Goal: Information Seeking & Learning: Learn about a topic

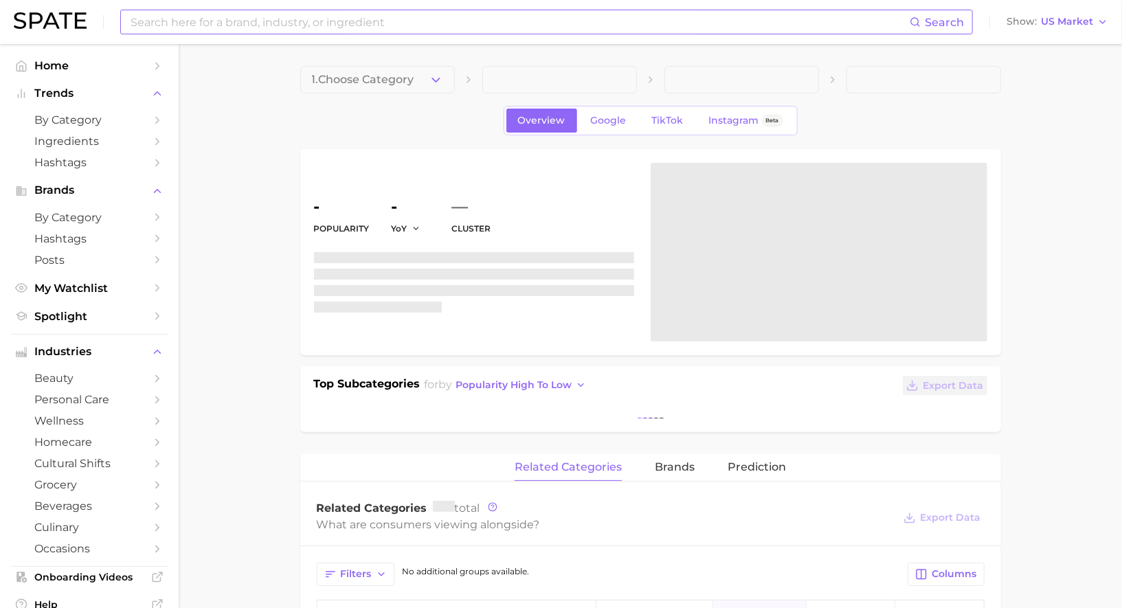
click at [306, 15] on input at bounding box center [519, 21] width 781 height 23
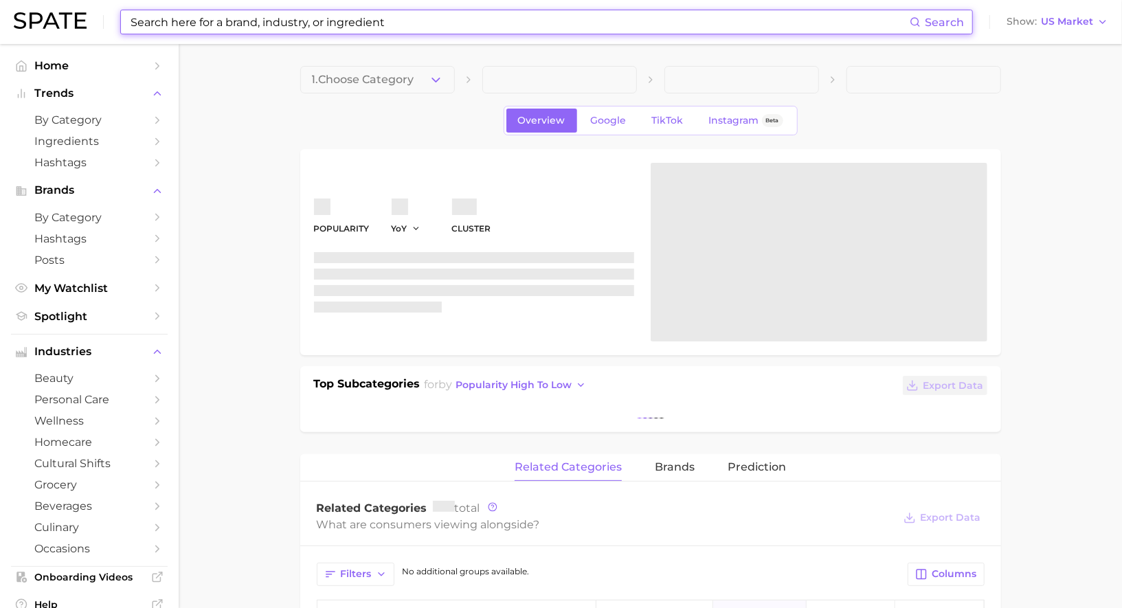
click at [306, 15] on input at bounding box center [519, 21] width 781 height 23
type input "t3"
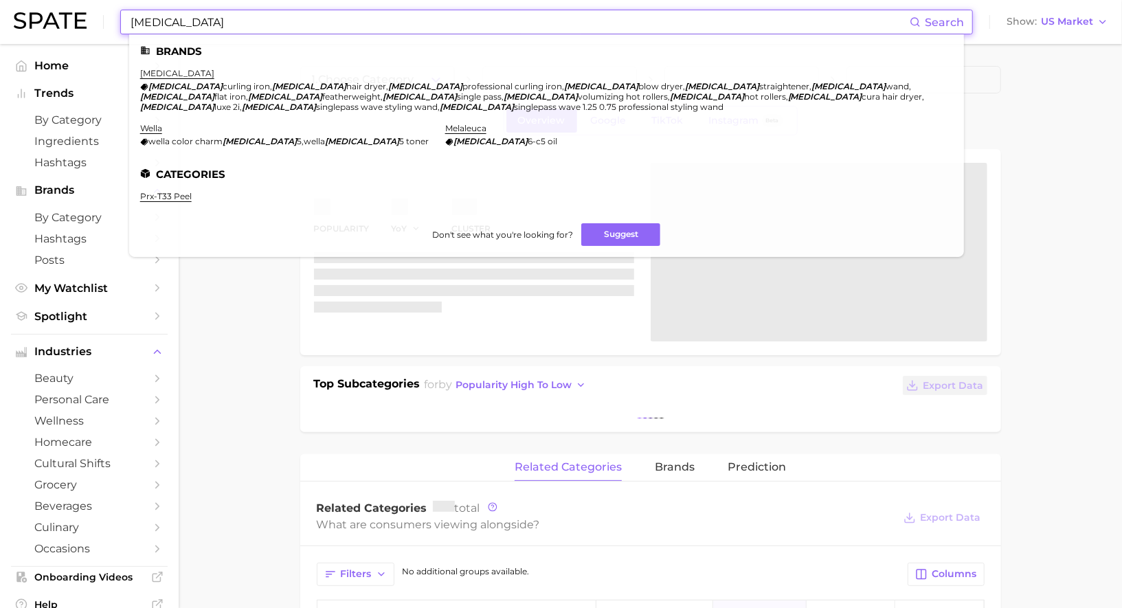
click at [243, 23] on input "t3" at bounding box center [519, 21] width 781 height 23
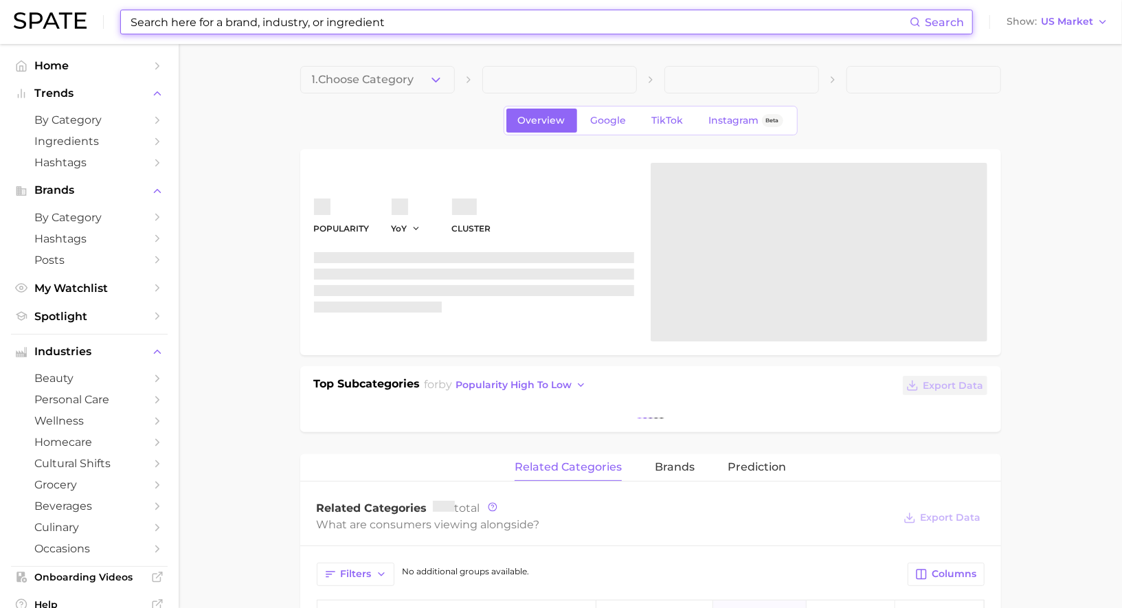
click at [286, 17] on input at bounding box center [519, 21] width 781 height 23
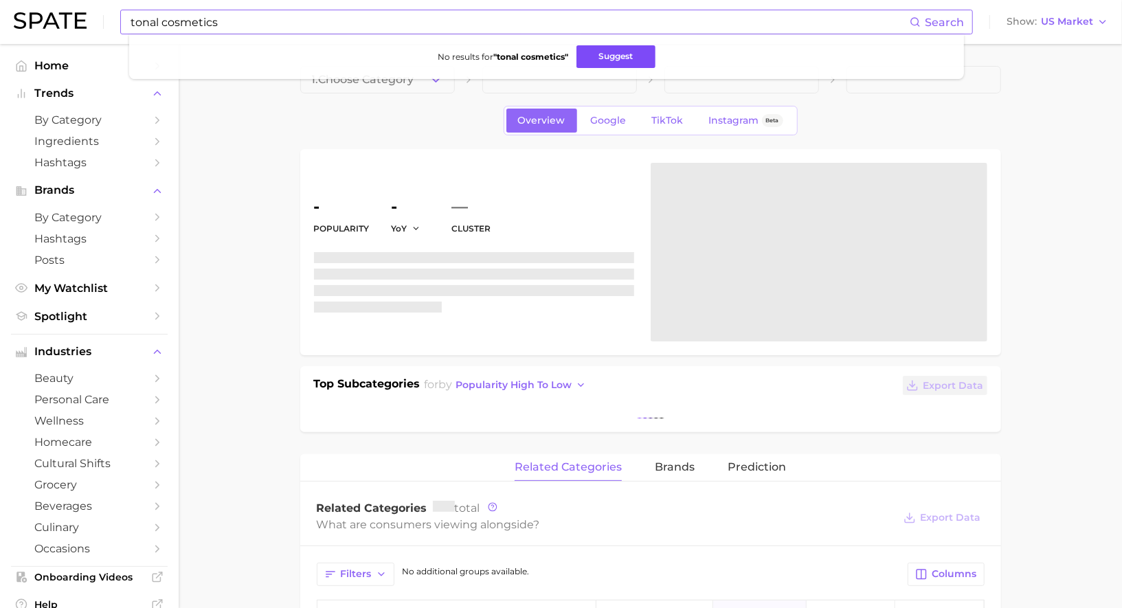
click at [602, 54] on button "Suggest" at bounding box center [616, 56] width 79 height 23
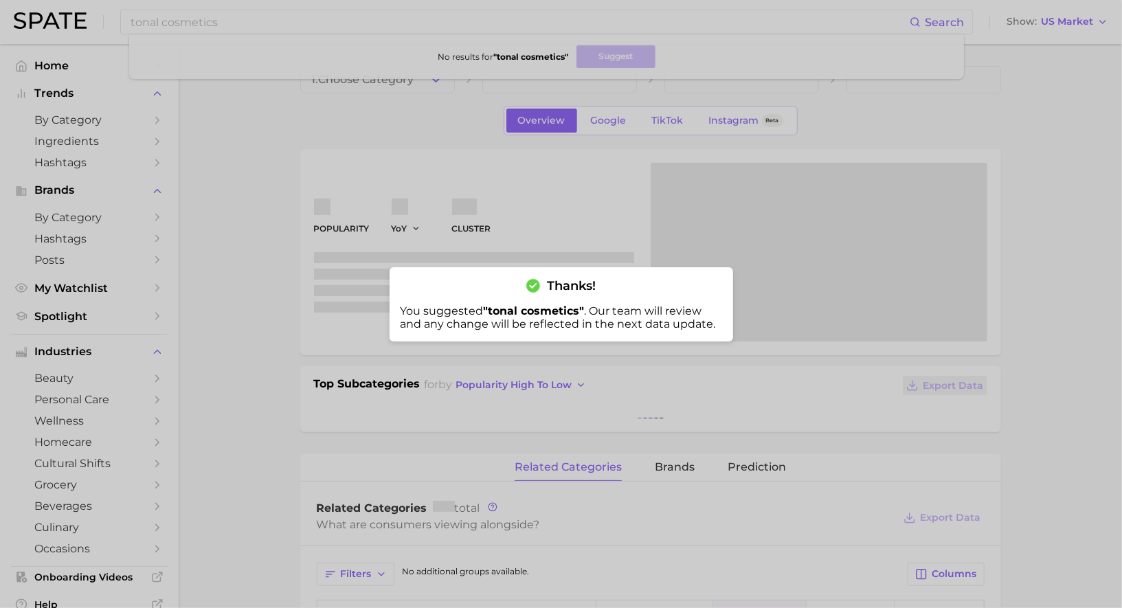
click at [577, 207] on div at bounding box center [561, 304] width 1122 height 608
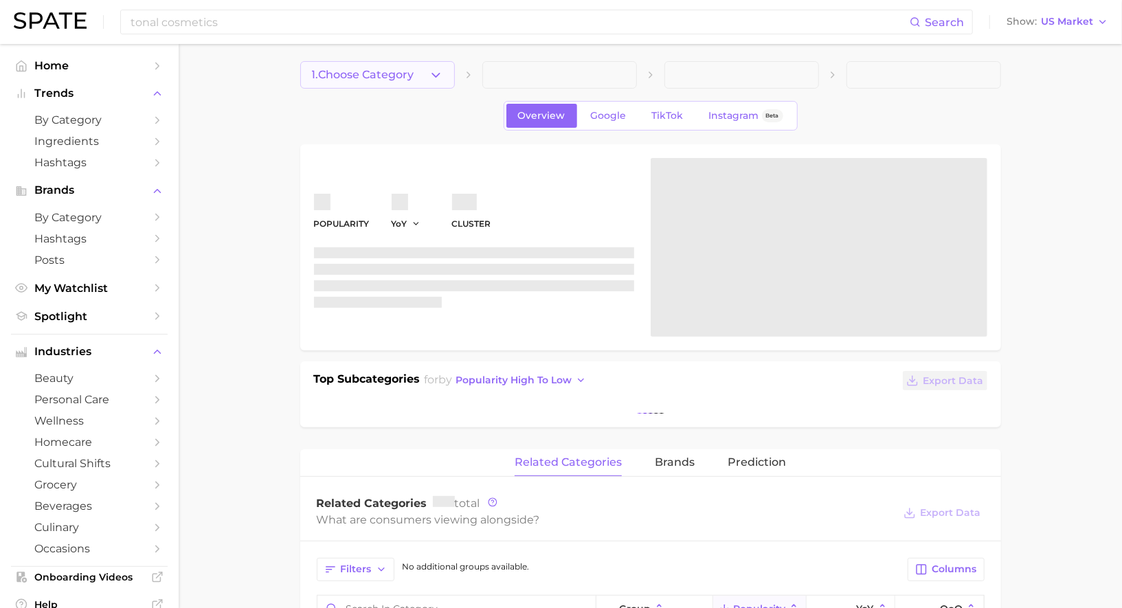
scroll to position [7, 0]
click at [248, 7] on div "tonal cosmetics Search Show US Market" at bounding box center [561, 22] width 1095 height 44
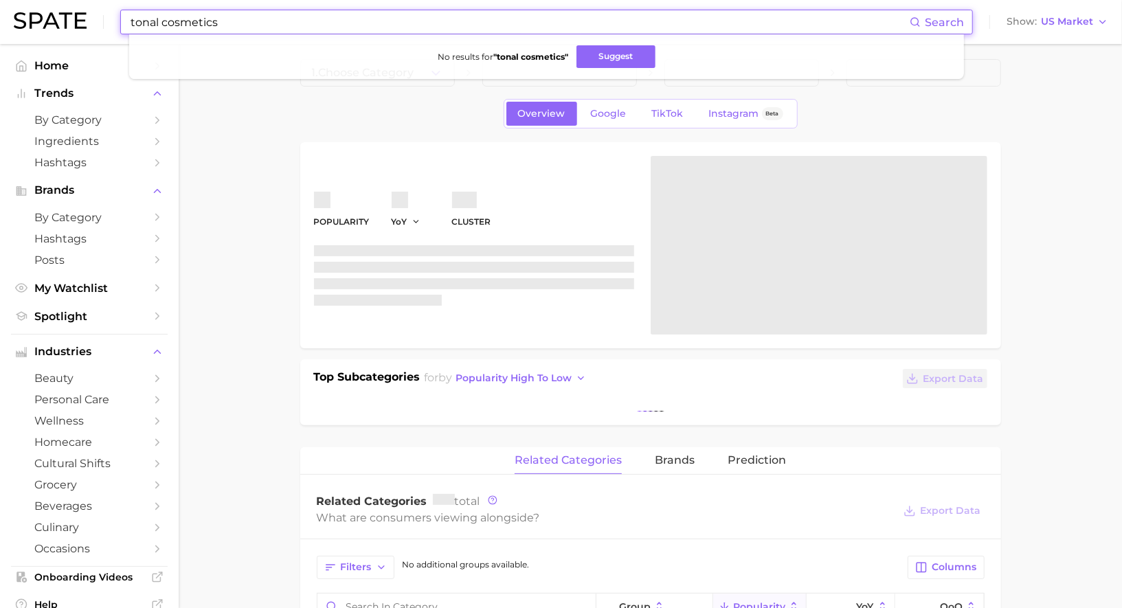
click at [247, 18] on input "tonal cosmetics" at bounding box center [519, 21] width 781 height 23
click at [607, 60] on button "Suggest" at bounding box center [618, 56] width 79 height 23
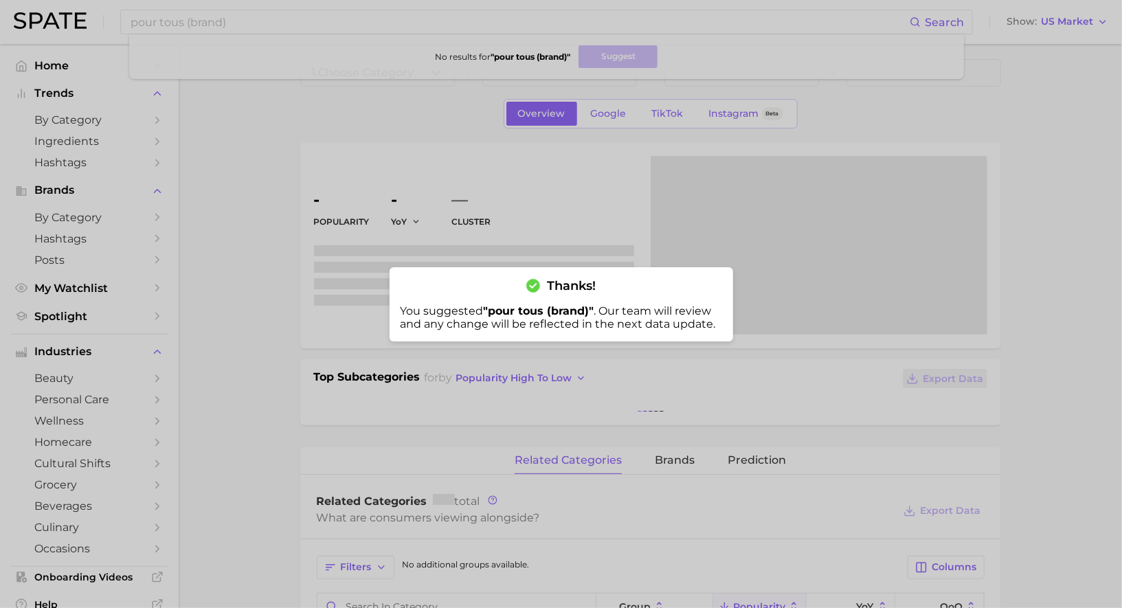
click at [315, 22] on div at bounding box center [561, 304] width 1122 height 608
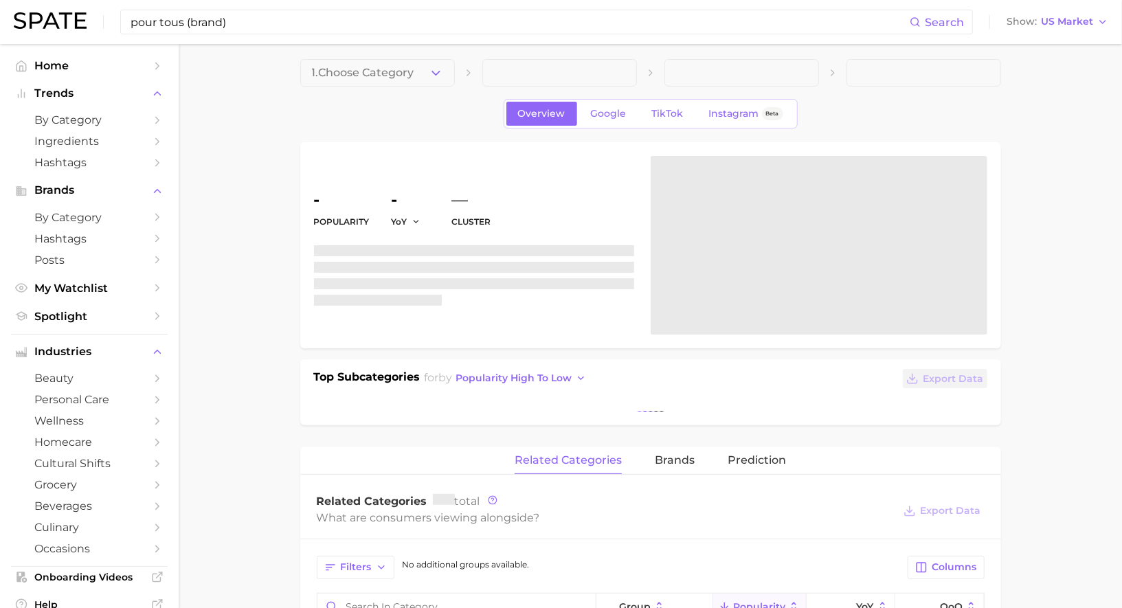
click at [315, 22] on input "pour tous (brand)" at bounding box center [519, 21] width 781 height 23
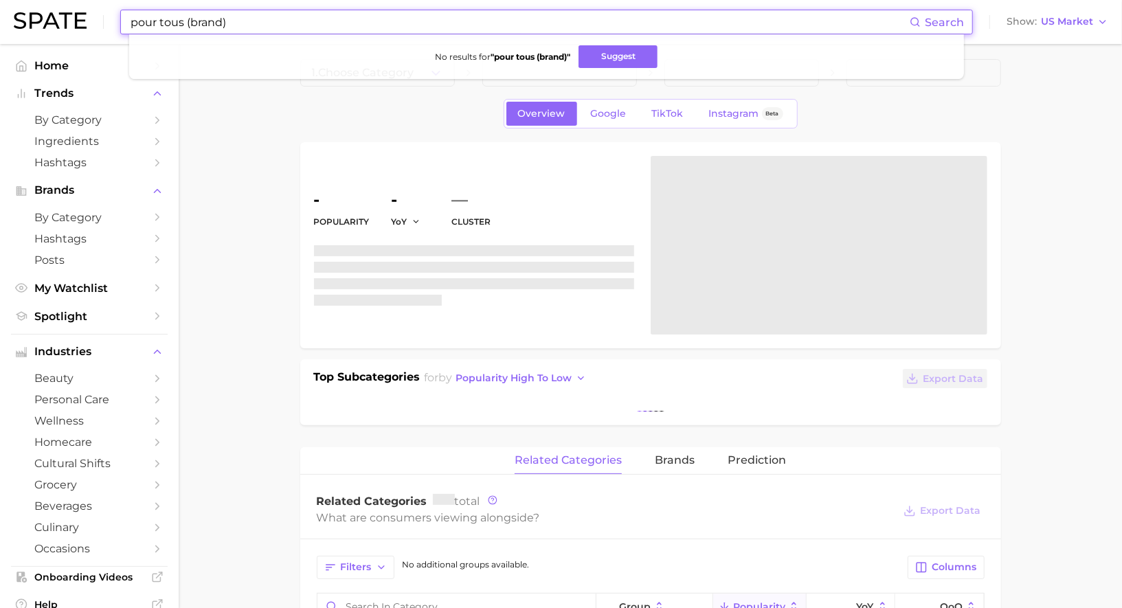
click at [315, 22] on input "pour tous (brand)" at bounding box center [519, 21] width 781 height 23
click at [603, 52] on button "Suggest" at bounding box center [620, 56] width 79 height 23
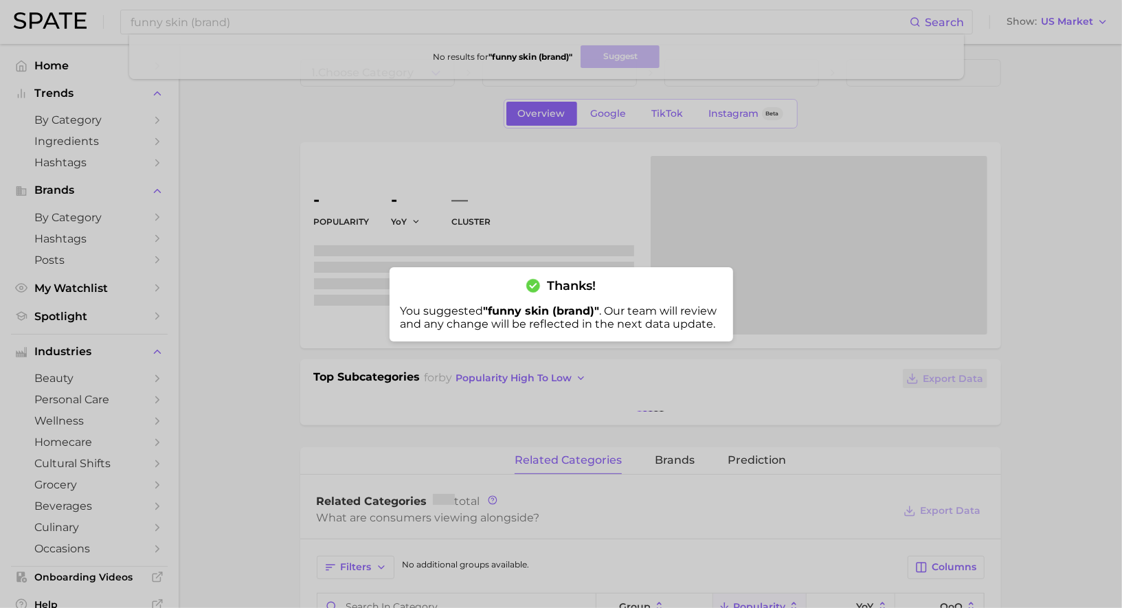
click at [322, 100] on div at bounding box center [561, 304] width 1122 height 608
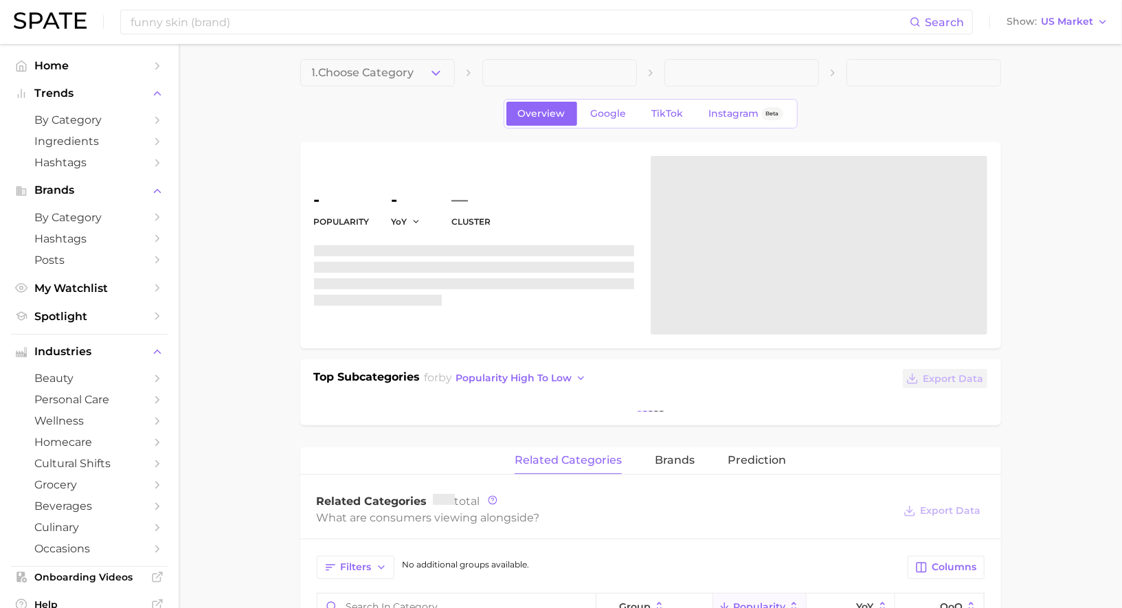
click at [318, 35] on div "funny skin (brand) Search Show US Market" at bounding box center [561, 22] width 1095 height 44
click at [318, 32] on input "funny skin (brand)" at bounding box center [519, 21] width 781 height 23
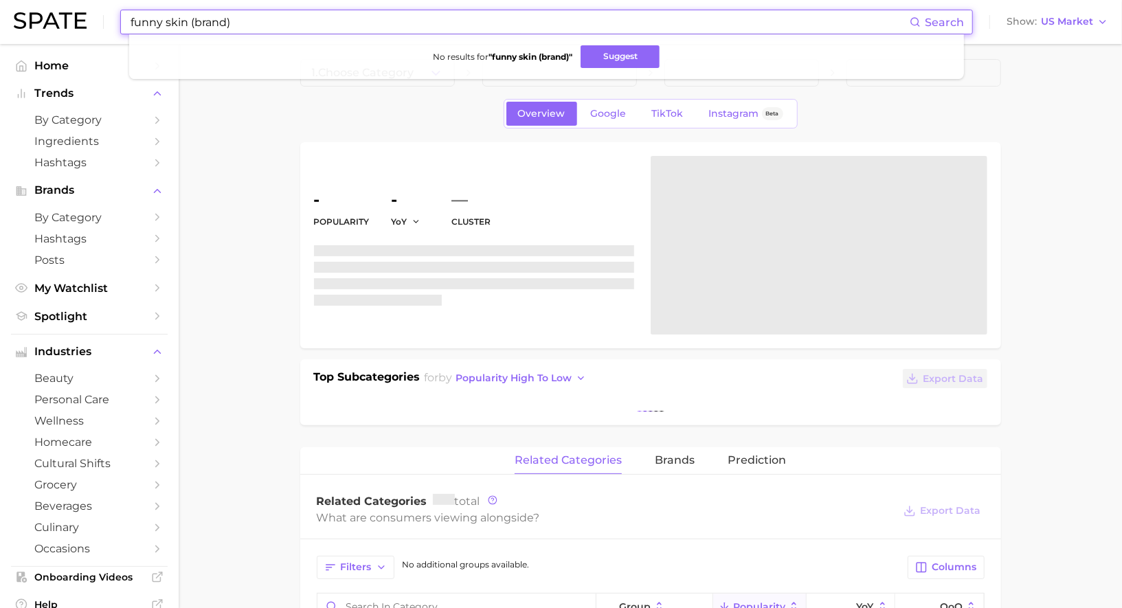
click at [318, 32] on input "funny skin (brand)" at bounding box center [519, 21] width 781 height 23
click at [605, 65] on button "Suggest" at bounding box center [622, 56] width 79 height 23
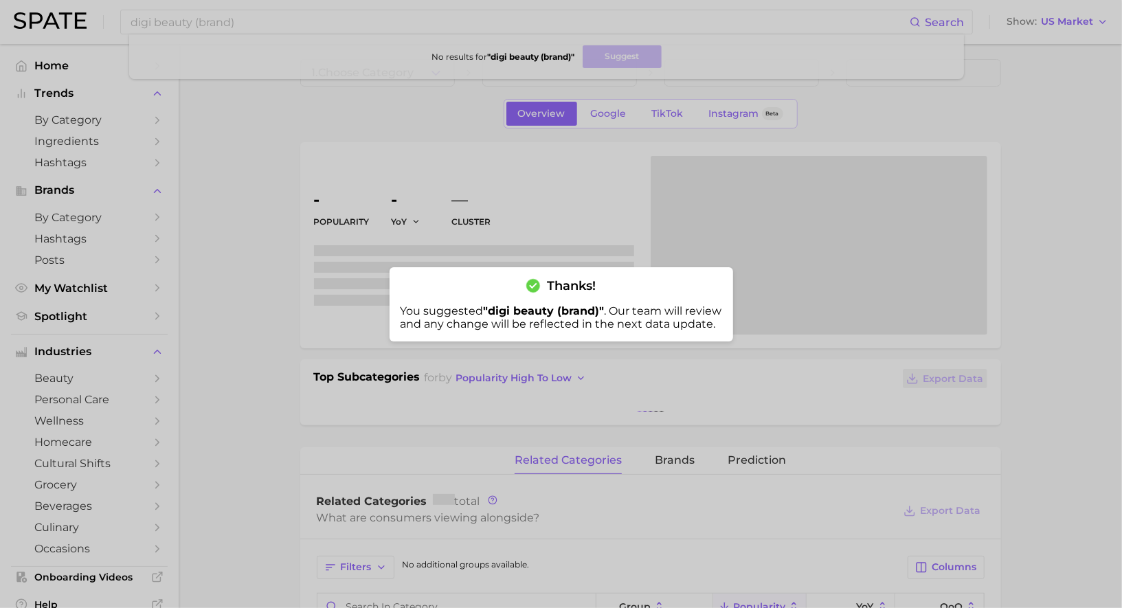
click at [348, 7] on div at bounding box center [561, 304] width 1122 height 608
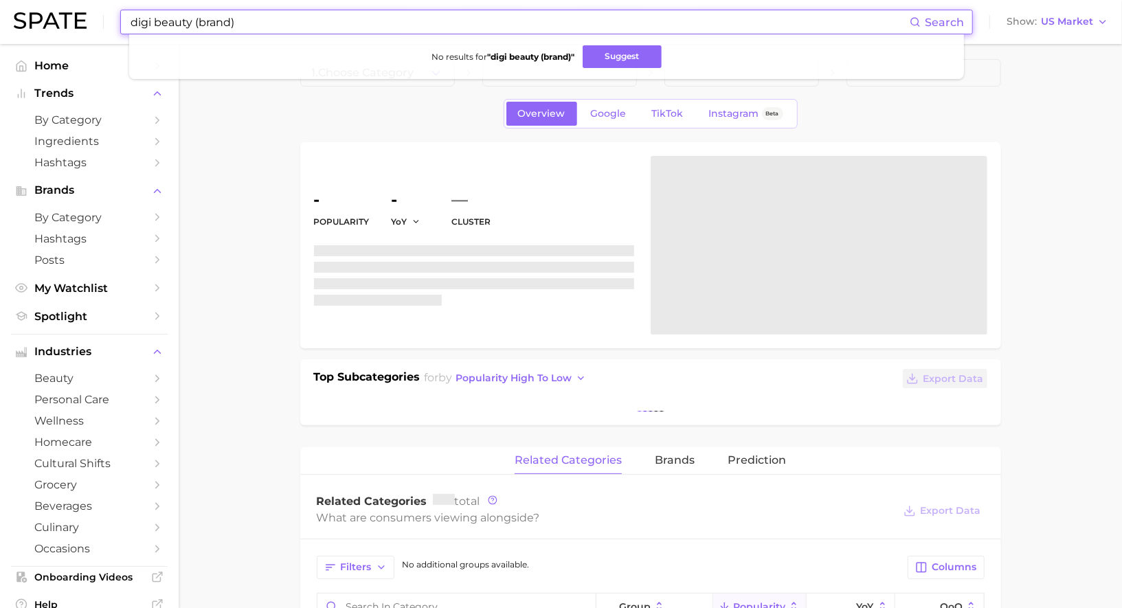
click at [340, 19] on input "digi beauty (brand)" at bounding box center [519, 21] width 781 height 23
click at [339, 19] on input "digi beauty (brand)" at bounding box center [519, 21] width 781 height 23
click at [154, 25] on input "non-standard" at bounding box center [519, 21] width 781 height 23
click at [243, 21] on input "non-standard" at bounding box center [519, 21] width 781 height 23
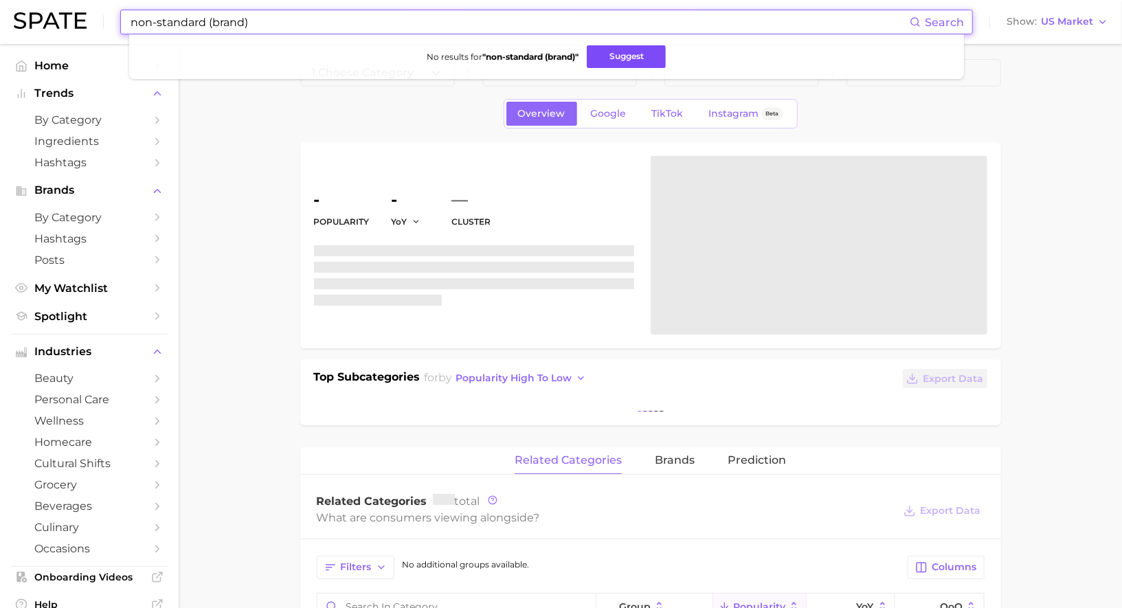
click at [618, 63] on button "Suggest" at bounding box center [626, 56] width 79 height 23
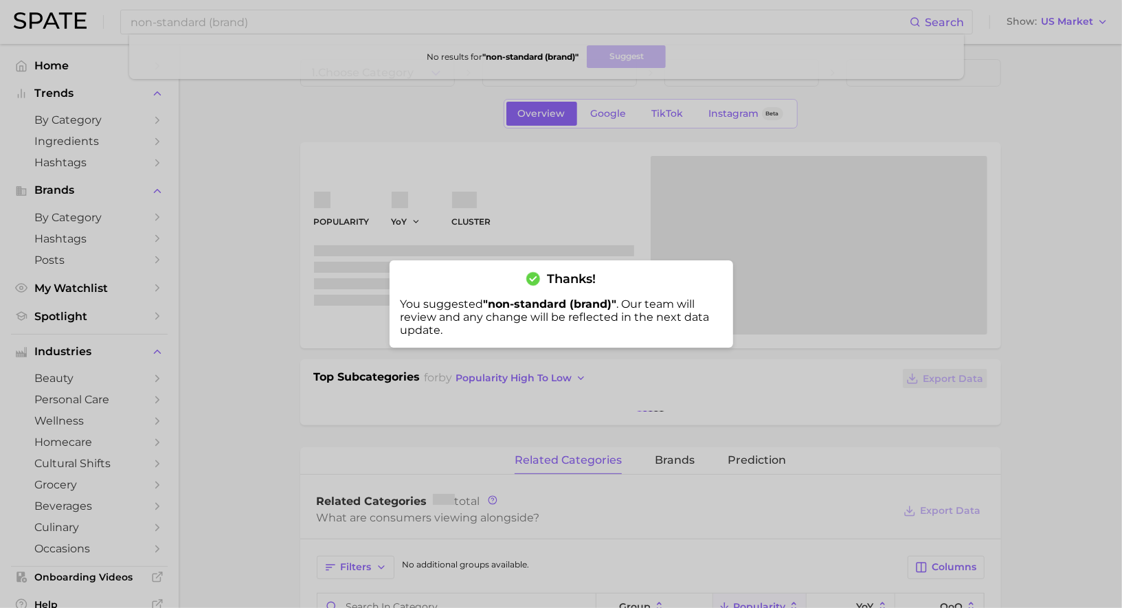
click at [275, 11] on div at bounding box center [561, 304] width 1122 height 608
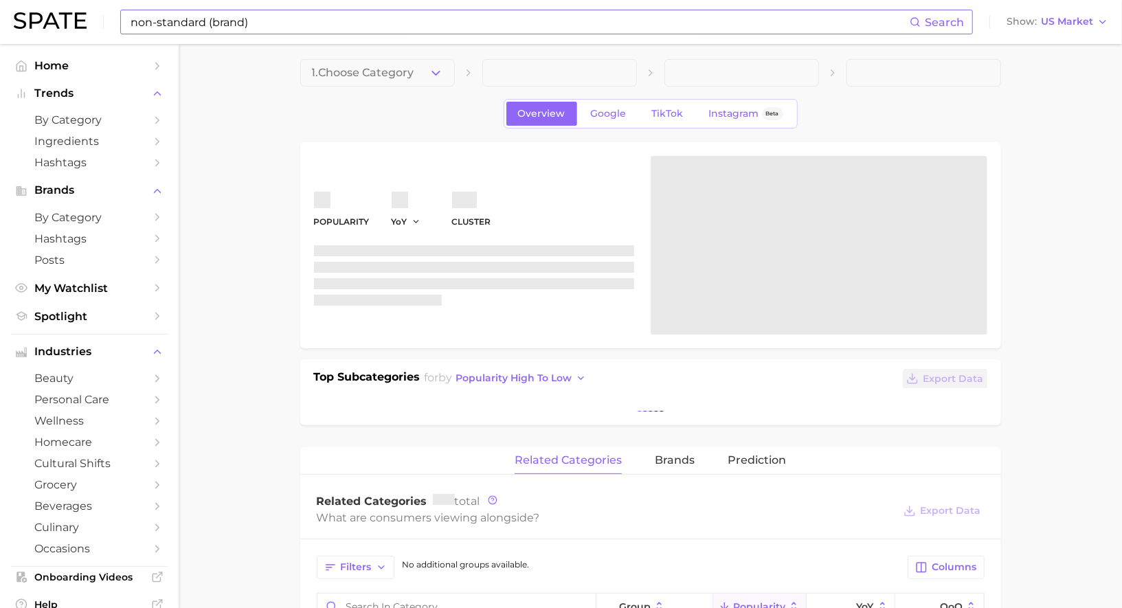
click at [275, 25] on input "non-standard (brand)" at bounding box center [519, 21] width 781 height 23
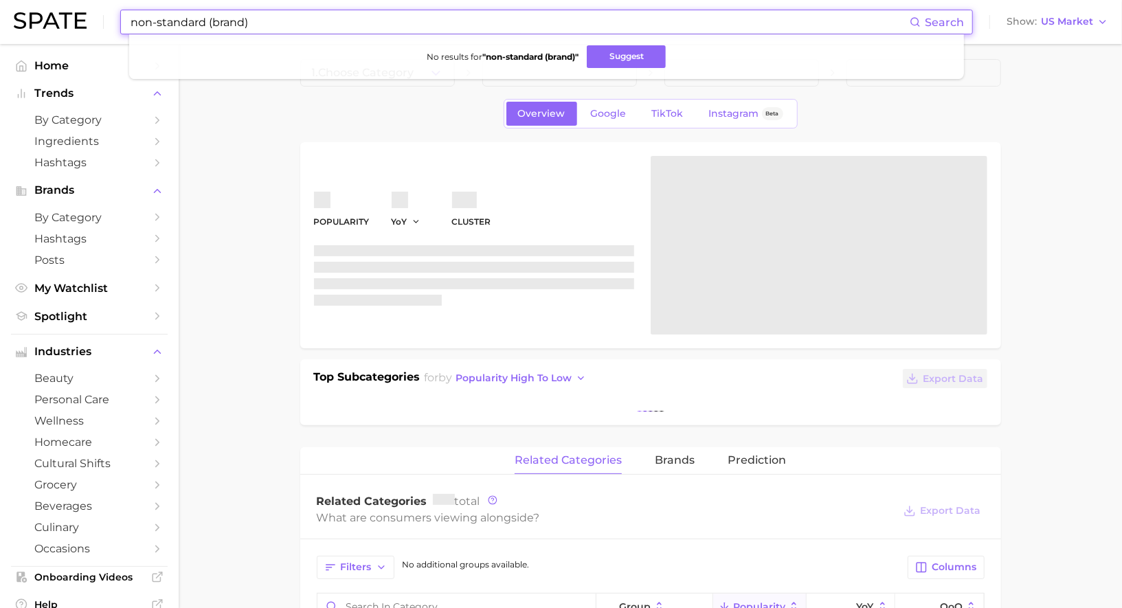
click at [275, 25] on input "non-standard (brand)" at bounding box center [519, 21] width 781 height 23
type input "e"
click at [607, 57] on button "Suggest" at bounding box center [619, 56] width 79 height 23
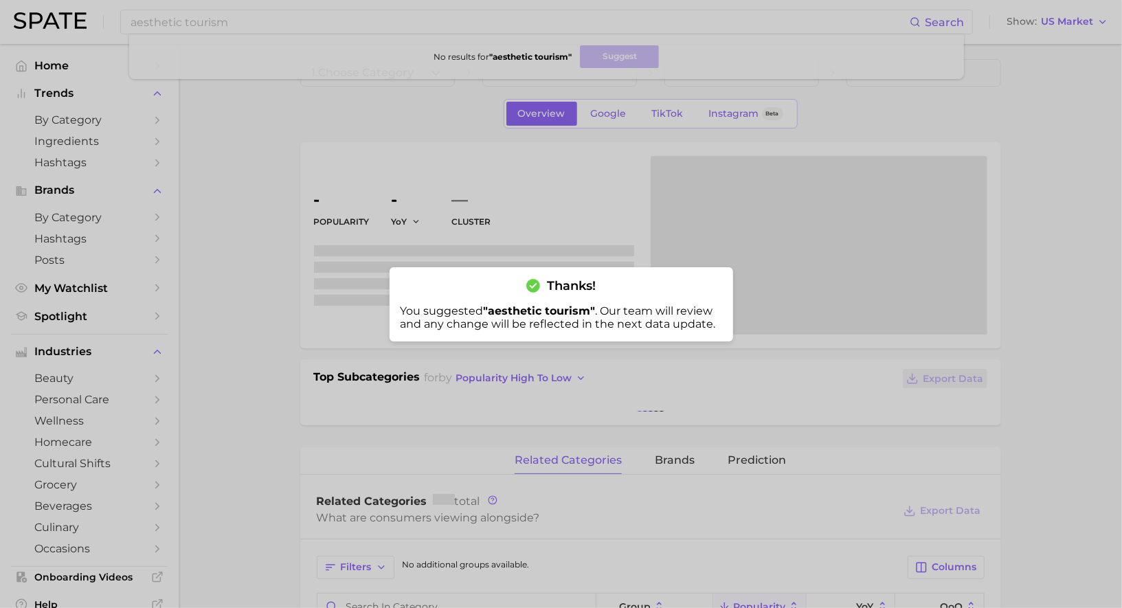
click at [464, 135] on div at bounding box center [561, 304] width 1122 height 608
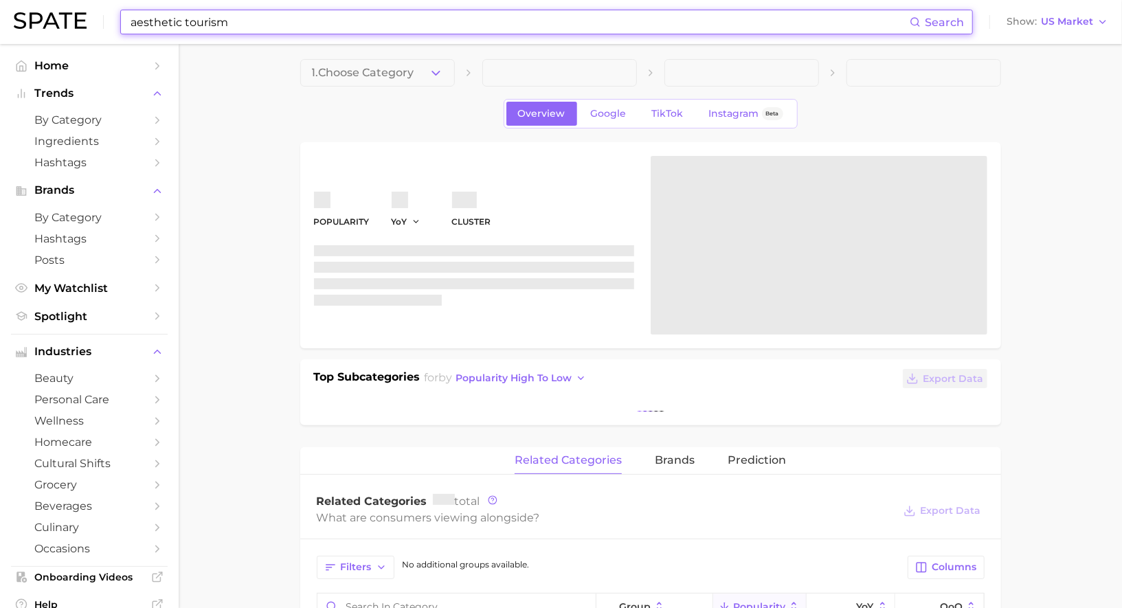
click at [416, 23] on input "aesthetic tourism" at bounding box center [519, 21] width 781 height 23
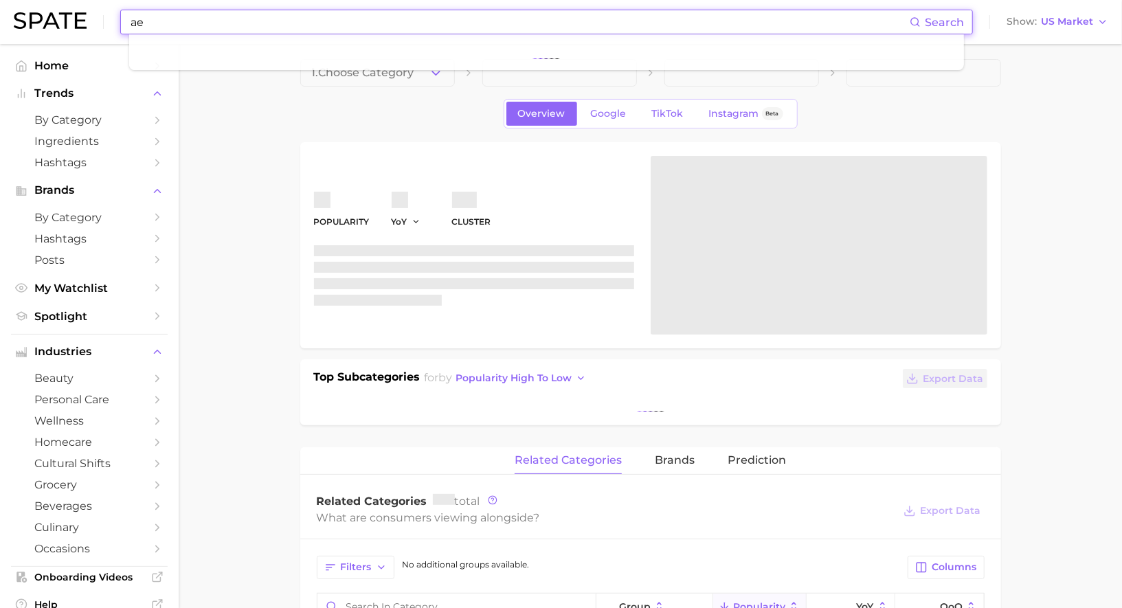
type input "a"
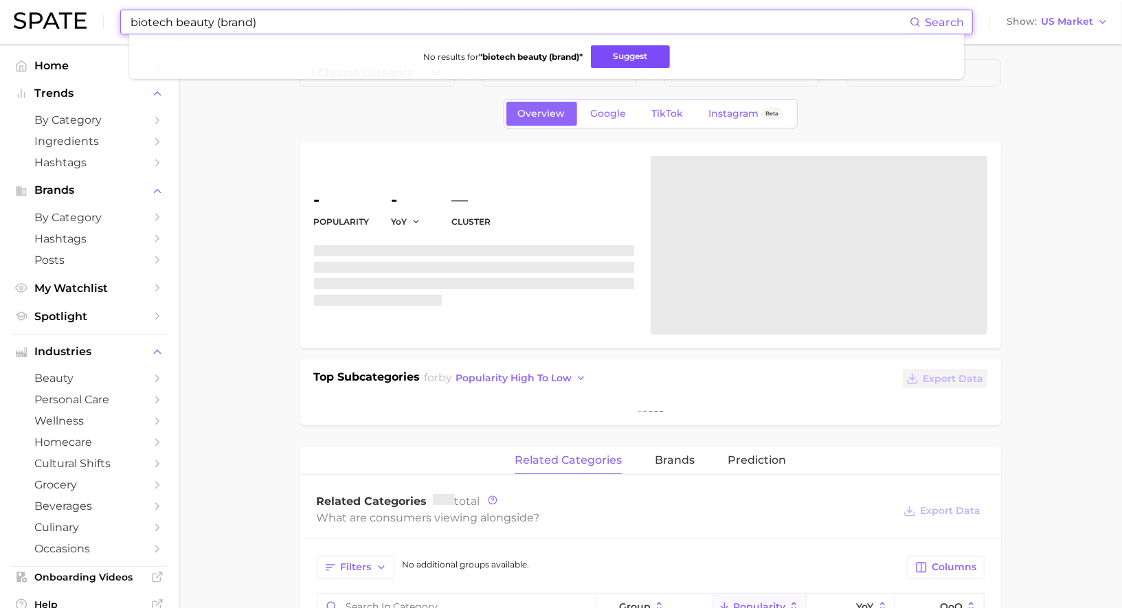
click at [623, 62] on button "Suggest" at bounding box center [630, 56] width 79 height 23
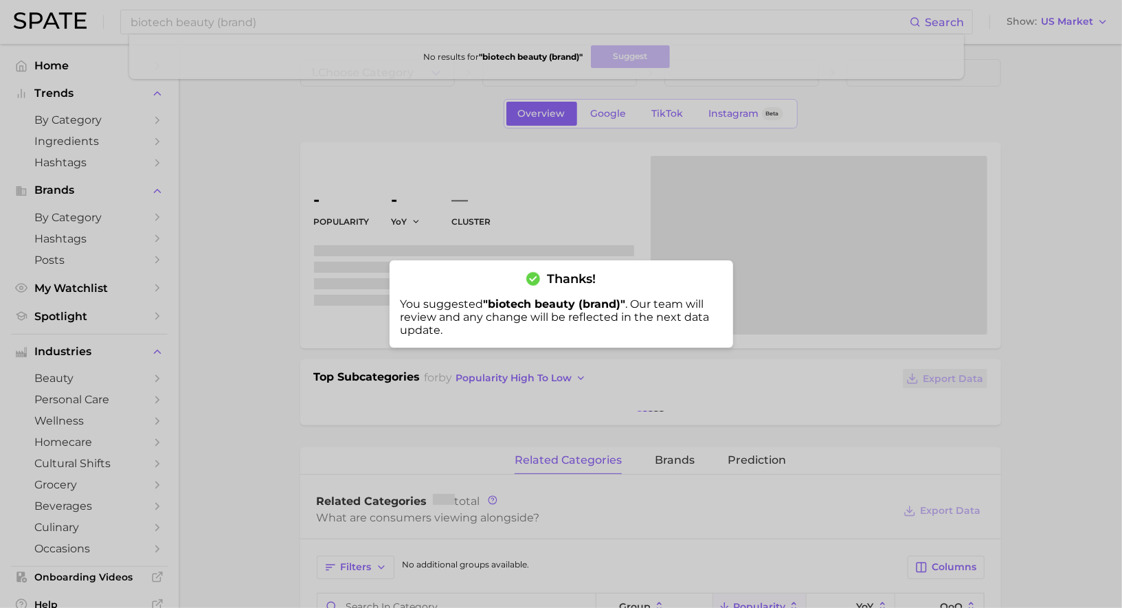
click at [262, 125] on div at bounding box center [561, 304] width 1122 height 608
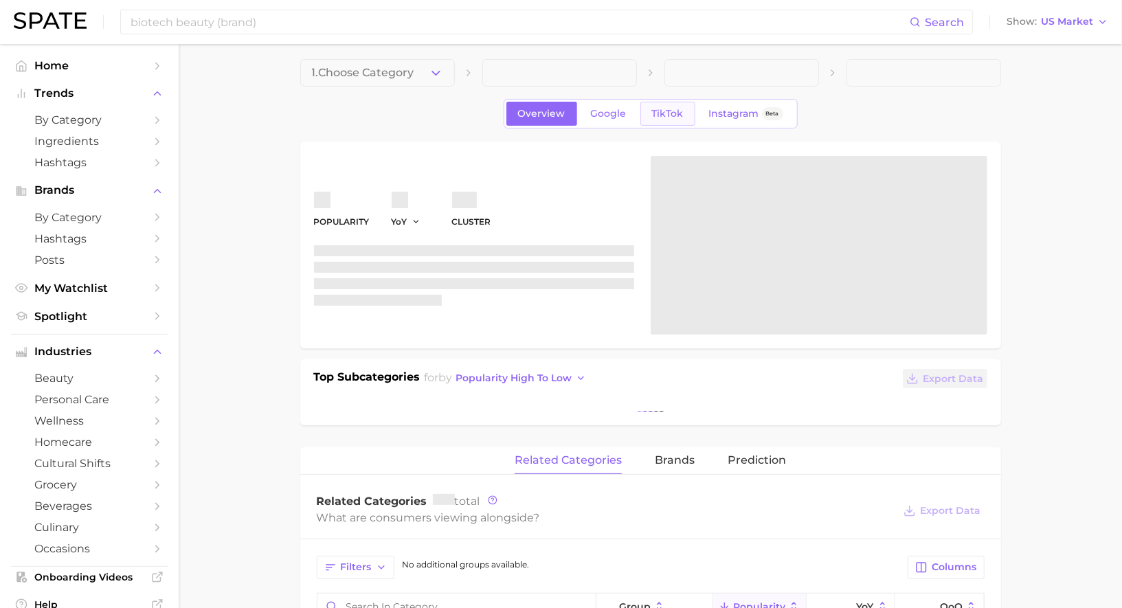
click at [665, 111] on span "TikTok" at bounding box center [668, 114] width 32 height 12
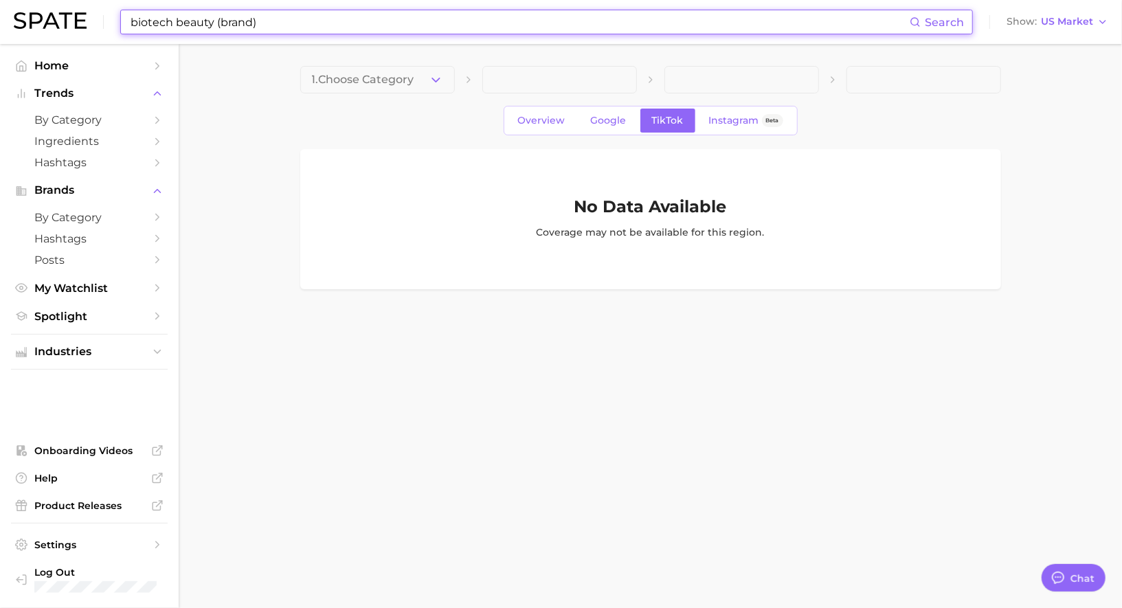
click at [327, 21] on input "biotech beauty (brand)" at bounding box center [519, 21] width 781 height 23
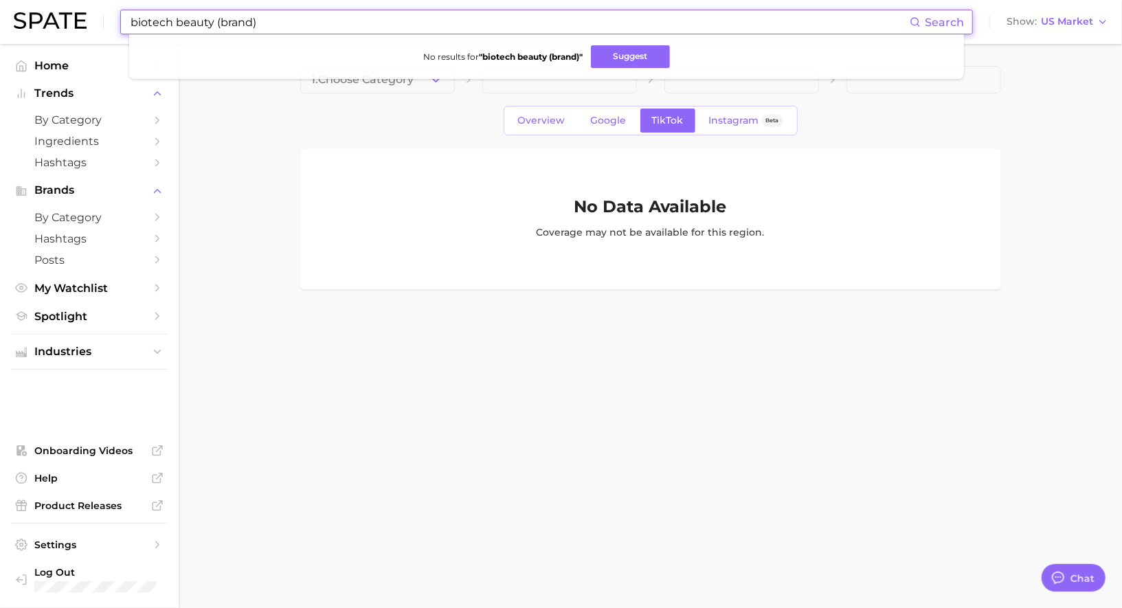
scroll to position [1341, 0]
click at [326, 25] on input "biotech beauty (brand)" at bounding box center [519, 21] width 781 height 23
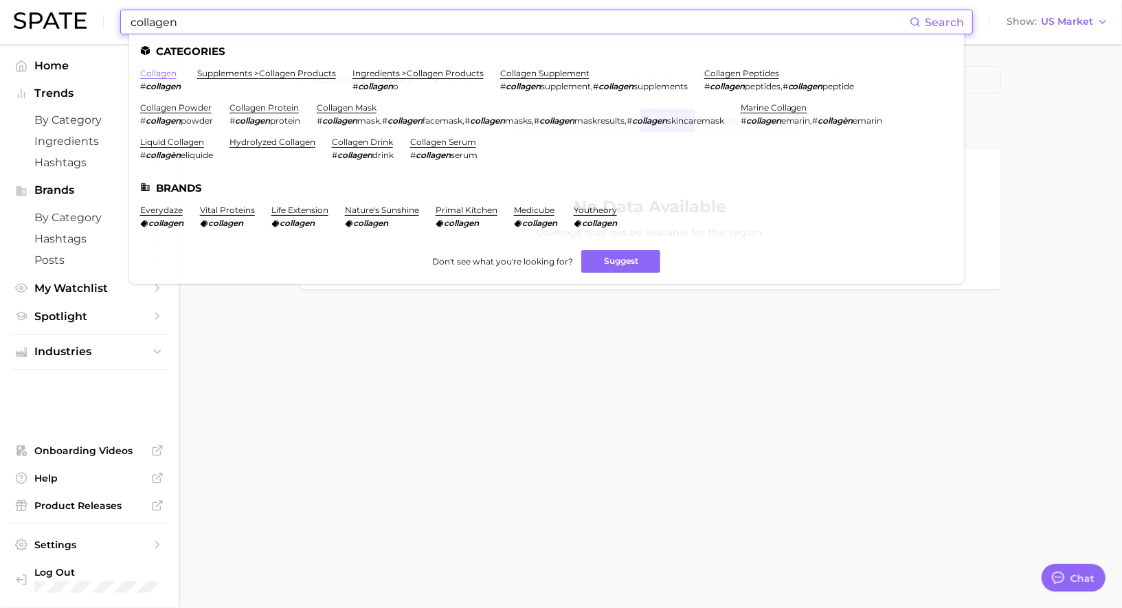
type input "collagen"
click at [156, 76] on link "collagen" at bounding box center [158, 73] width 36 height 10
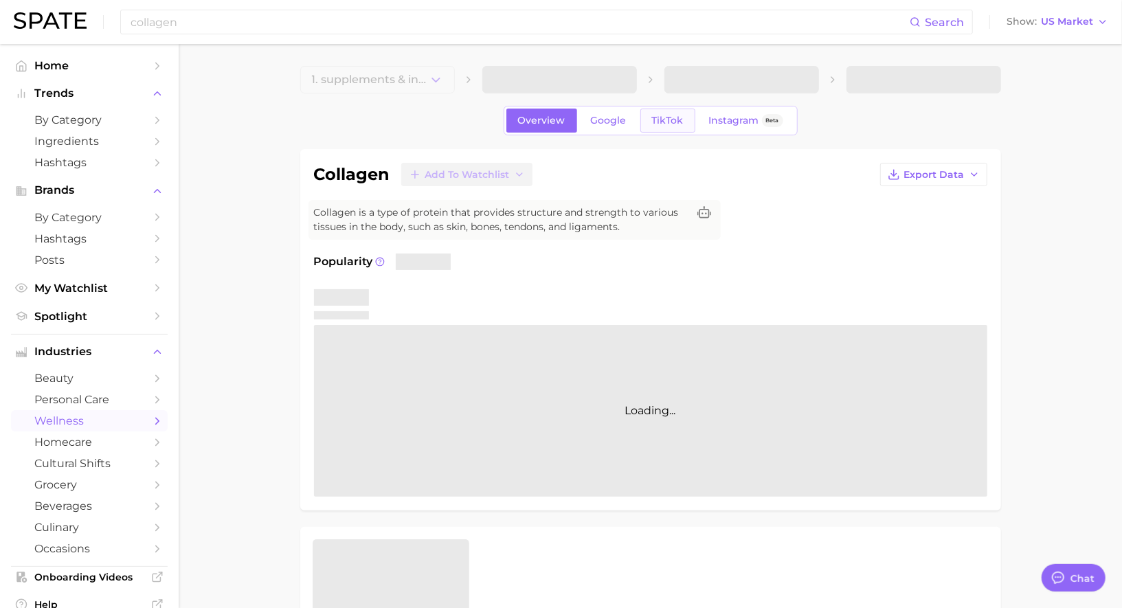
click at [659, 124] on span "TikTok" at bounding box center [668, 121] width 32 height 12
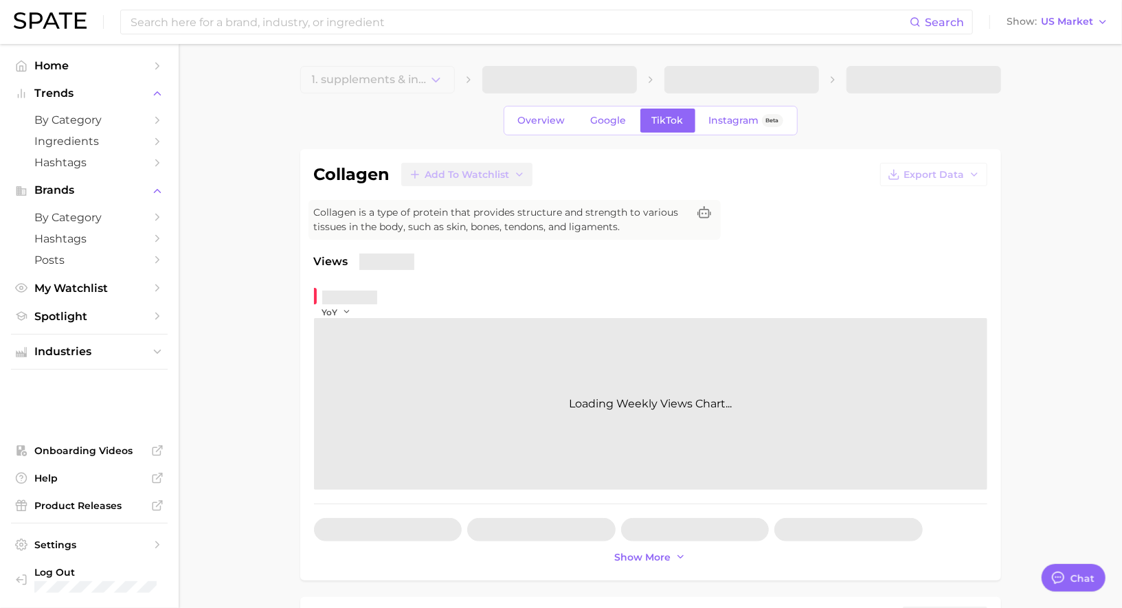
type textarea "x"
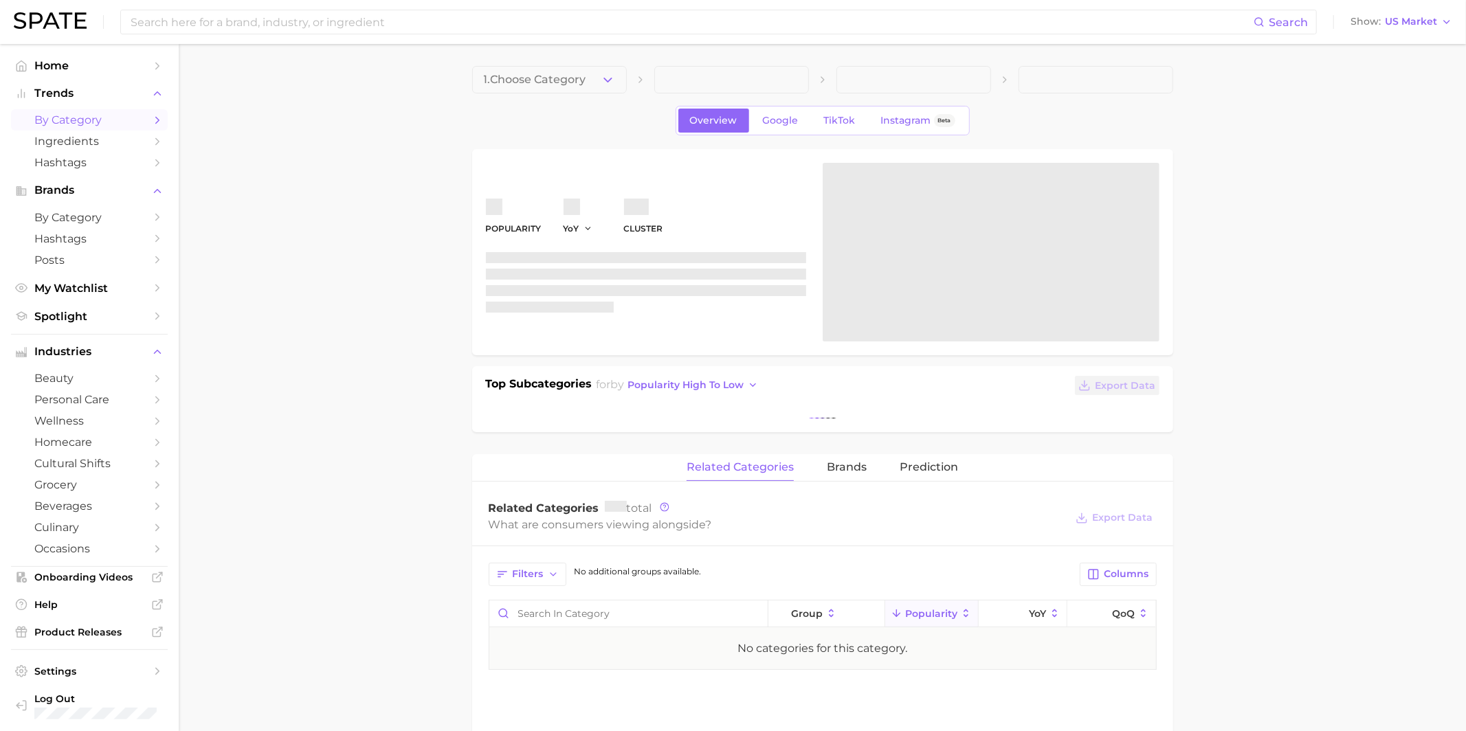
click at [115, 115] on span "by Category" at bounding box center [89, 119] width 110 height 13
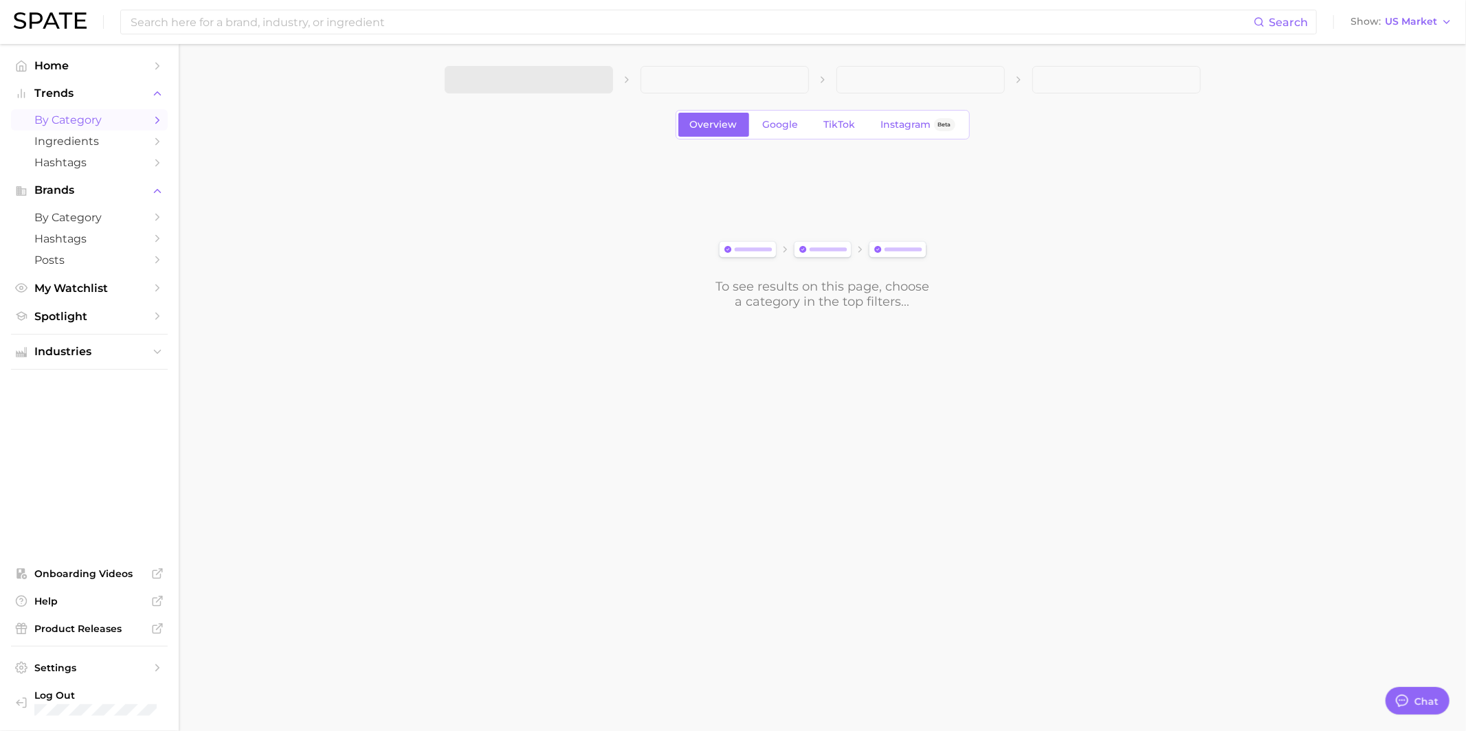
click at [561, 76] on span at bounding box center [529, 79] width 168 height 27
click at [556, 81] on span "1. Choose Category" at bounding box center [507, 80] width 102 height 12
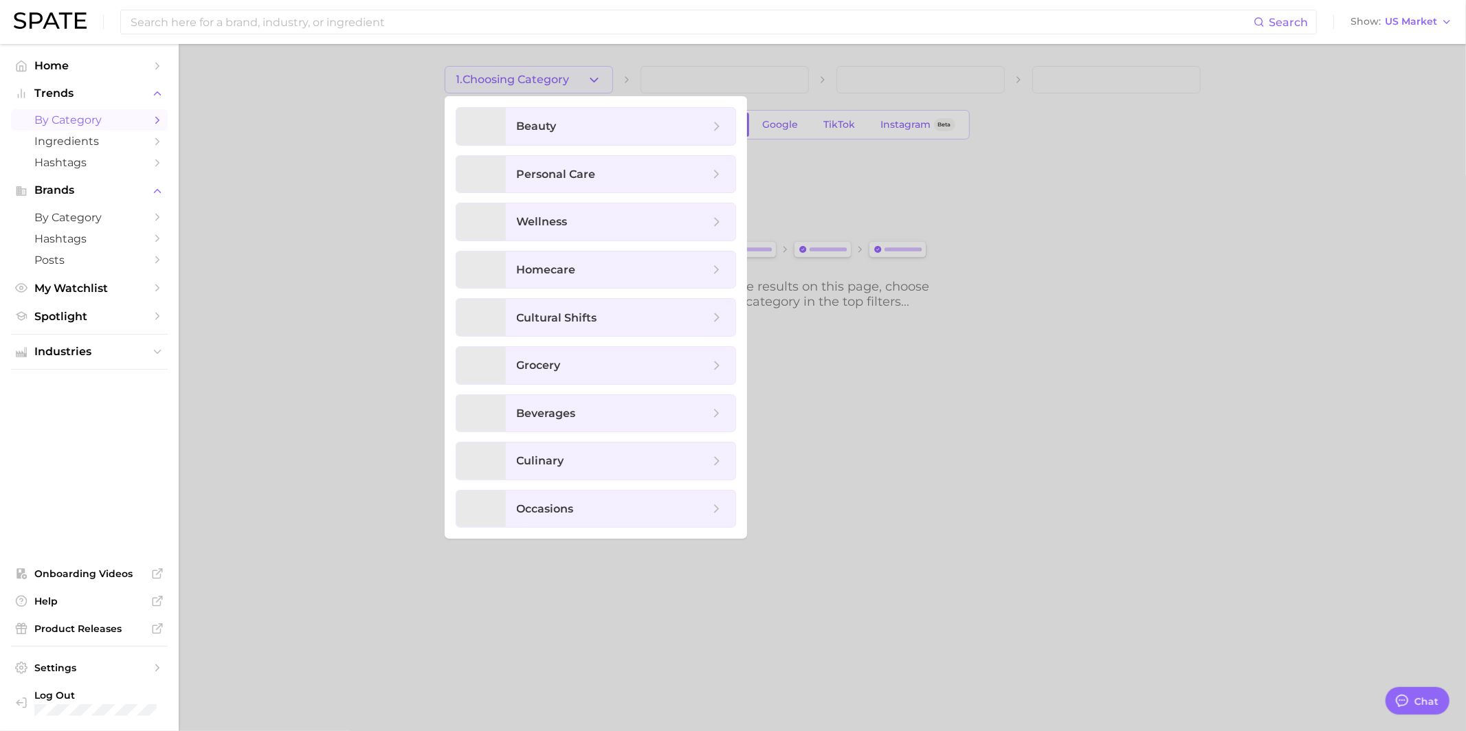
scroll to position [1331, 0]
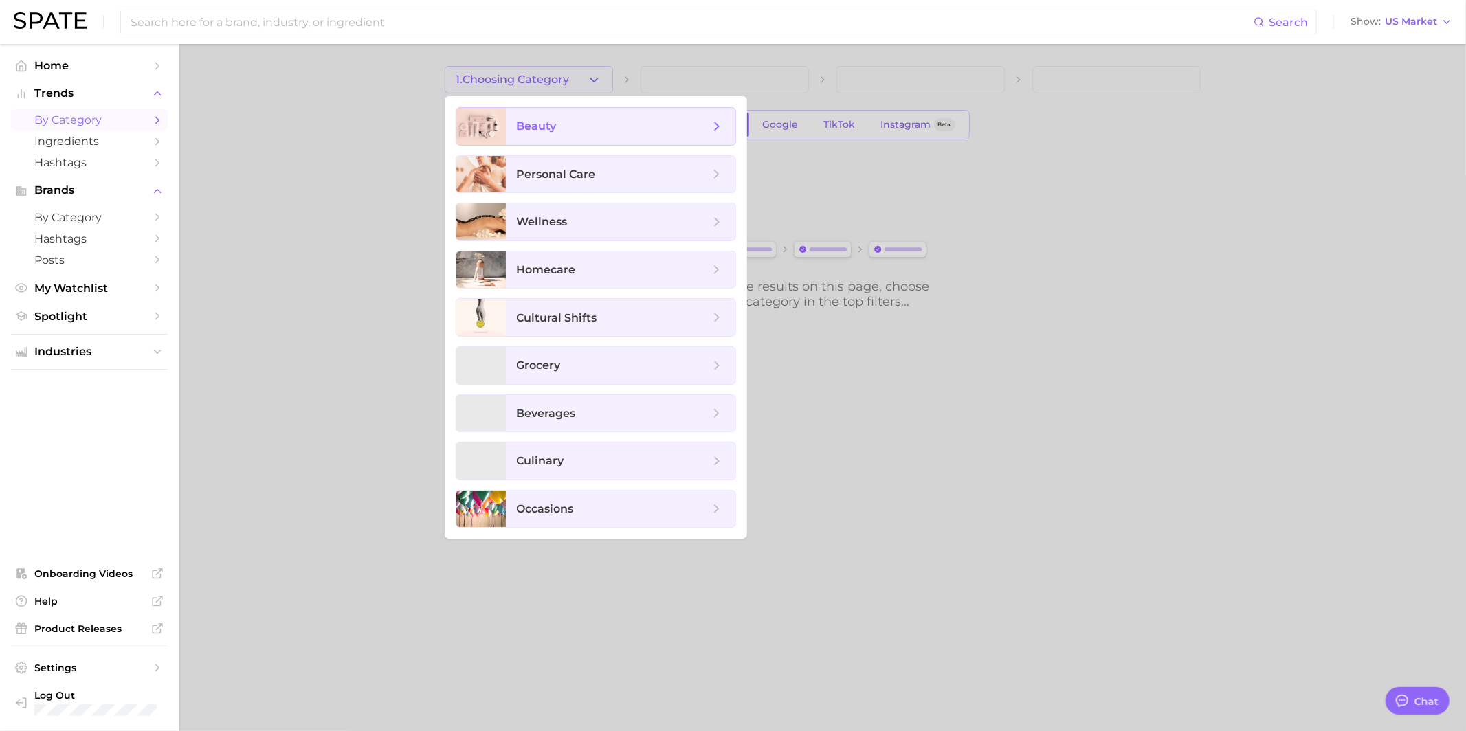
click at [599, 130] on span "beauty" at bounding box center [613, 126] width 192 height 15
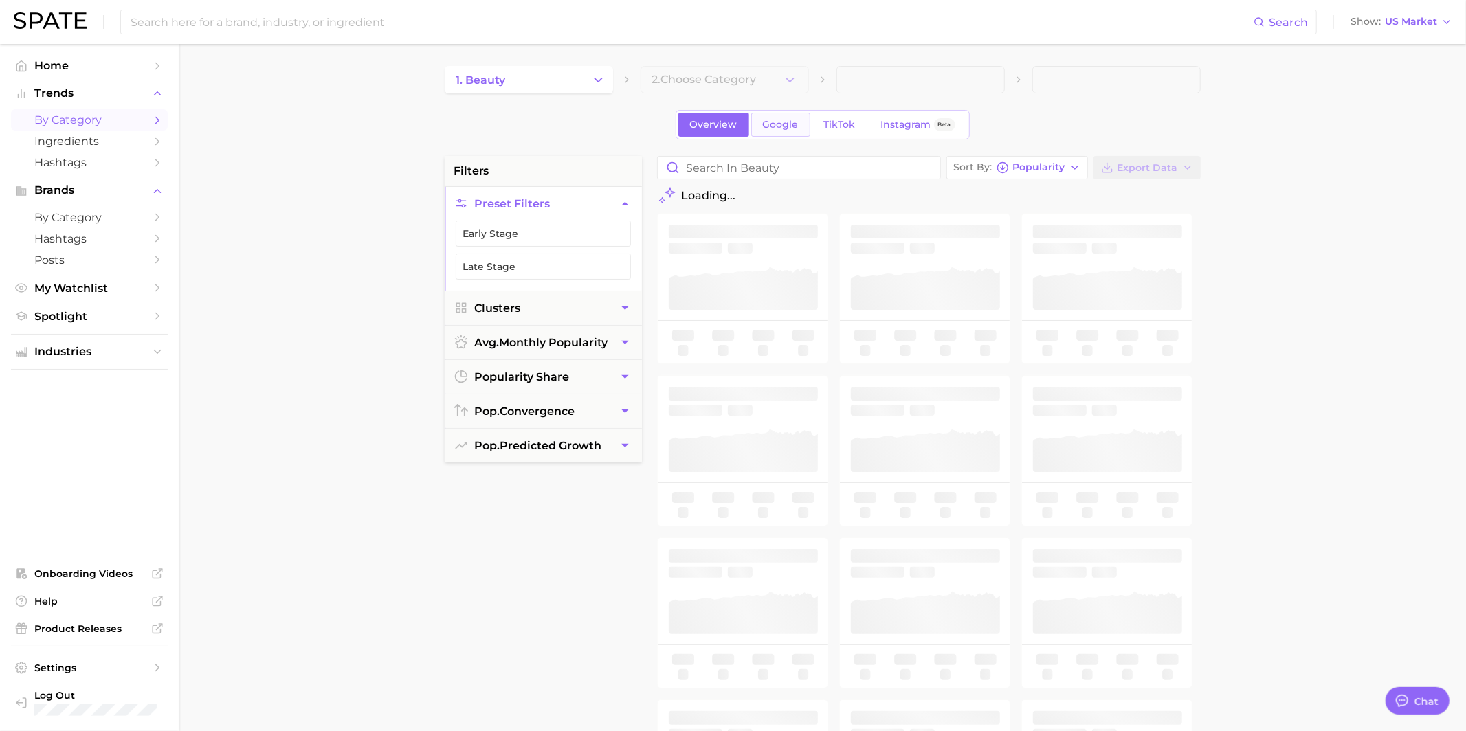
click at [773, 129] on span "Google" at bounding box center [781, 125] width 36 height 12
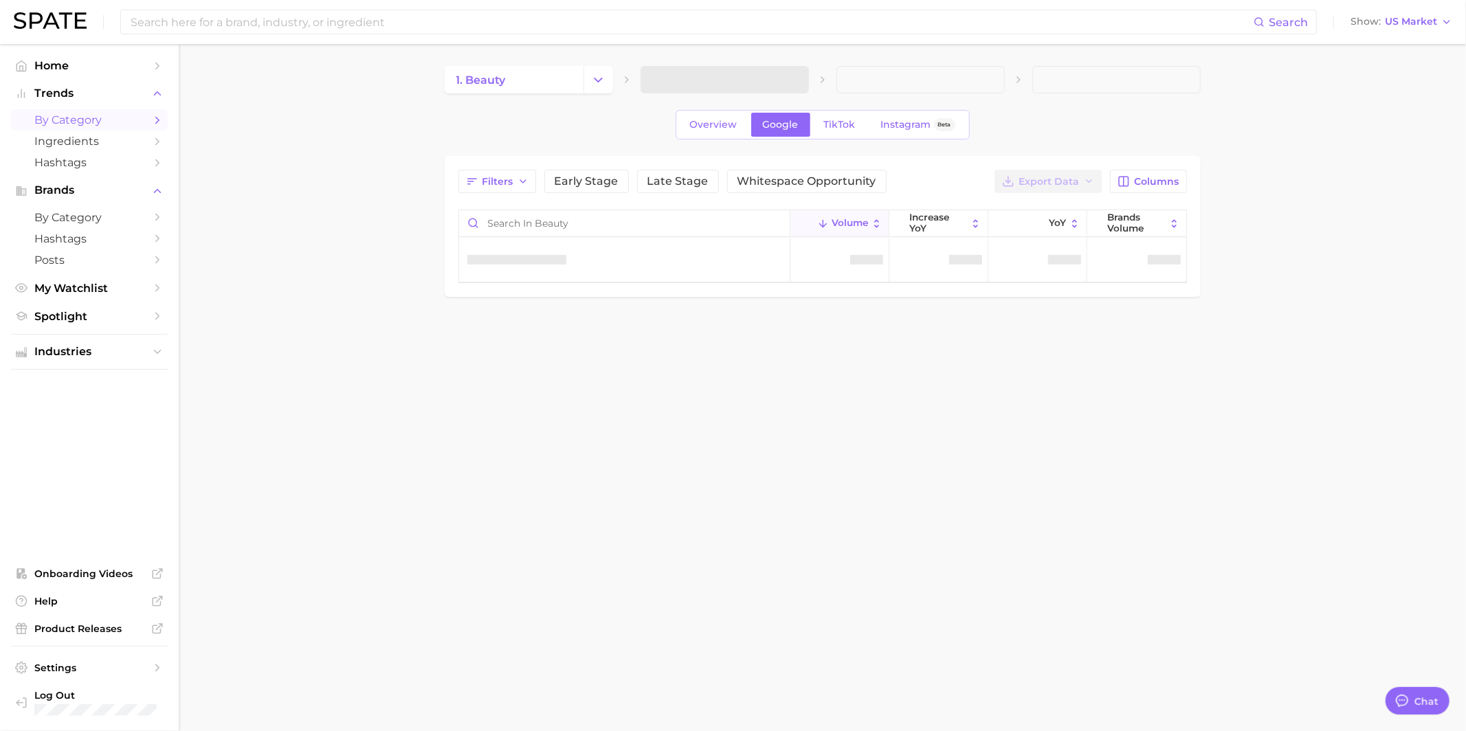
click at [714, 81] on span at bounding box center [724, 79] width 168 height 27
click at [708, 76] on span at bounding box center [724, 79] width 168 height 27
click at [710, 87] on span at bounding box center [724, 79] width 168 height 27
click at [706, 78] on span at bounding box center [724, 79] width 168 height 27
click at [715, 73] on span at bounding box center [724, 79] width 168 height 27
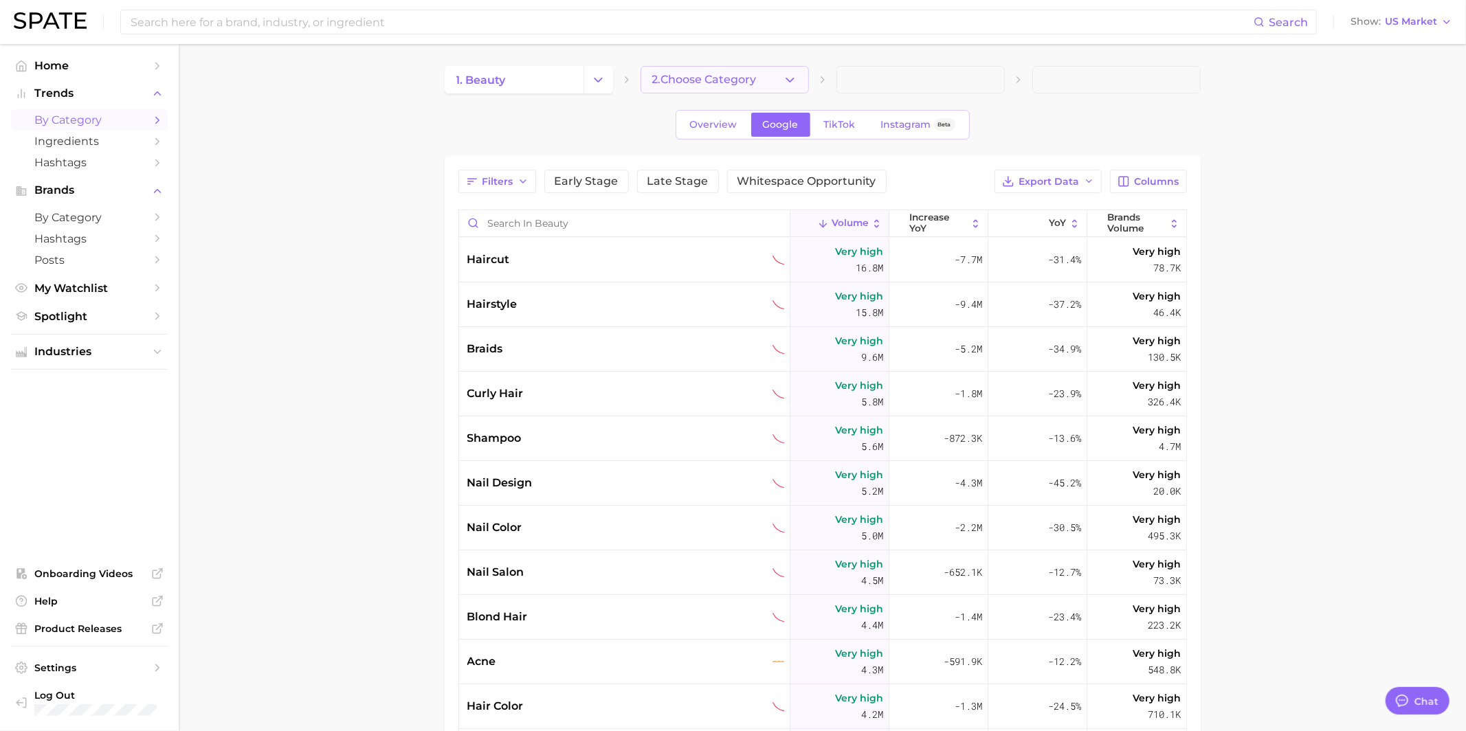
click at [757, 72] on button "2. Choose Category" at bounding box center [724, 79] width 168 height 27
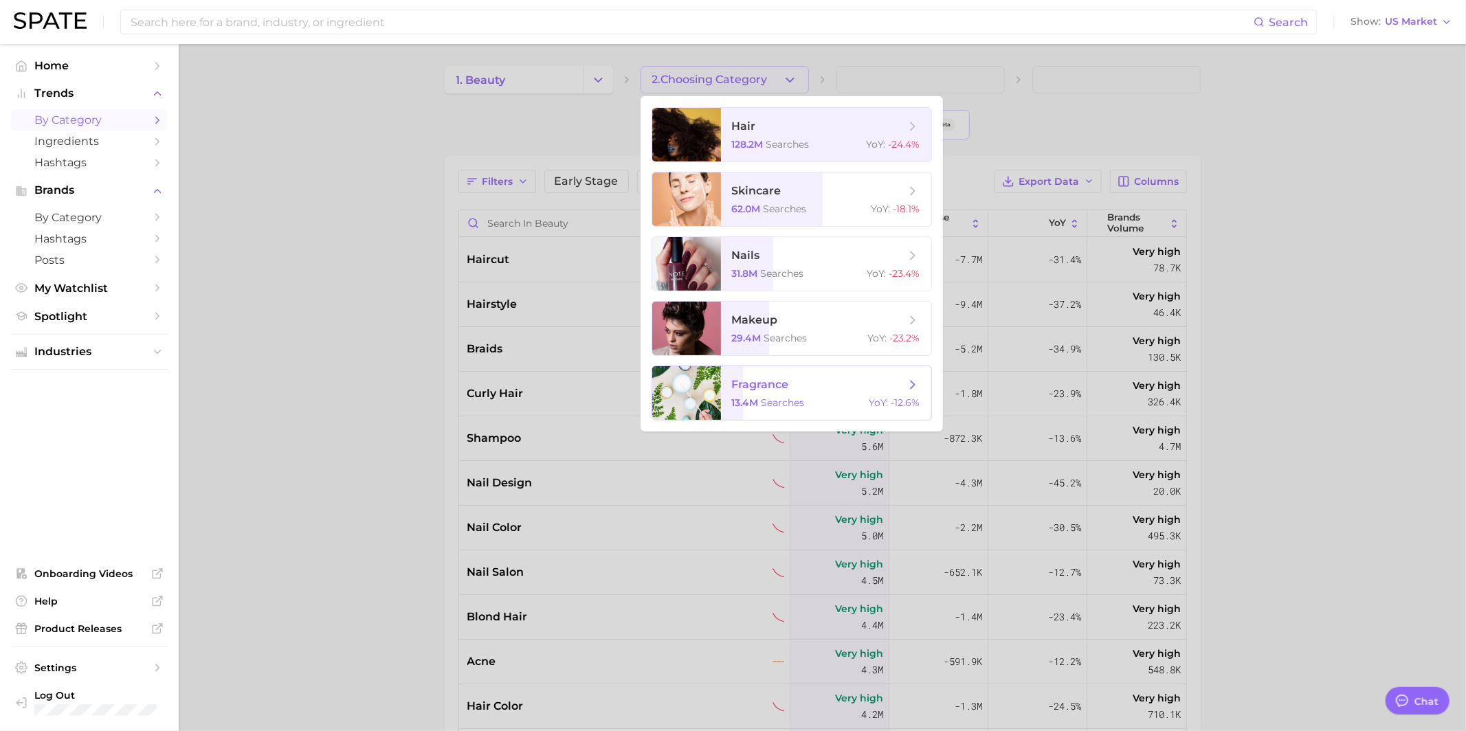
click at [781, 389] on span "fragrance" at bounding box center [760, 384] width 57 height 13
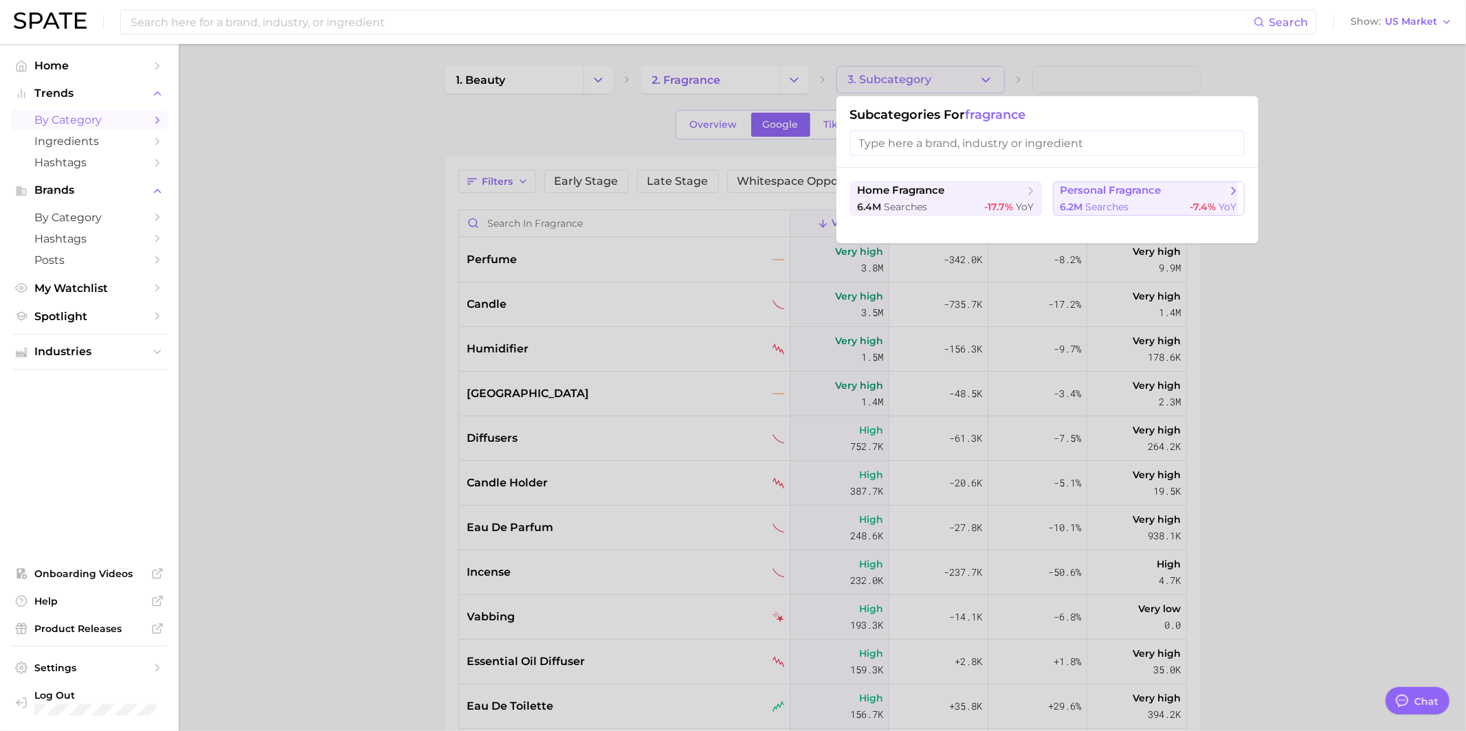
click at [1073, 197] on button "personal fragrance 6.2m searches -7.4% YoY" at bounding box center [1149, 198] width 192 height 34
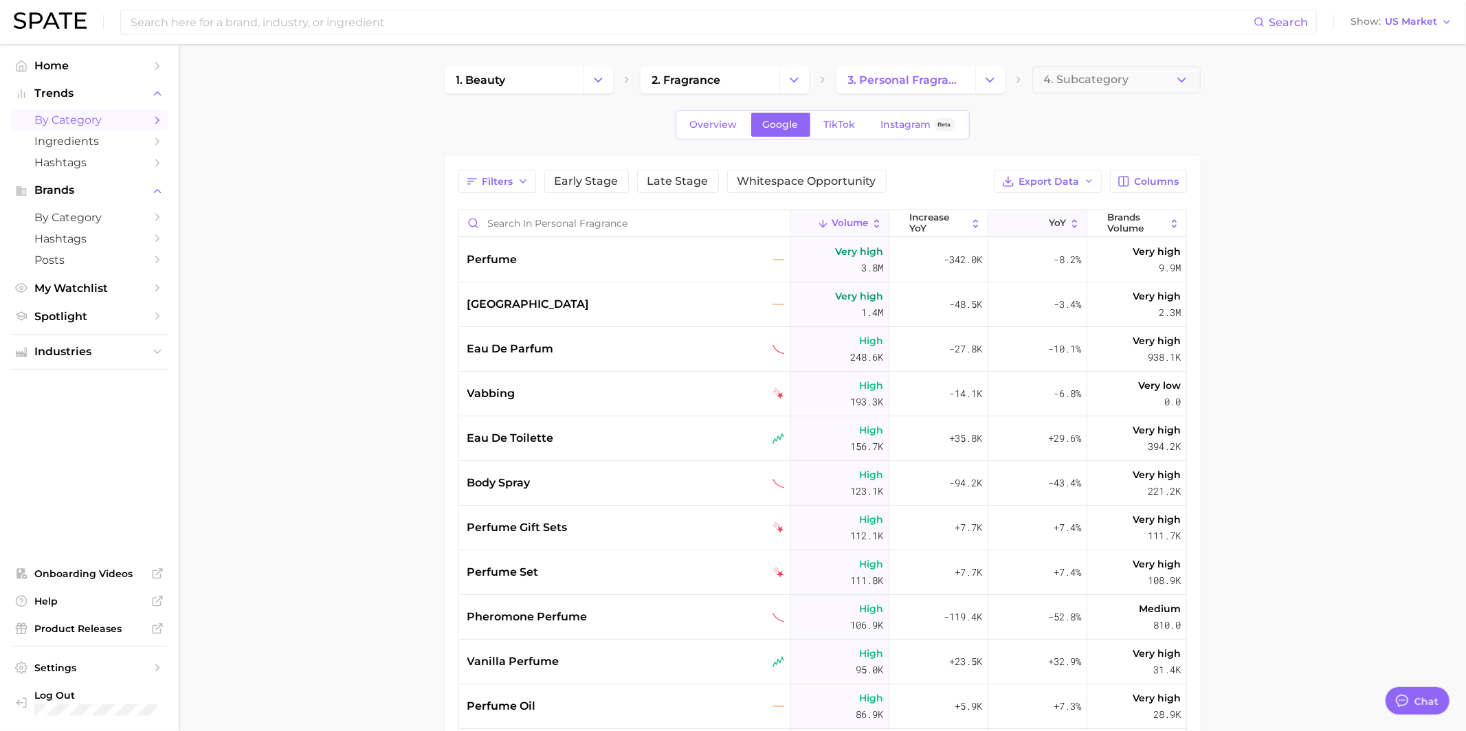
click at [1033, 221] on button "YoY" at bounding box center [1037, 223] width 99 height 27
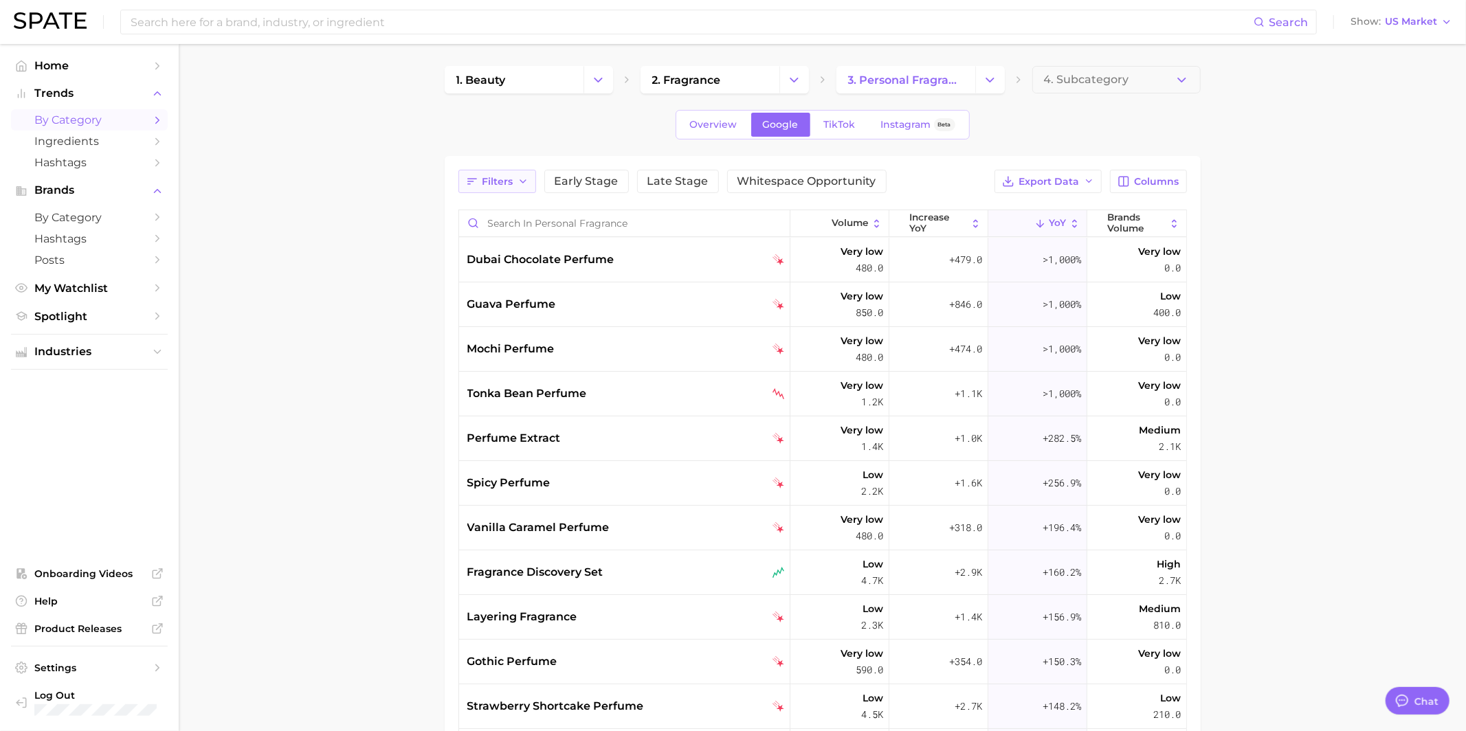
click at [493, 184] on span "Filters" at bounding box center [497, 182] width 31 height 12
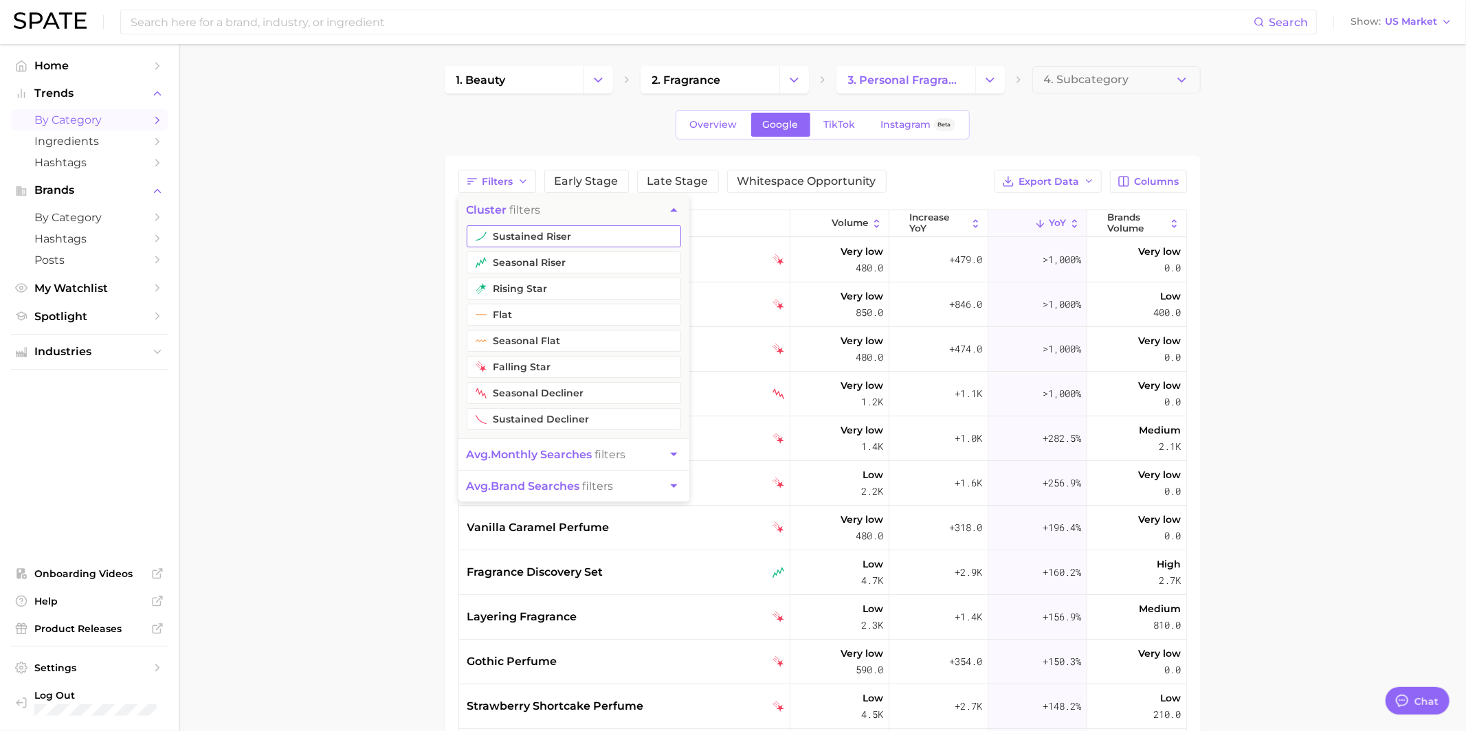
click at [495, 229] on button "sustained riser" at bounding box center [574, 236] width 214 height 22
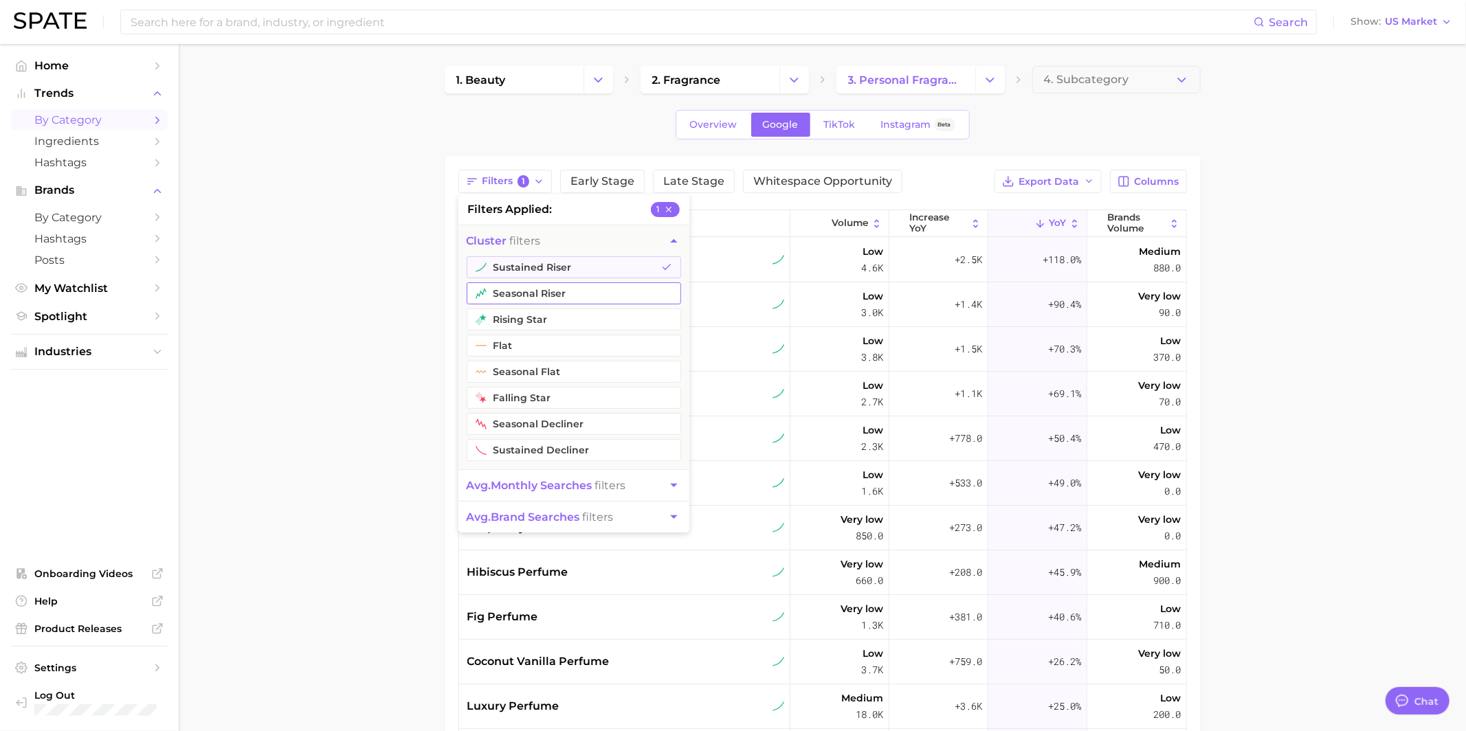
click at [503, 297] on button "seasonal riser" at bounding box center [574, 293] width 214 height 22
click at [366, 282] on main "1. beauty 2. fragrance 3. personal fragrance 4. Subcategory Overview Google Tik…" at bounding box center [822, 533] width 1287 height 979
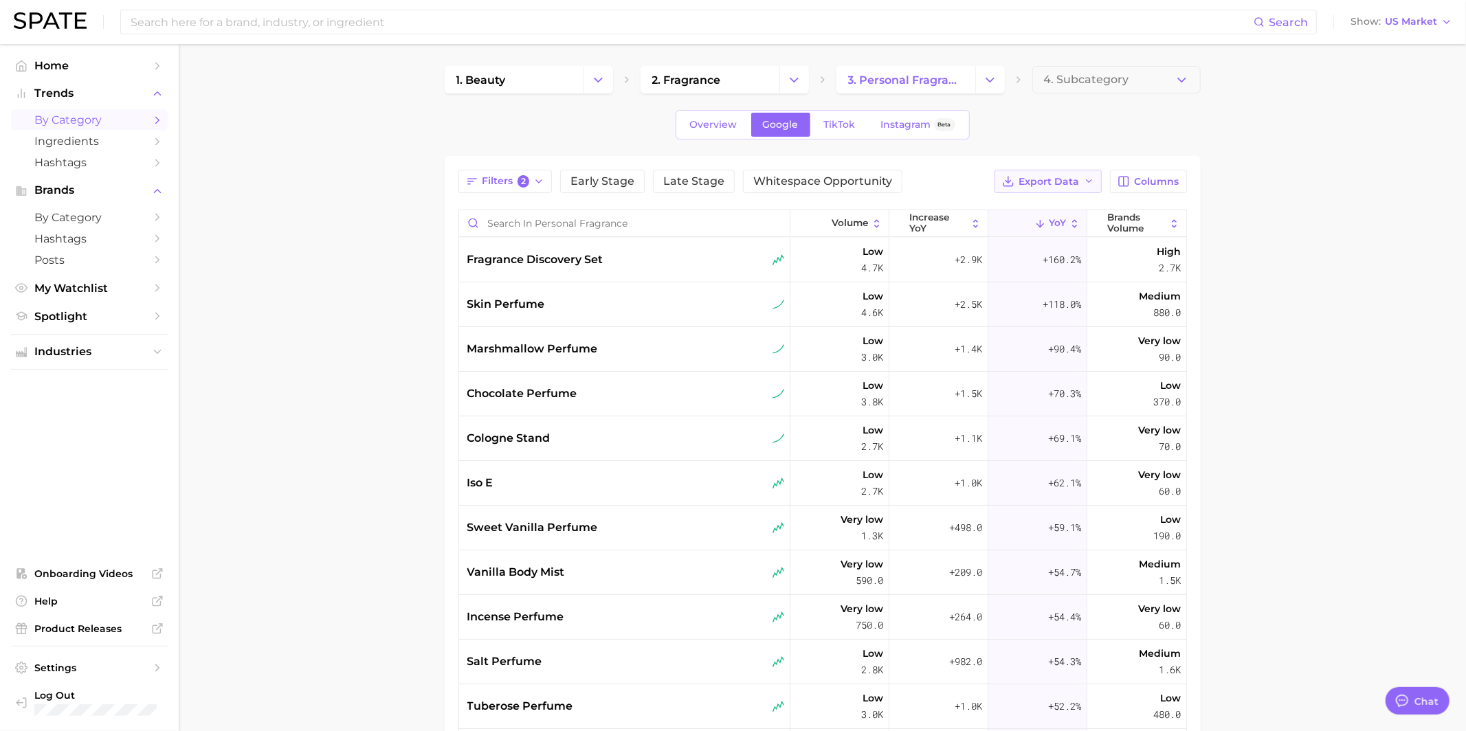
click at [1088, 178] on icon "button" at bounding box center [1089, 181] width 11 height 11
click at [1054, 207] on button "Card Data CSV" at bounding box center [1025, 206] width 151 height 25
click at [585, 298] on div "skin perfume" at bounding box center [625, 304] width 317 height 16
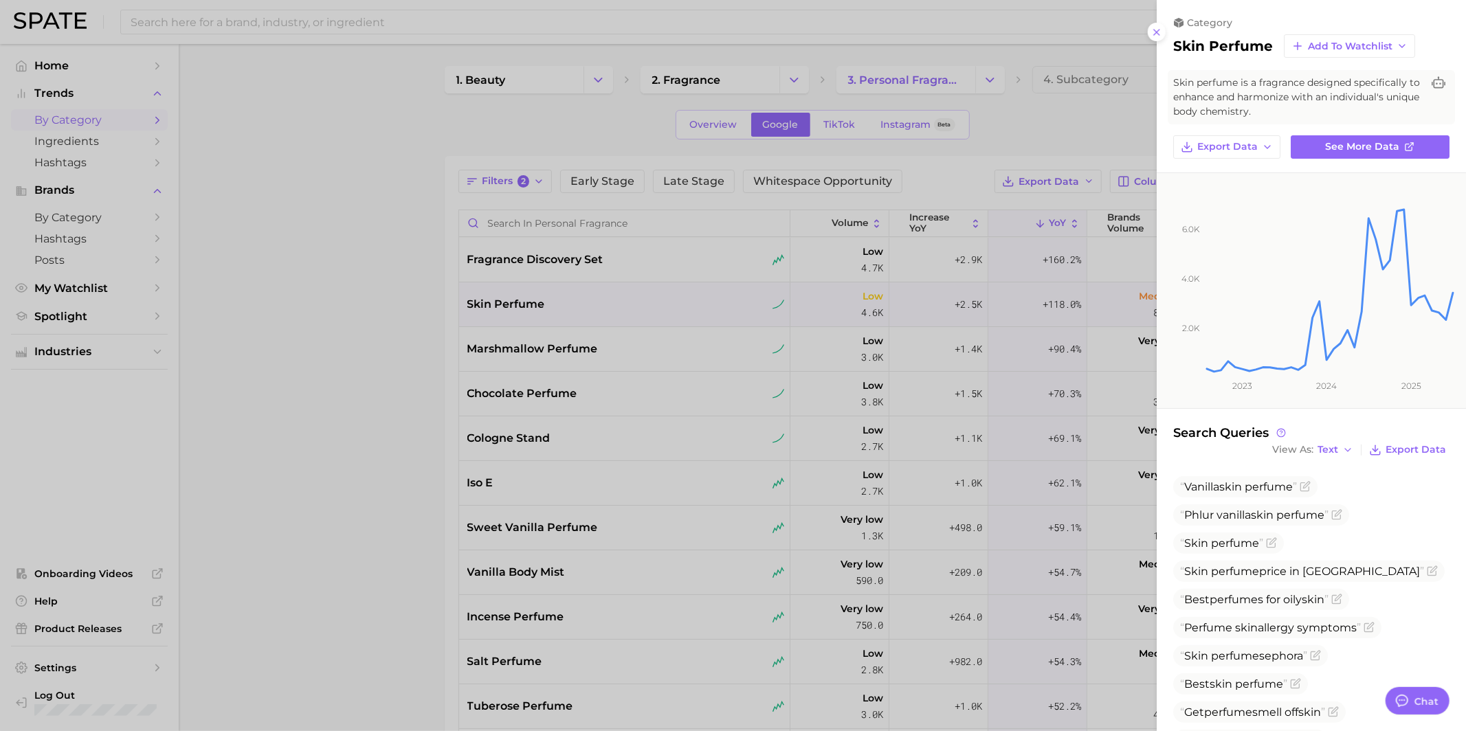
click at [740, 320] on div at bounding box center [733, 365] width 1466 height 731
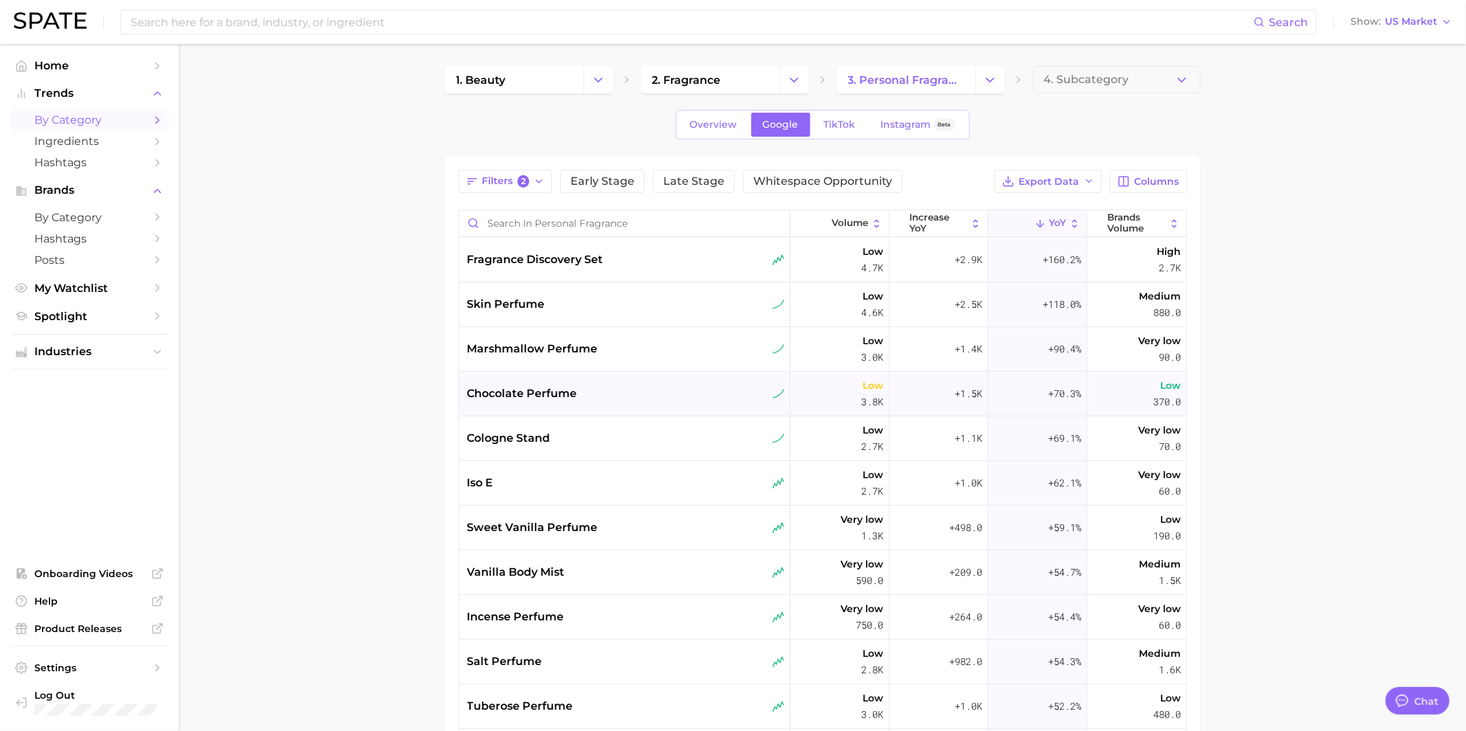
scroll to position [9, 0]
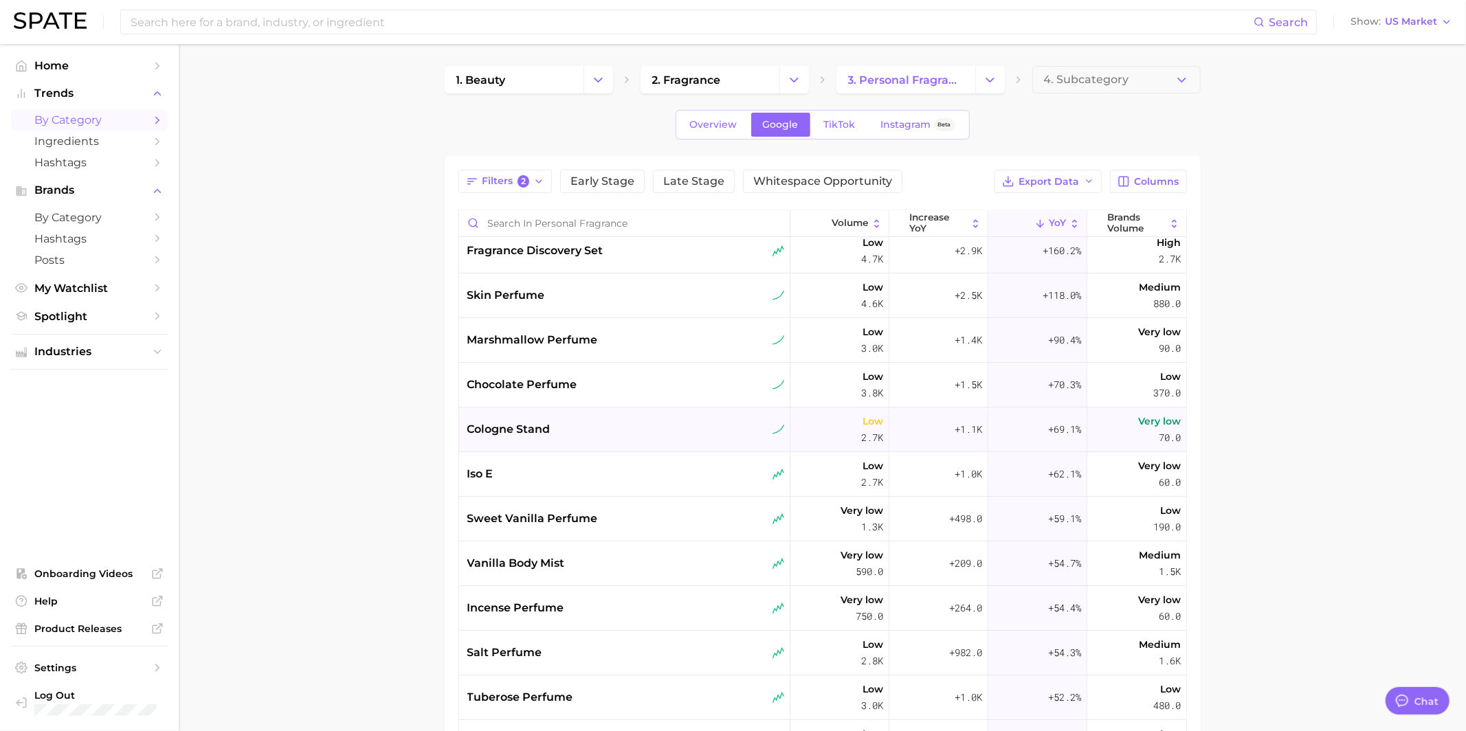
click at [614, 424] on div "cologne stand" at bounding box center [625, 429] width 317 height 16
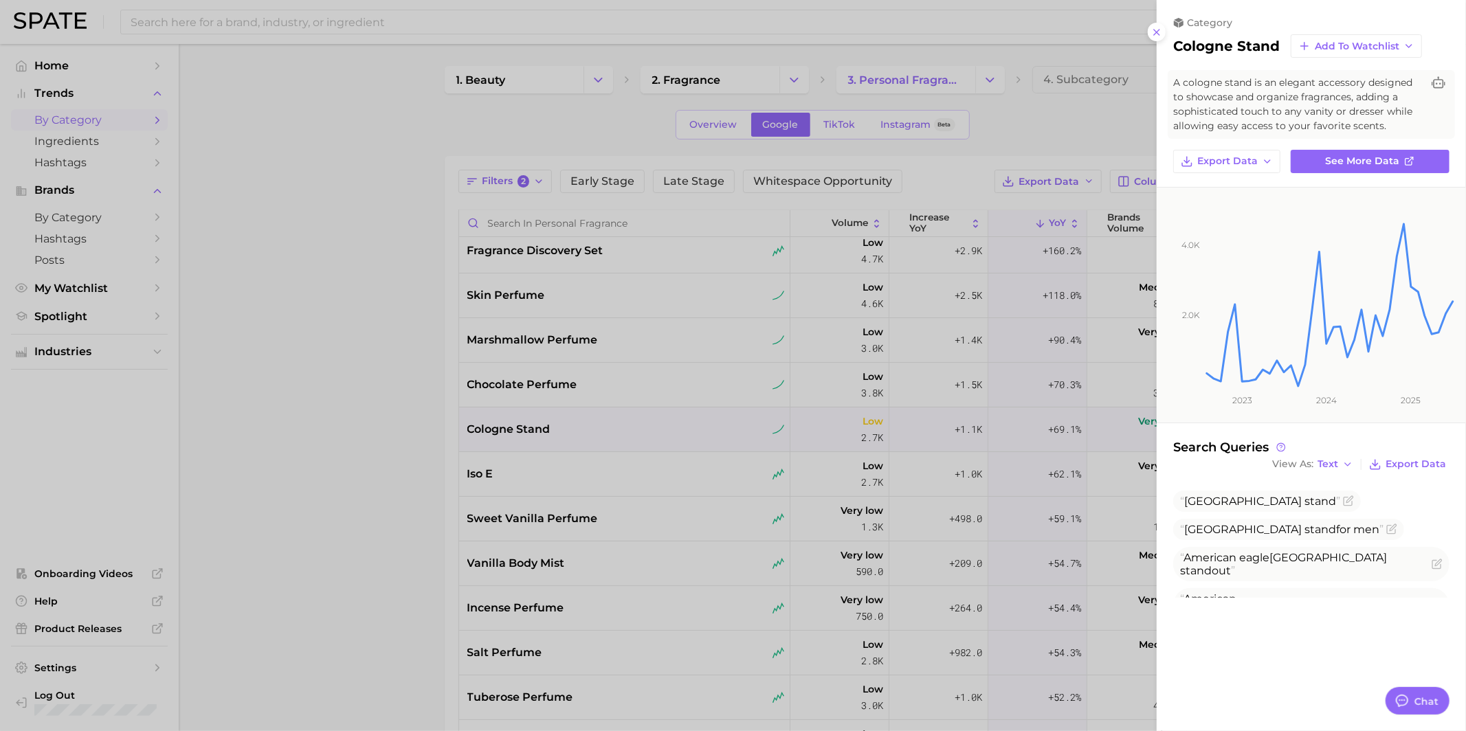
click at [605, 415] on div at bounding box center [733, 365] width 1466 height 731
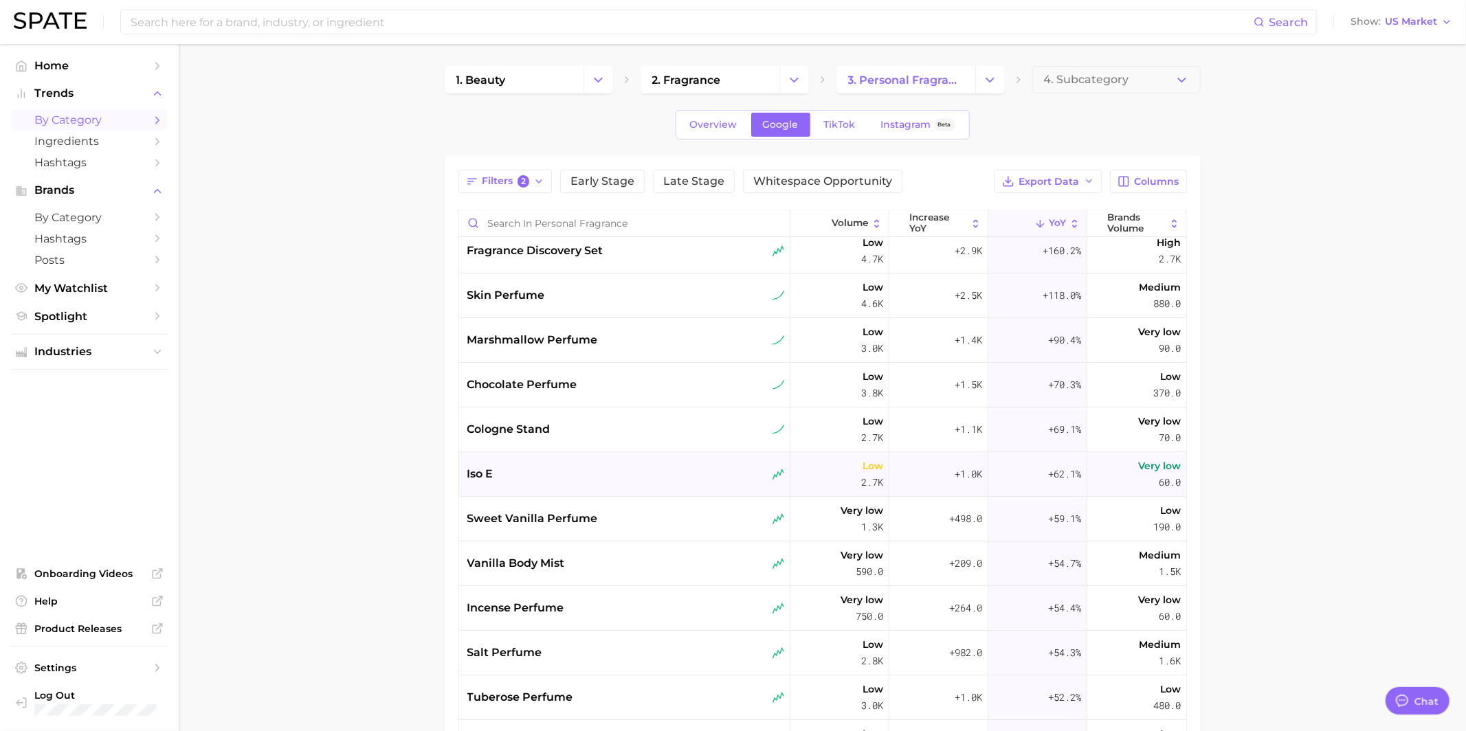
click at [600, 483] on div "iso e" at bounding box center [624, 474] width 331 height 45
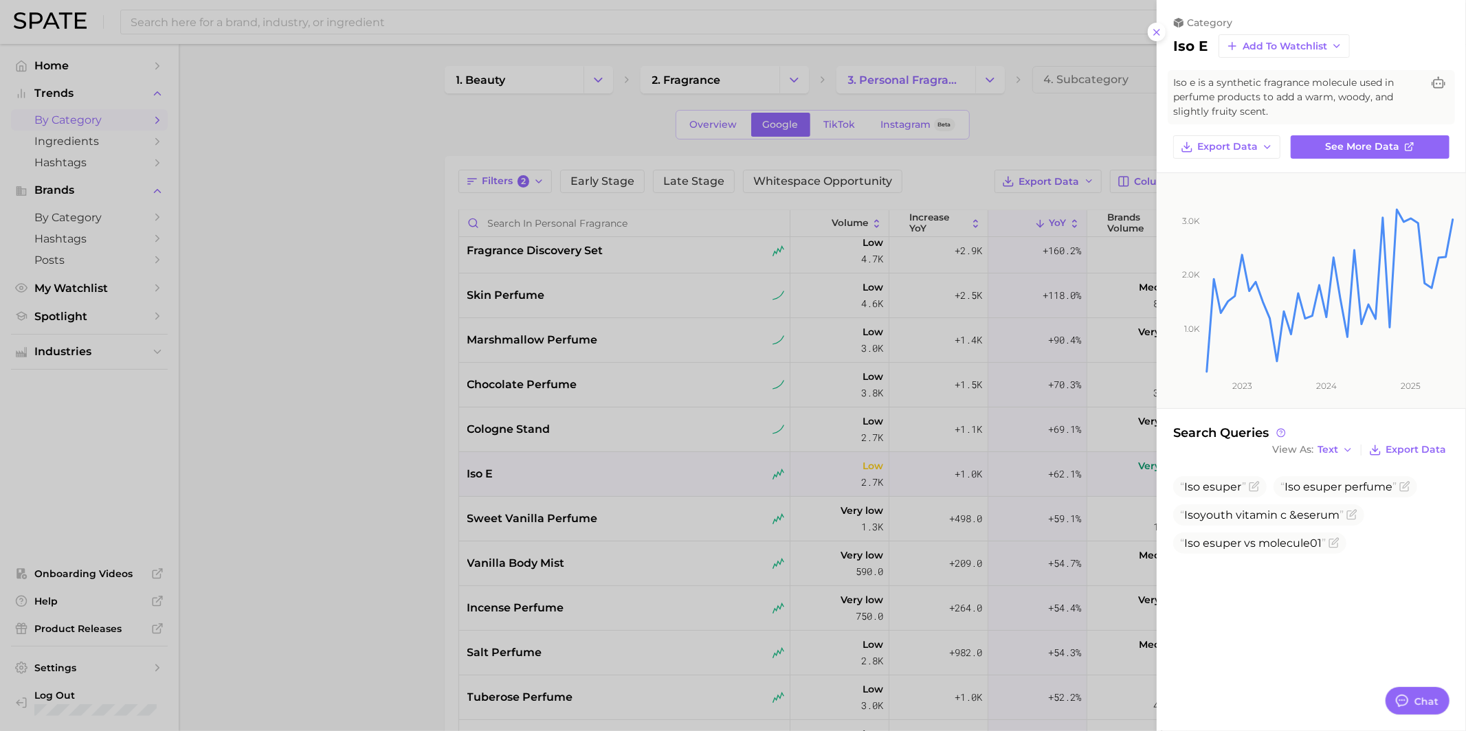
click at [595, 476] on div at bounding box center [733, 365] width 1466 height 731
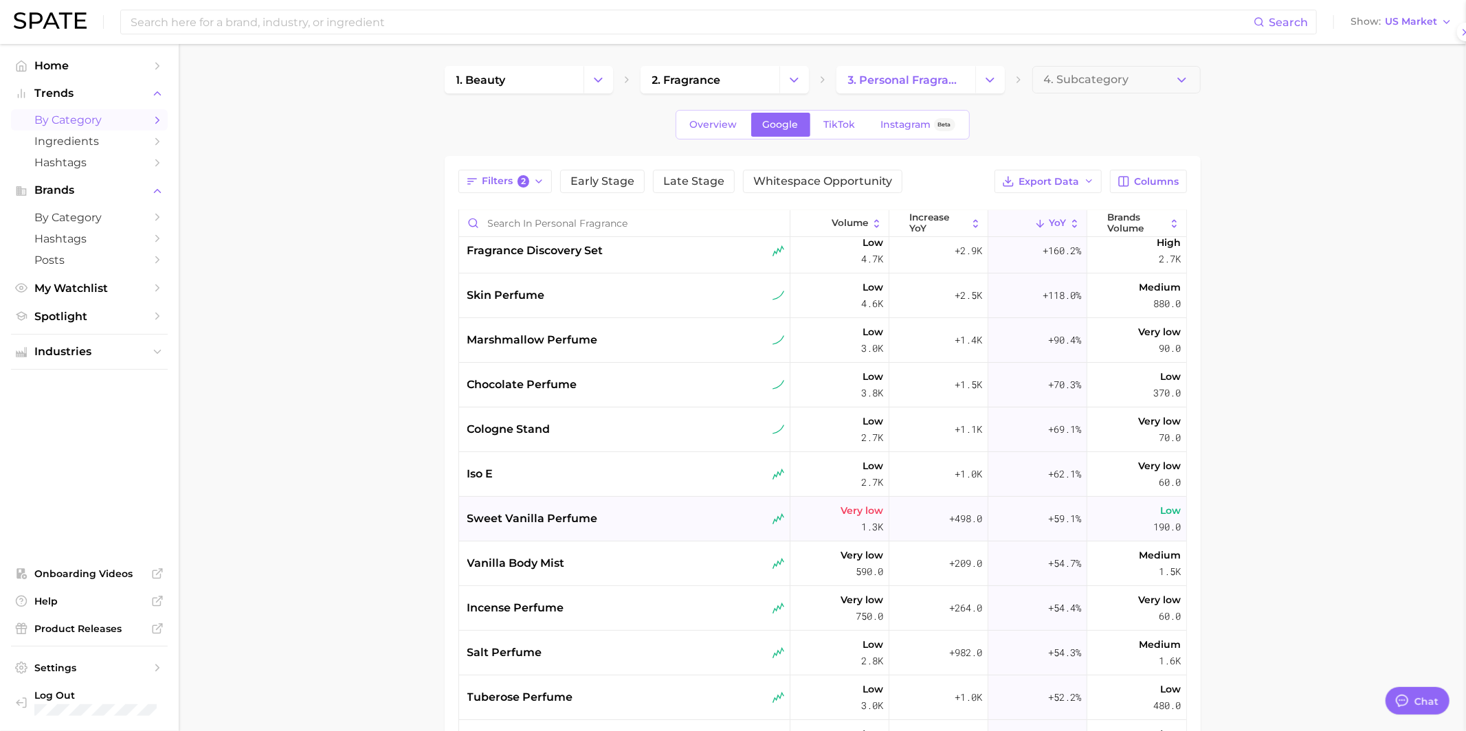
click at [595, 508] on div "sweet vanilla perfume" at bounding box center [624, 519] width 331 height 45
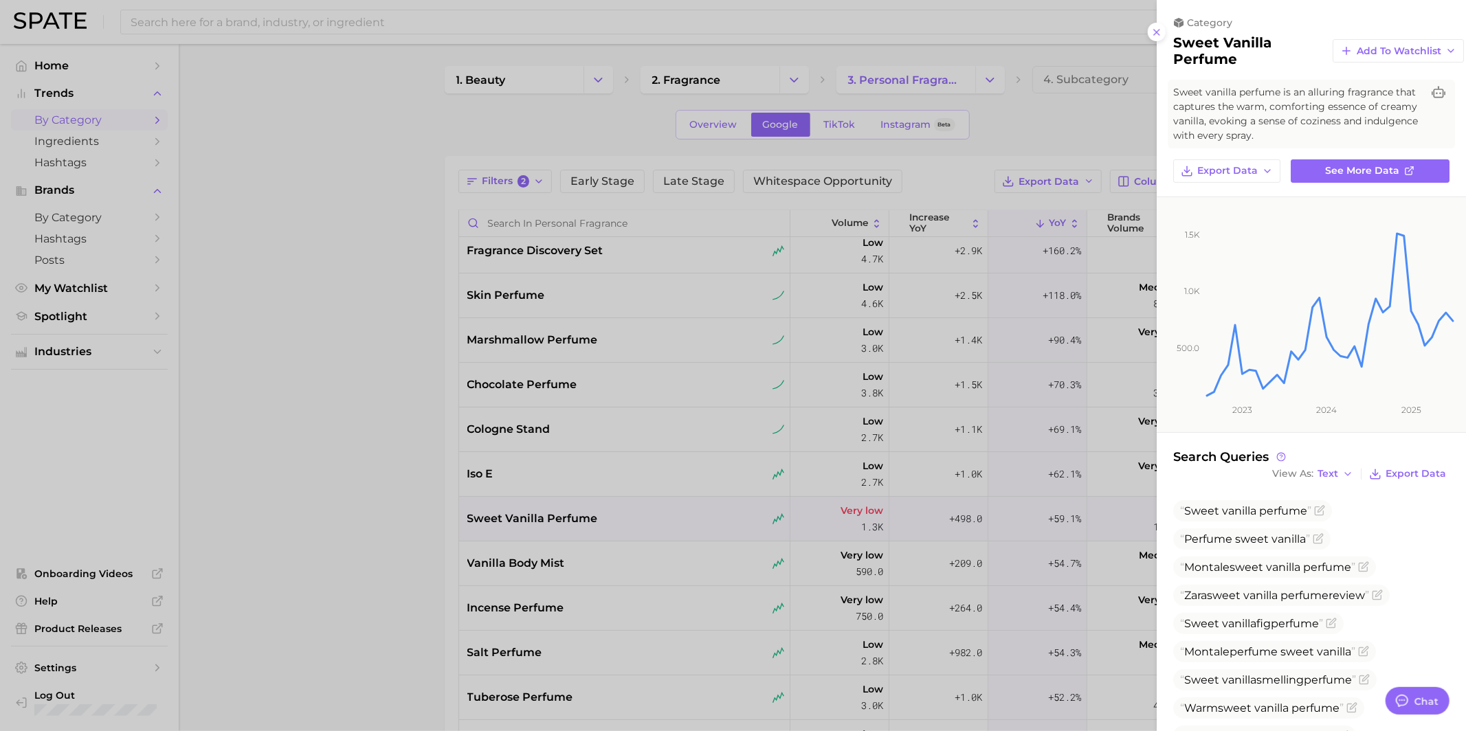
click at [596, 520] on div at bounding box center [733, 365] width 1466 height 731
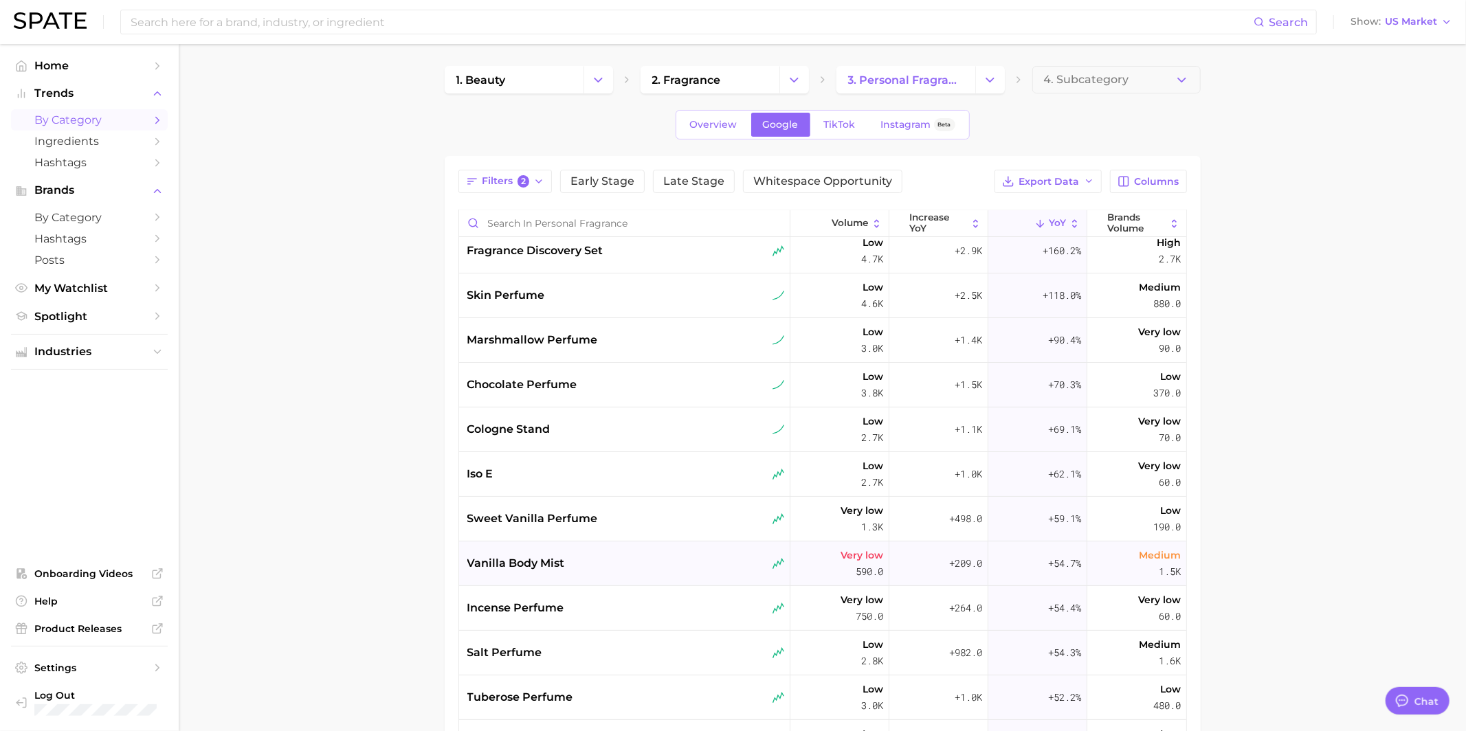
click at [596, 556] on div "vanilla body mist" at bounding box center [625, 563] width 317 height 16
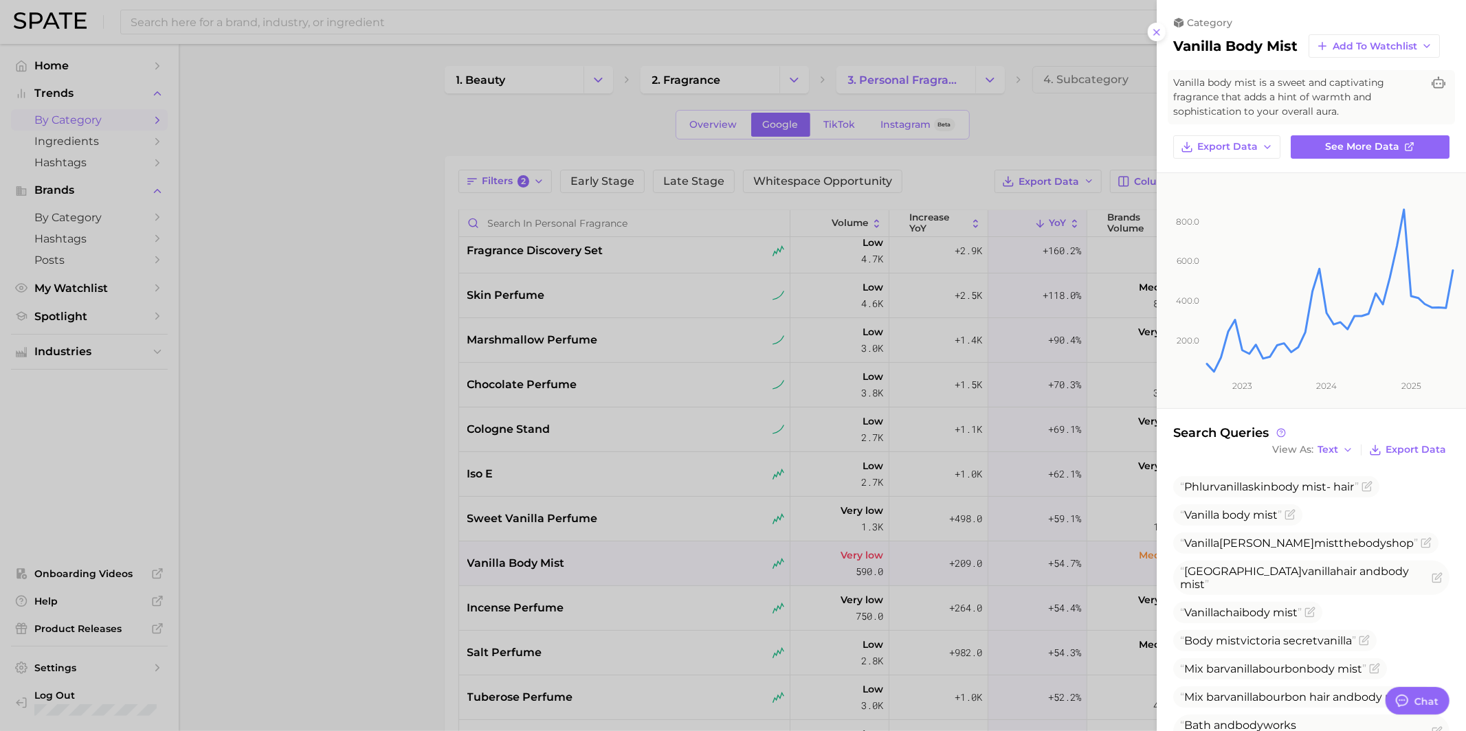
click at [597, 556] on div at bounding box center [733, 365] width 1466 height 731
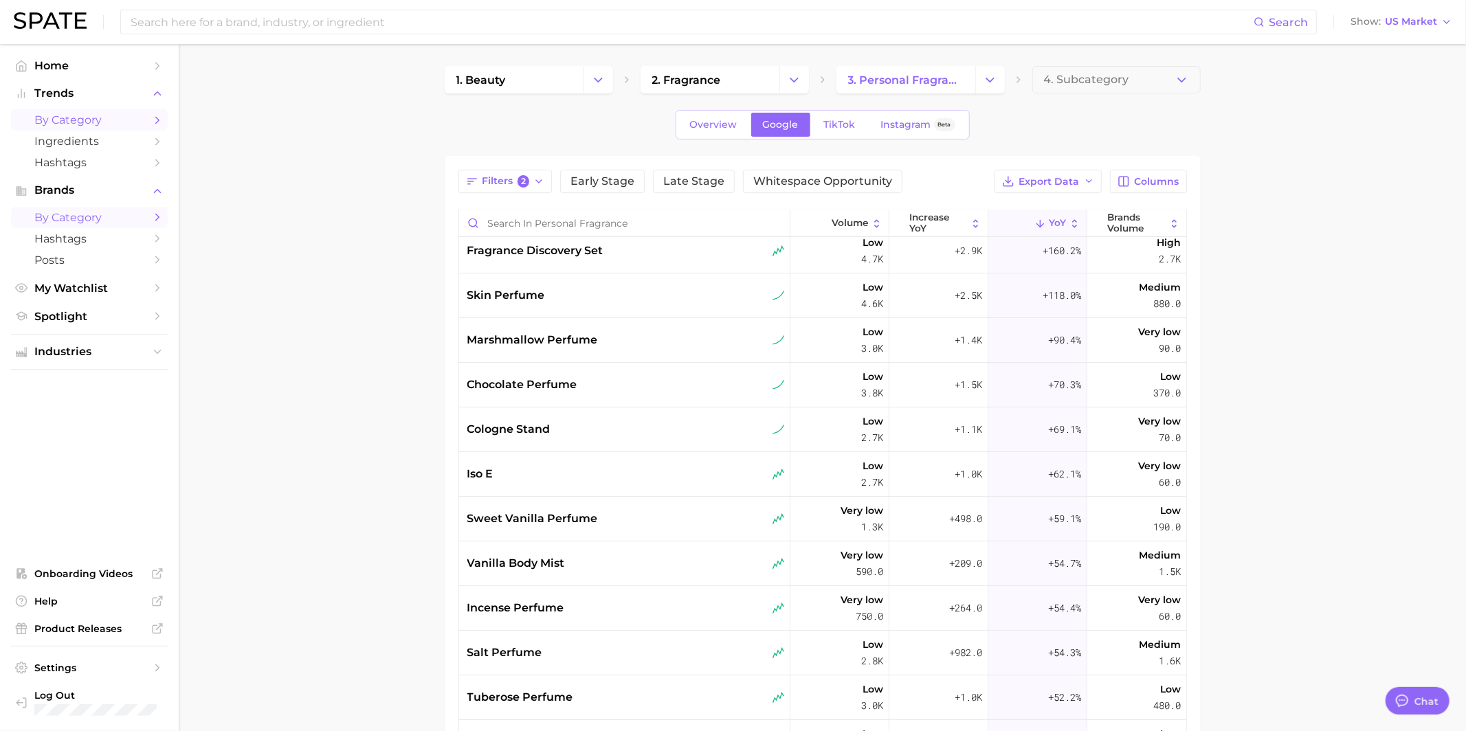
click at [107, 221] on span "by Category" at bounding box center [89, 217] width 110 height 13
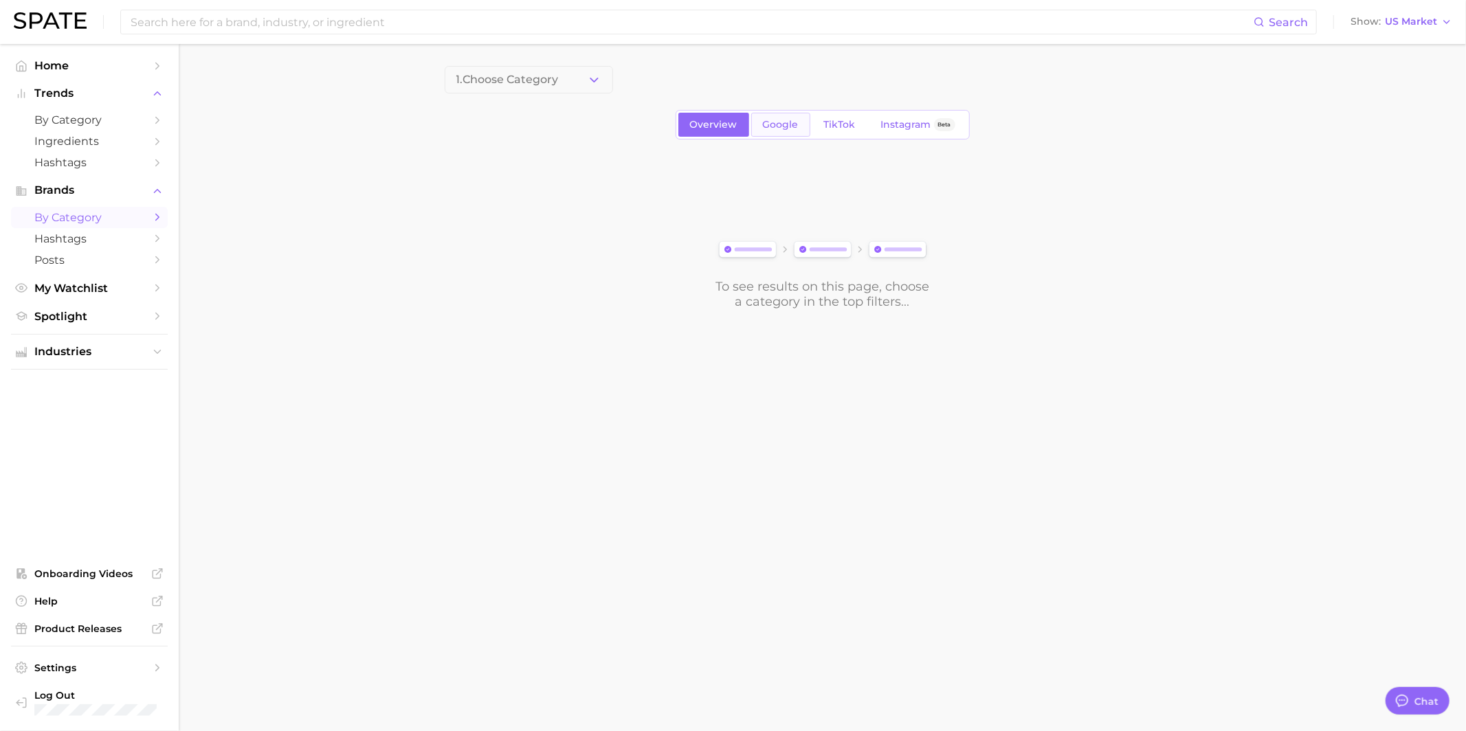
click at [787, 134] on link "Google" at bounding box center [780, 125] width 59 height 24
click at [521, 85] on span "1. Choose Category" at bounding box center [507, 80] width 102 height 12
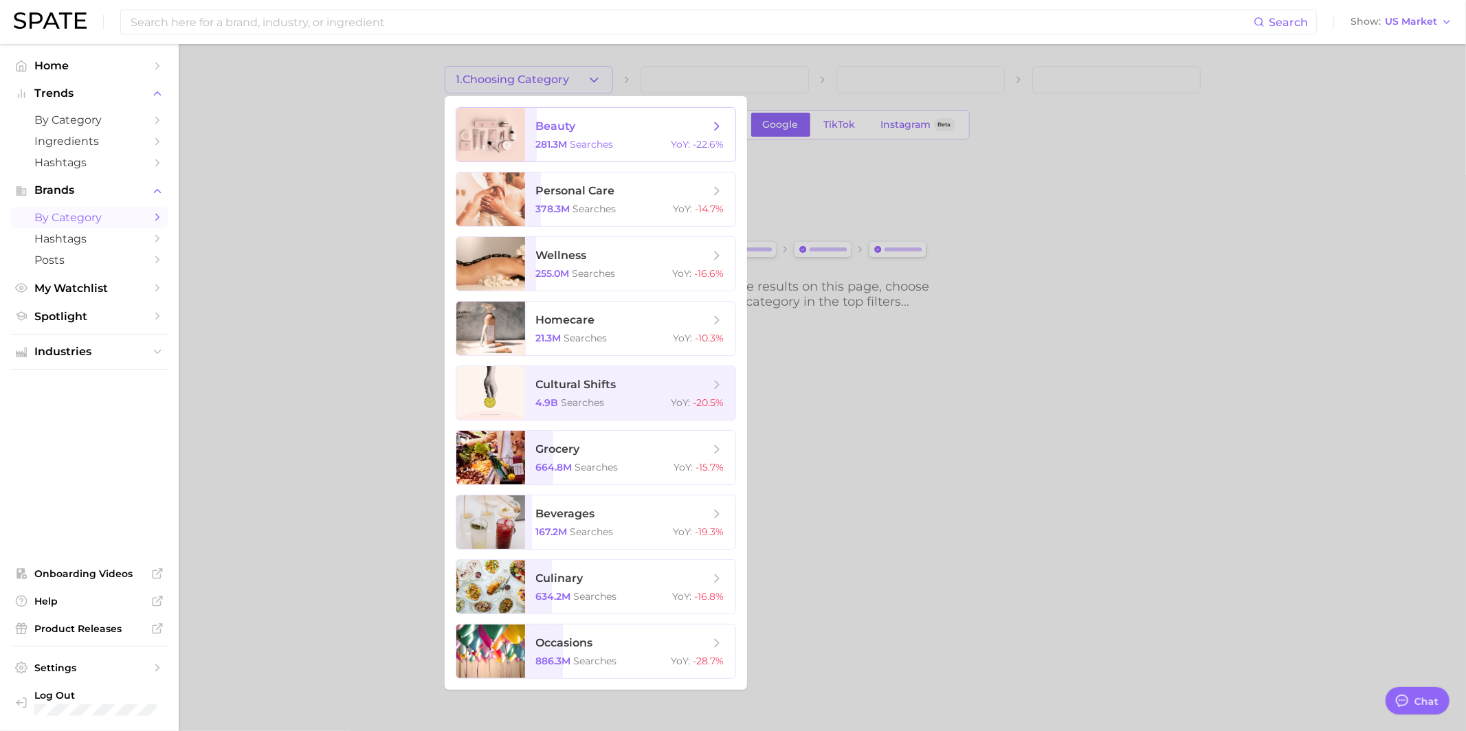
click at [541, 130] on span "beauty" at bounding box center [556, 126] width 40 height 13
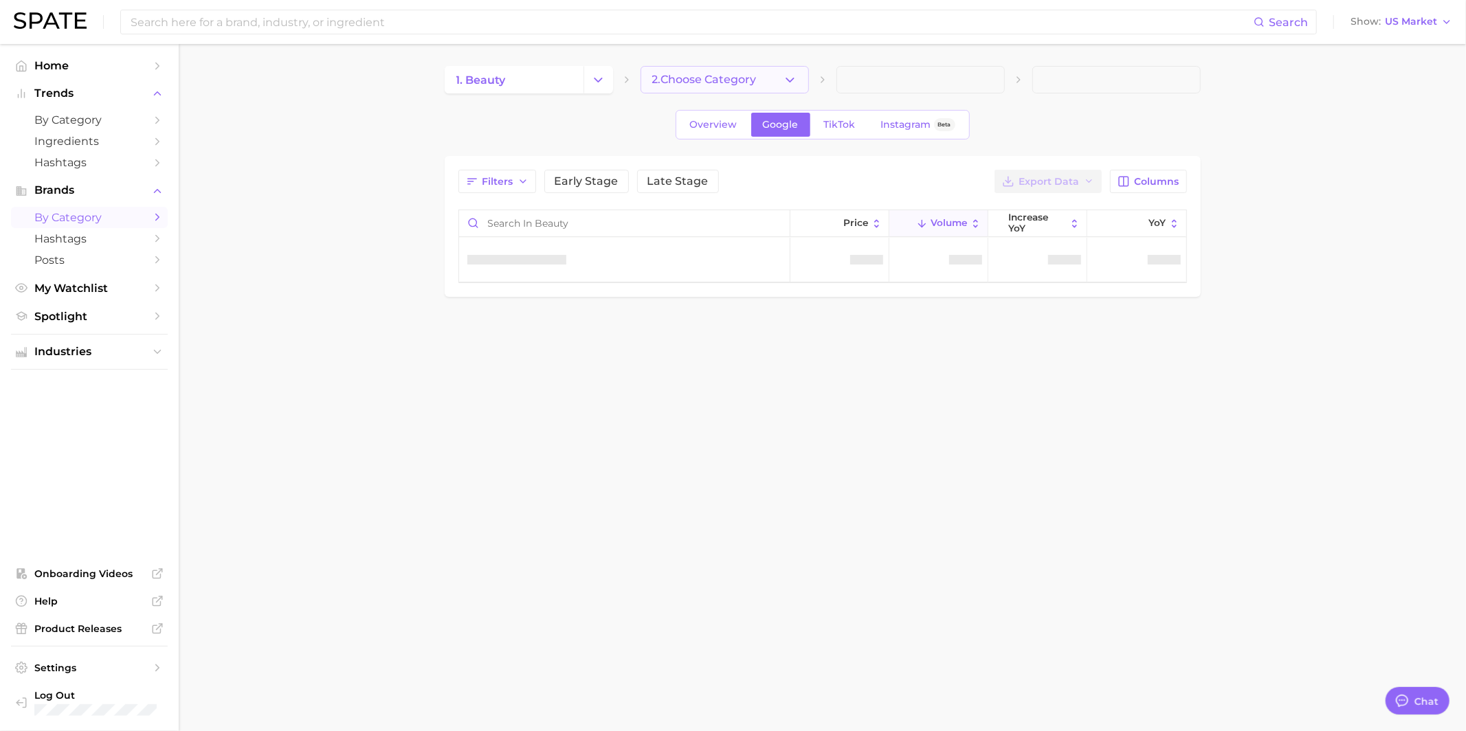
click at [726, 79] on span "2. Choose Category" at bounding box center [704, 80] width 104 height 12
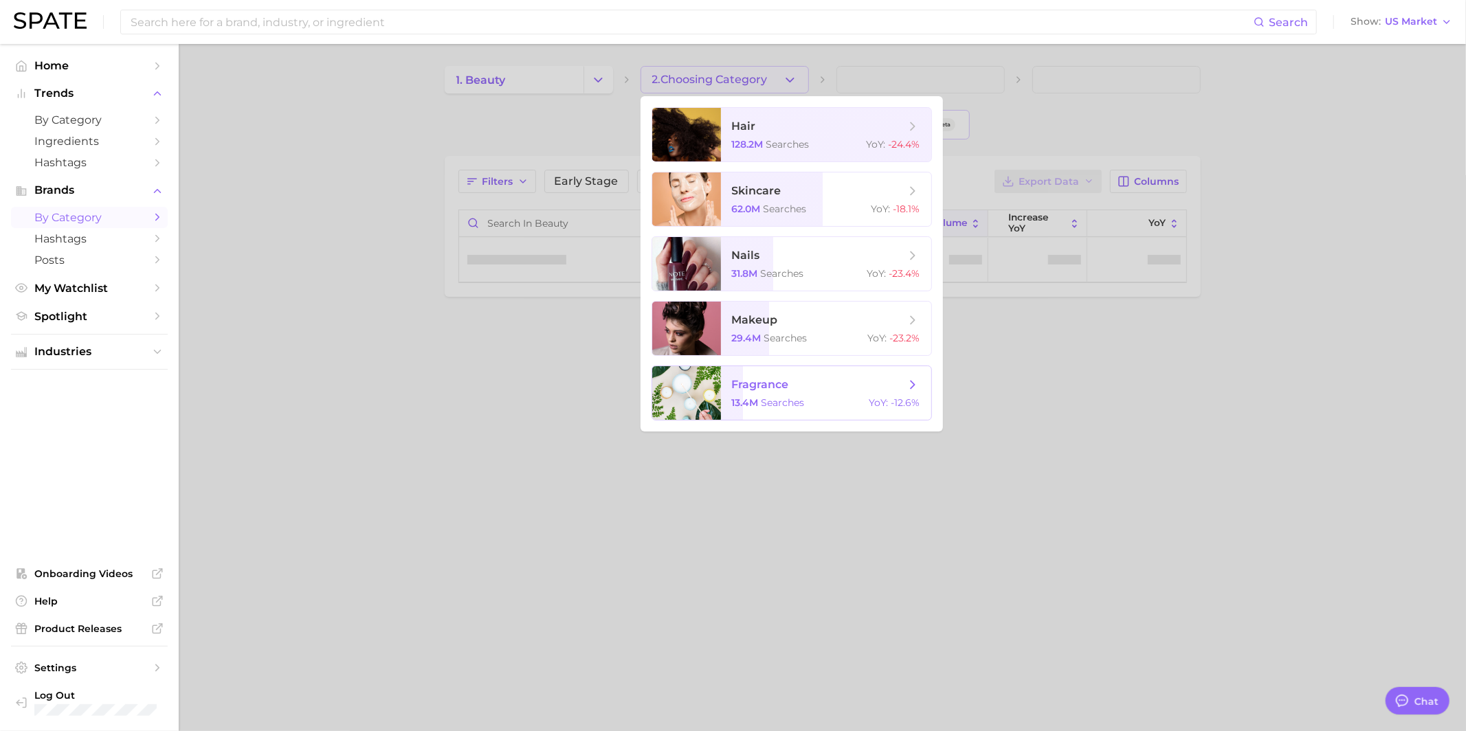
click at [775, 418] on span "fragrance 13.4m searches YoY : -12.6%" at bounding box center [826, 393] width 210 height 54
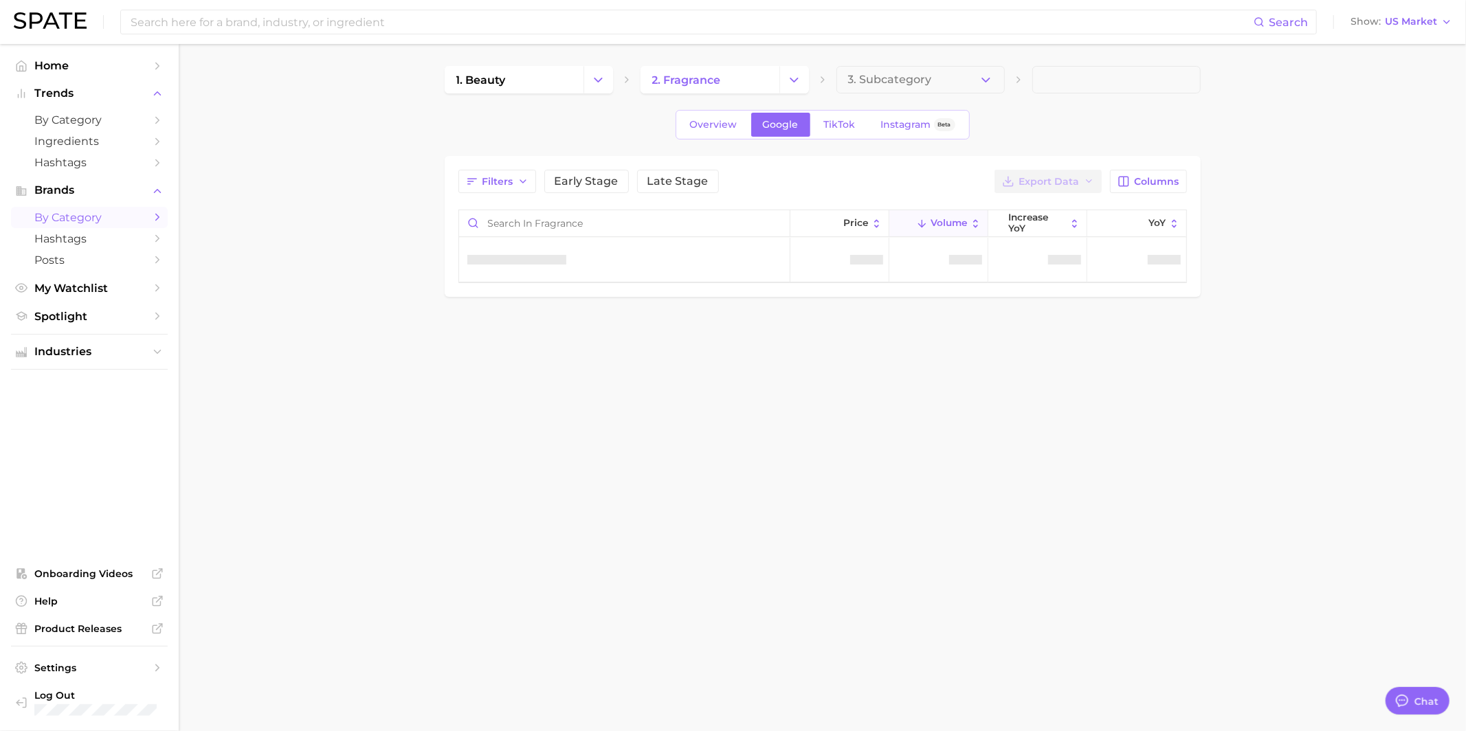
click at [776, 407] on body "Search Show US Market Home Trends by Category Ingredients Hashtags Brands by Ca…" at bounding box center [733, 365] width 1466 height 731
click at [954, 79] on button "3. Subcategory" at bounding box center [920, 79] width 168 height 27
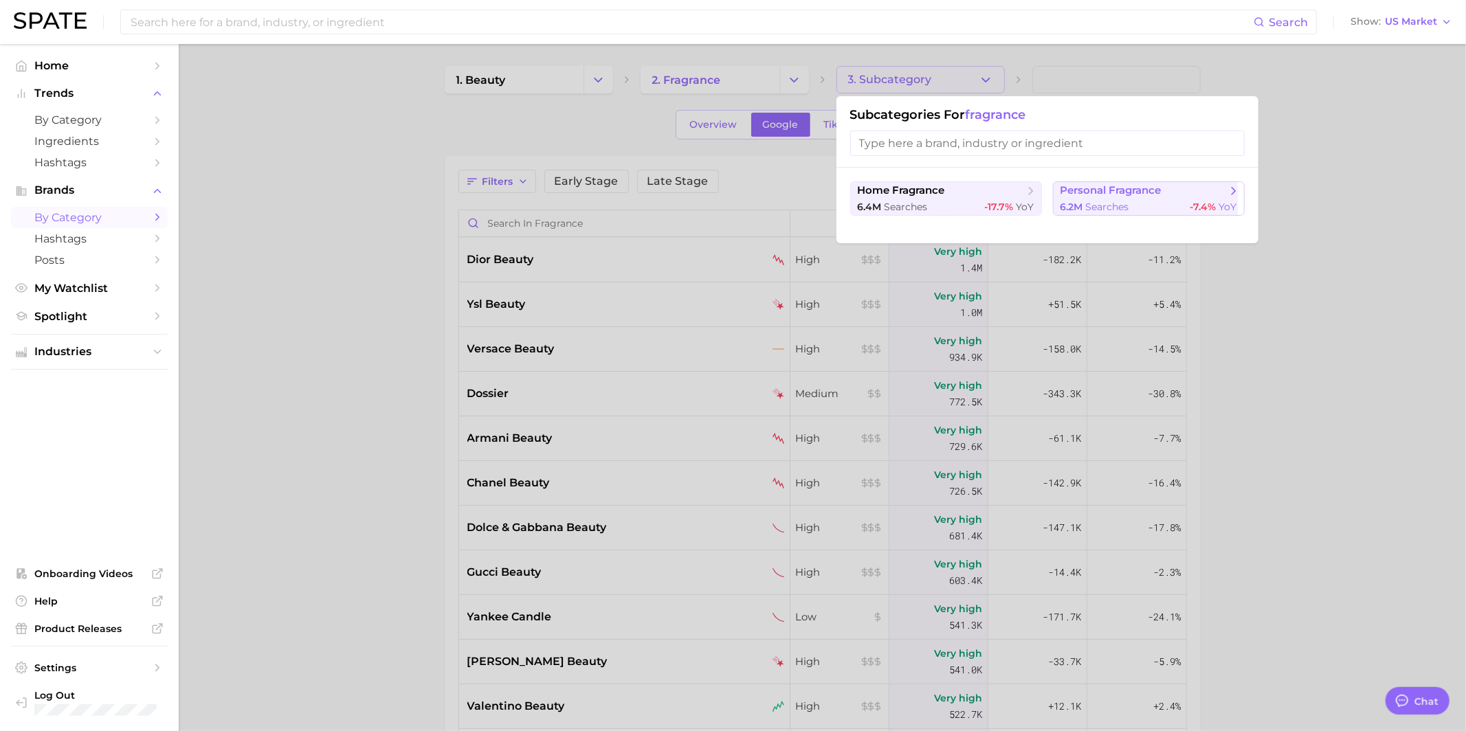
click at [1067, 203] on span "6.2m" at bounding box center [1071, 207] width 23 height 12
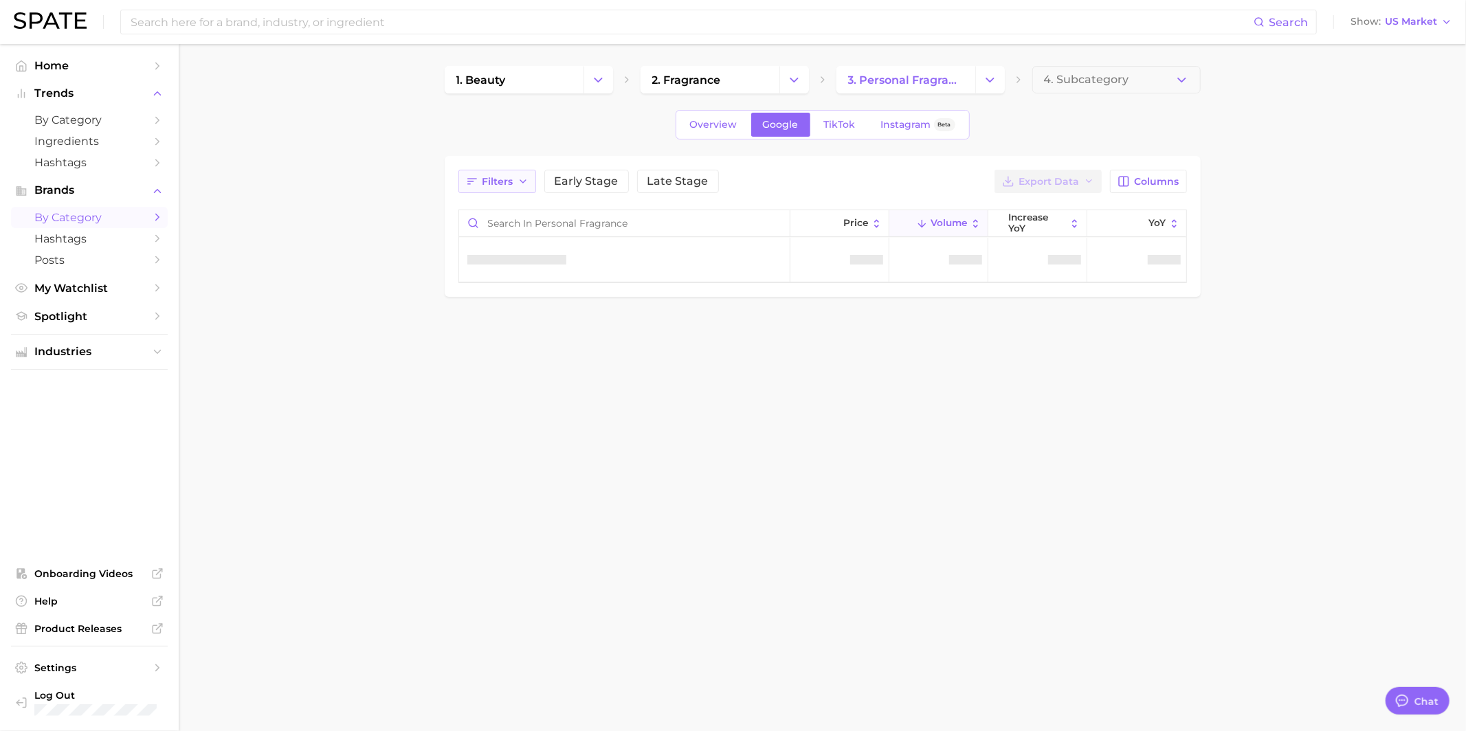
click at [511, 181] on span "Filters" at bounding box center [497, 182] width 31 height 12
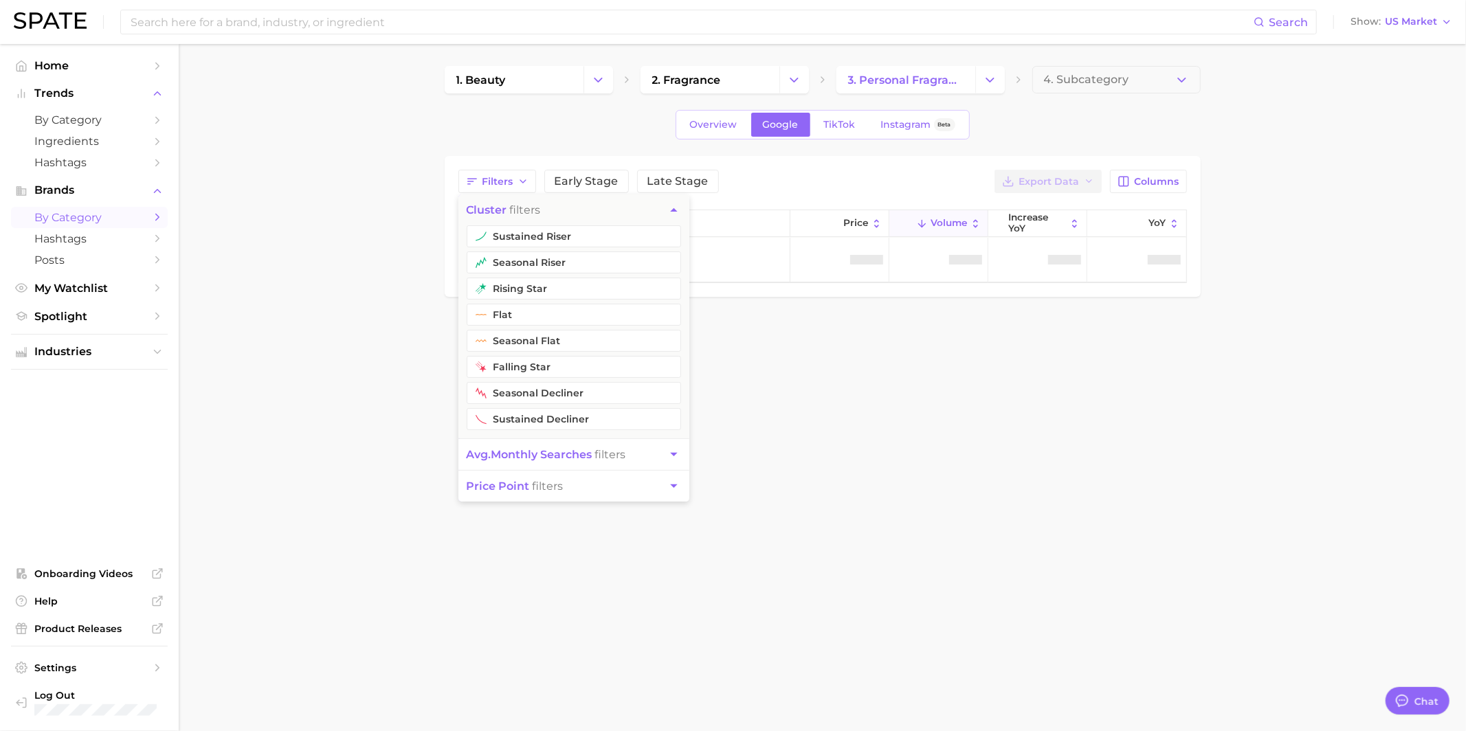
click at [508, 235] on button "sustained riser" at bounding box center [574, 236] width 214 height 22
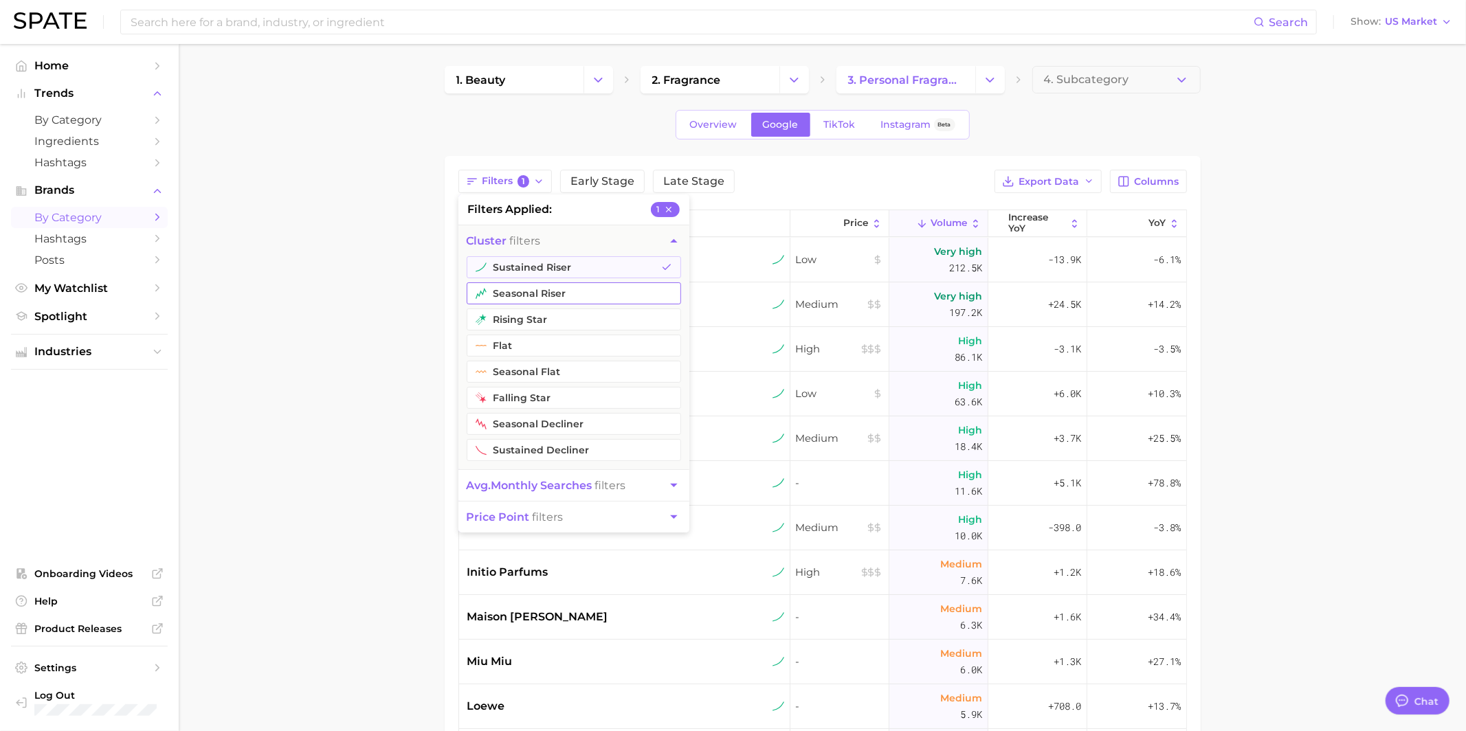
click at [510, 287] on button "seasonal riser" at bounding box center [574, 293] width 214 height 22
click at [1102, 219] on button "YoY" at bounding box center [1136, 223] width 99 height 27
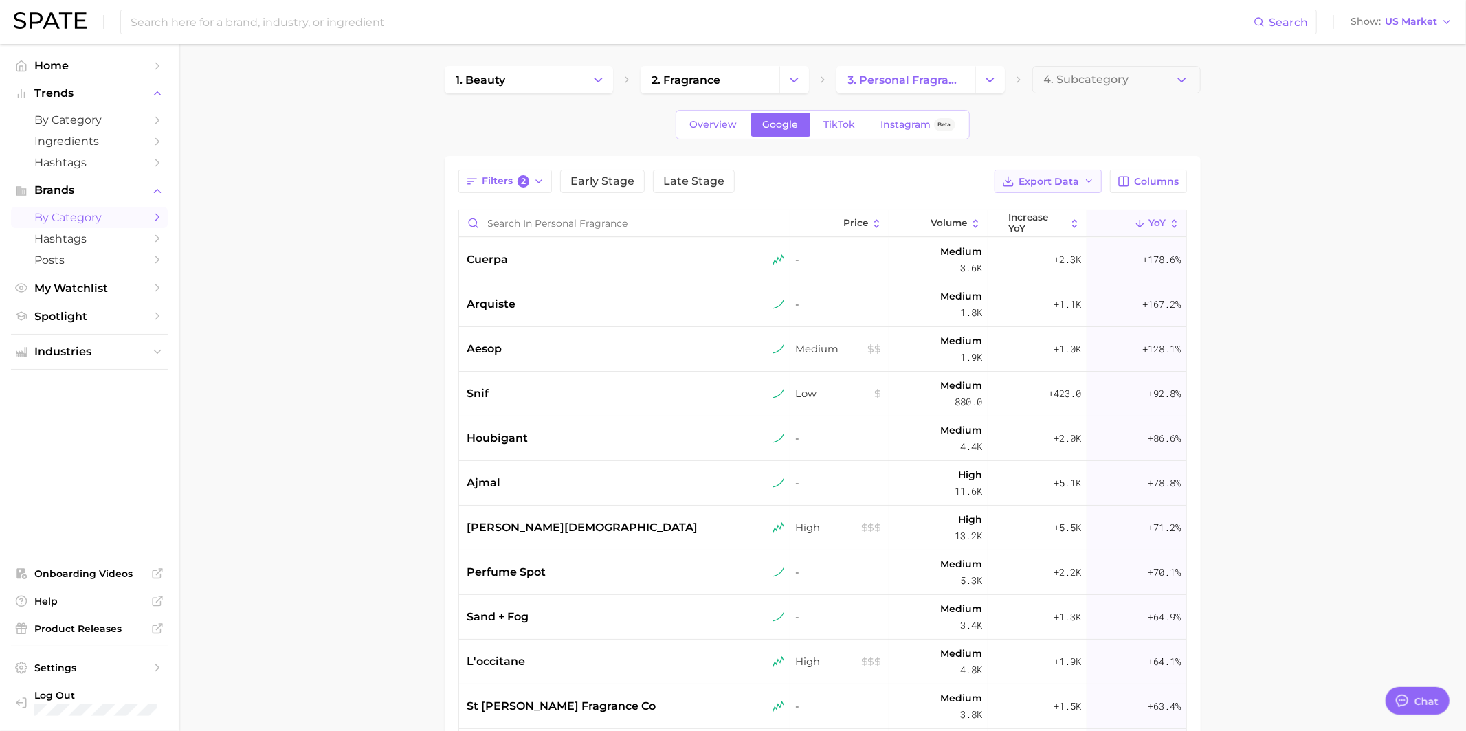
click at [1067, 181] on span "Export Data" at bounding box center [1049, 182] width 60 height 12
click at [1051, 205] on button "Card Data CSV" at bounding box center [1025, 206] width 151 height 25
click at [1134, 1] on div "Search Show US Market" at bounding box center [733, 22] width 1438 height 44
click at [588, 256] on div "cuerpa" at bounding box center [625, 259] width 317 height 16
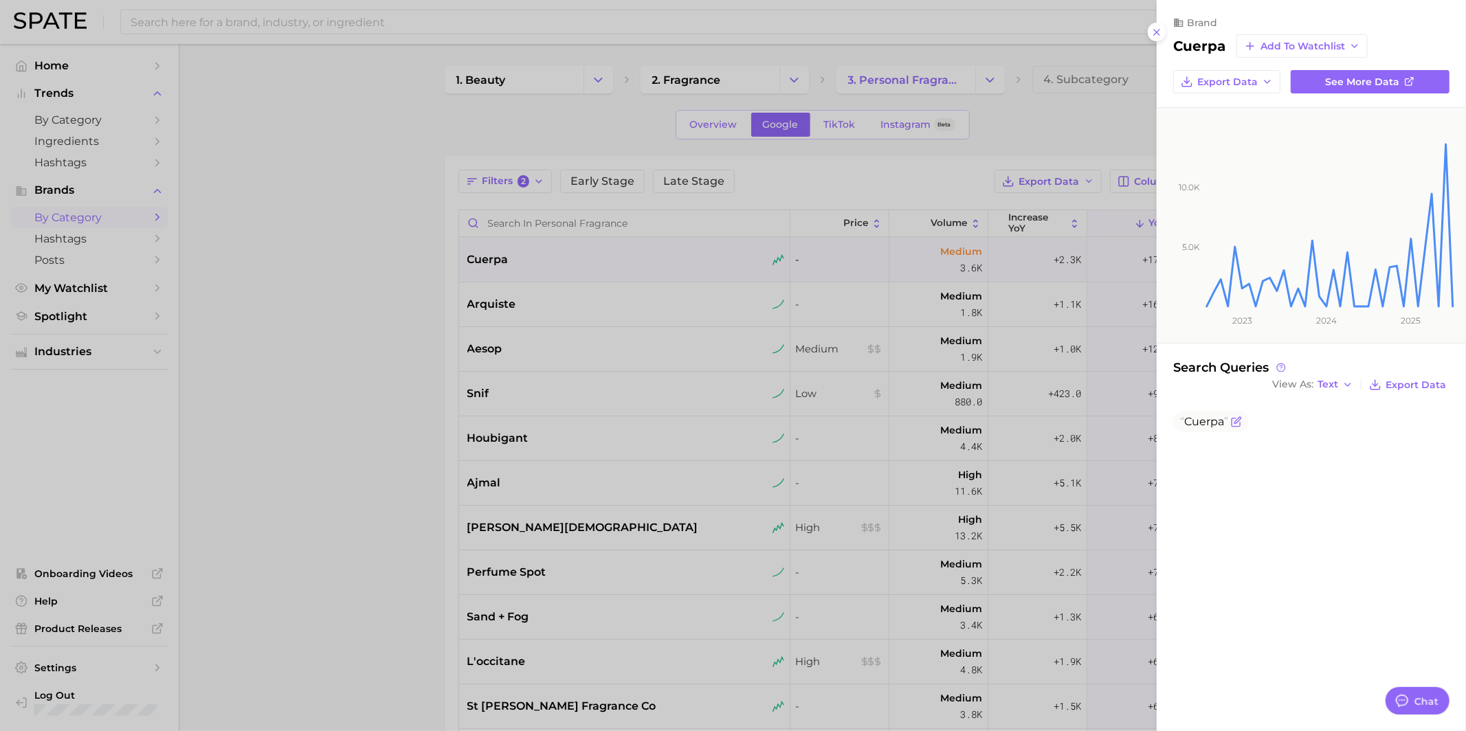
click at [1209, 418] on span "Cuerpa" at bounding box center [1204, 421] width 40 height 13
copy div "Cuerpa"
click at [872, 286] on div at bounding box center [733, 365] width 1466 height 731
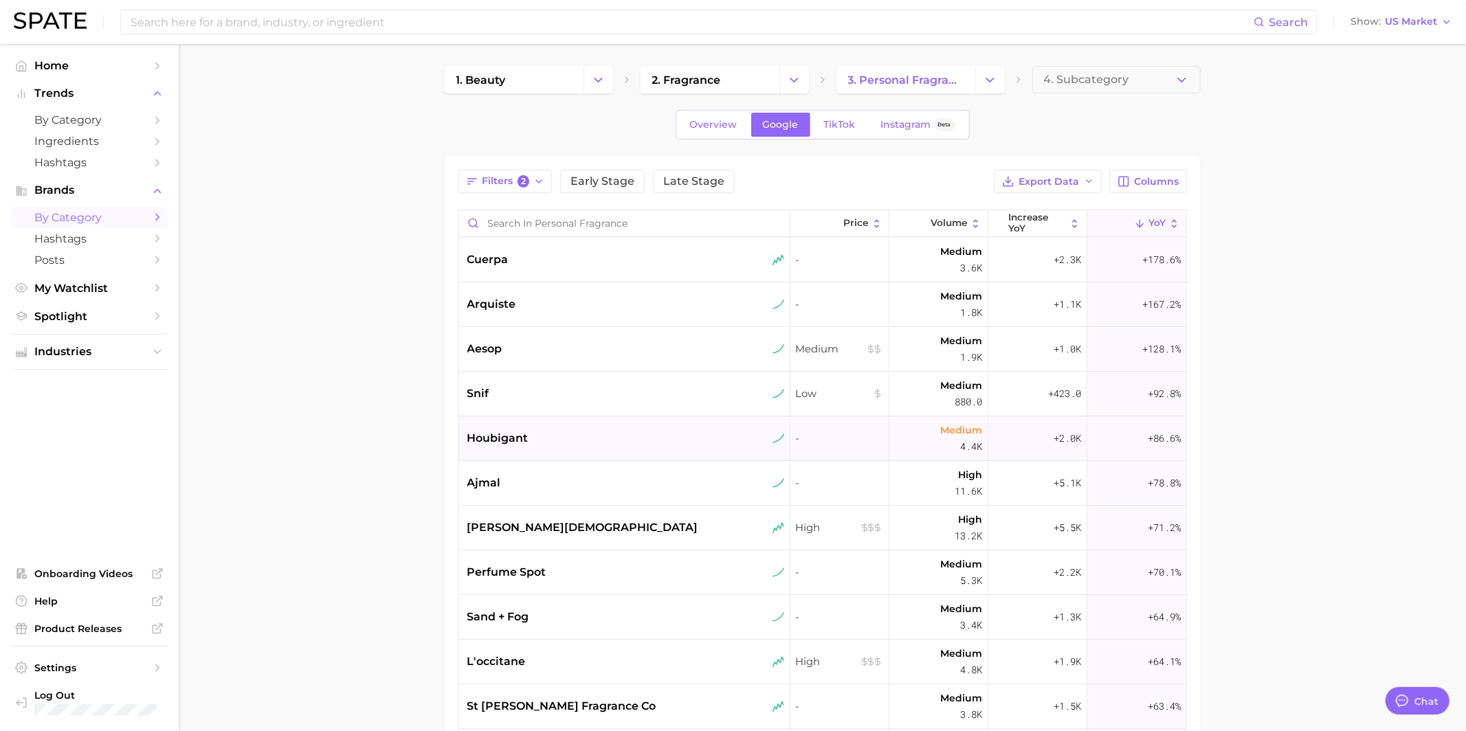
click at [600, 434] on div "houbigant" at bounding box center [625, 438] width 317 height 16
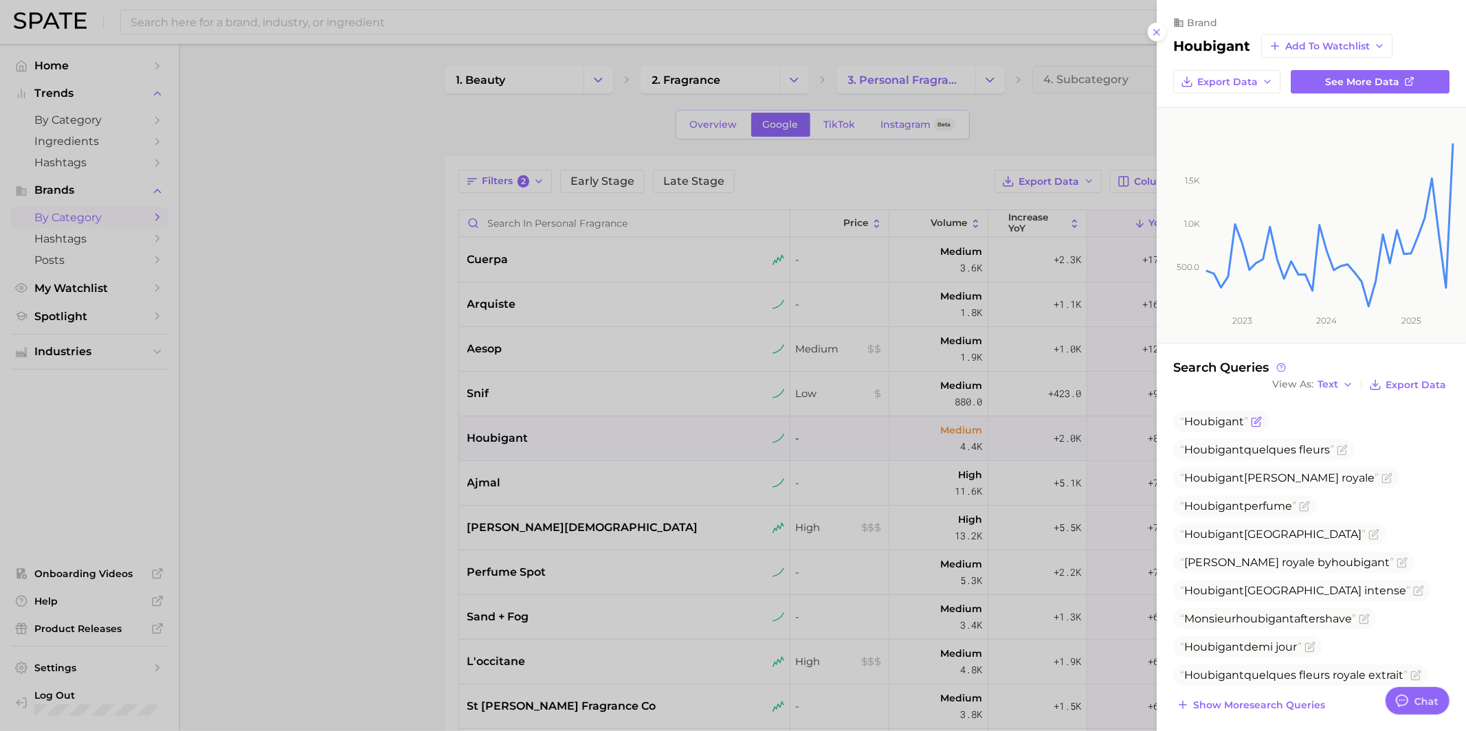
click at [1215, 425] on span "Houbigant" at bounding box center [1214, 421] width 60 height 13
copy span "Houbigant"
click at [612, 258] on div at bounding box center [733, 365] width 1466 height 731
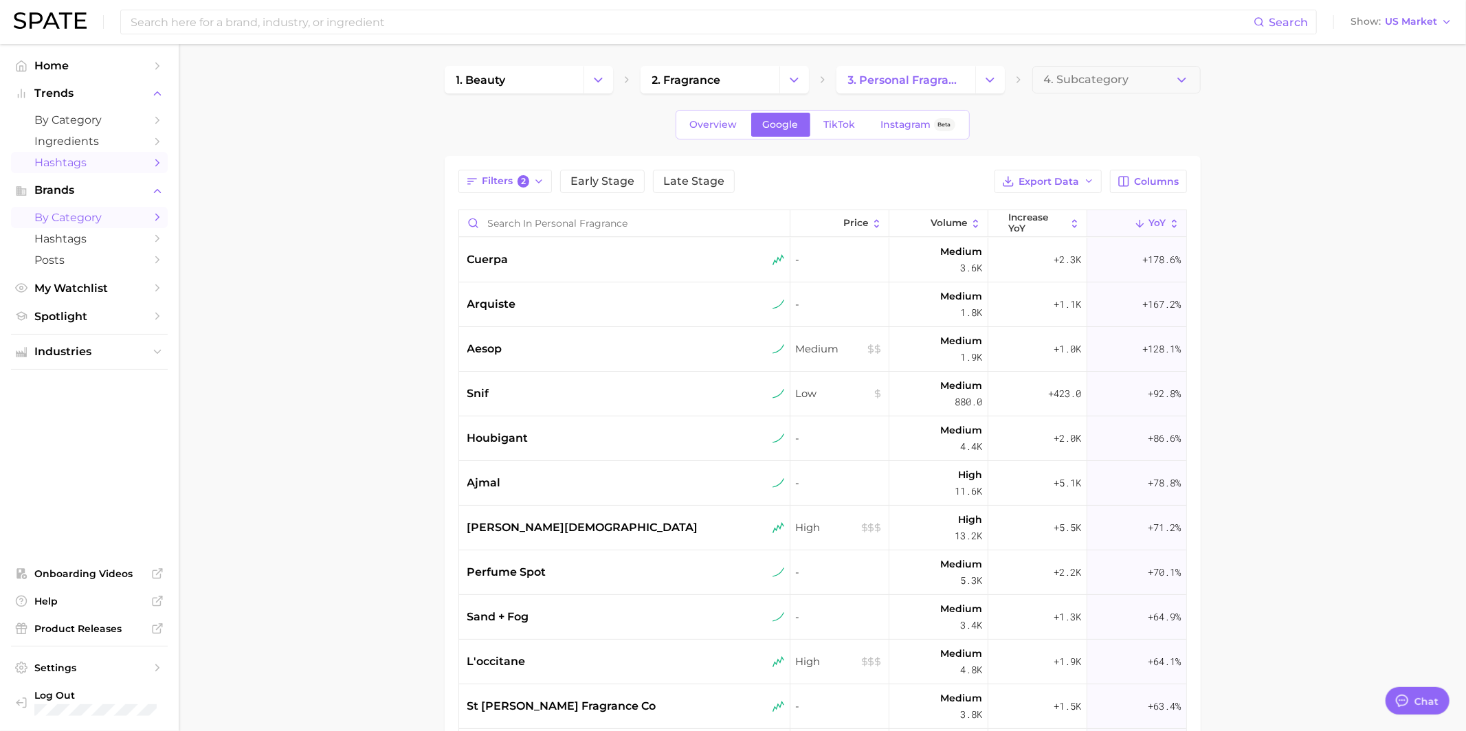
click at [104, 168] on span "Hashtags" at bounding box center [89, 162] width 110 height 13
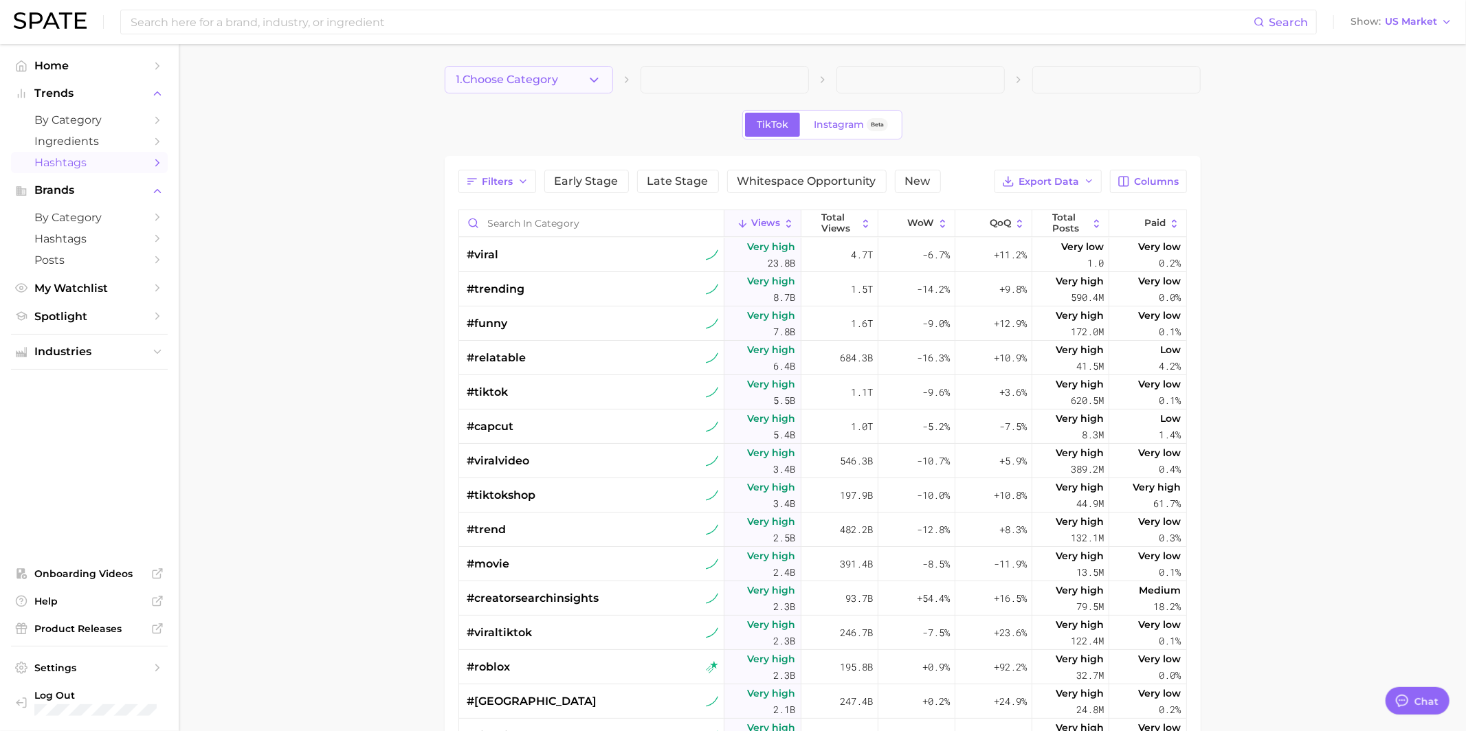
click at [548, 88] on button "1. Choose Category" at bounding box center [529, 79] width 168 height 27
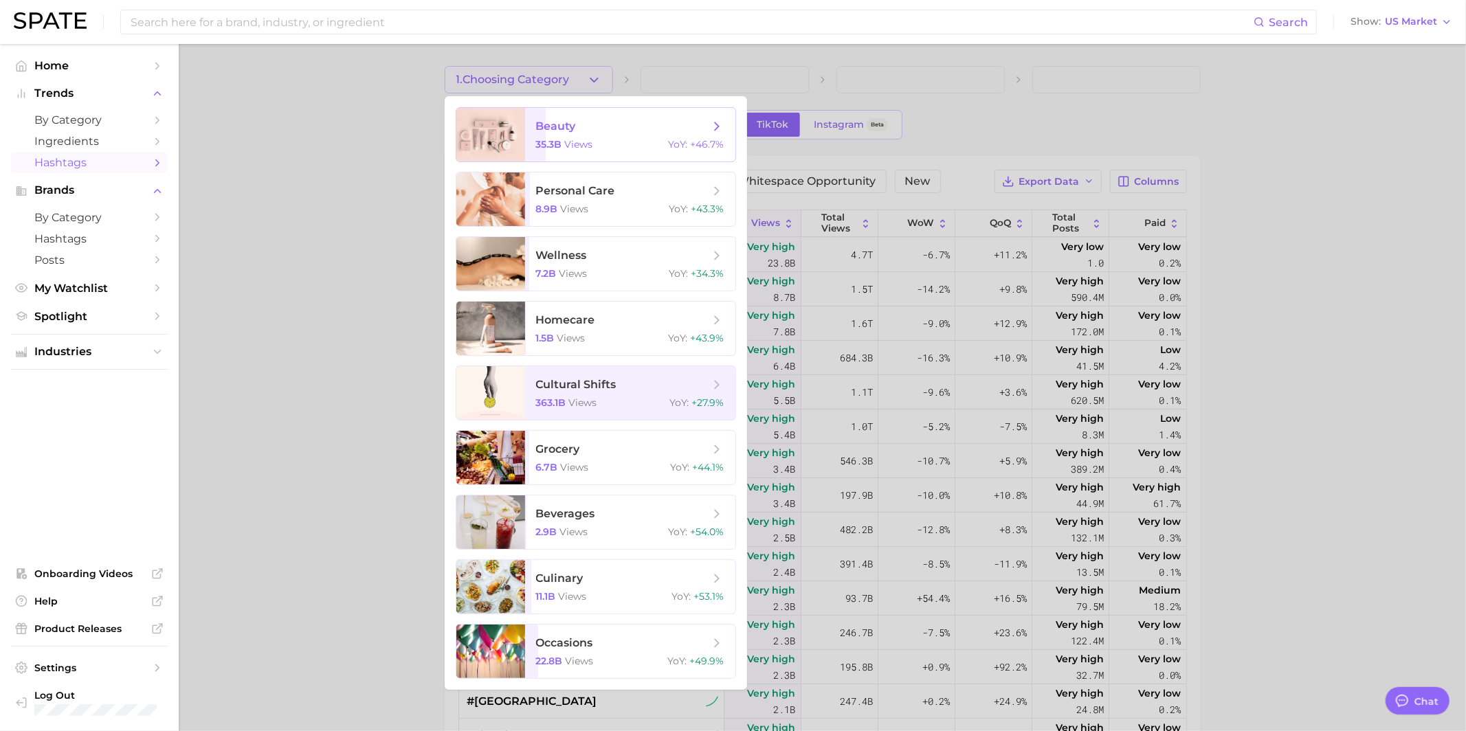
click at [563, 140] on span "35.3b views" at bounding box center [564, 144] width 57 height 12
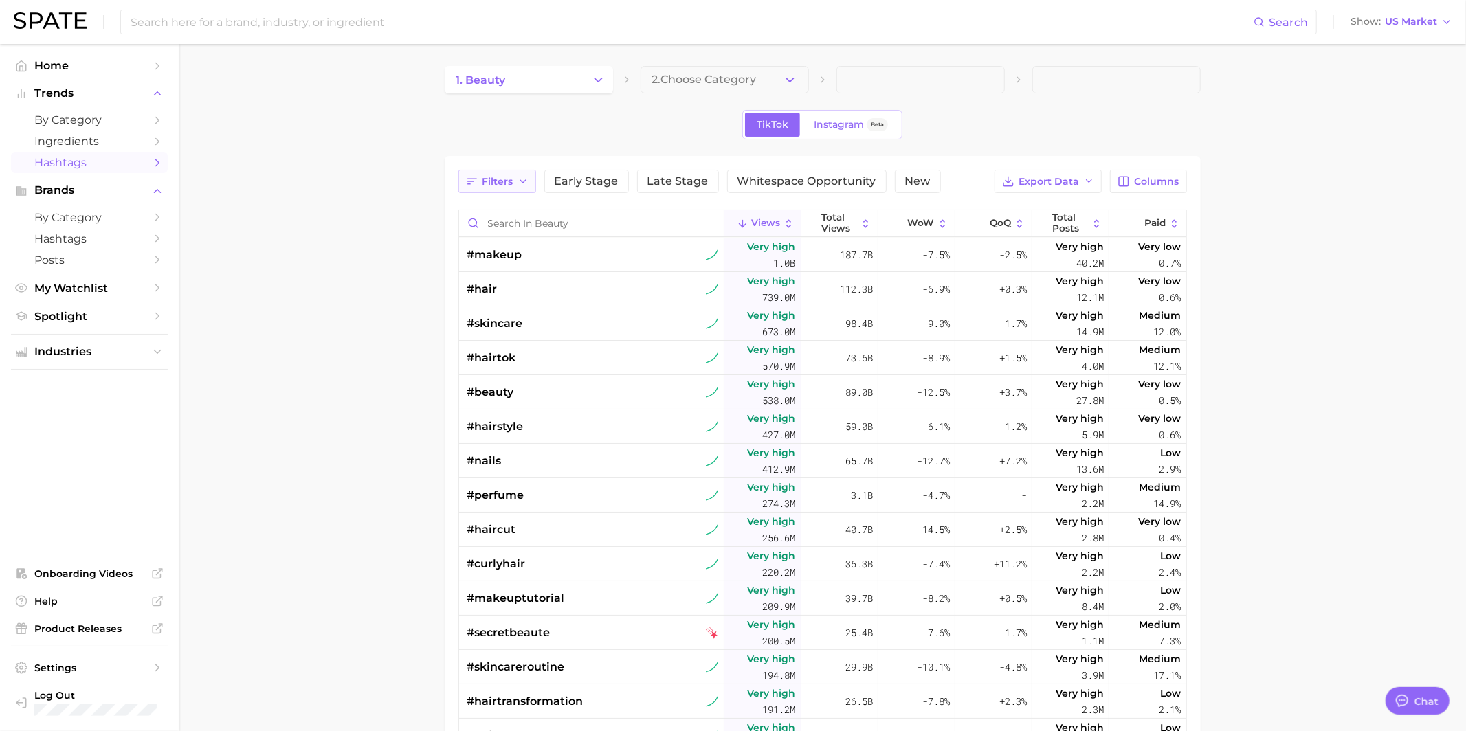
click at [512, 190] on button "Filters" at bounding box center [497, 181] width 78 height 23
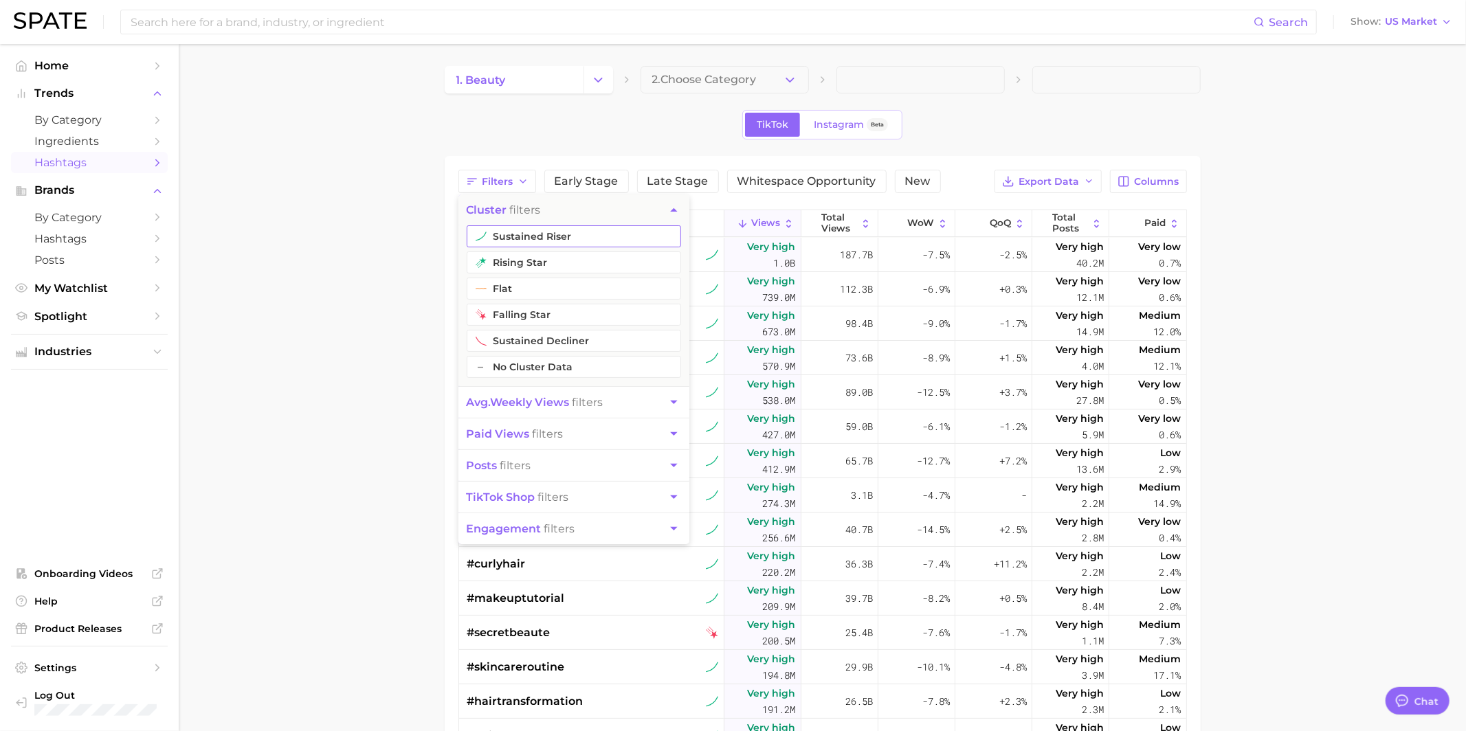
click at [518, 237] on button "sustained riser" at bounding box center [574, 236] width 214 height 22
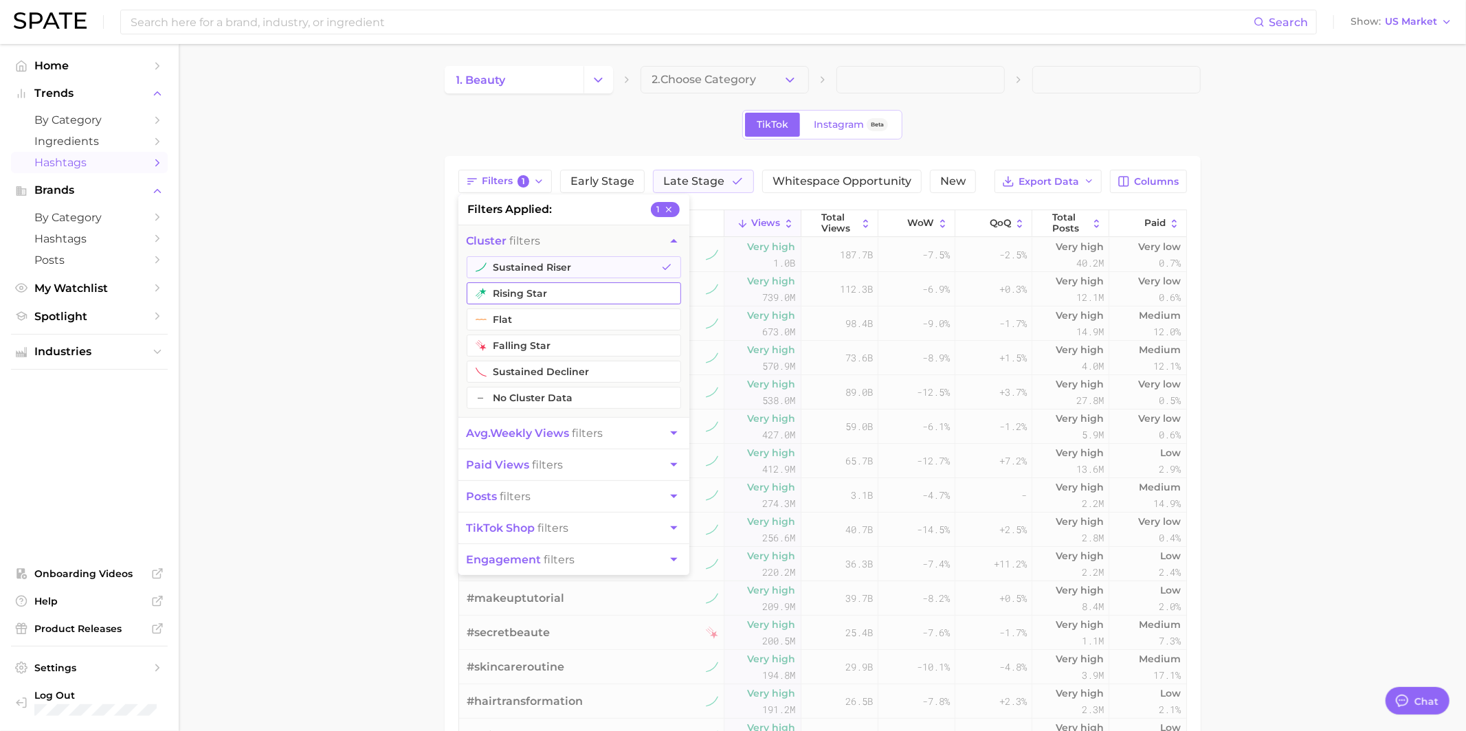
click at [515, 292] on button "rising star" at bounding box center [574, 293] width 214 height 22
click at [516, 436] on span "avg. weekly views" at bounding box center [518, 433] width 103 height 13
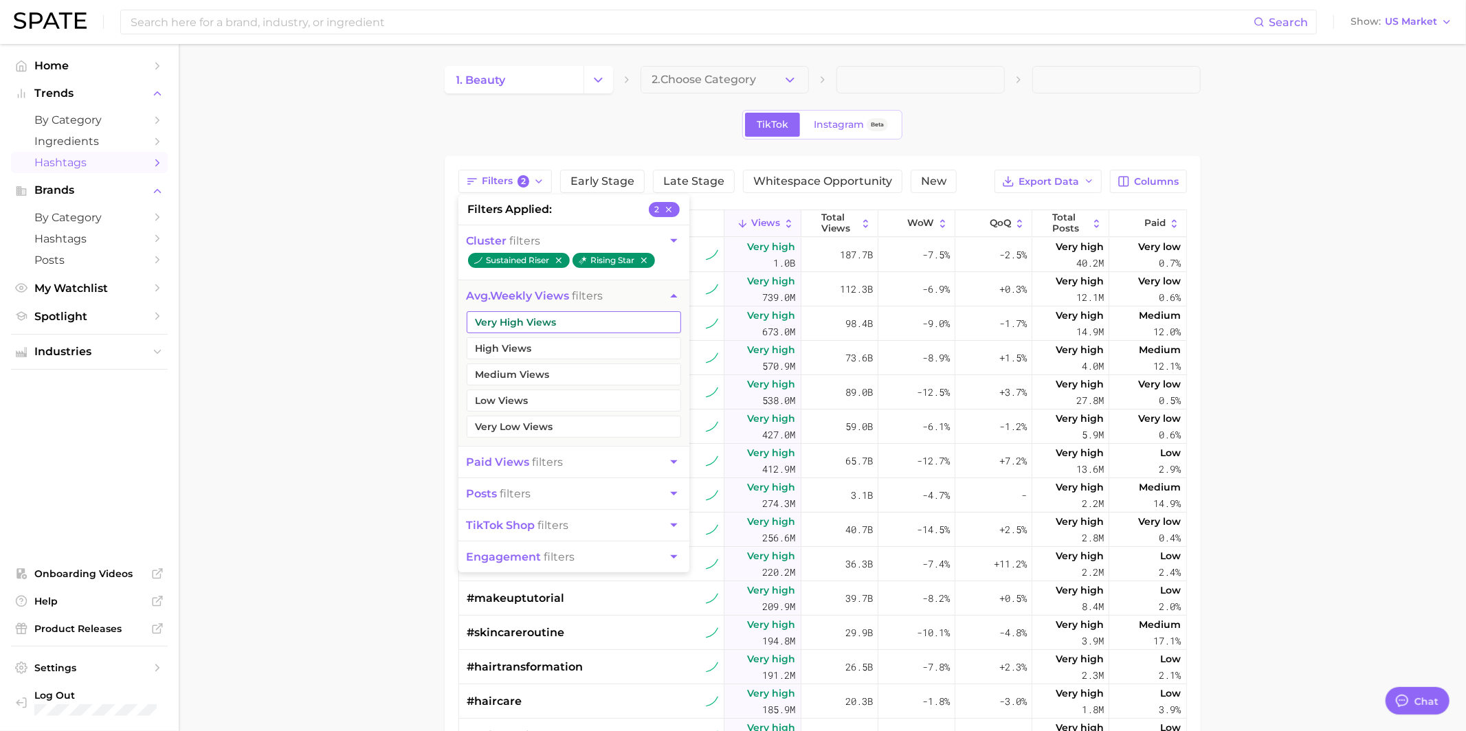
click at [519, 324] on button "Very High Views" at bounding box center [574, 322] width 214 height 22
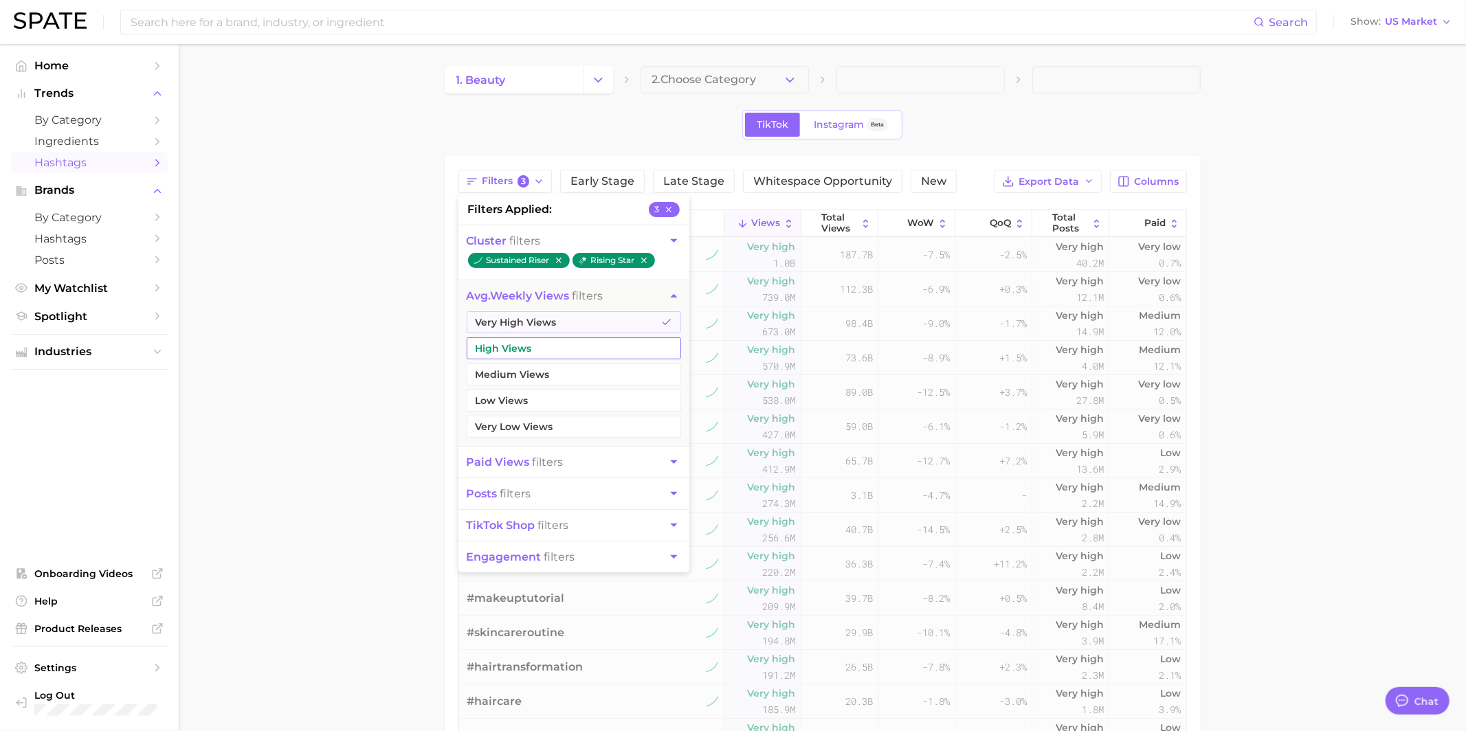
click at [519, 350] on button "High Views" at bounding box center [574, 348] width 214 height 22
click at [519, 372] on button "Medium Views" at bounding box center [574, 375] width 214 height 22
click at [518, 492] on span "posts filters" at bounding box center [499, 493] width 65 height 13
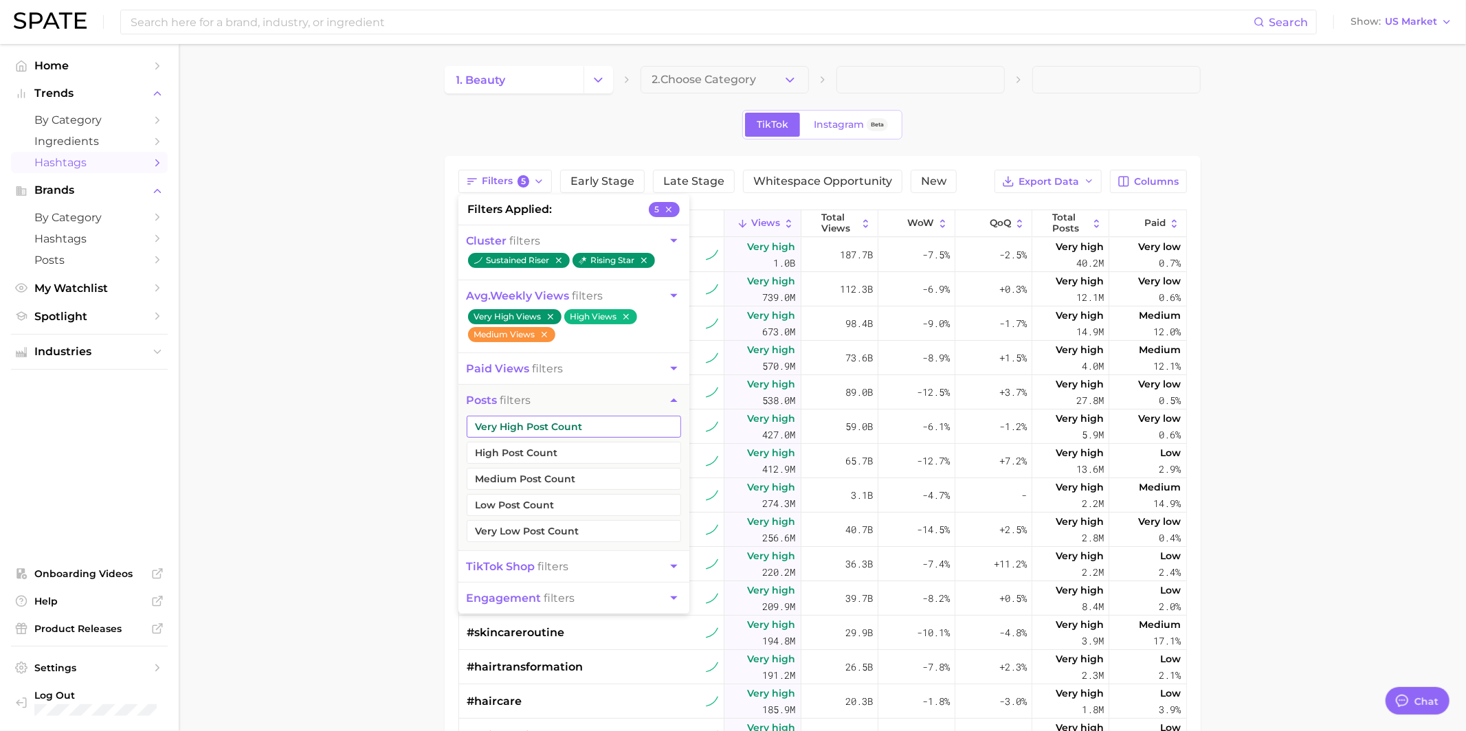
click at [537, 421] on button "Very High Post Count" at bounding box center [574, 427] width 214 height 22
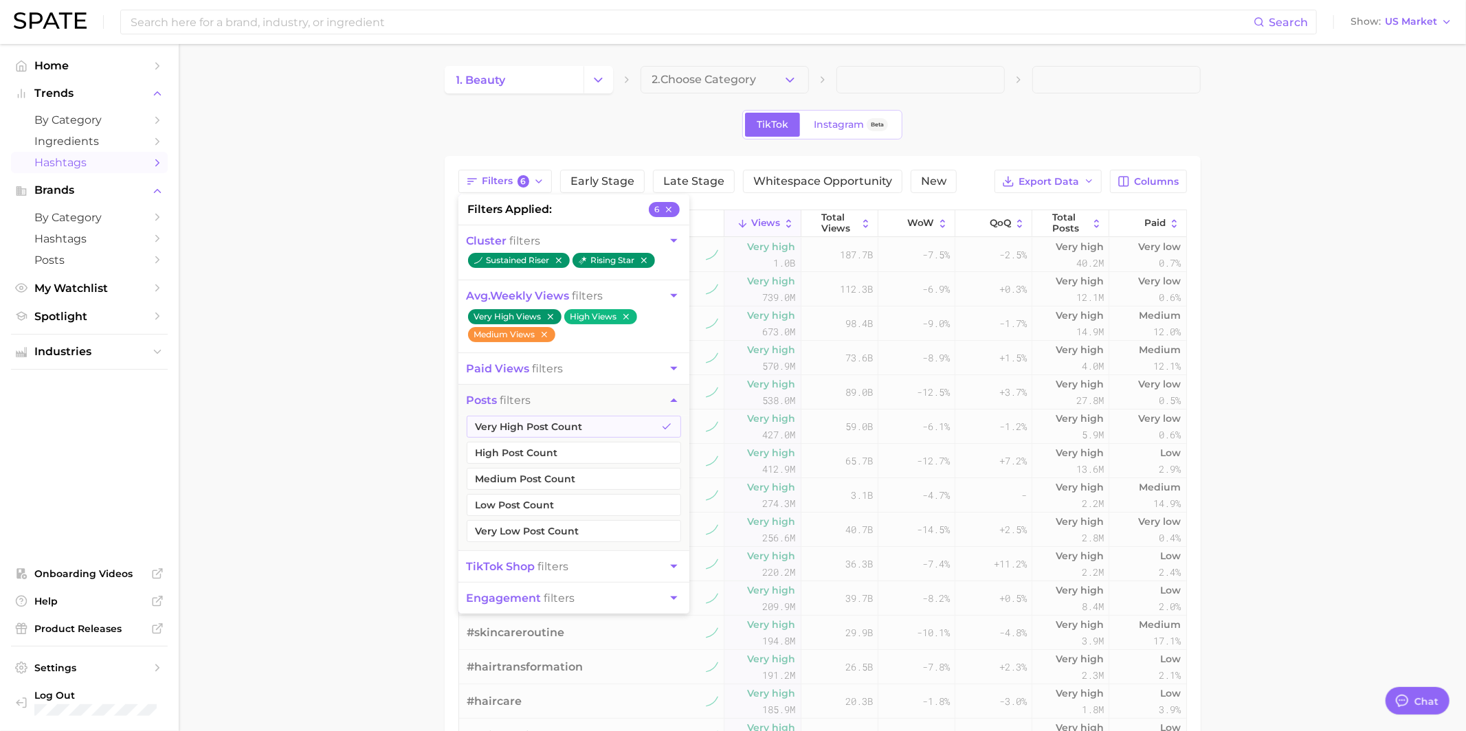
click at [537, 463] on ul "Very High Post Count High Post Count Medium Post Count Low Post Count Very Low …" at bounding box center [573, 483] width 231 height 135
click at [536, 477] on button "Medium Post Count" at bounding box center [574, 479] width 214 height 22
click at [536, 460] on button "High Post Count" at bounding box center [574, 453] width 214 height 22
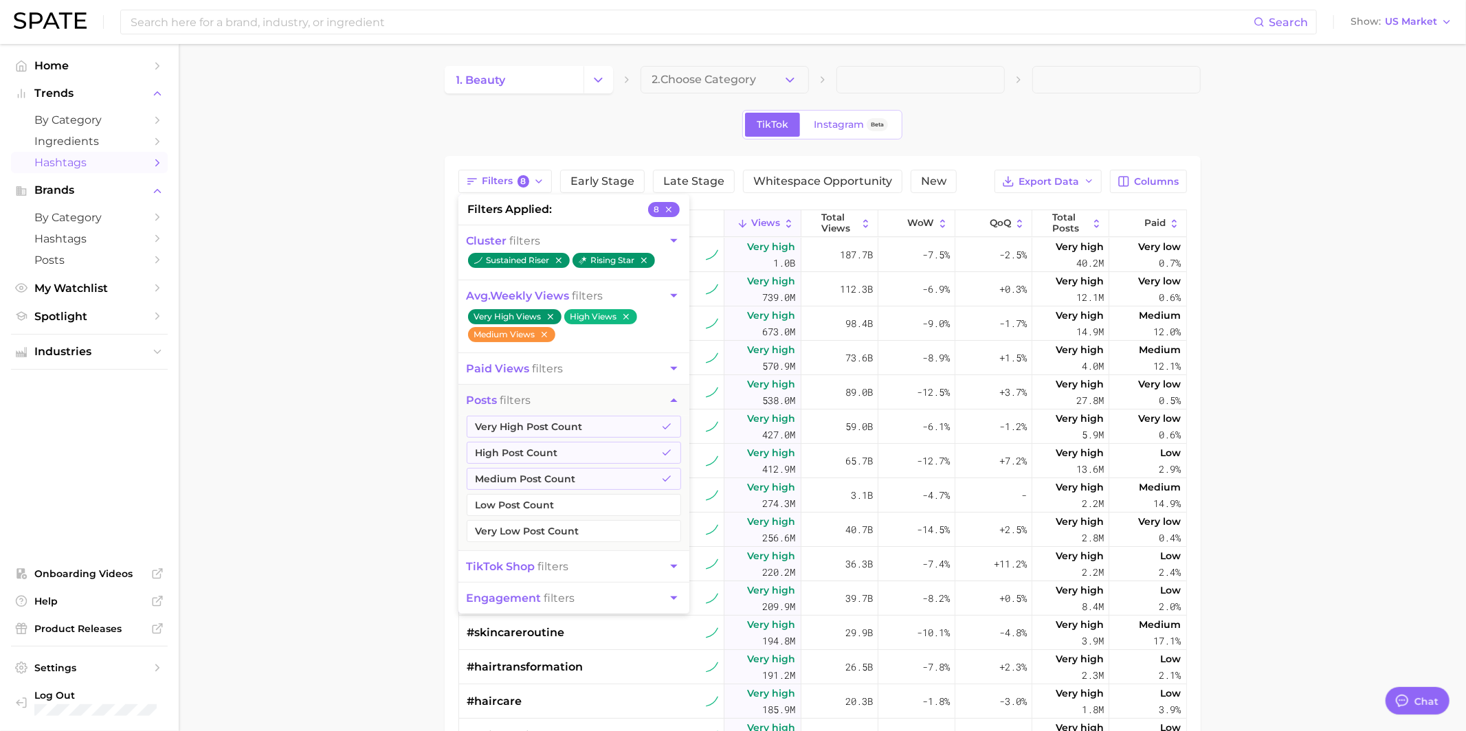
click at [967, 182] on div "Filters 8 filters applied 8 cluster filters sustained riser rising star avg. we…" at bounding box center [822, 181] width 728 height 23
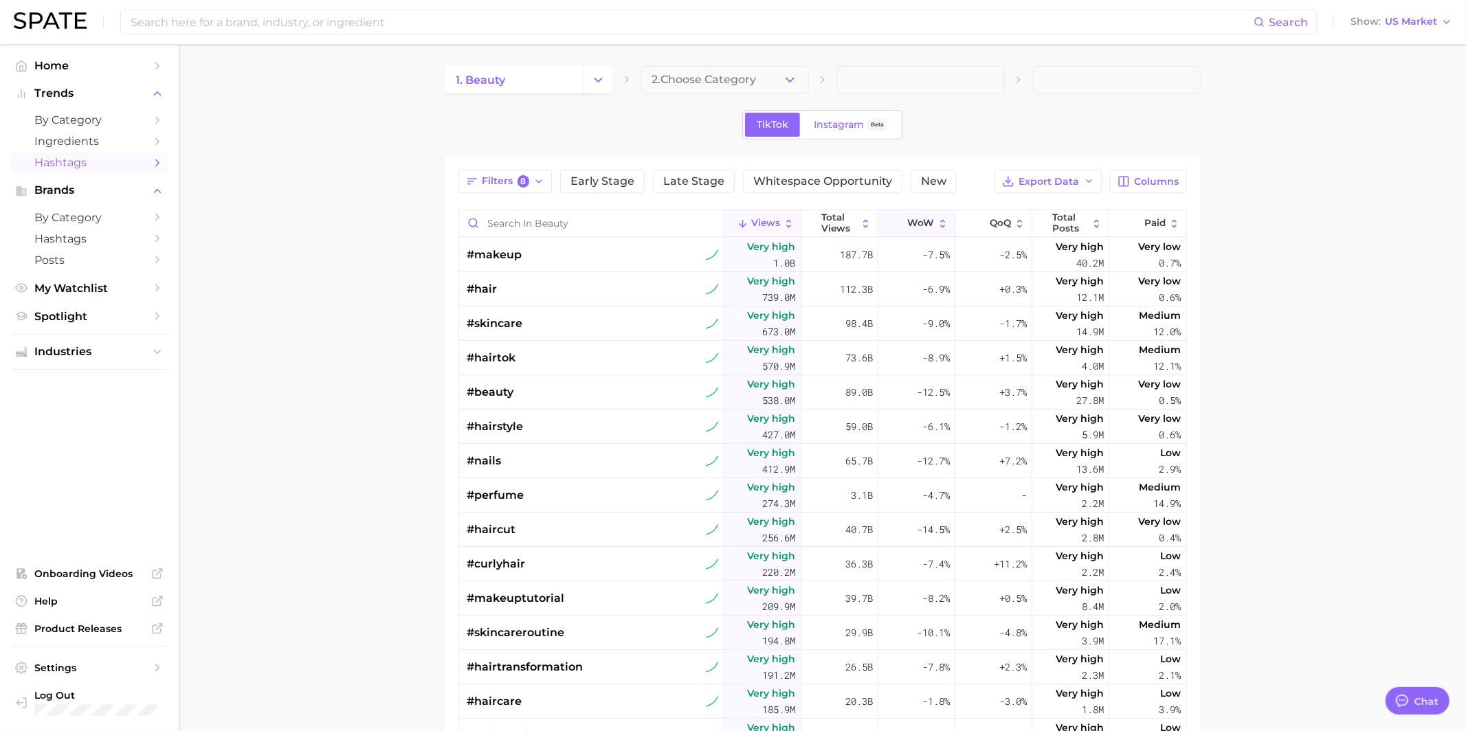
click at [917, 219] on span "WoW" at bounding box center [920, 223] width 27 height 11
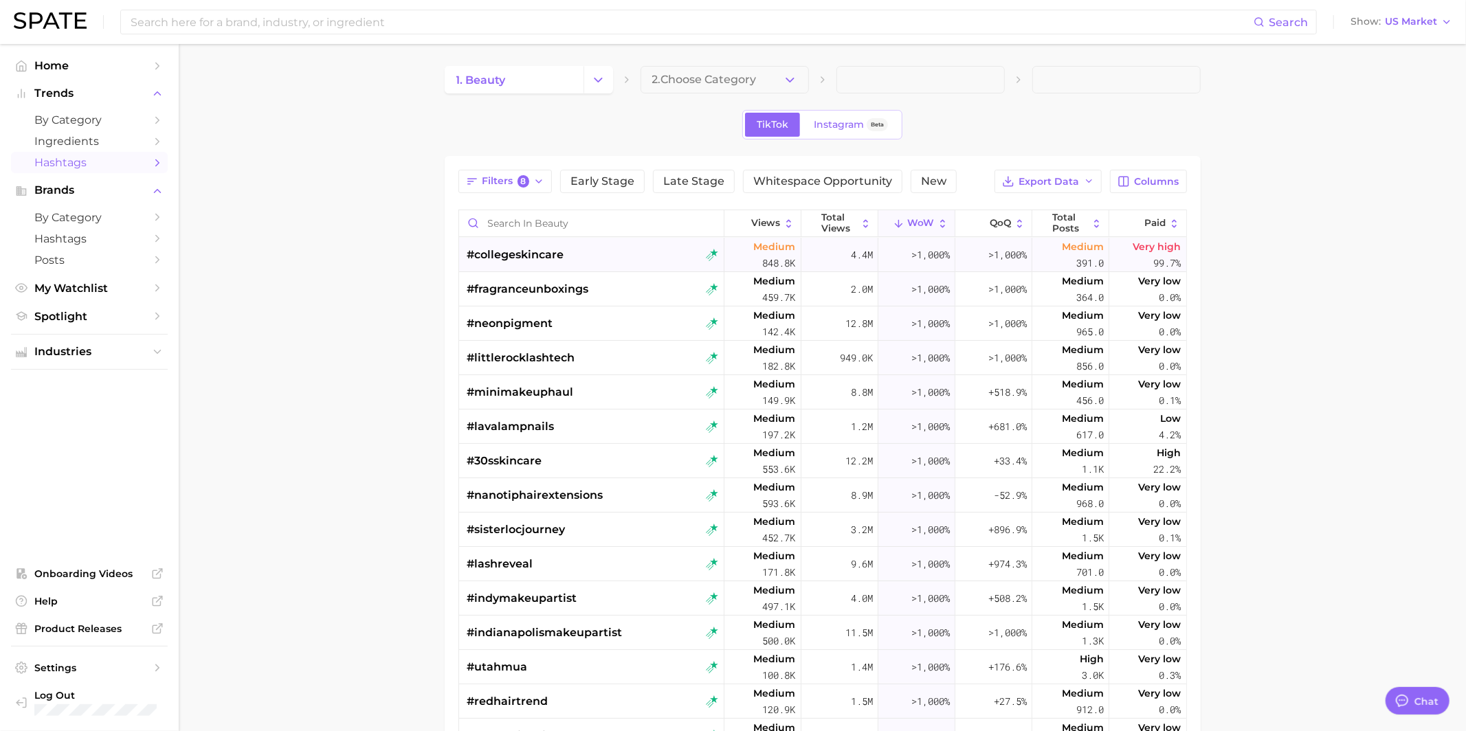
click at [598, 255] on div "#collegeskincare" at bounding box center [592, 255] width 251 height 34
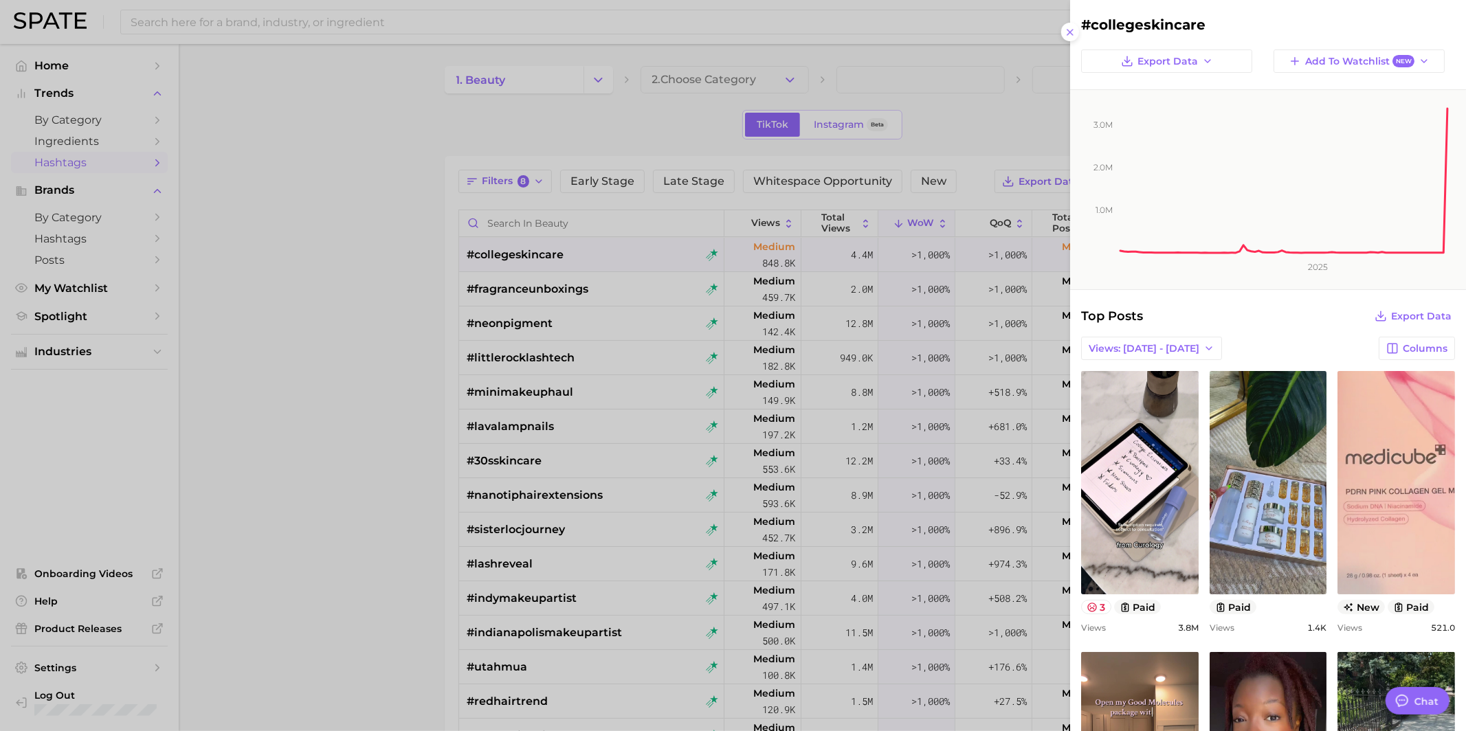
click at [599, 251] on div at bounding box center [733, 365] width 1466 height 731
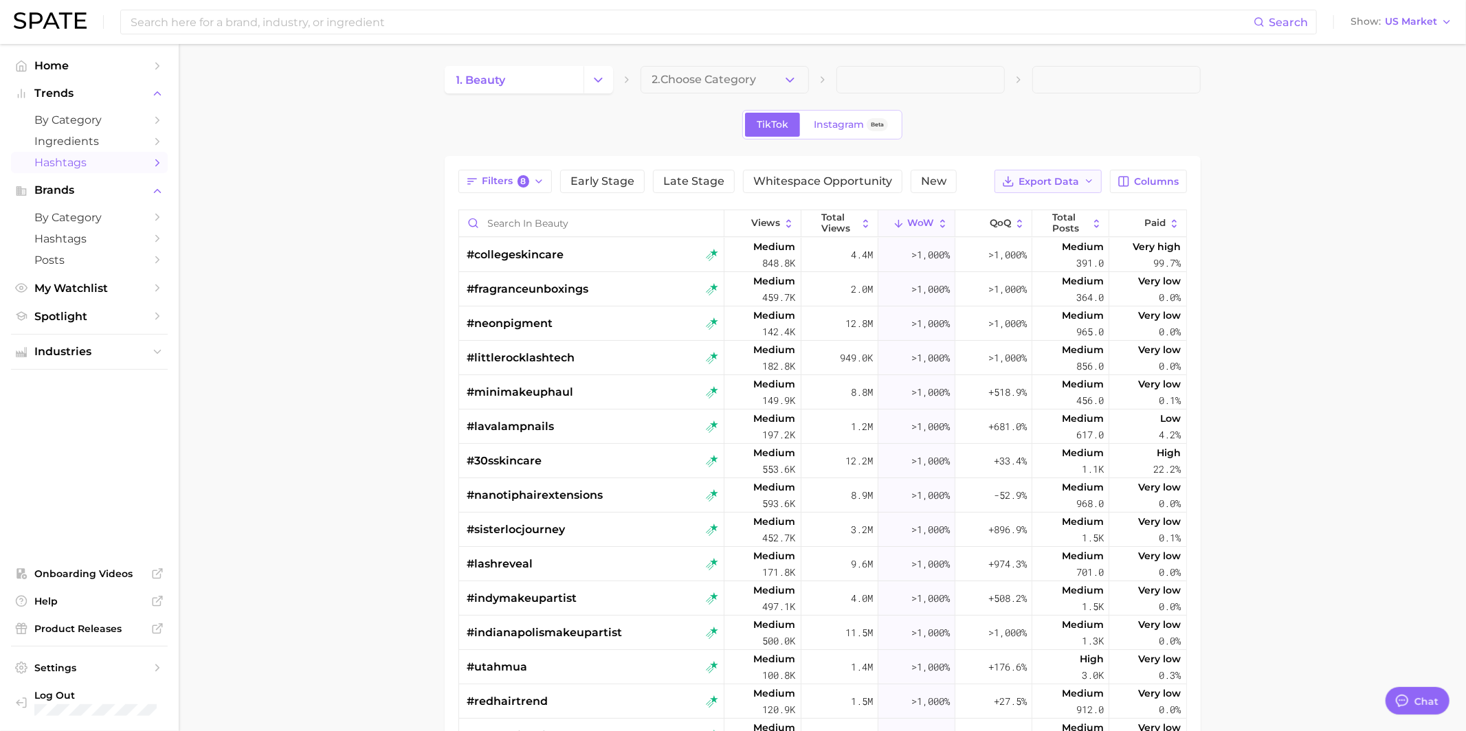
click at [1080, 177] on span "Export Data" at bounding box center [1049, 182] width 60 height 12
click at [1023, 205] on span "Table Data CSV" at bounding box center [1012, 207] width 76 height 12
click at [1103, 1] on div "Search Show US Market" at bounding box center [733, 22] width 1438 height 44
click at [578, 395] on div "#minimakeuphaul" at bounding box center [592, 392] width 251 height 34
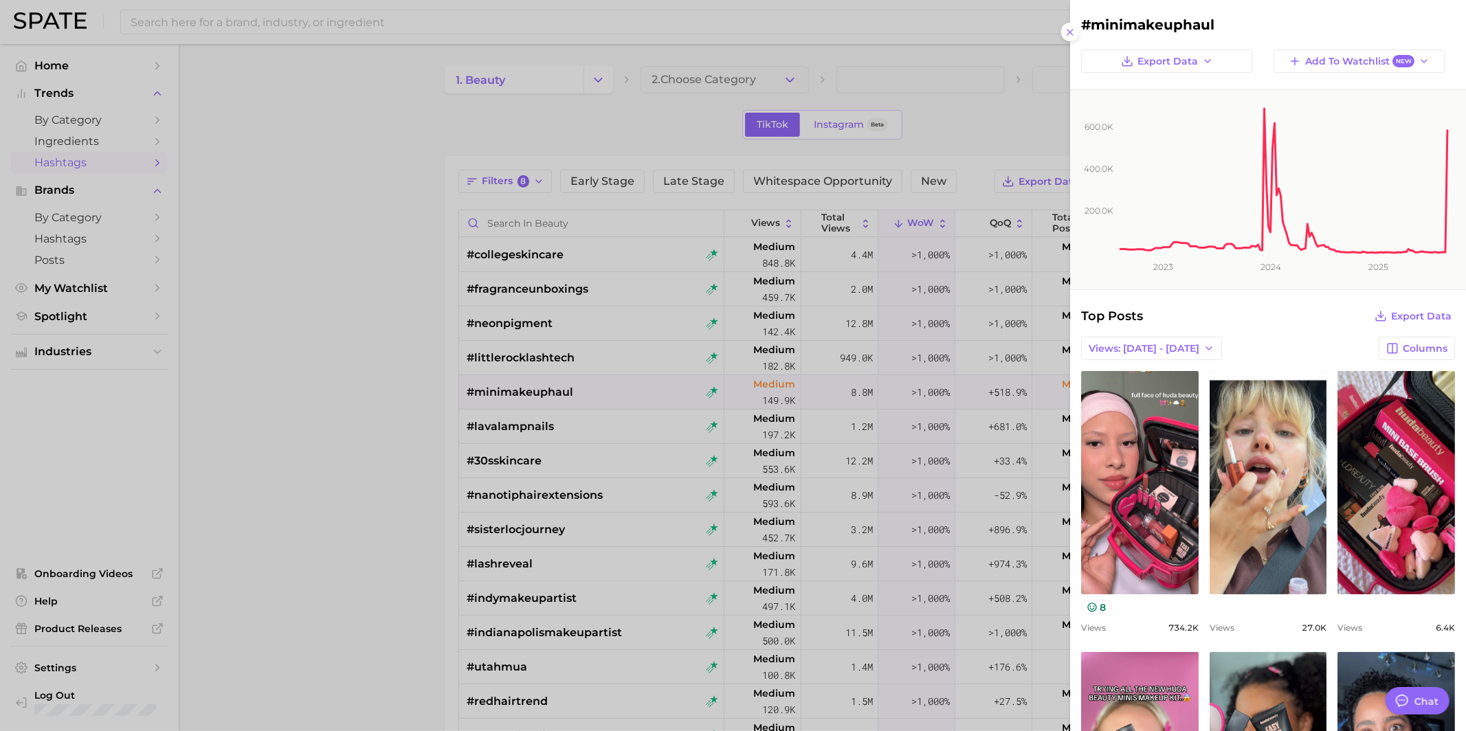
click at [654, 465] on div at bounding box center [733, 365] width 1466 height 731
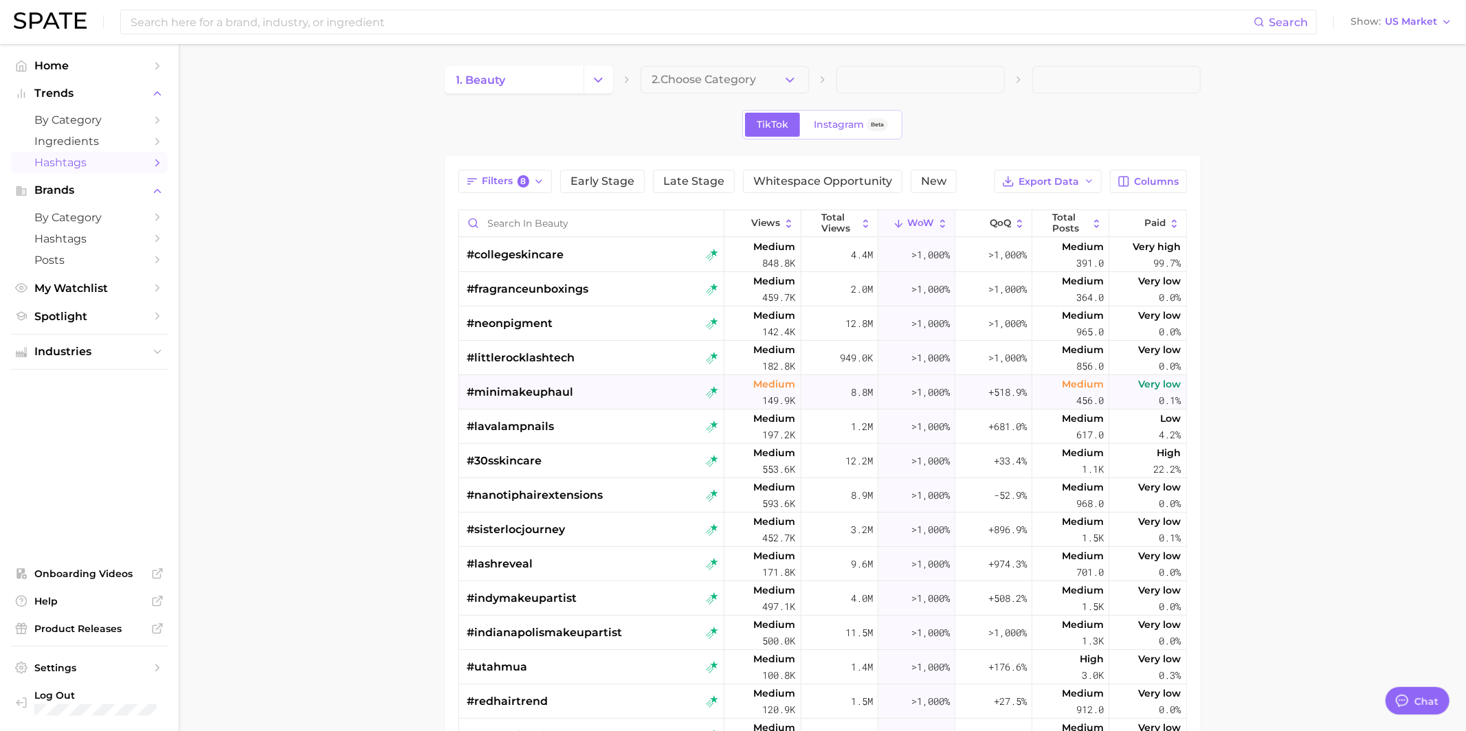
click at [572, 397] on div "#minimakeuphaul" at bounding box center [592, 392] width 251 height 34
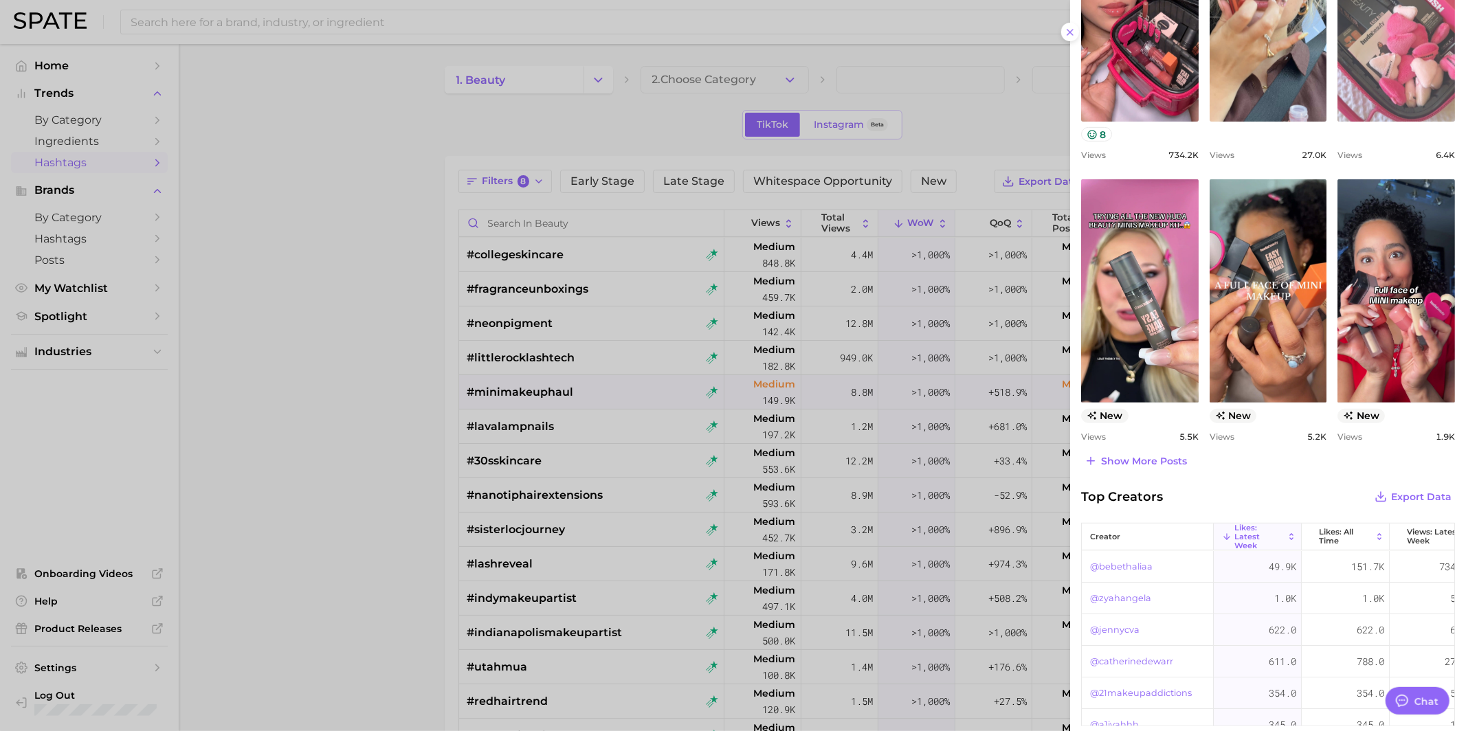
scroll to position [484, 0]
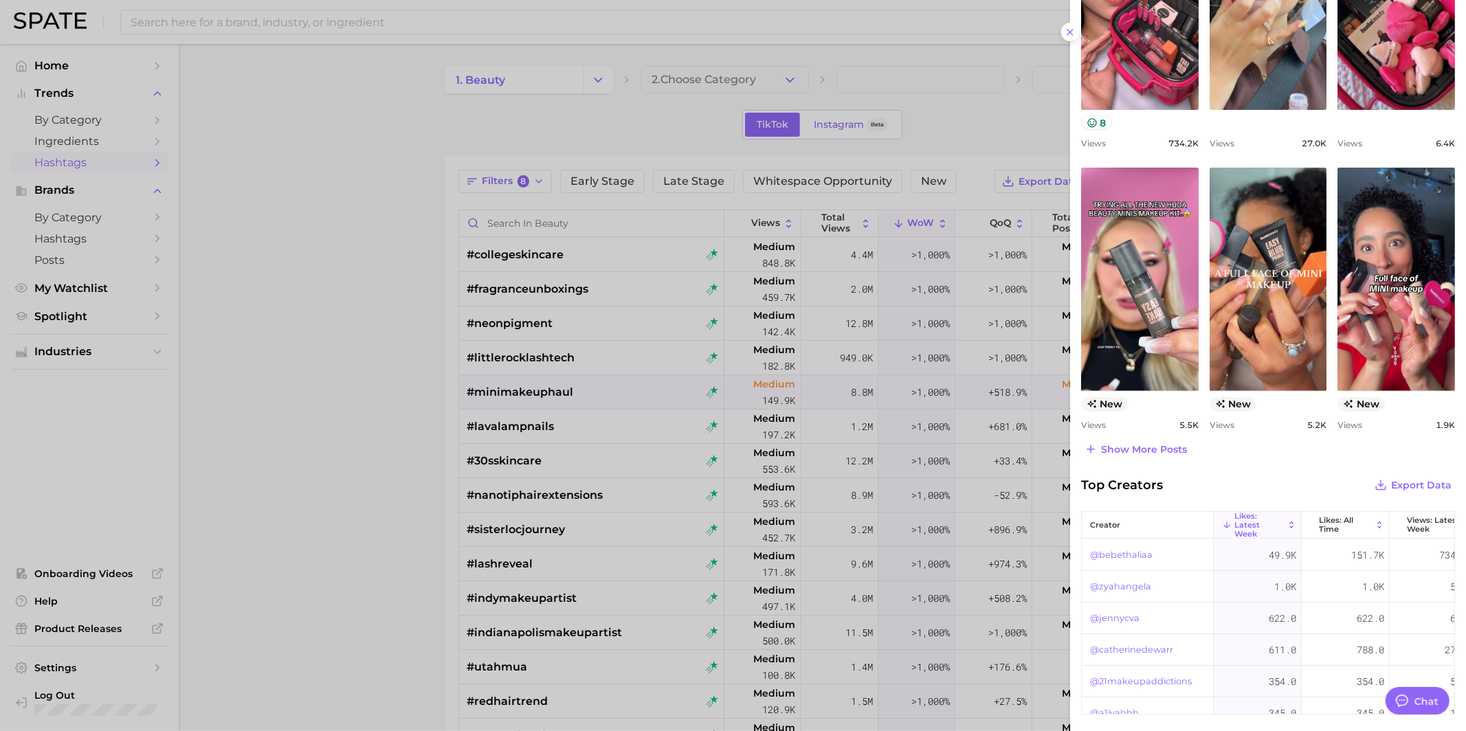
click at [577, 493] on div at bounding box center [733, 365] width 1466 height 731
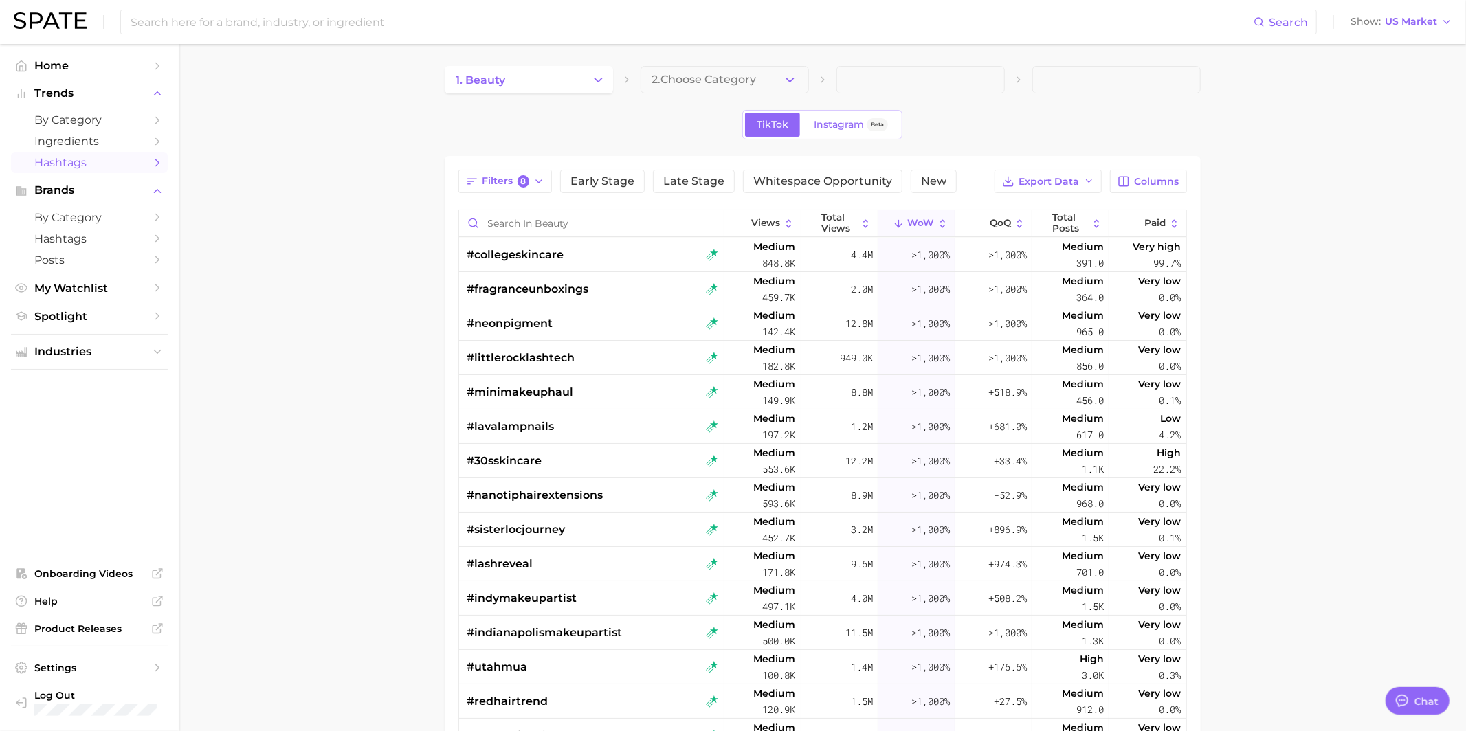
click at [925, 203] on div "Filters 8 Early Stage Late Stage Whitespace Opportunity New Export Data Columns…" at bounding box center [822, 555] width 728 height 771
click at [82, 114] on span "by Category" at bounding box center [89, 119] width 110 height 13
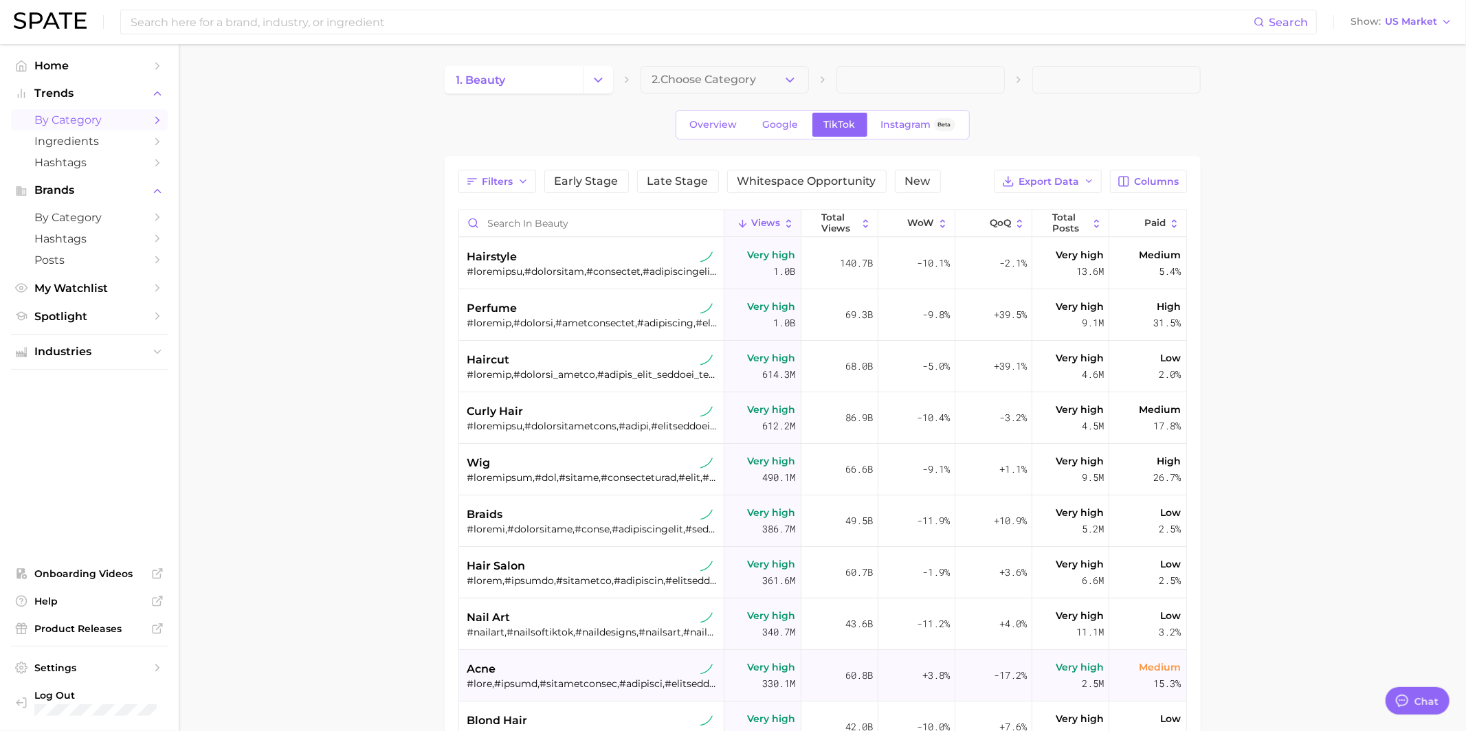
type textarea "x"
click at [717, 78] on span "2. Choose Category" at bounding box center [704, 80] width 104 height 12
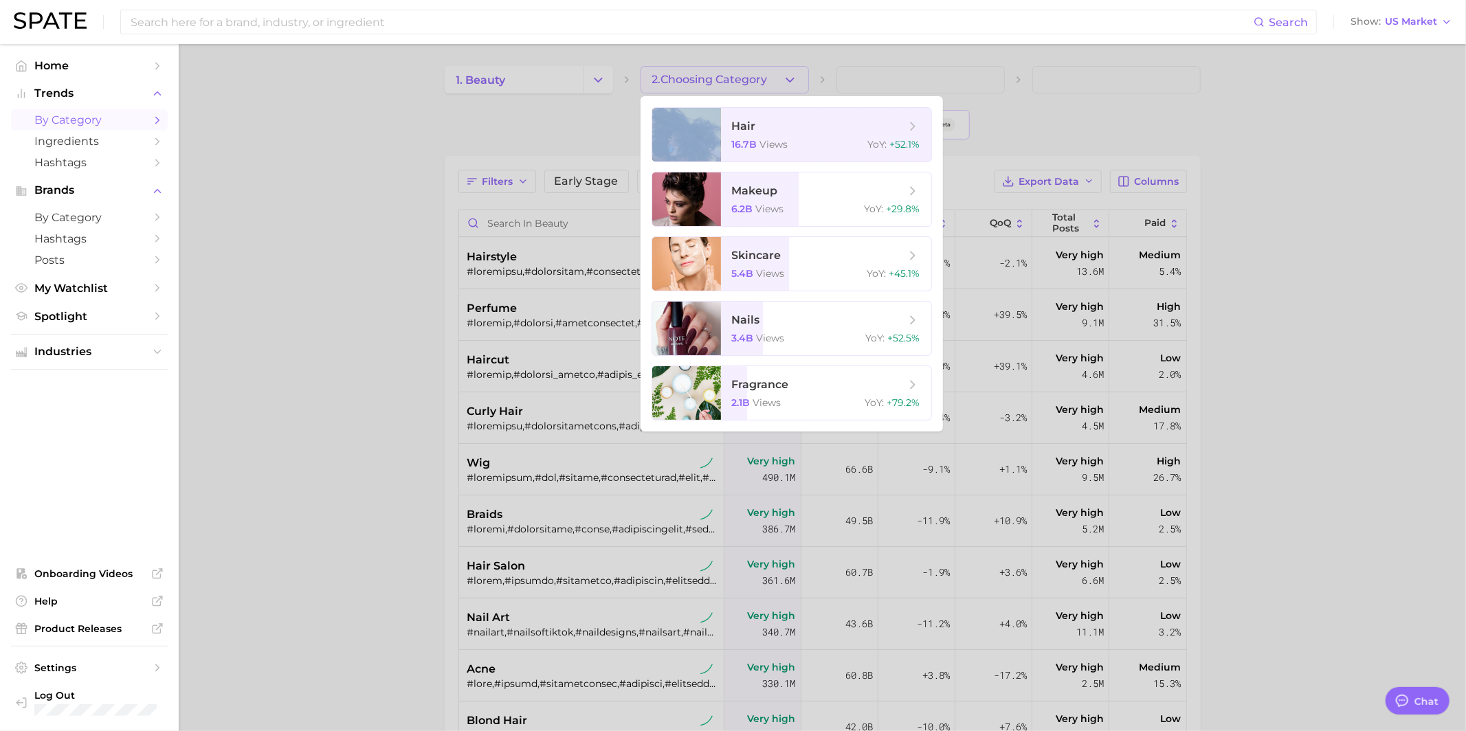
click at [716, 78] on div at bounding box center [733, 365] width 1466 height 731
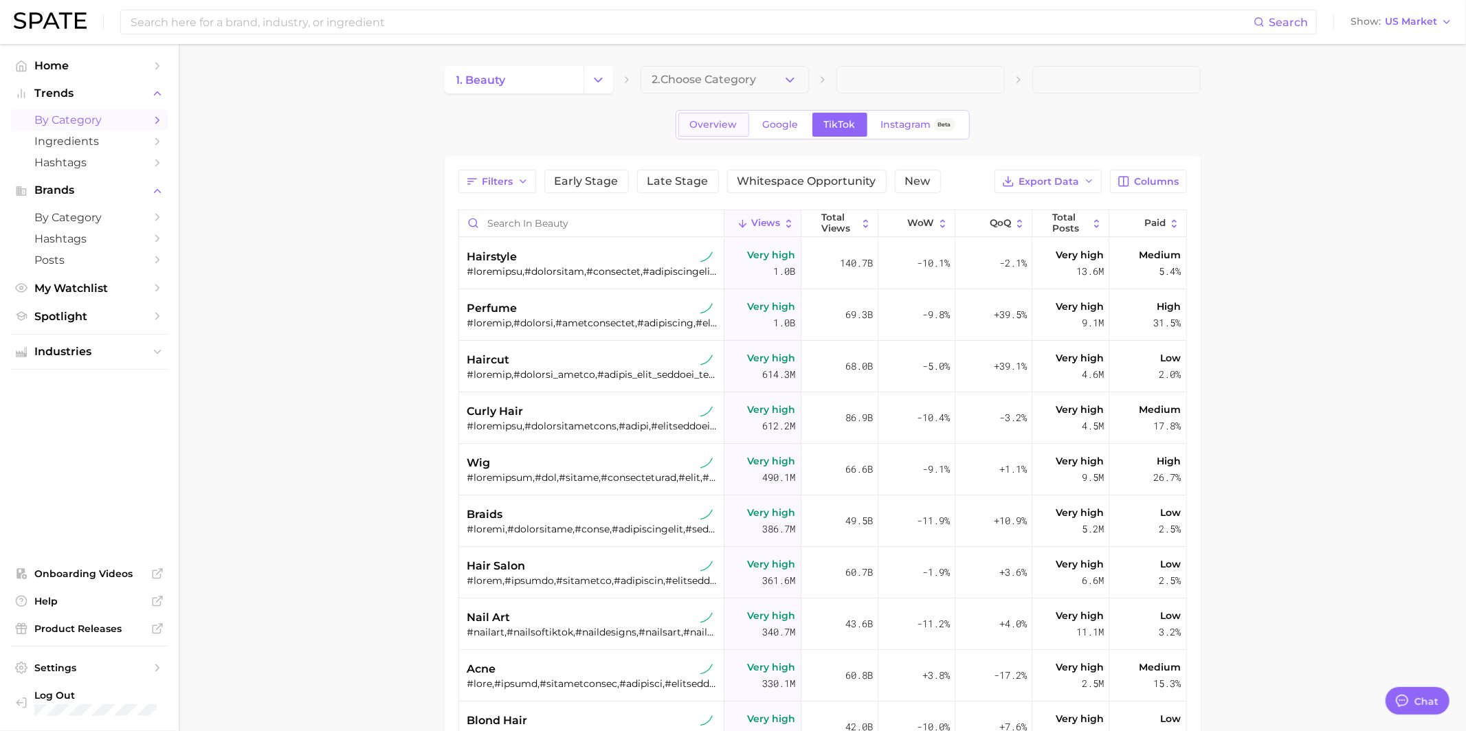
drag, startPoint x: 664, startPoint y: 125, endPoint x: 695, endPoint y: 125, distance: 30.2
click at [664, 125] on div "Overview Google TikTok Instagram Beta" at bounding box center [823, 125] width 756 height 30
click at [695, 125] on span "Overview" at bounding box center [713, 125] width 47 height 12
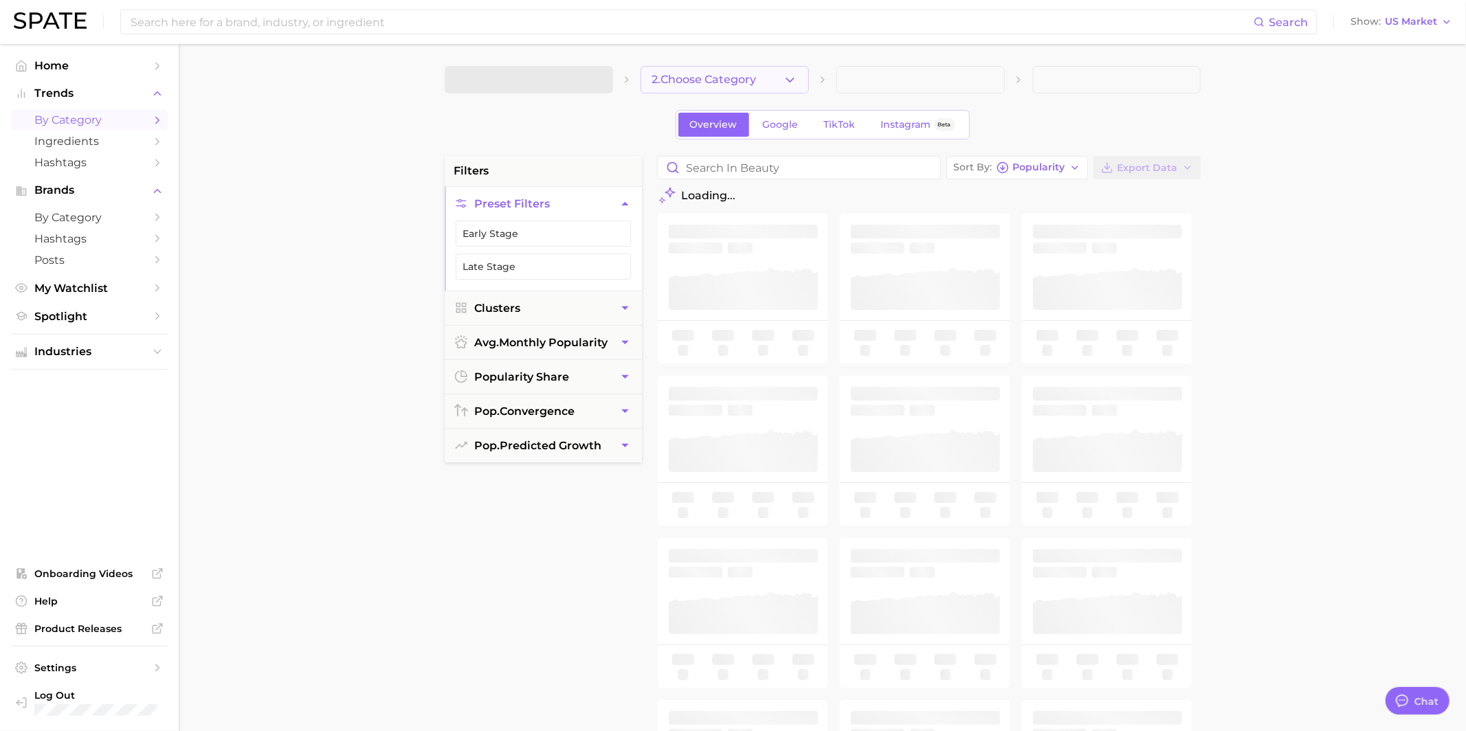
click at [741, 85] on span "2. Choose Category" at bounding box center [704, 80] width 104 height 12
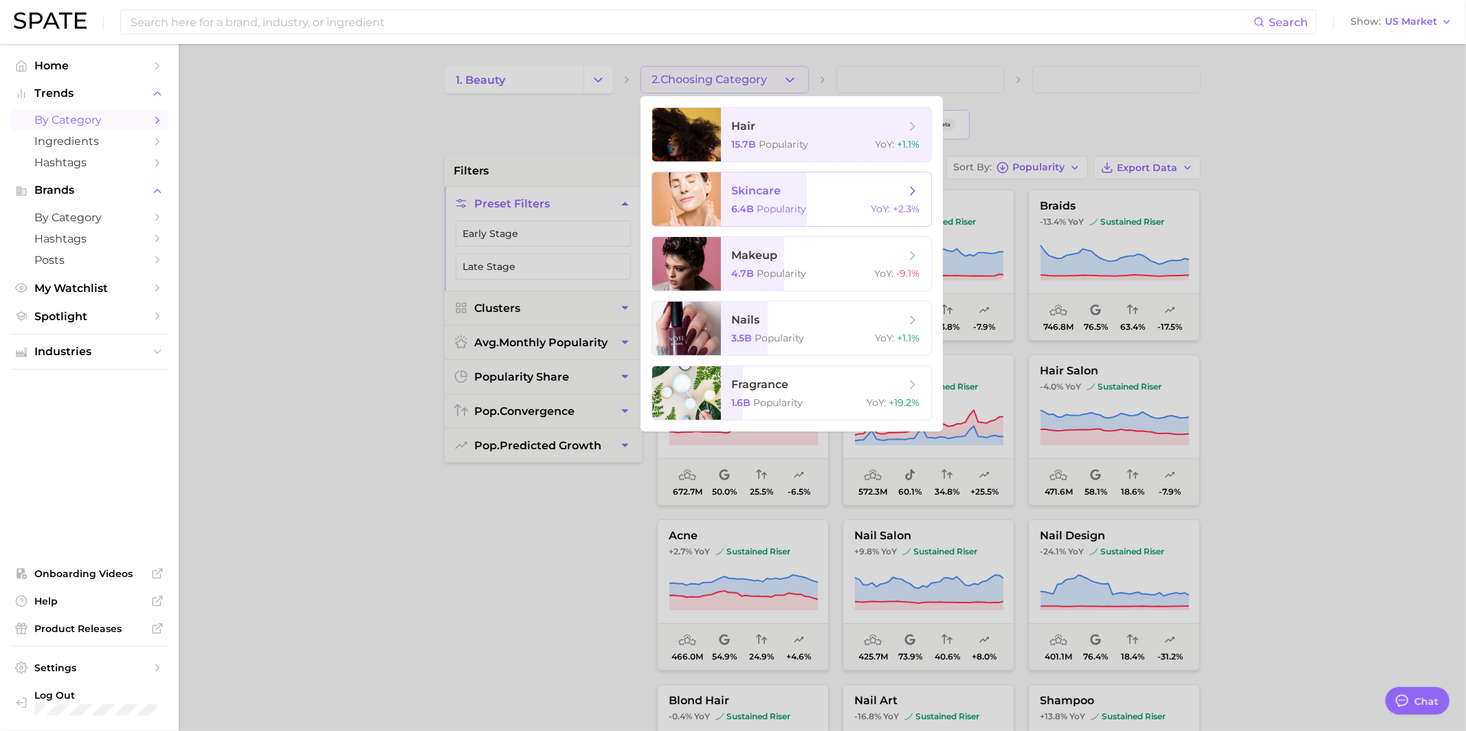
click at [764, 209] on span "Popularity" at bounding box center [781, 209] width 49 height 12
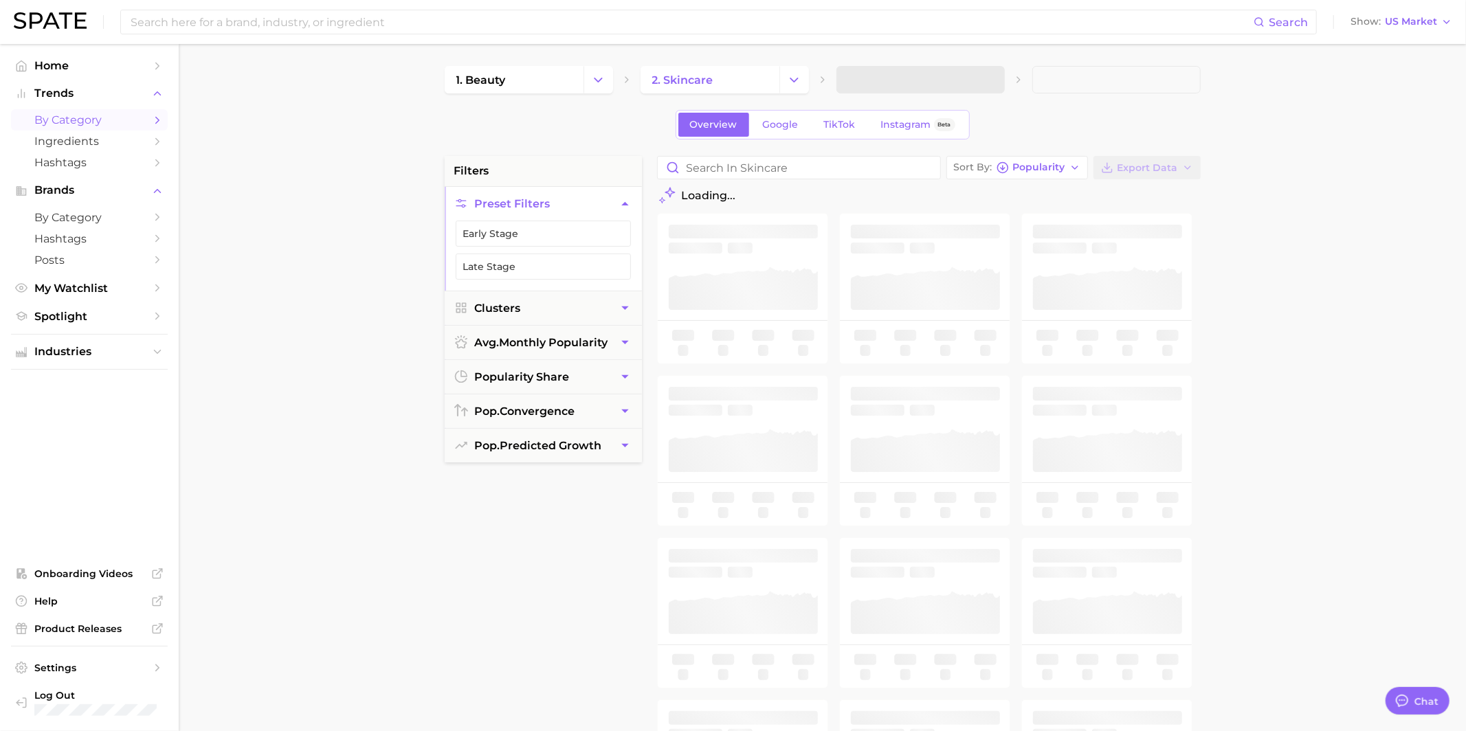
click at [886, 82] on span at bounding box center [920, 79] width 168 height 27
click at [904, 80] on span at bounding box center [920, 79] width 168 height 27
click at [910, 80] on span "3. Subcategory" at bounding box center [890, 80] width 84 height 12
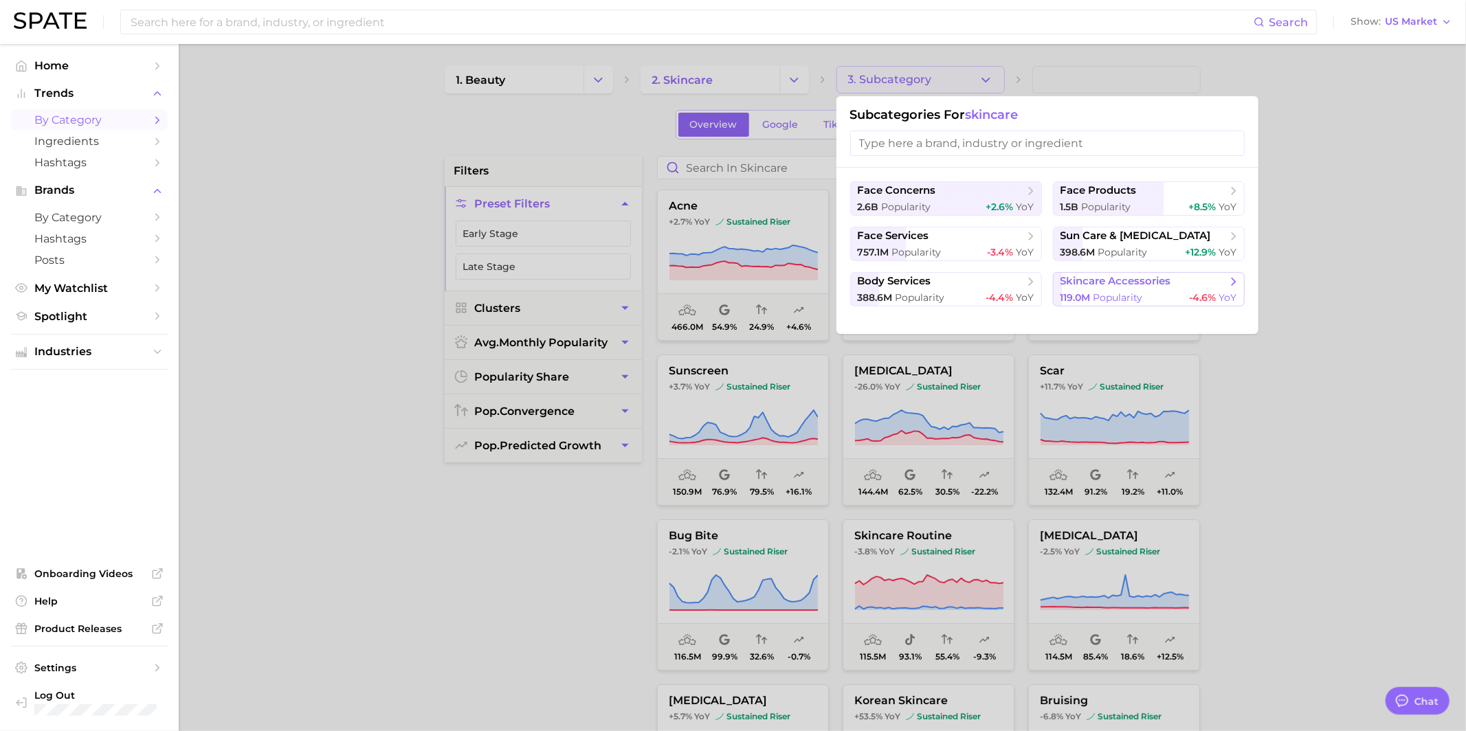
click at [1076, 298] on span "119.0m" at bounding box center [1075, 297] width 30 height 12
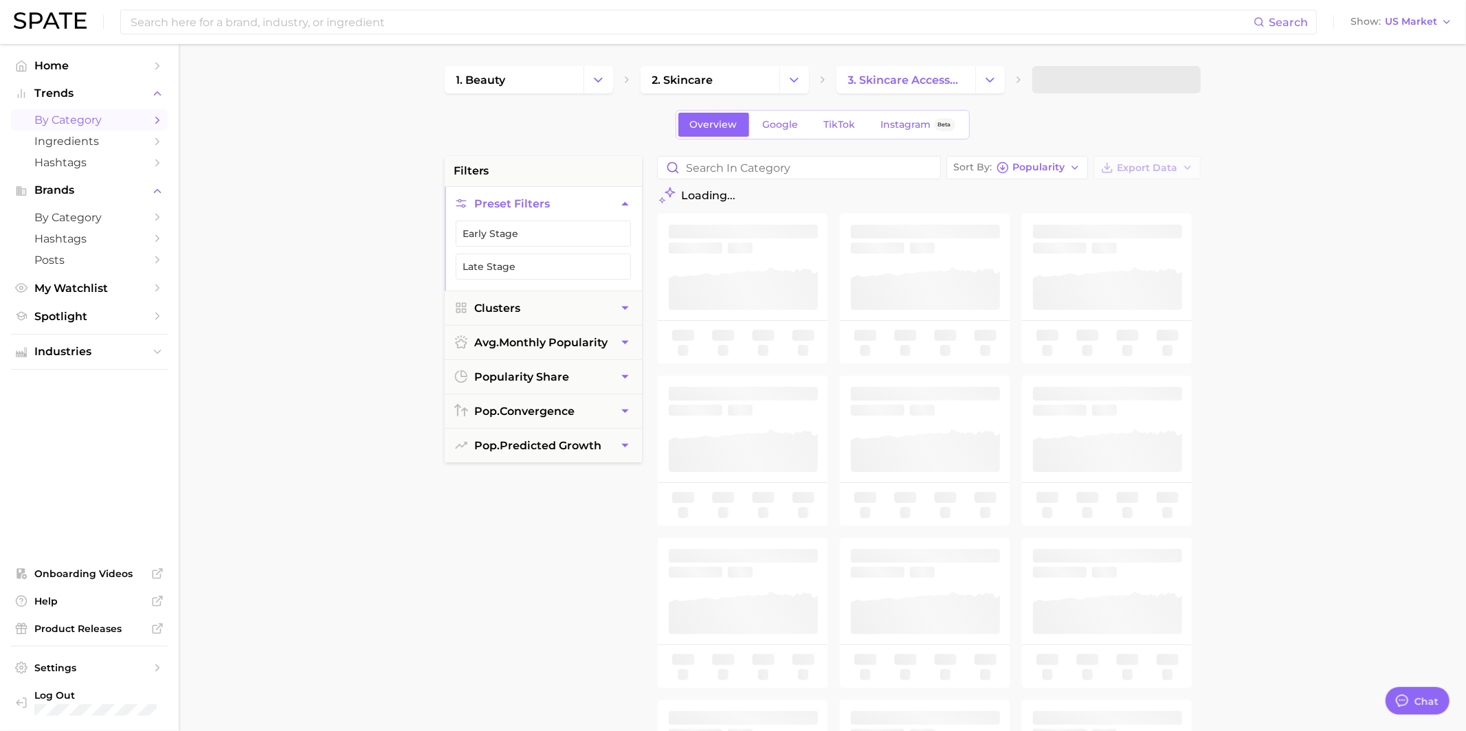
click at [1088, 60] on main "1. beauty 2. skincare 3. skincare accessories Overview Google TikTok Instagram …" at bounding box center [822, 565] width 1287 height 1042
click at [1088, 90] on span at bounding box center [1116, 79] width 168 height 27
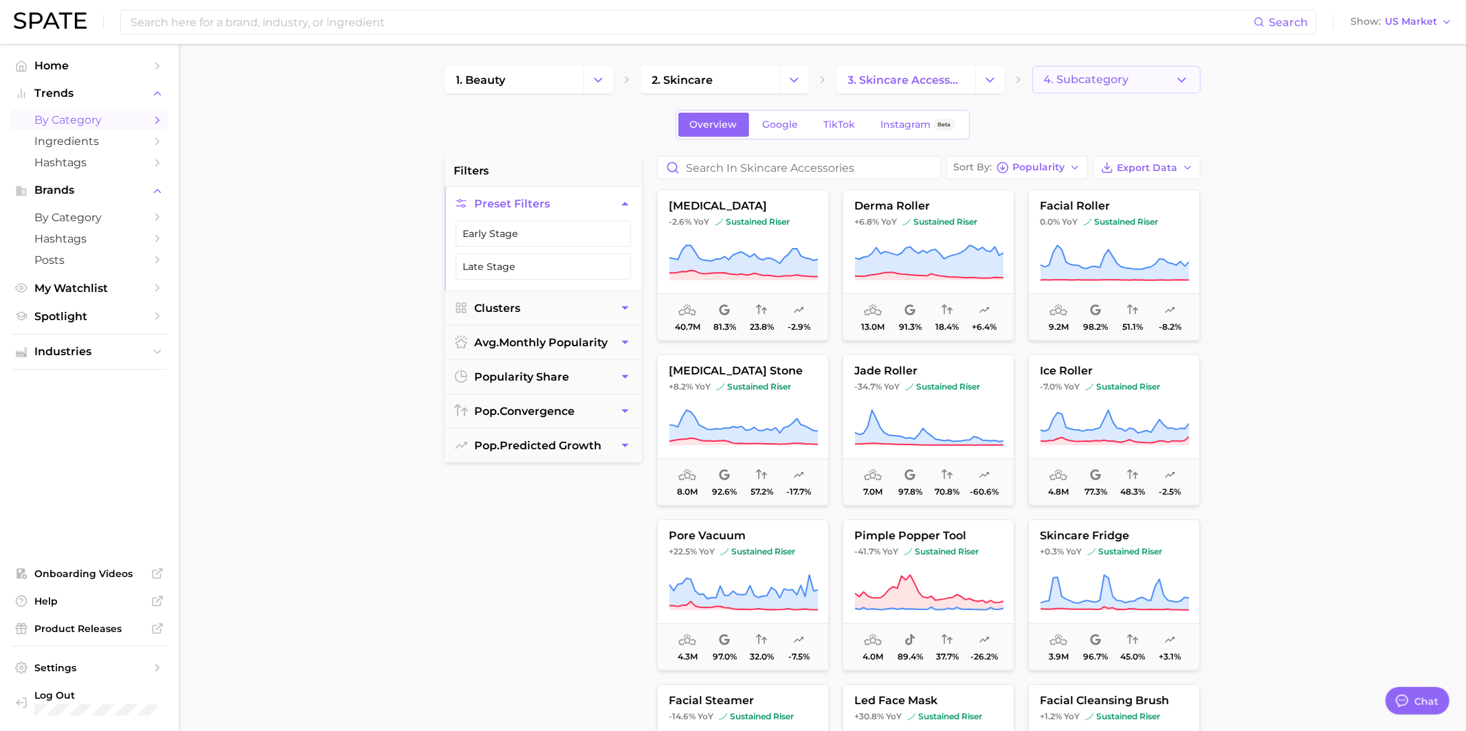
click at [1086, 82] on span "4. Subcategory" at bounding box center [1086, 80] width 85 height 12
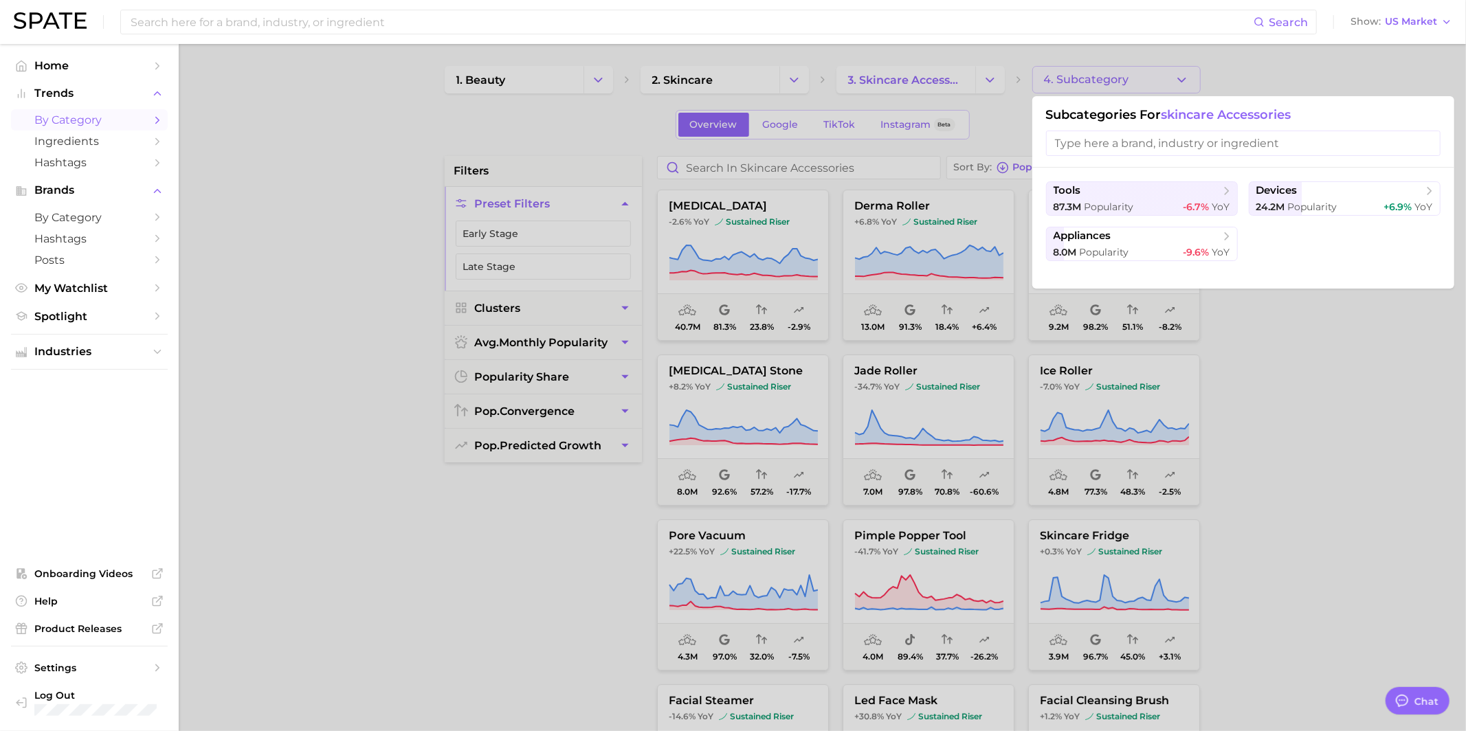
click at [967, 148] on div at bounding box center [733, 365] width 1466 height 731
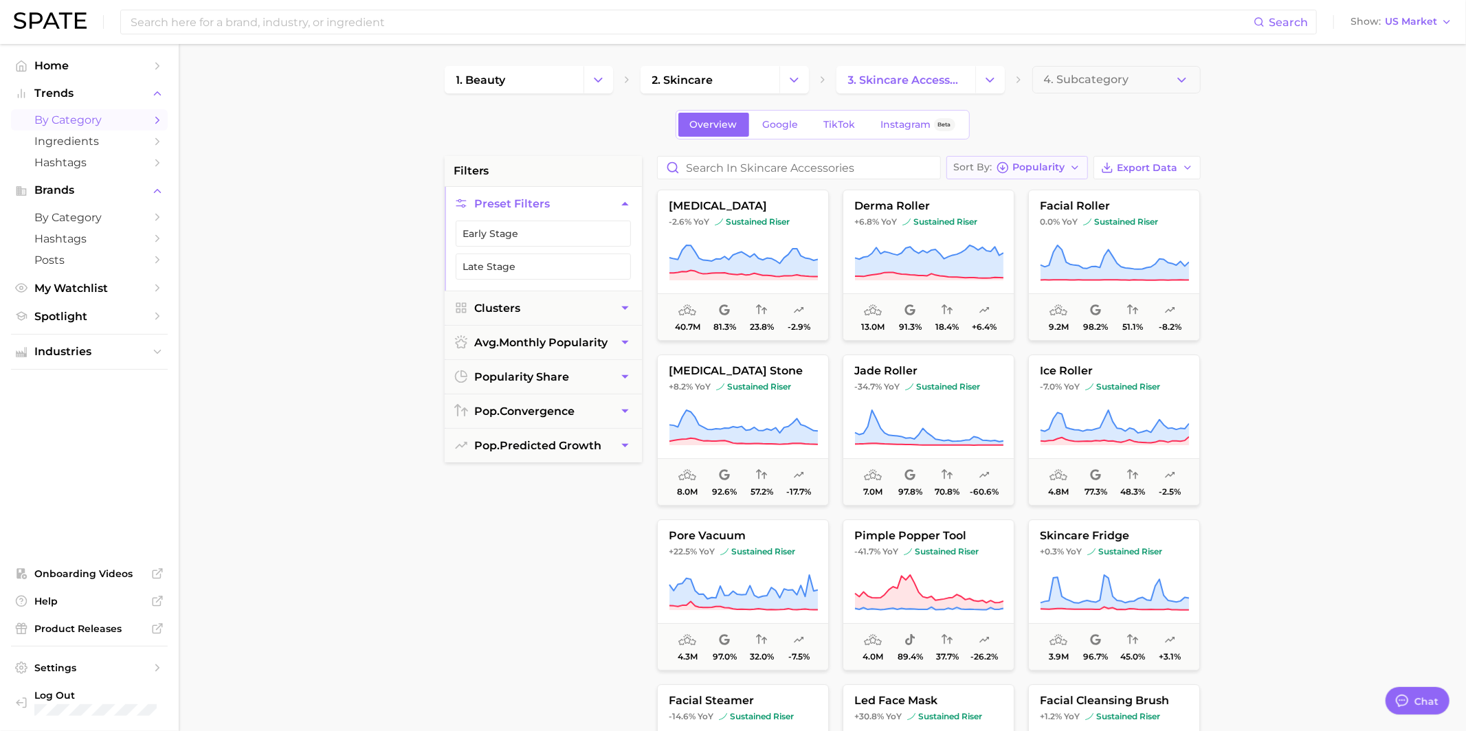
click at [1031, 170] on span "Popularity" at bounding box center [1039, 168] width 52 height 8
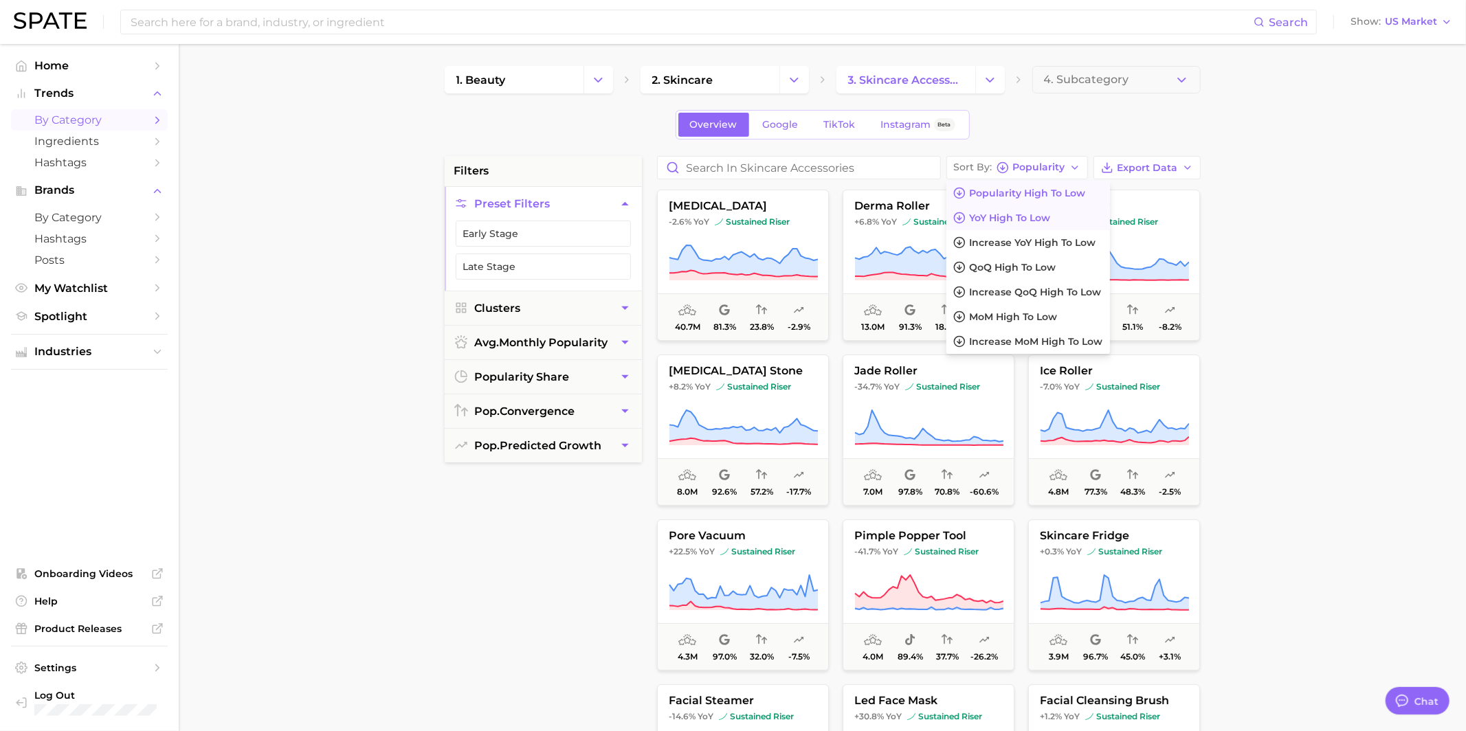
click at [1009, 216] on span "YoY high to low" at bounding box center [1010, 218] width 81 height 12
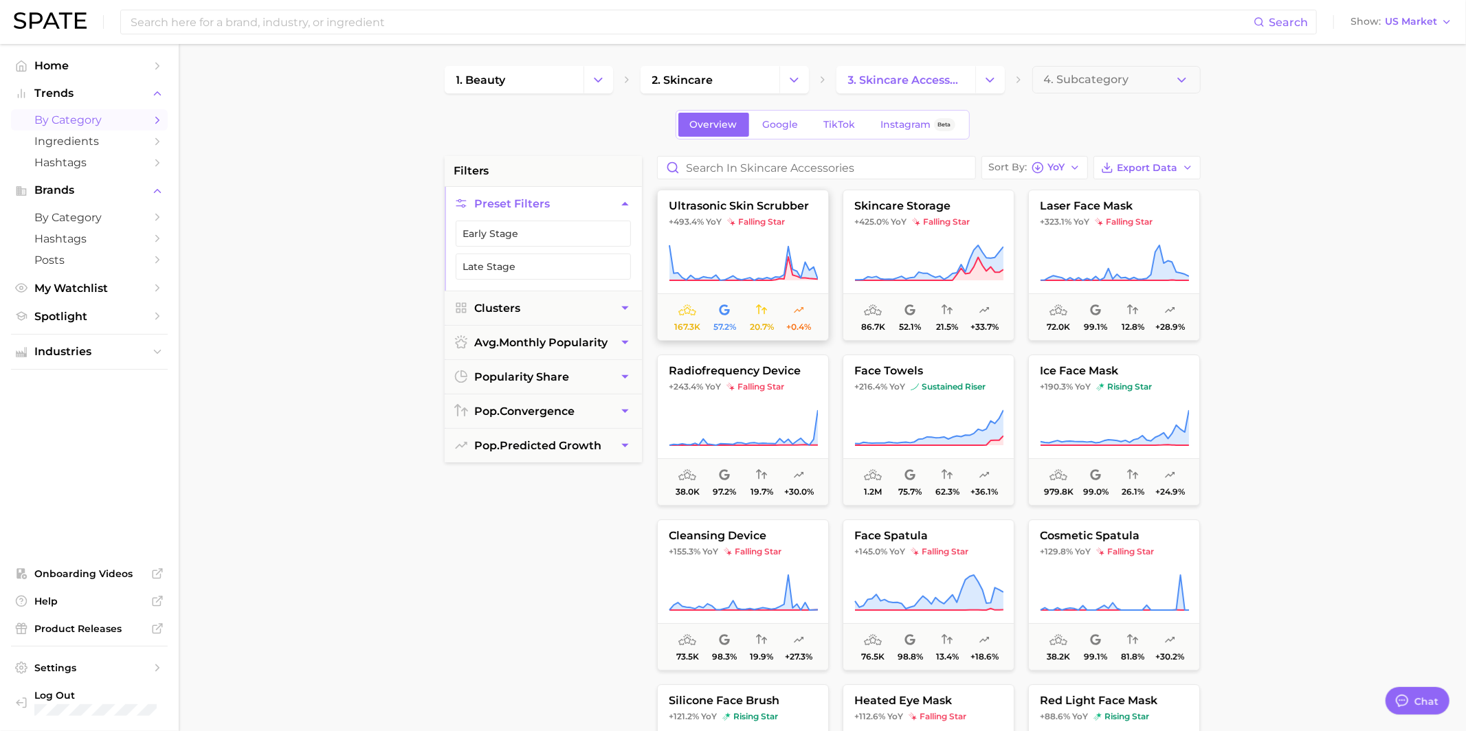
click at [798, 229] on button "ultrasonic skin scrubber +493.4% YoY falling star 167.3k 57.2% 20.7% +0.4%" at bounding box center [743, 265] width 172 height 151
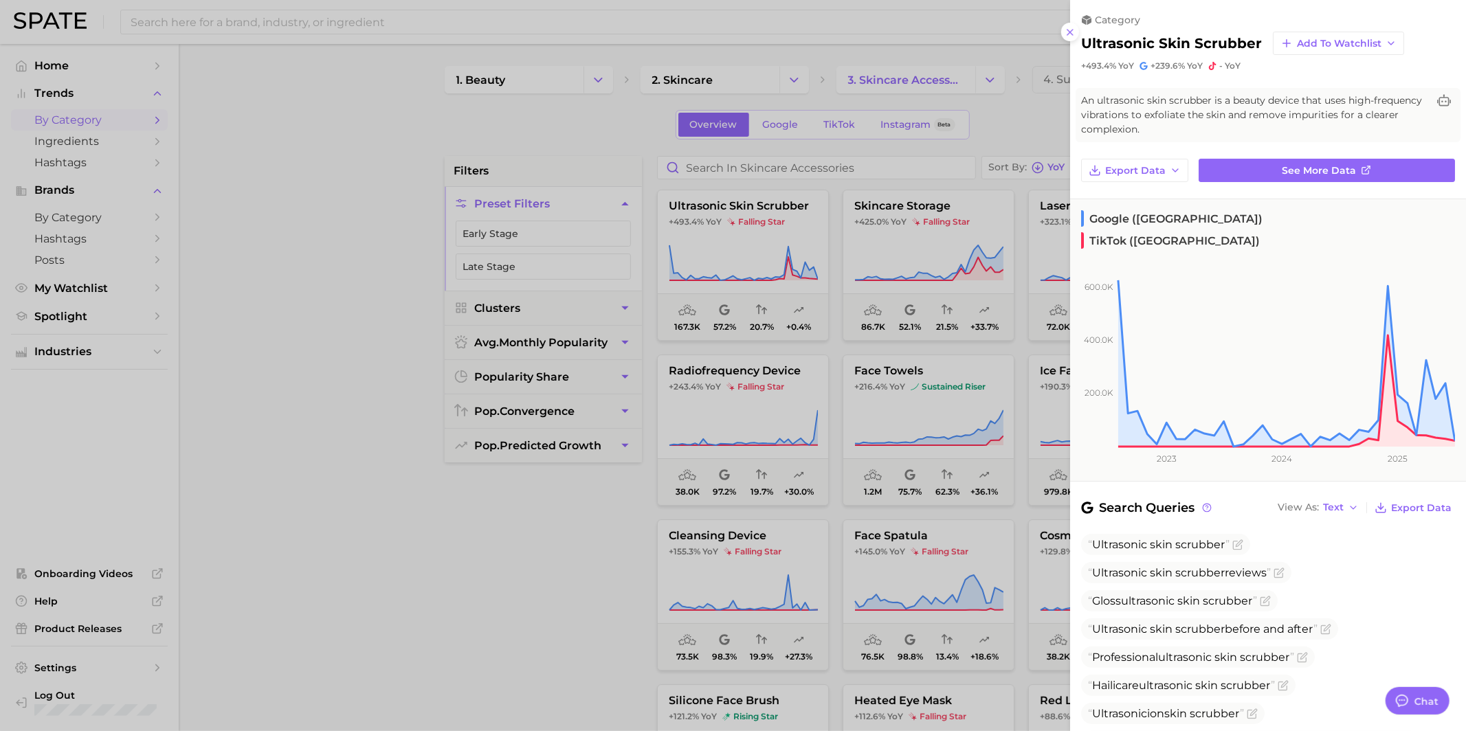
click at [941, 236] on div at bounding box center [733, 365] width 1466 height 731
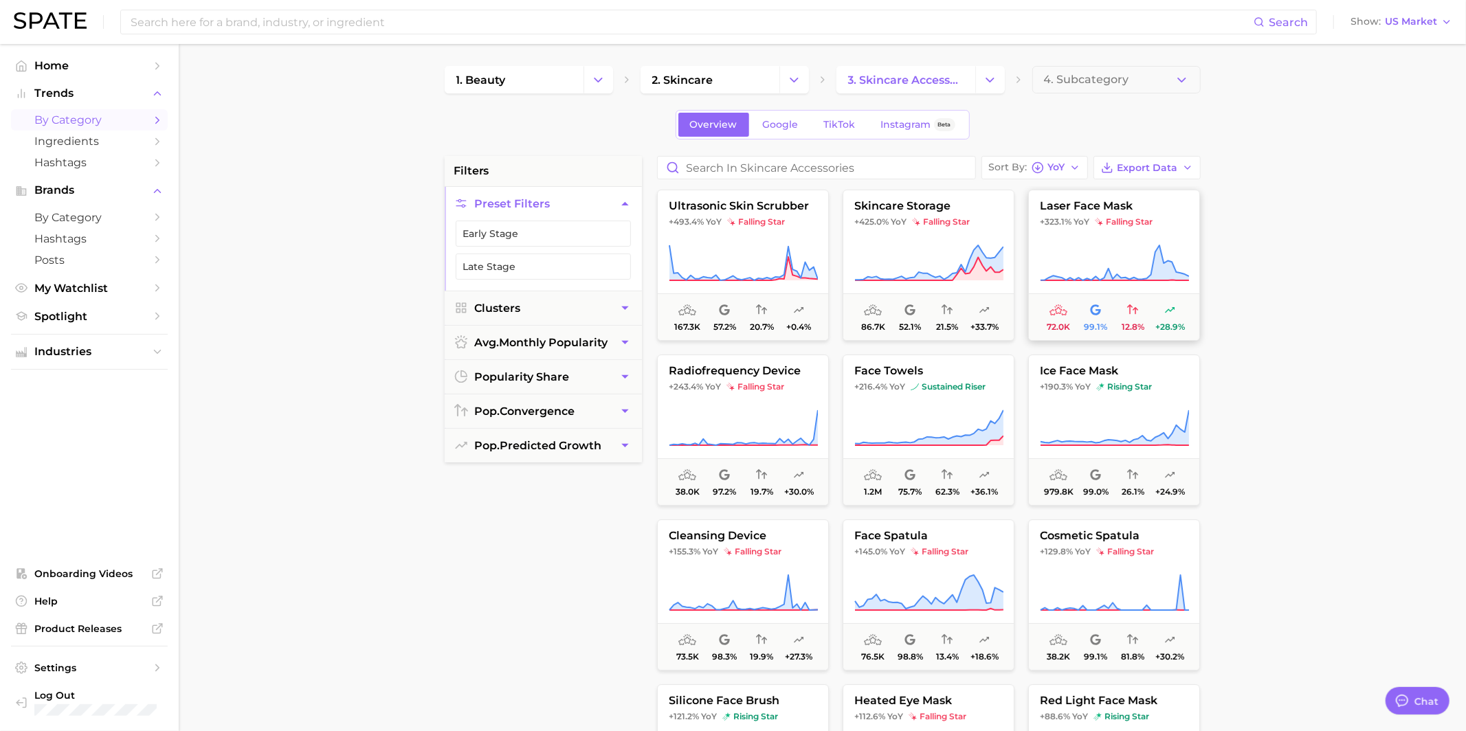
click at [1149, 238] on button "laser face mask +323.1% YoY falling star 72.0k 99.1% 12.8% +28.9%" at bounding box center [1114, 265] width 172 height 151
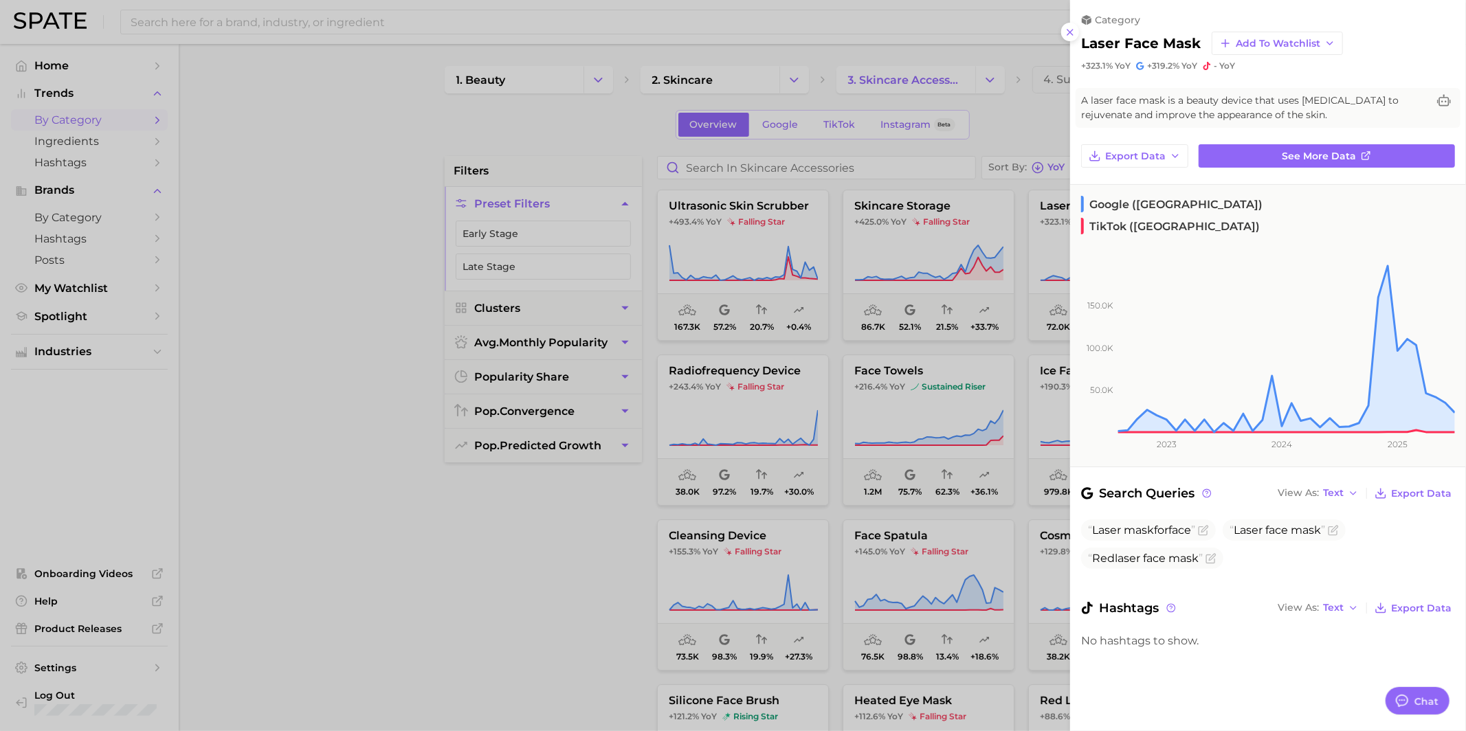
click at [869, 364] on div at bounding box center [733, 365] width 1466 height 731
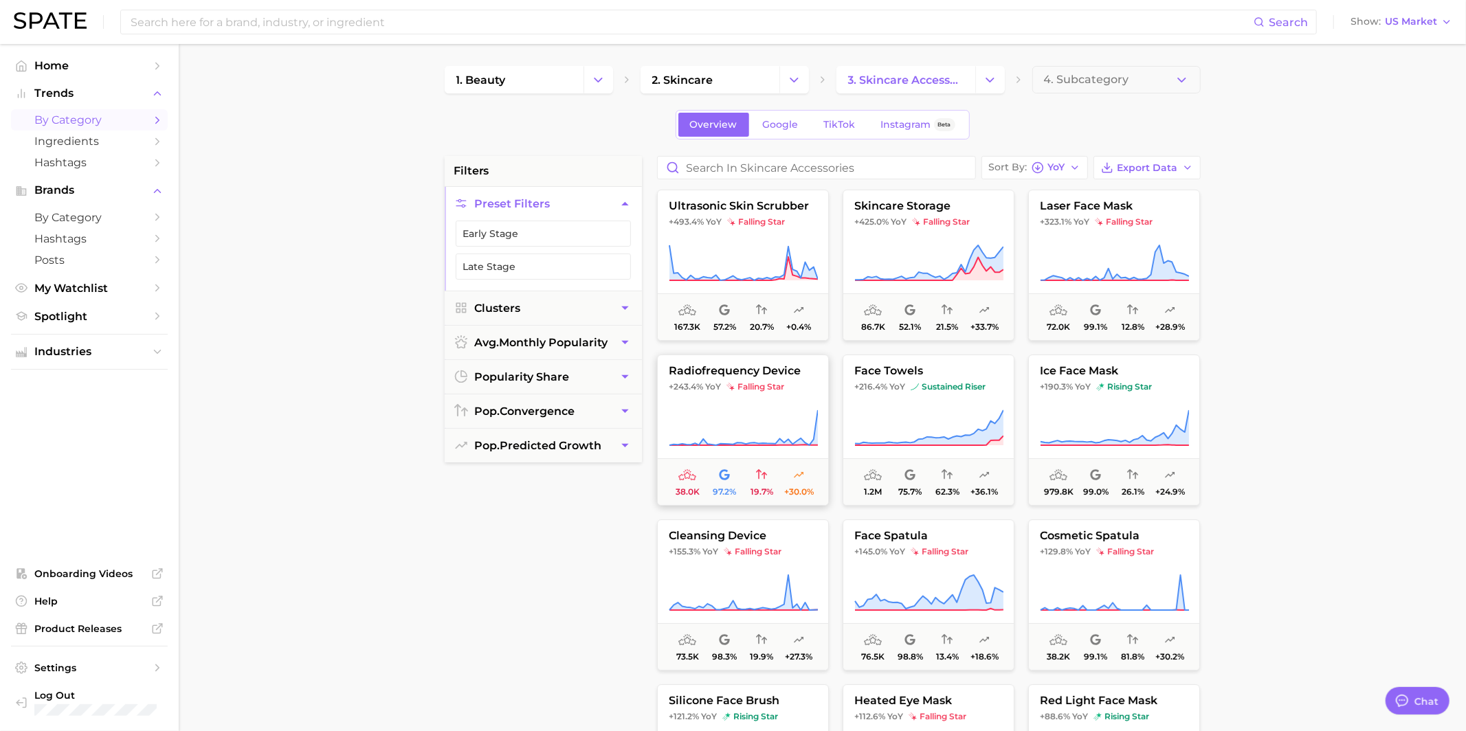
click at [779, 413] on icon at bounding box center [743, 428] width 149 height 38
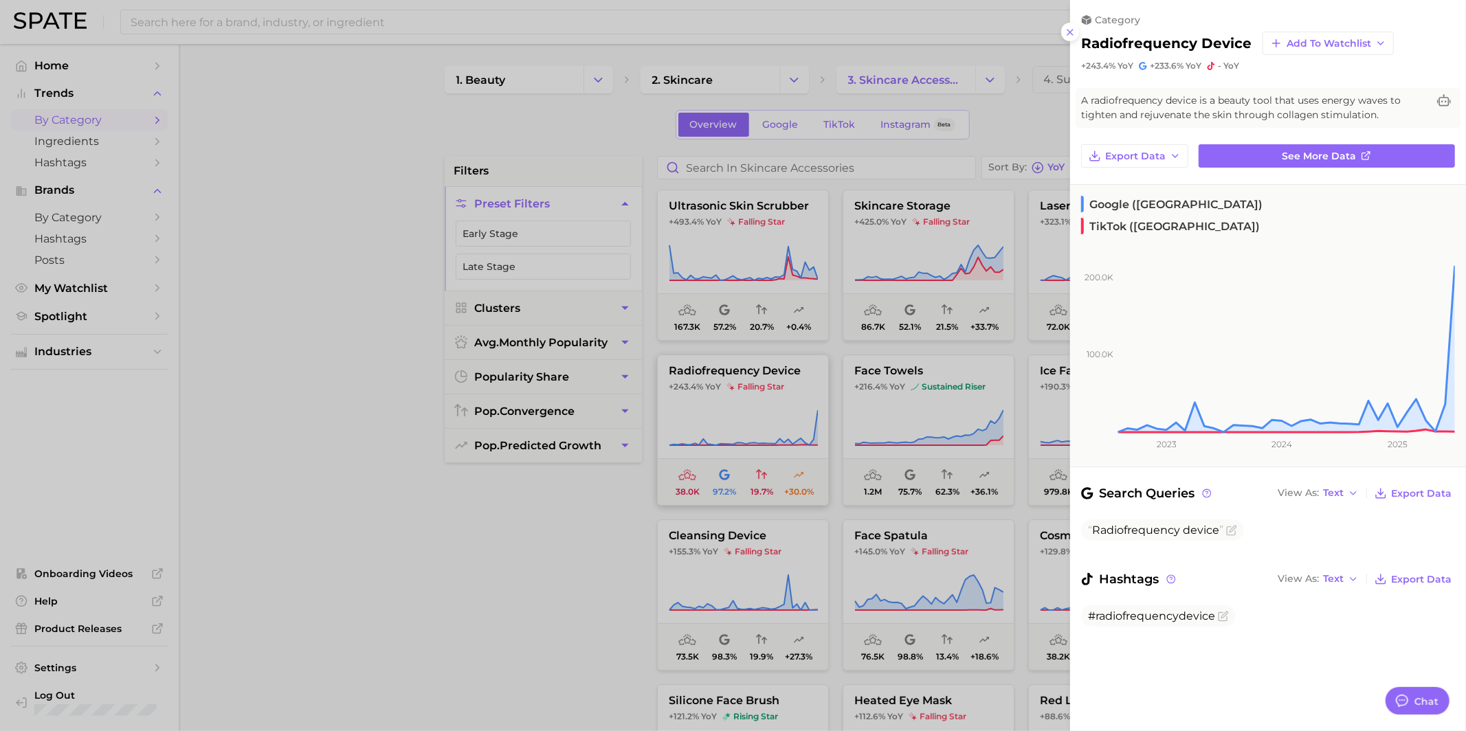
click at [779, 413] on div at bounding box center [733, 365] width 1466 height 731
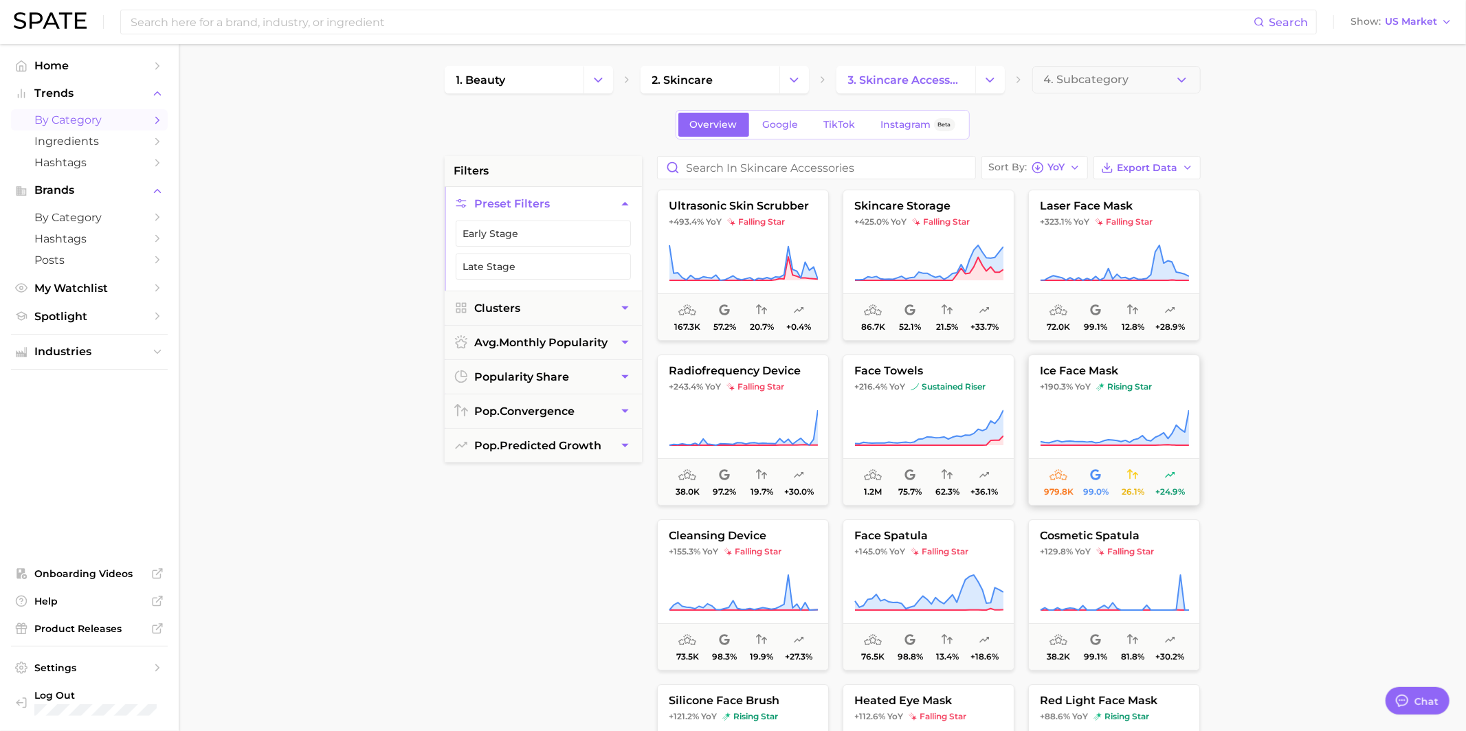
click at [1122, 368] on span "ice face mask" at bounding box center [1114, 371] width 170 height 12
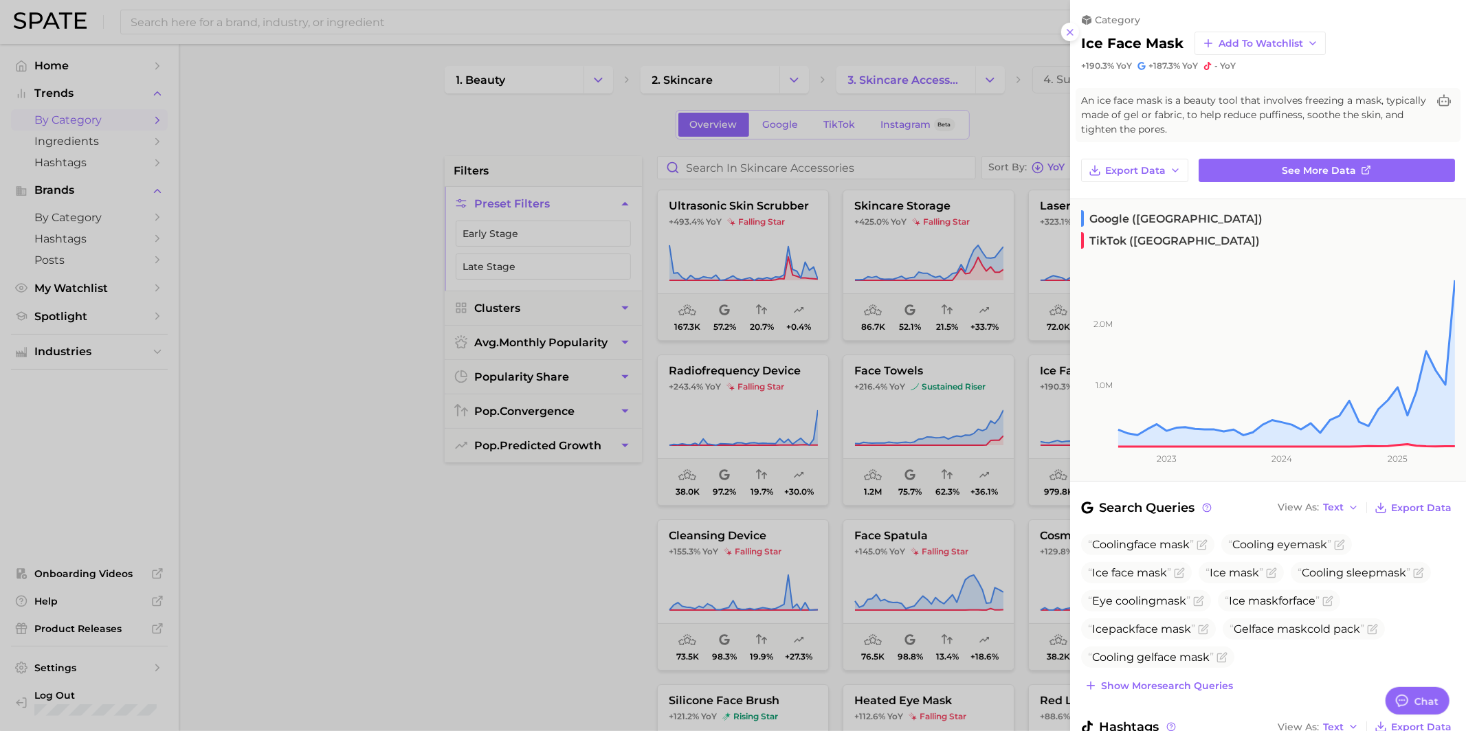
scroll to position [71, 0]
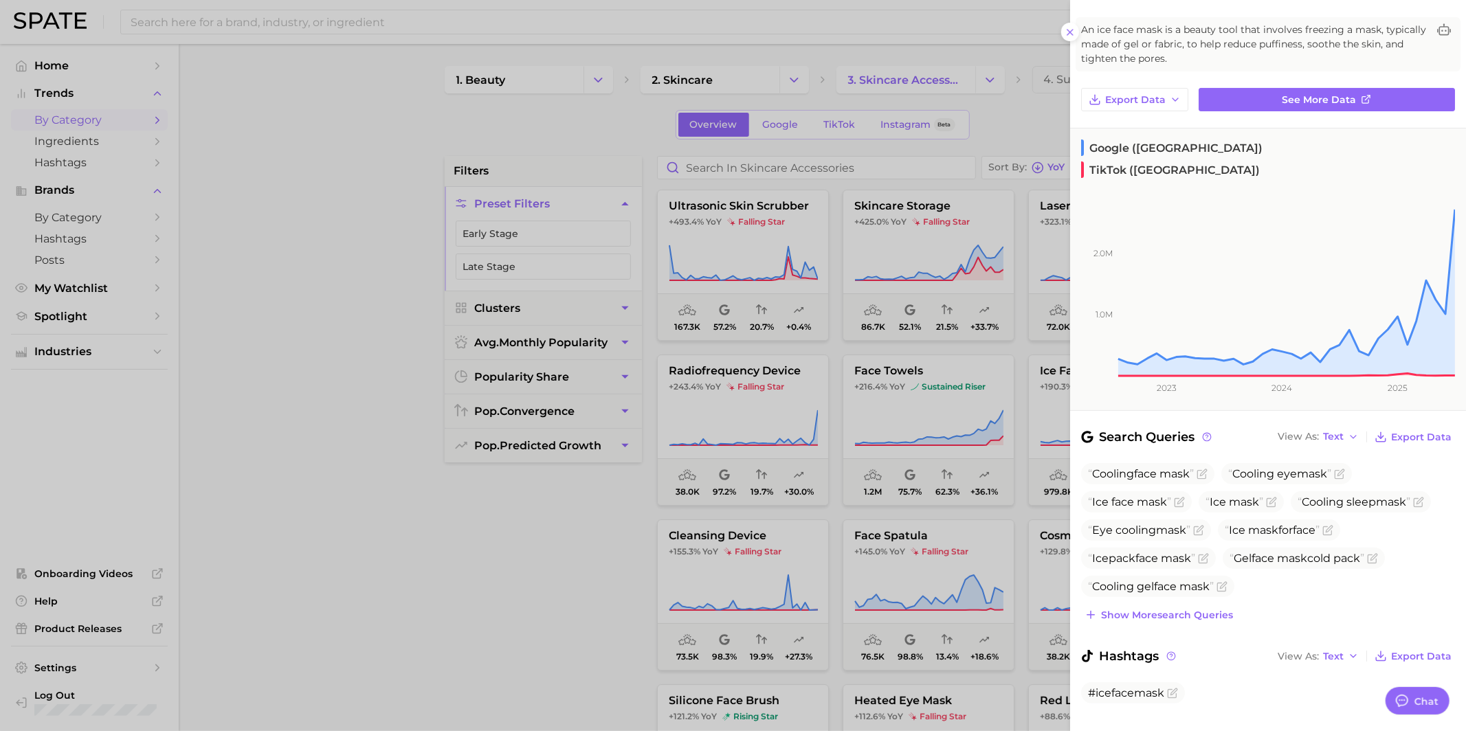
click at [858, 528] on div at bounding box center [733, 365] width 1466 height 731
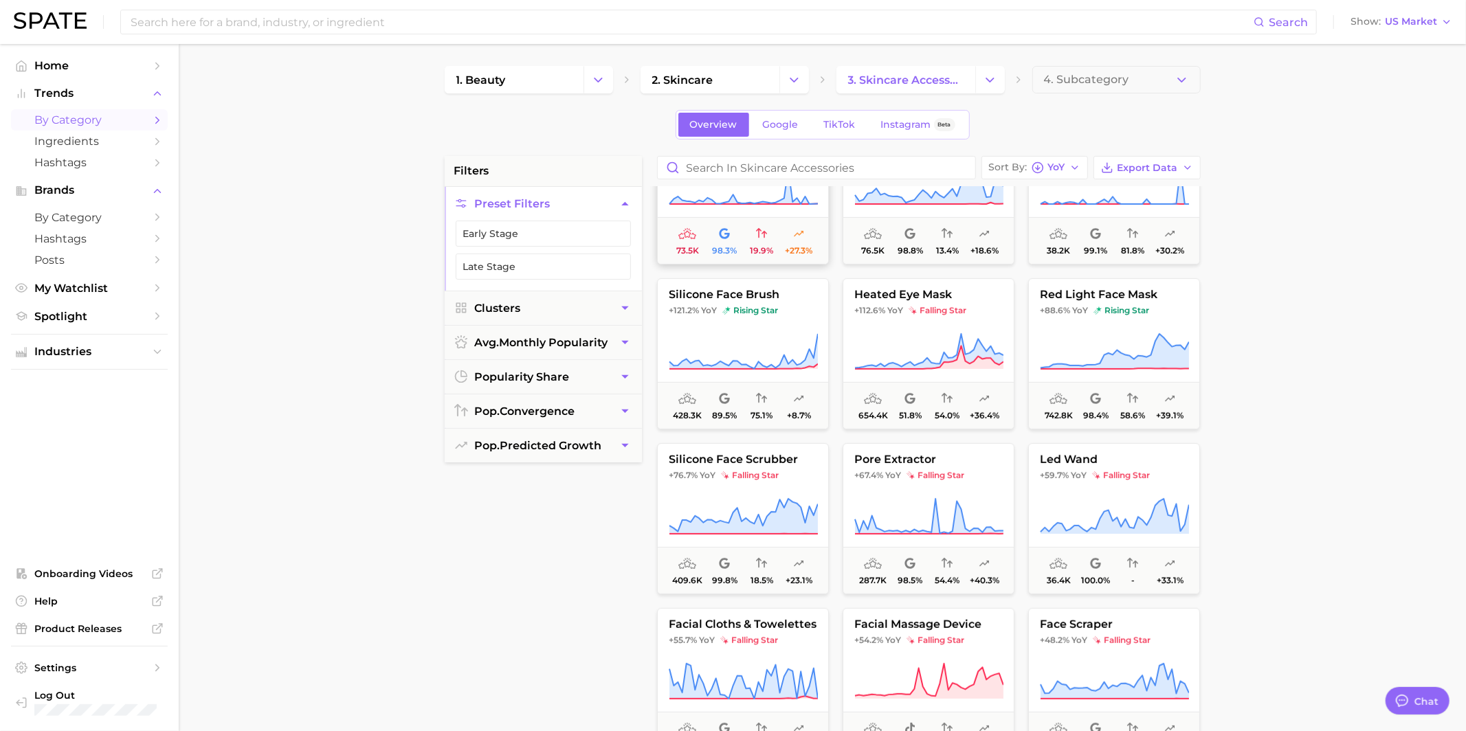
scroll to position [409, 0]
click at [1115, 67] on button "4. Subcategory" at bounding box center [1116, 79] width 168 height 27
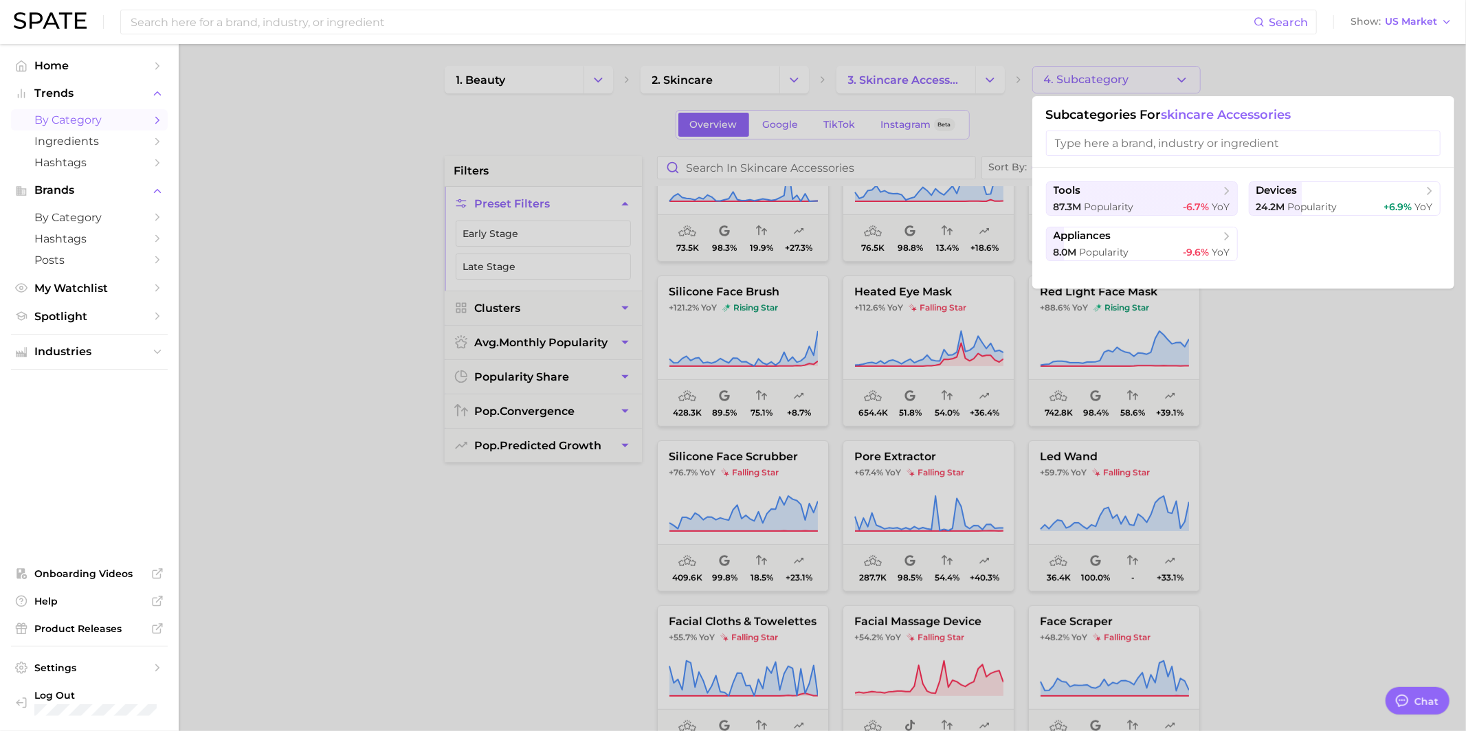
click at [1297, 190] on span "devices" at bounding box center [1339, 191] width 167 height 14
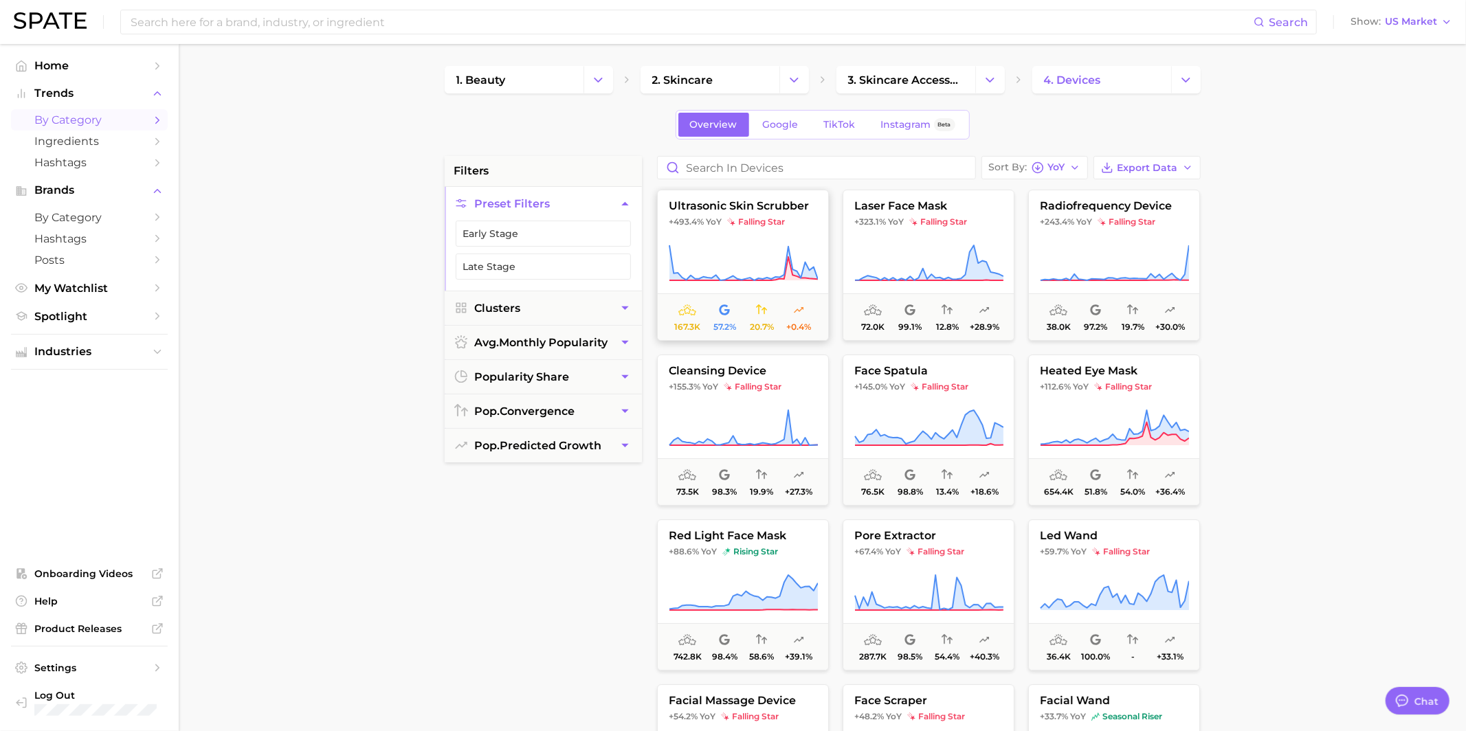
click at [759, 210] on span "ultrasonic skin scrubber" at bounding box center [743, 206] width 170 height 12
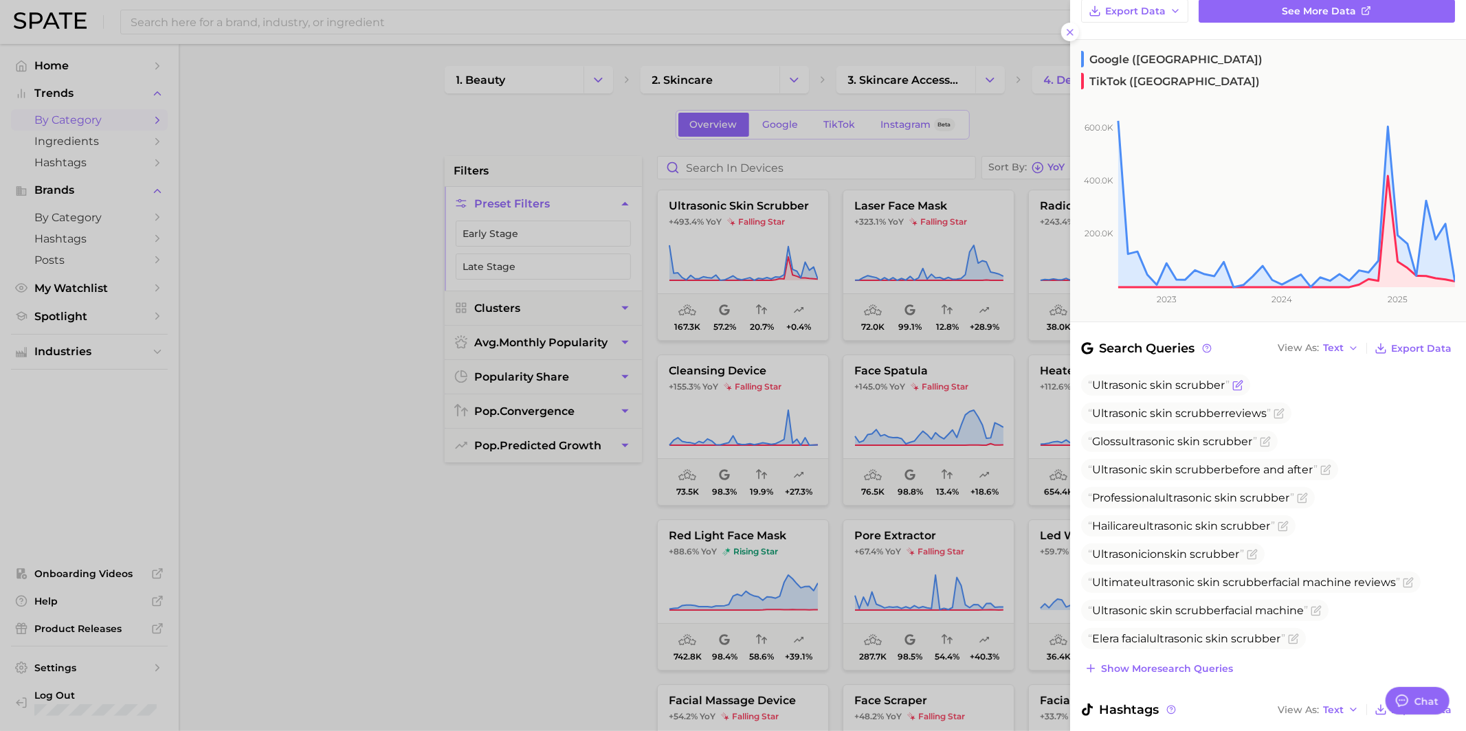
scroll to position [213, 0]
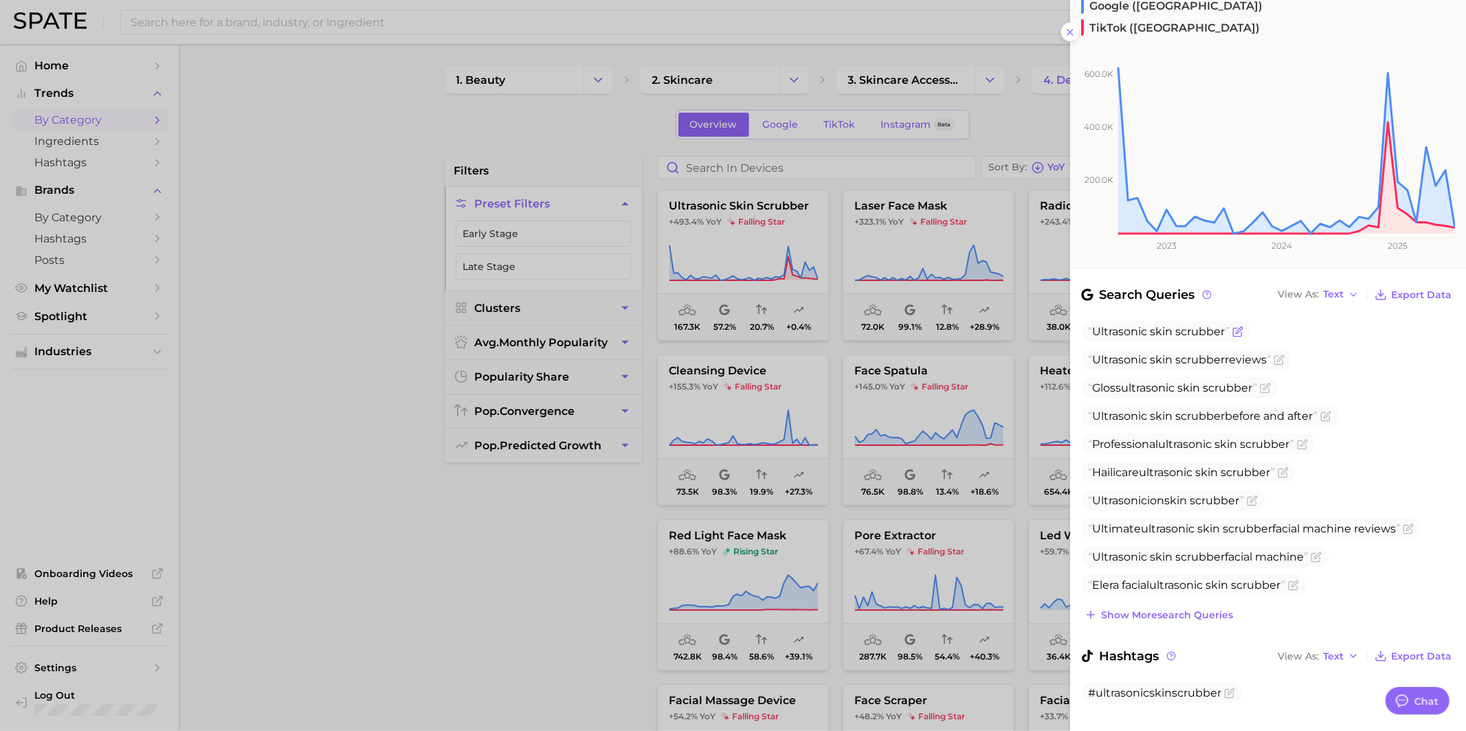
click at [1152, 325] on span "skin" at bounding box center [1161, 331] width 23 height 13
copy span "Ultrasonic skin scrubber"
click at [985, 302] on div at bounding box center [733, 365] width 1466 height 731
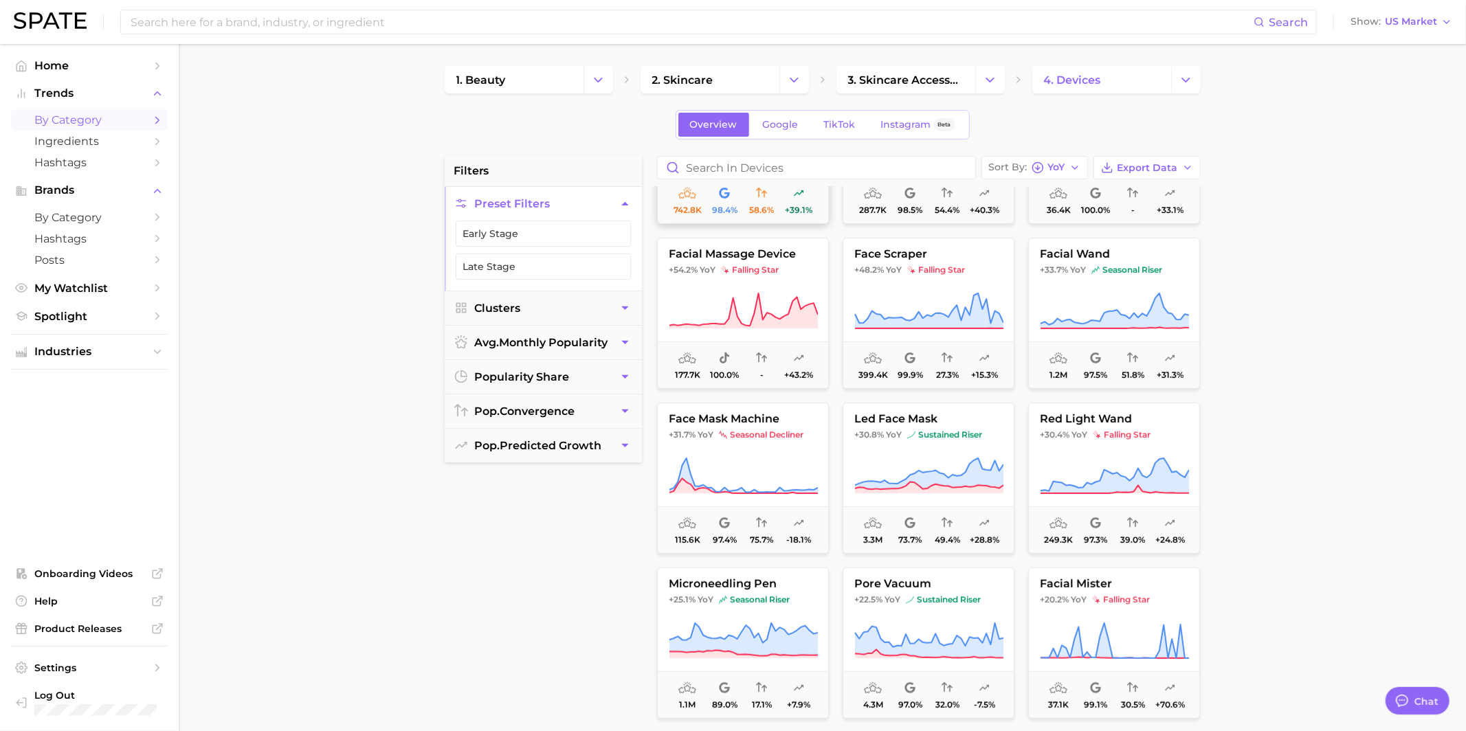
scroll to position [434, 0]
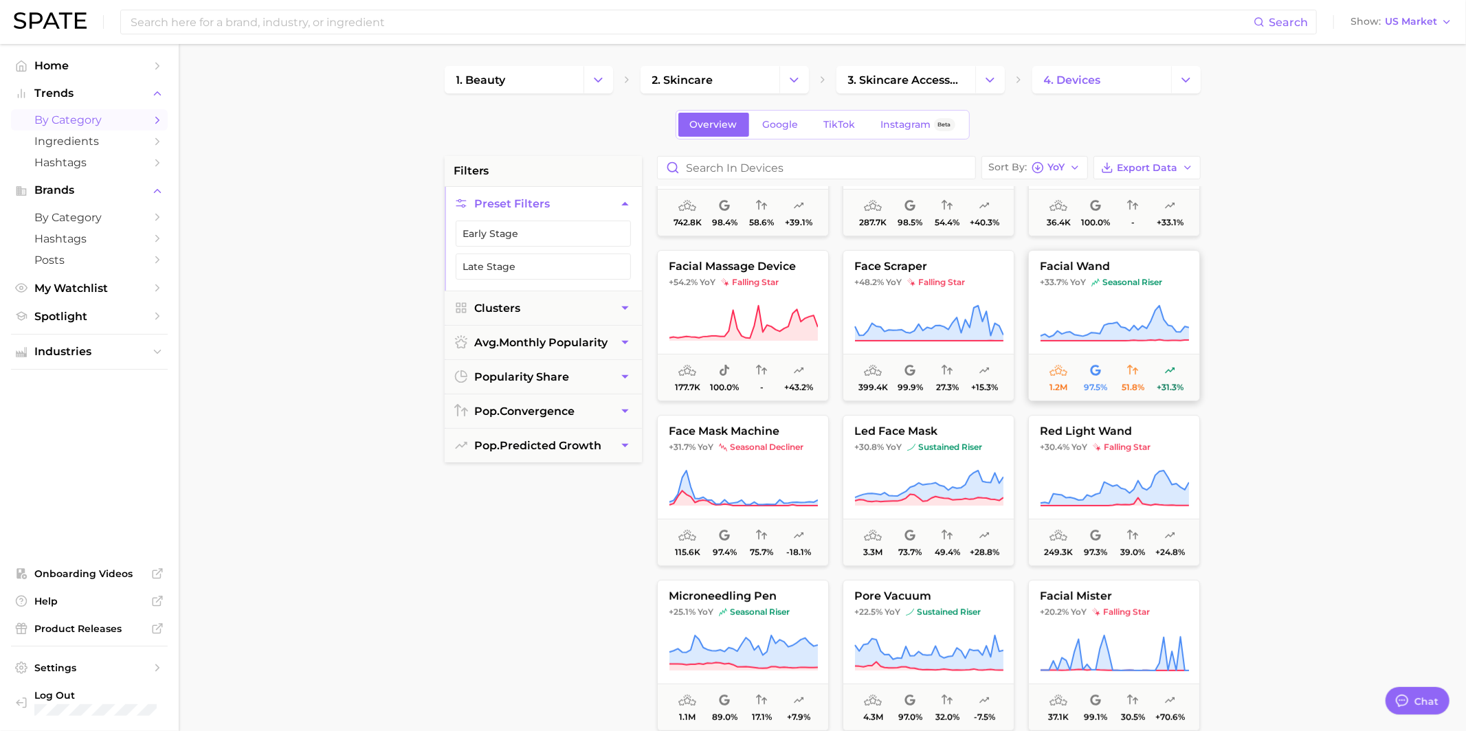
click at [1096, 278] on img at bounding box center [1095, 282] width 8 height 8
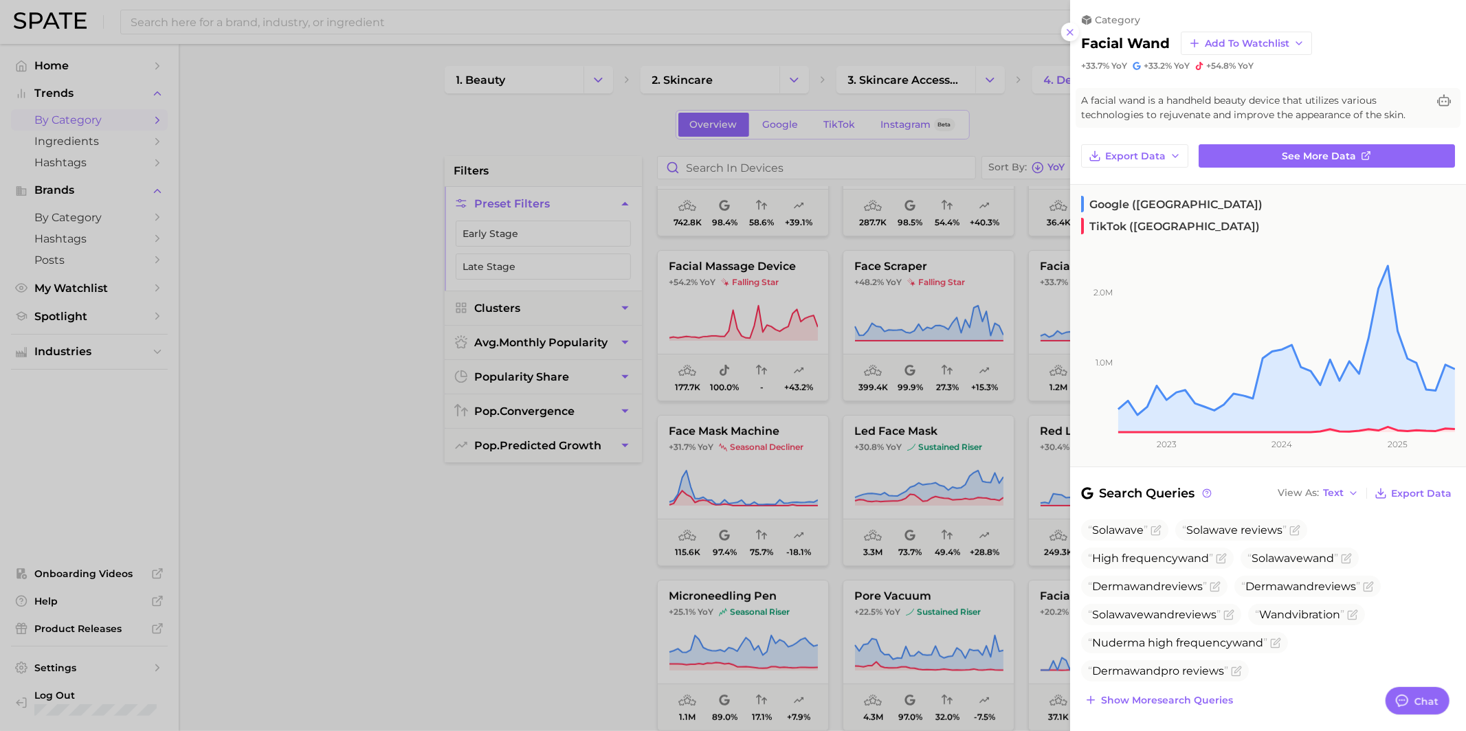
scroll to position [85, 0]
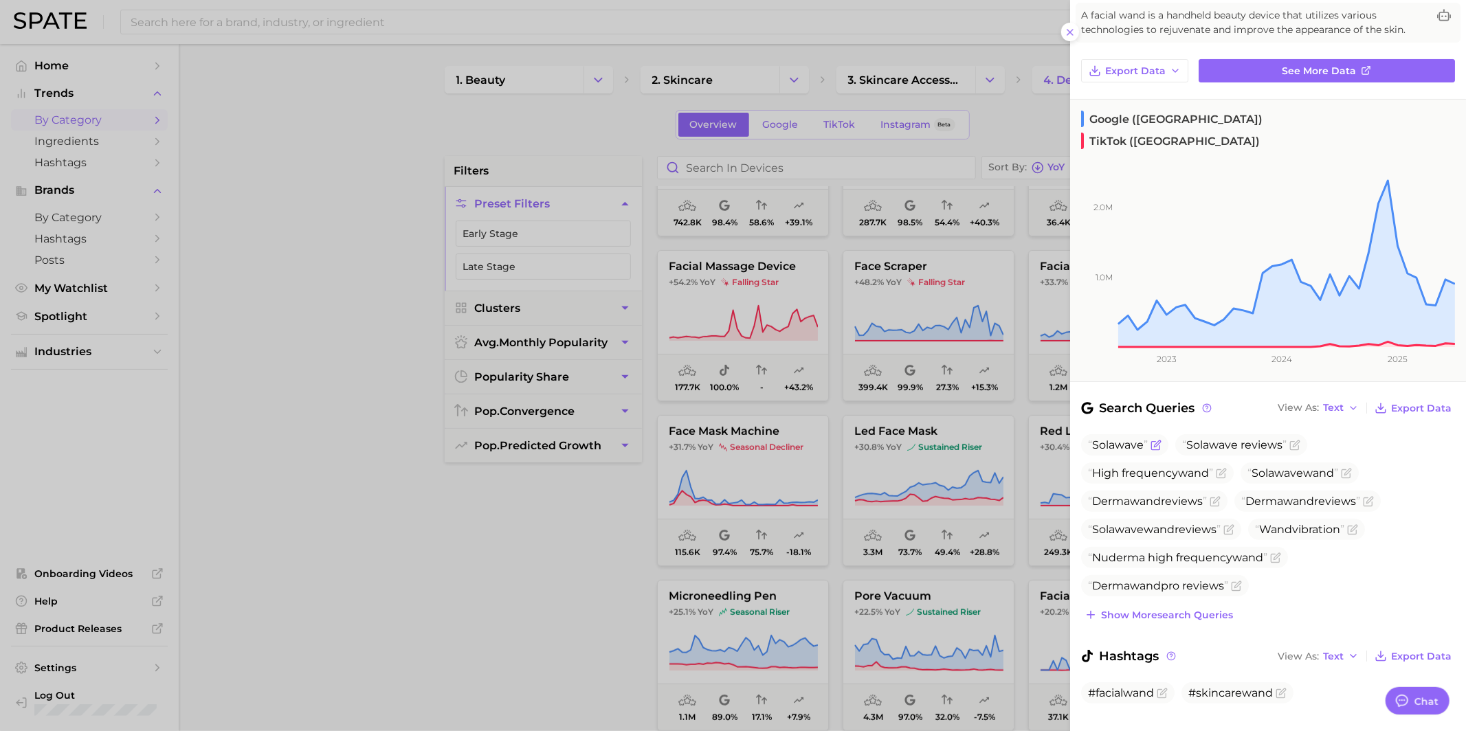
click at [1130, 438] on span "Solawave" at bounding box center [1118, 444] width 60 height 13
copy span "Solawave"
click at [902, 434] on div at bounding box center [733, 365] width 1466 height 731
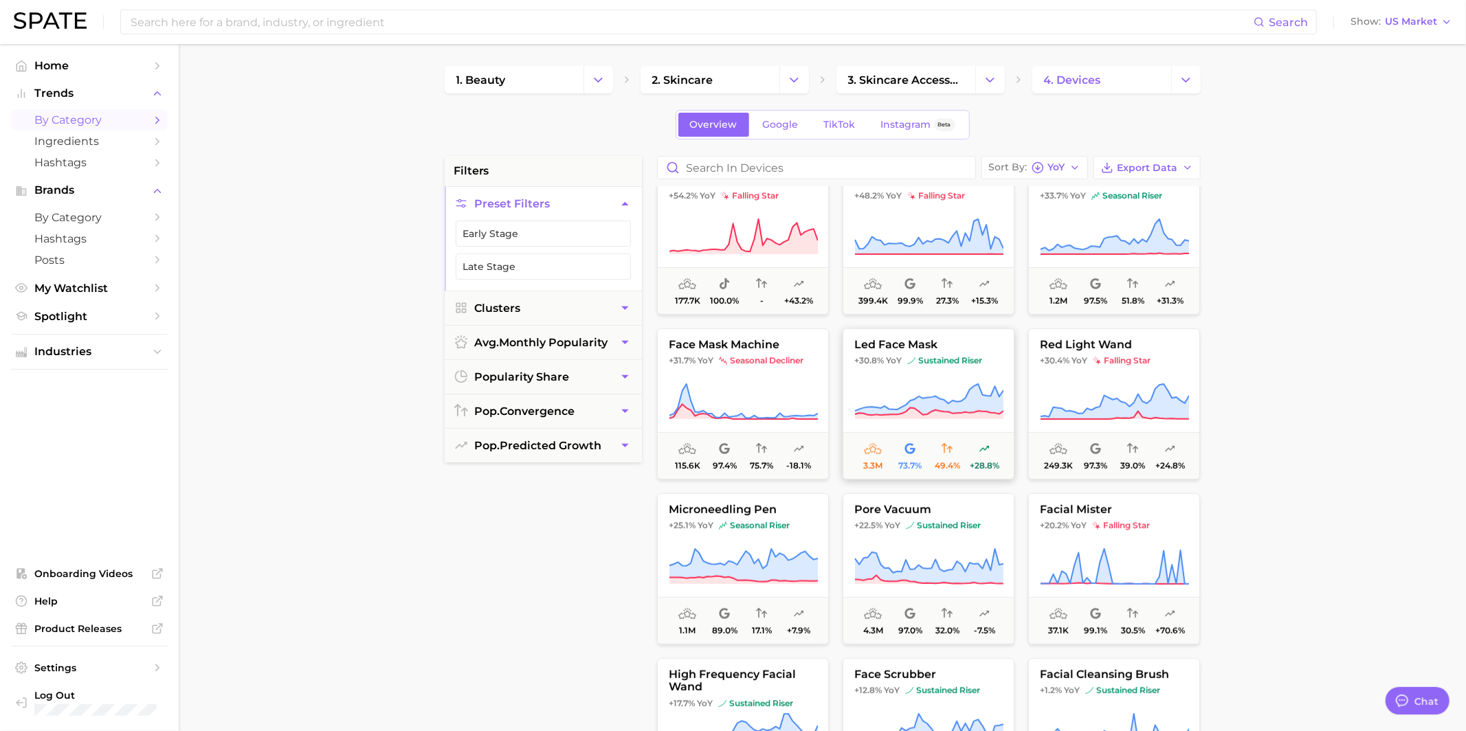
scroll to position [526, 0]
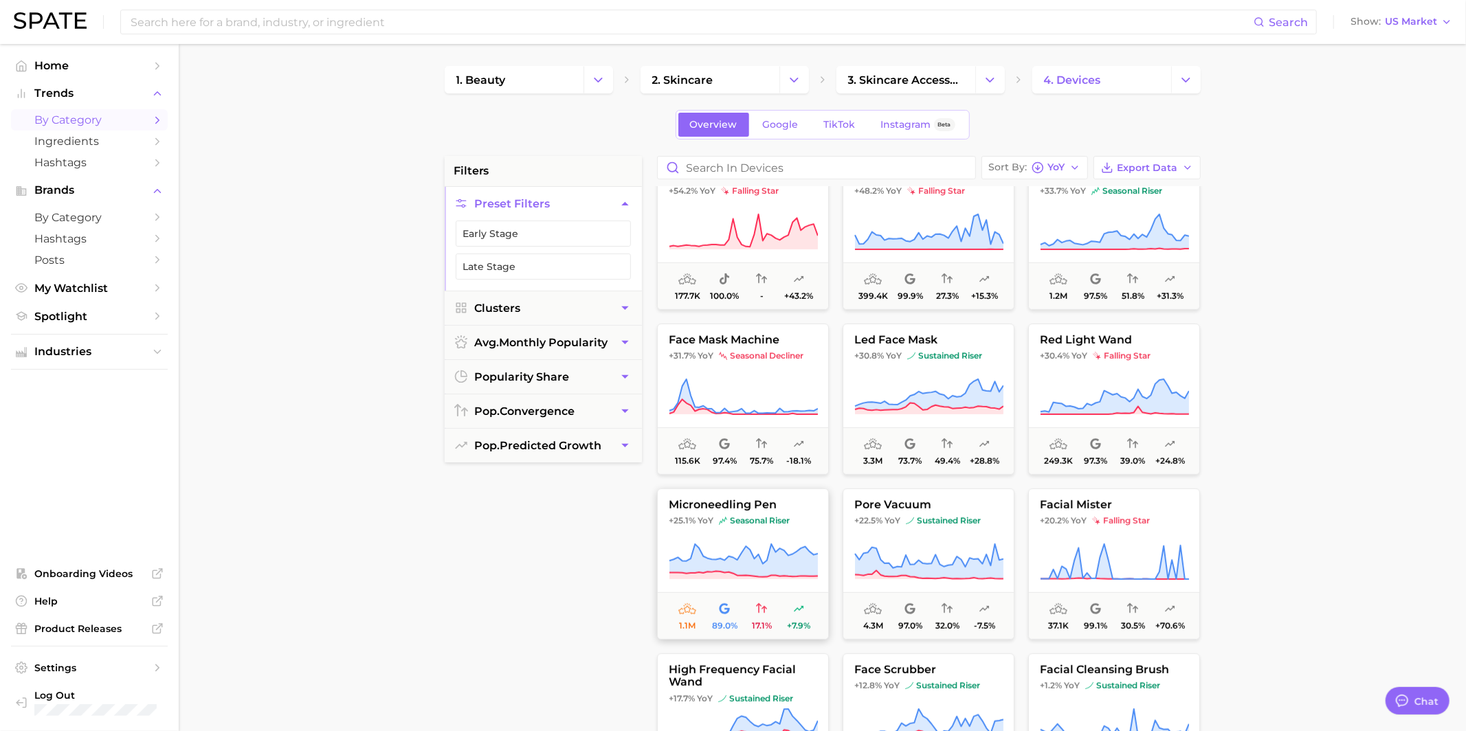
click at [780, 544] on icon at bounding box center [743, 562] width 149 height 38
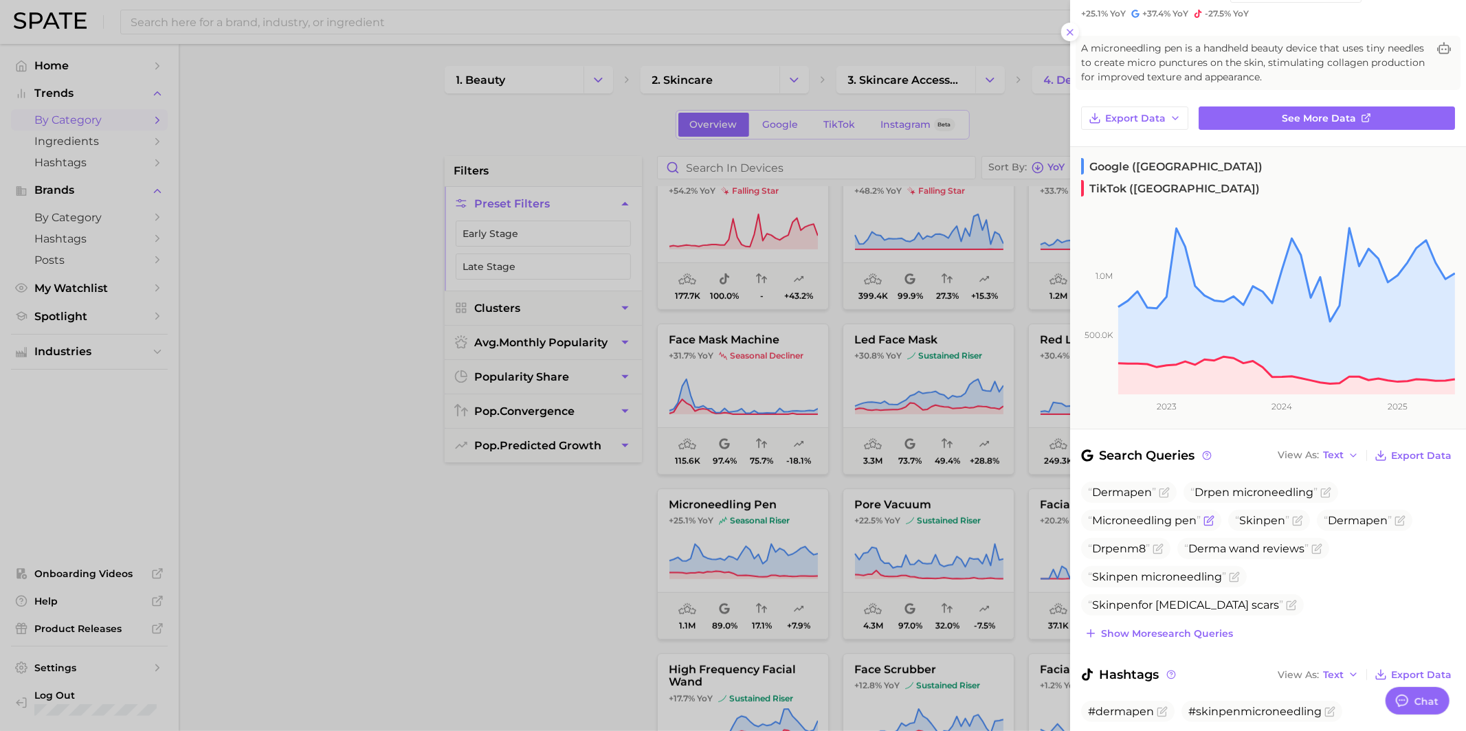
scroll to position [71, 0]
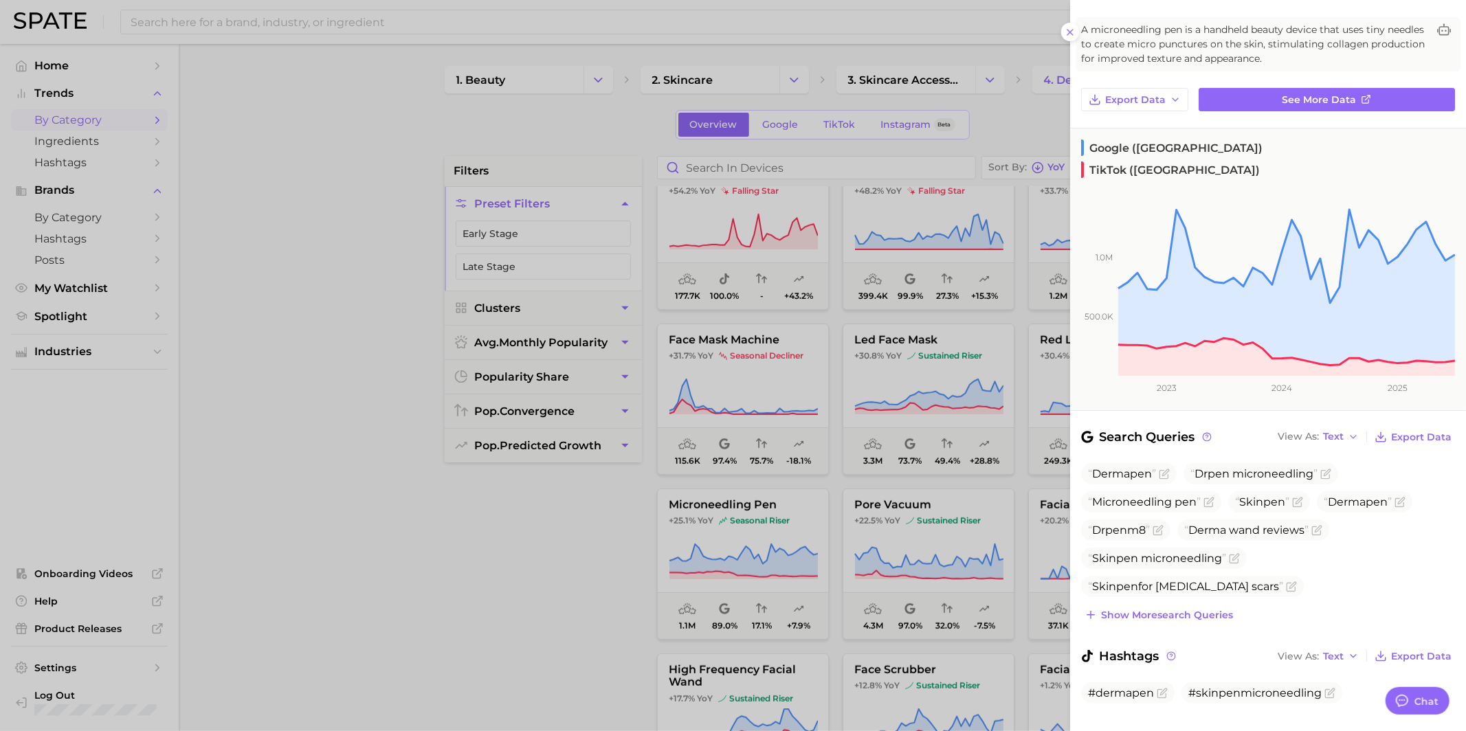
click at [928, 517] on div at bounding box center [733, 365] width 1466 height 731
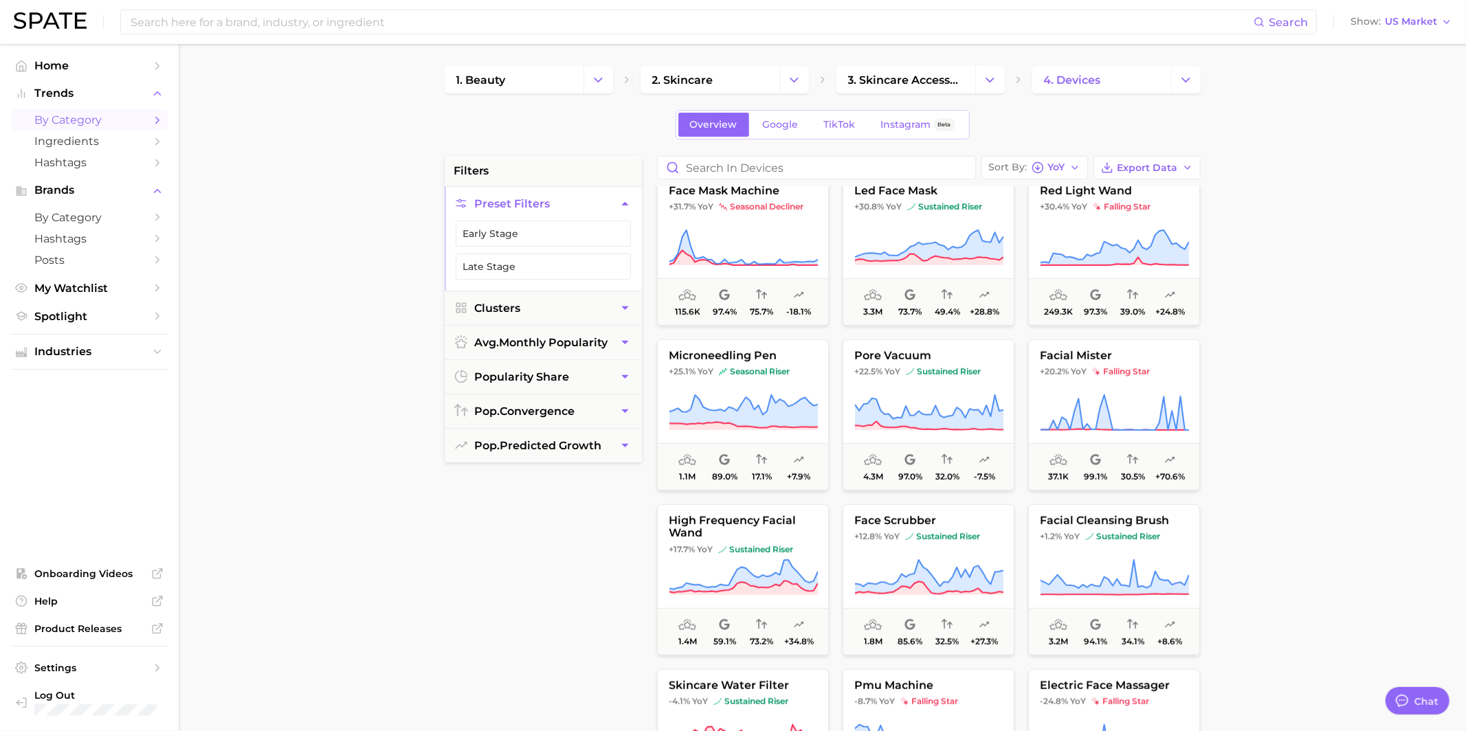
scroll to position [678, 0]
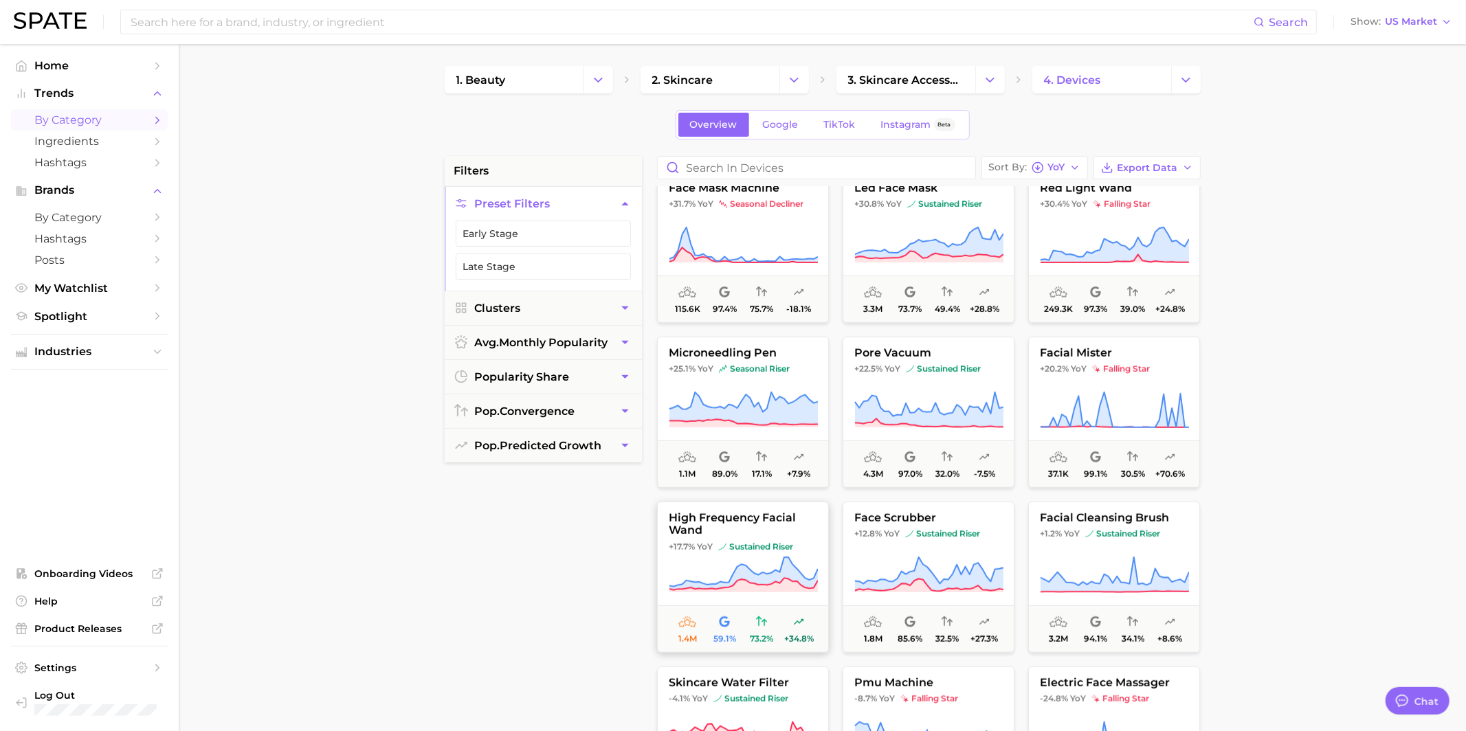
click at [743, 564] on icon at bounding box center [743, 572] width 148 height 30
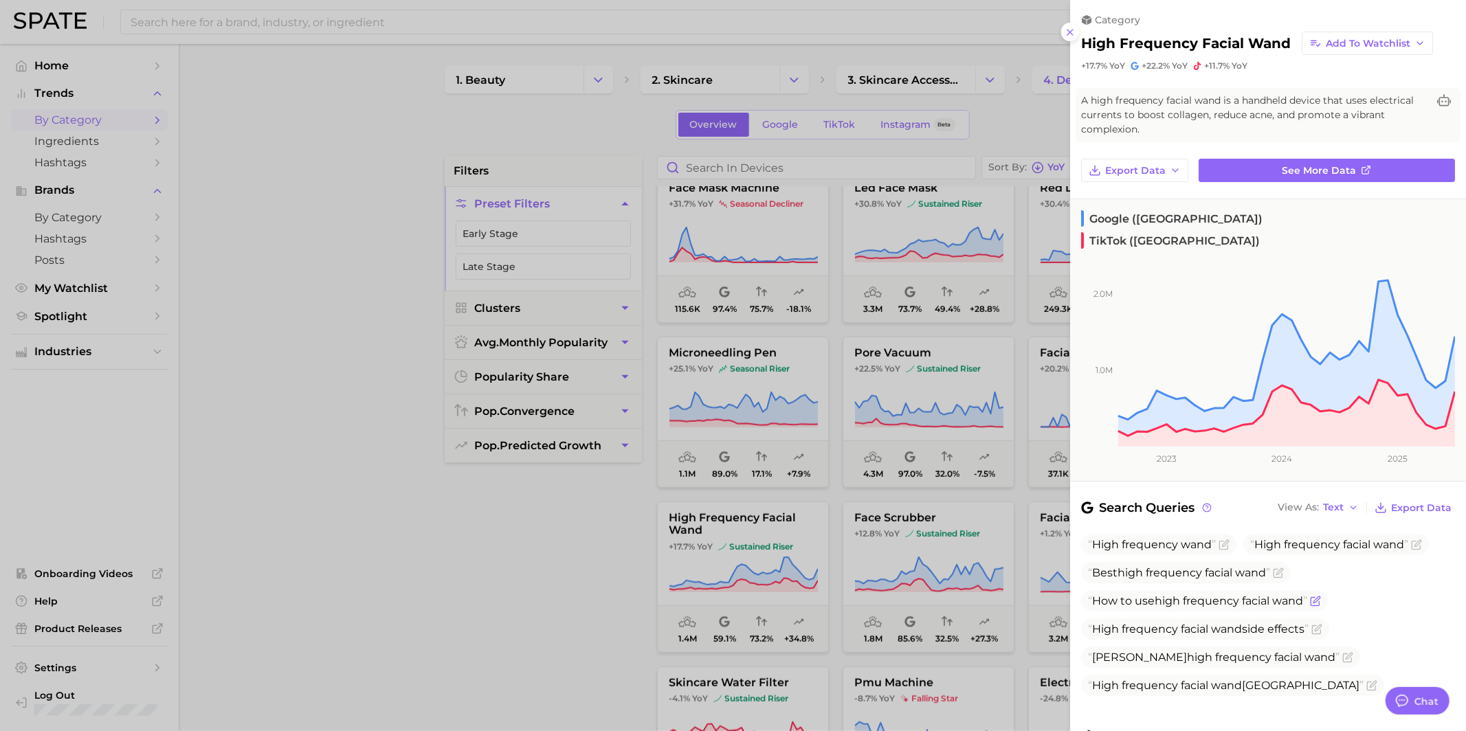
scroll to position [81, 0]
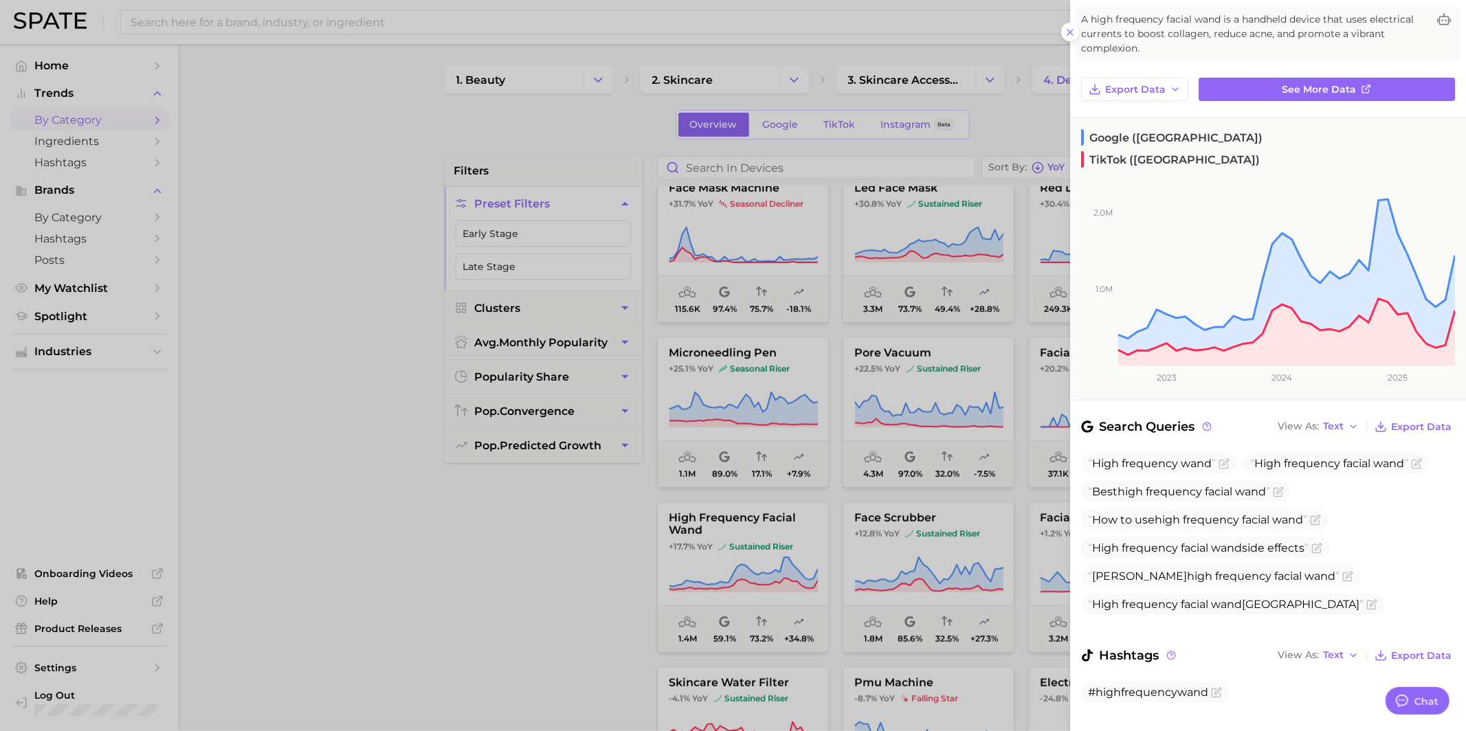
click at [873, 516] on div at bounding box center [733, 365] width 1466 height 731
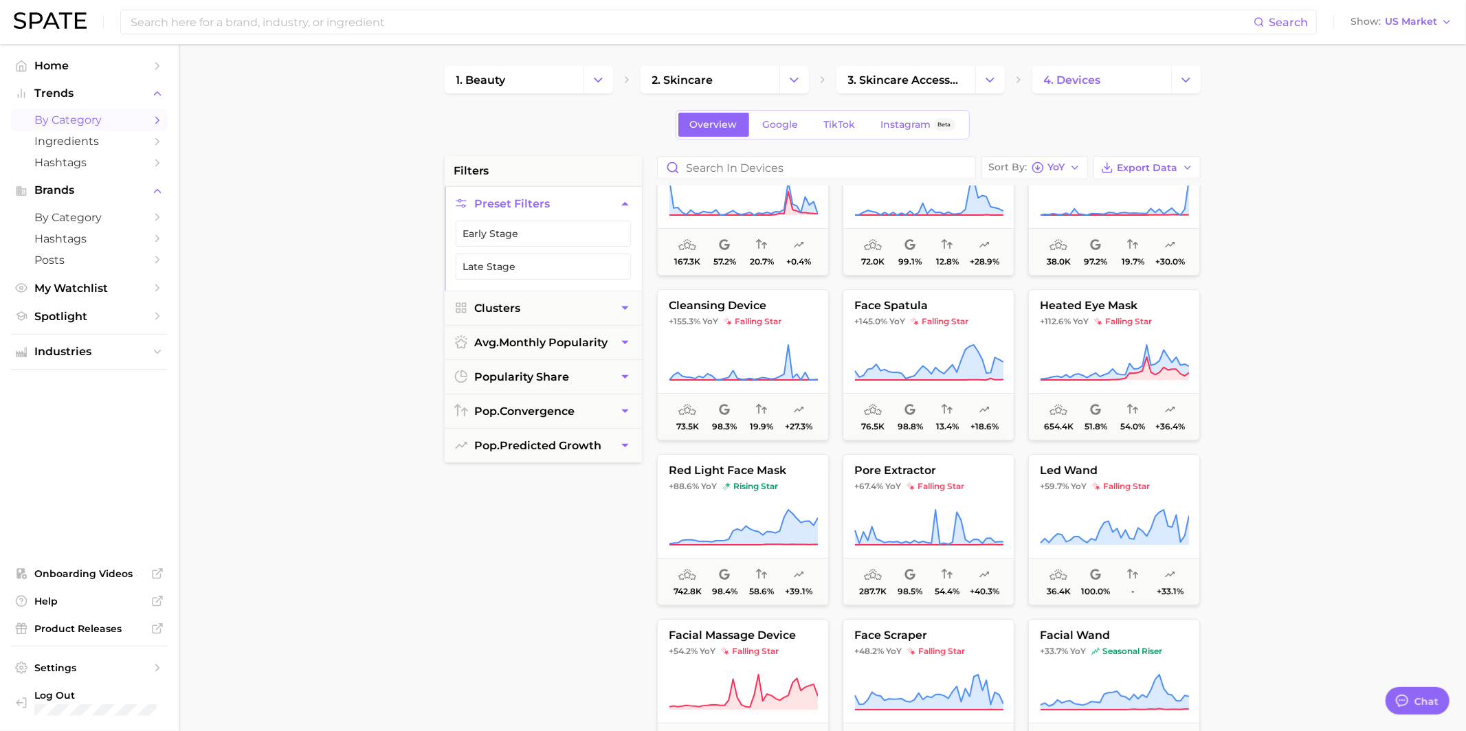
scroll to position [0, 0]
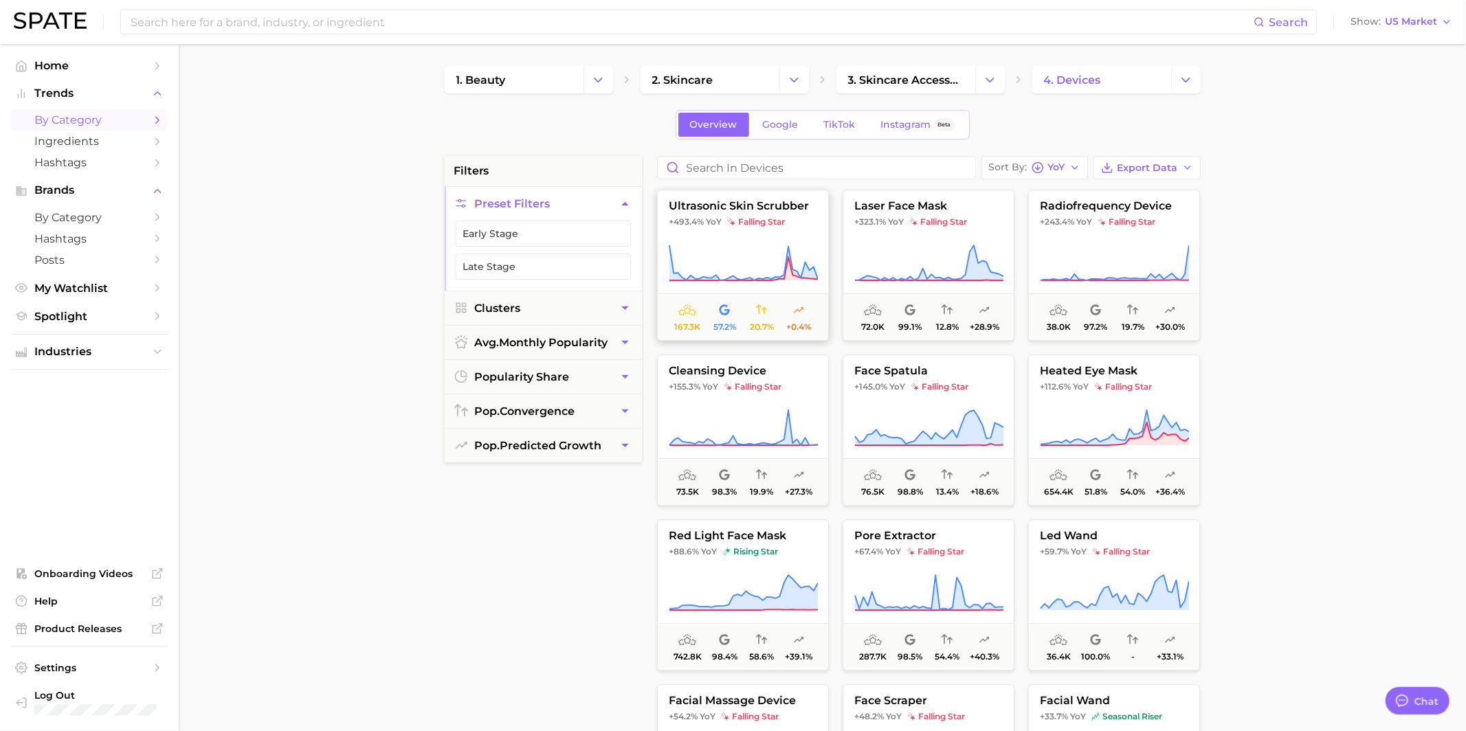
click at [763, 257] on icon at bounding box center [743, 263] width 149 height 38
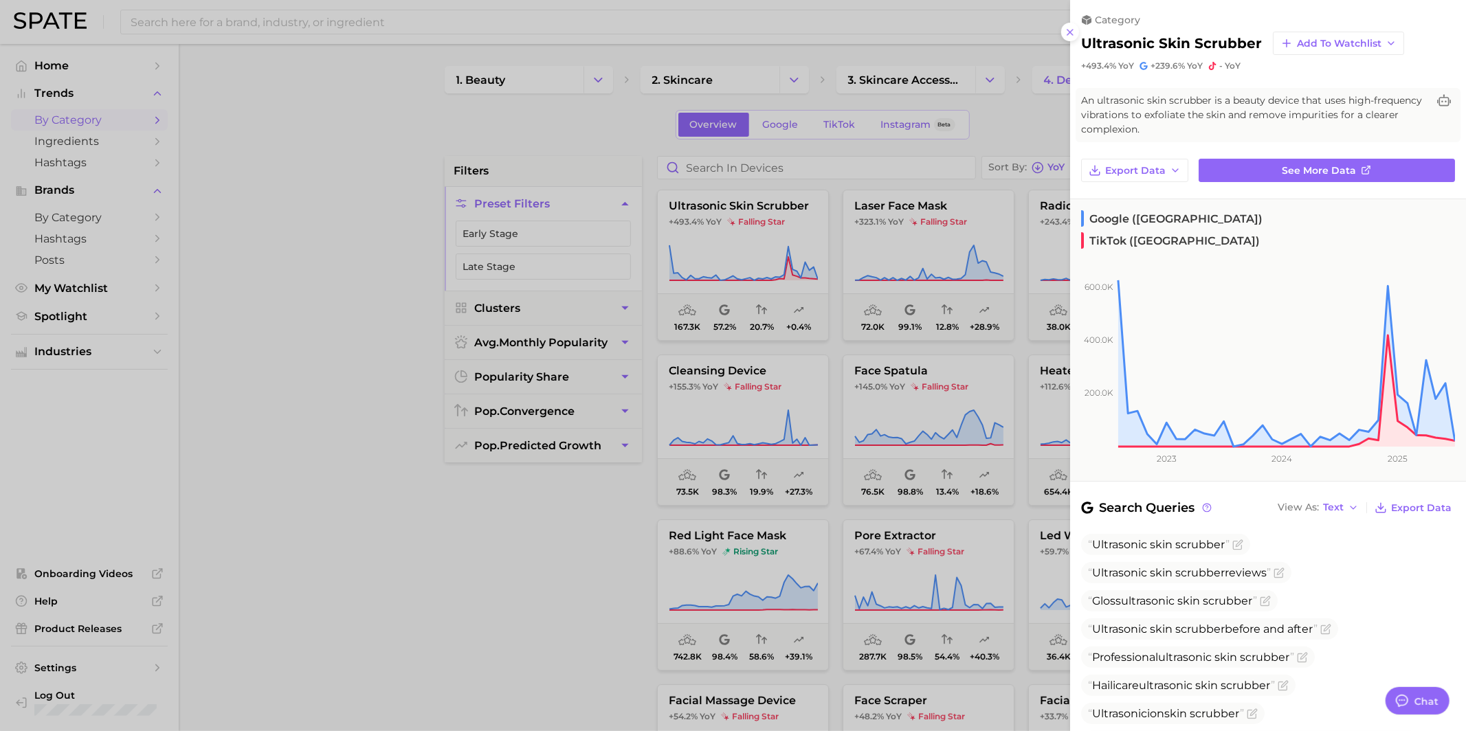
click at [761, 264] on div at bounding box center [733, 365] width 1466 height 731
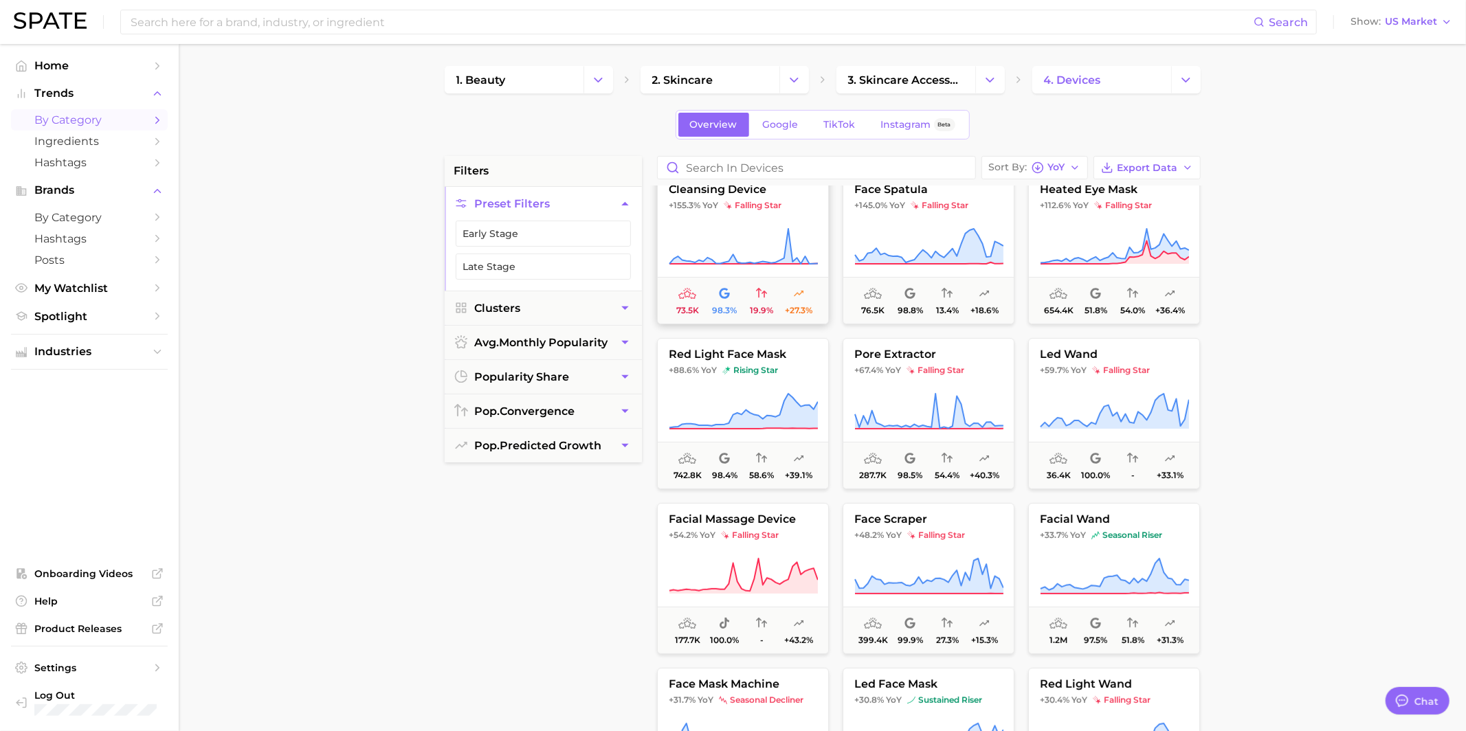
scroll to position [183, 0]
click at [758, 384] on button "red light face mask +88.6% YoY rising star 742.8k 98.4% 58.6% +39.1%" at bounding box center [743, 412] width 172 height 151
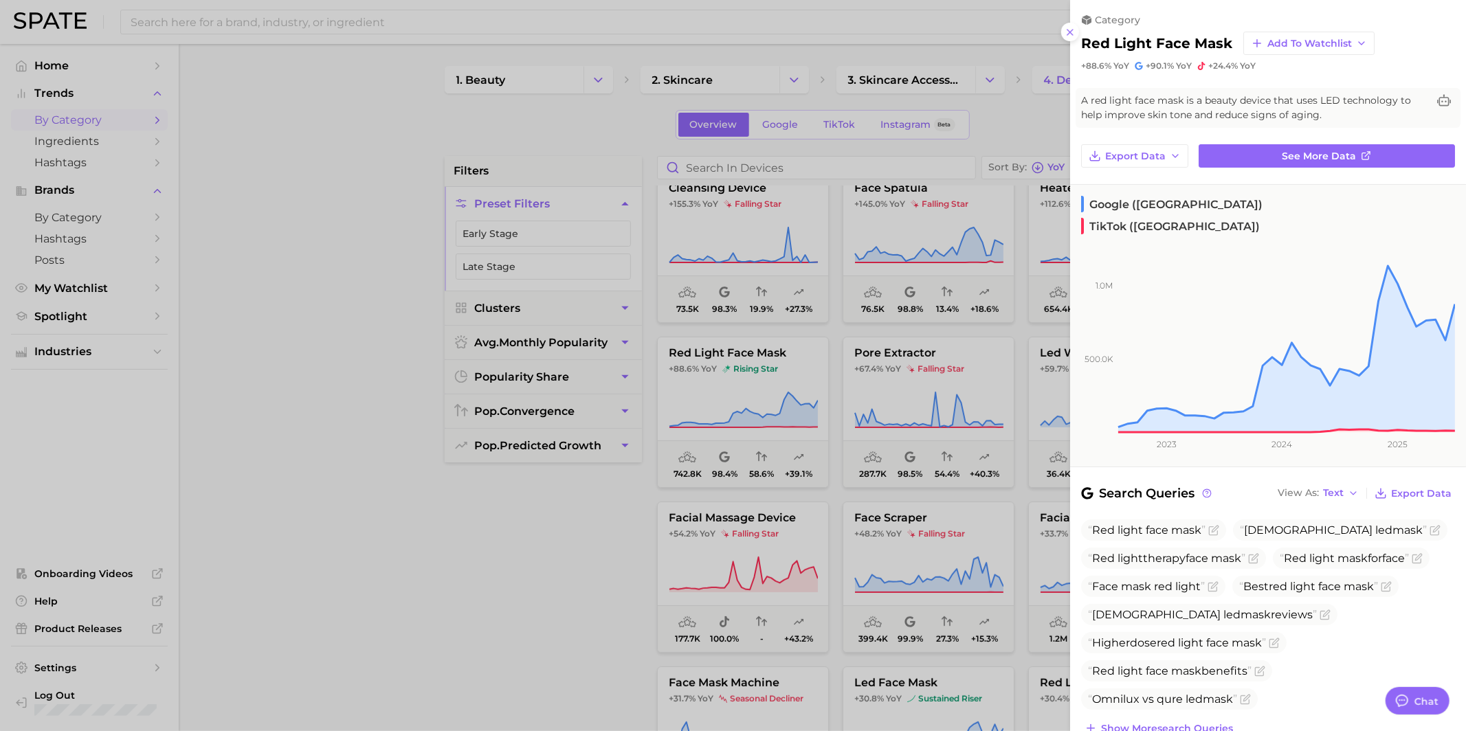
scroll to position [113, 0]
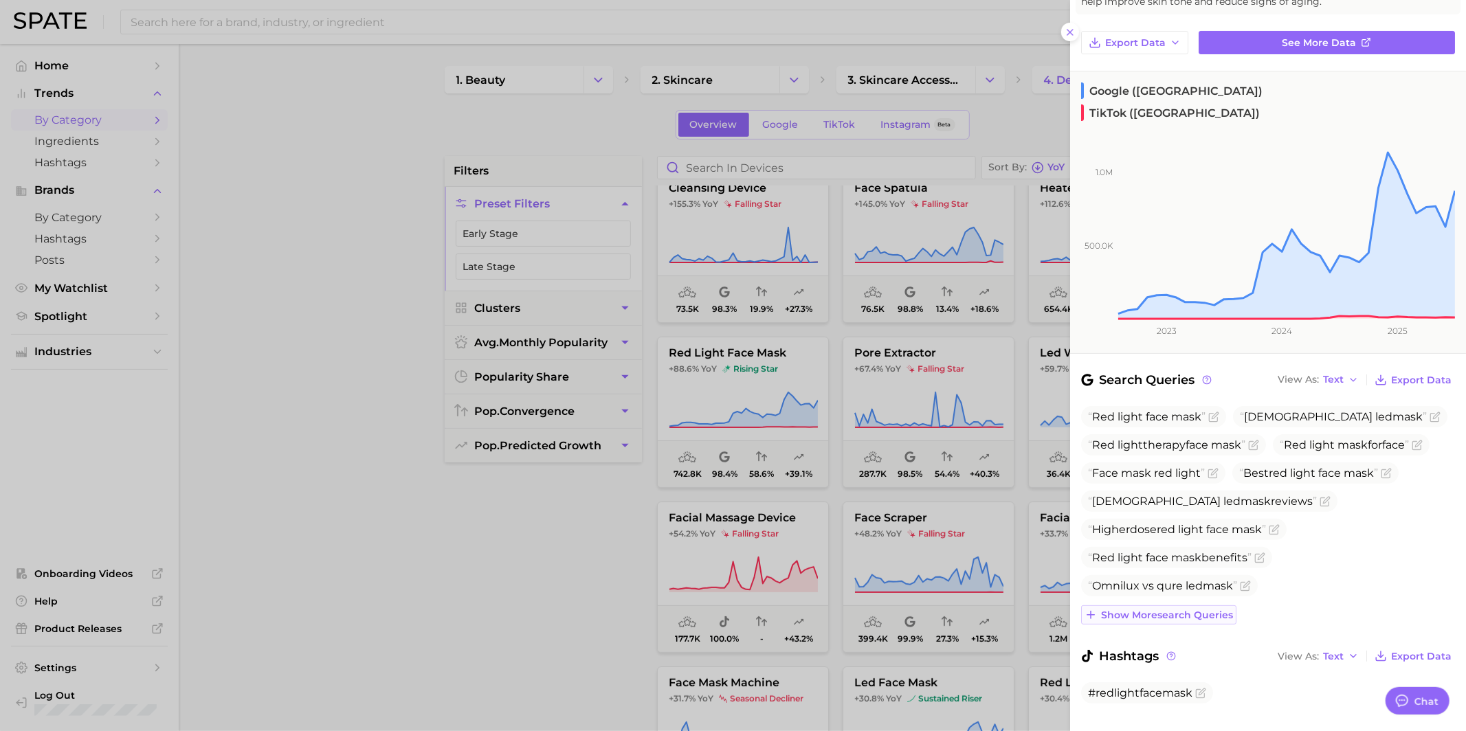
click at [1130, 610] on span "Show more search queries" at bounding box center [1167, 616] width 132 height 12
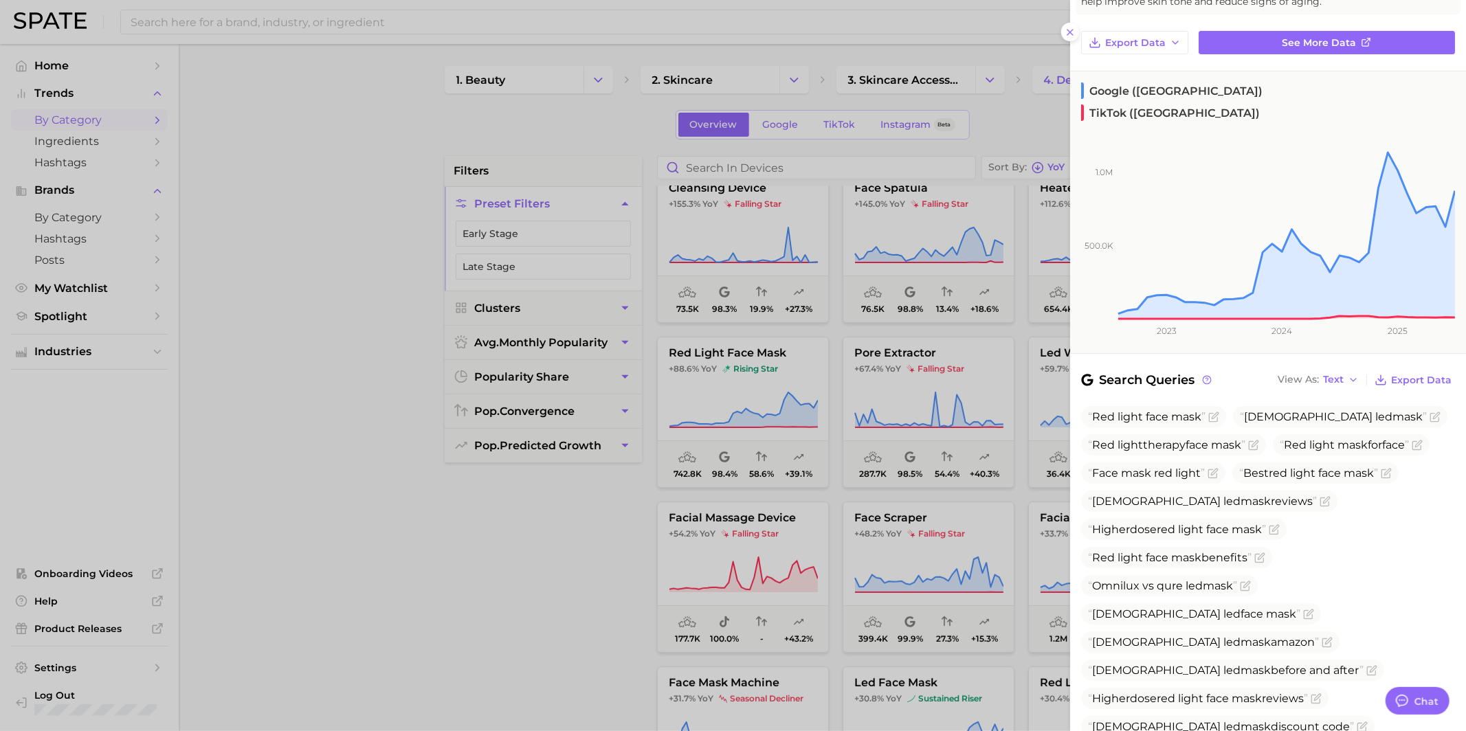
drag, startPoint x: 1095, startPoint y: 396, endPoint x: 1235, endPoint y: 707, distance: 341.1
click at [1235, 707] on ul "Red light face mask Qure led mask Red light therapy face mask Red light mask fo…" at bounding box center [1268, 614] width 374 height 416
copy ul "Red light face mask Qure led mask Red light therapy face mask Red light mask fo…"
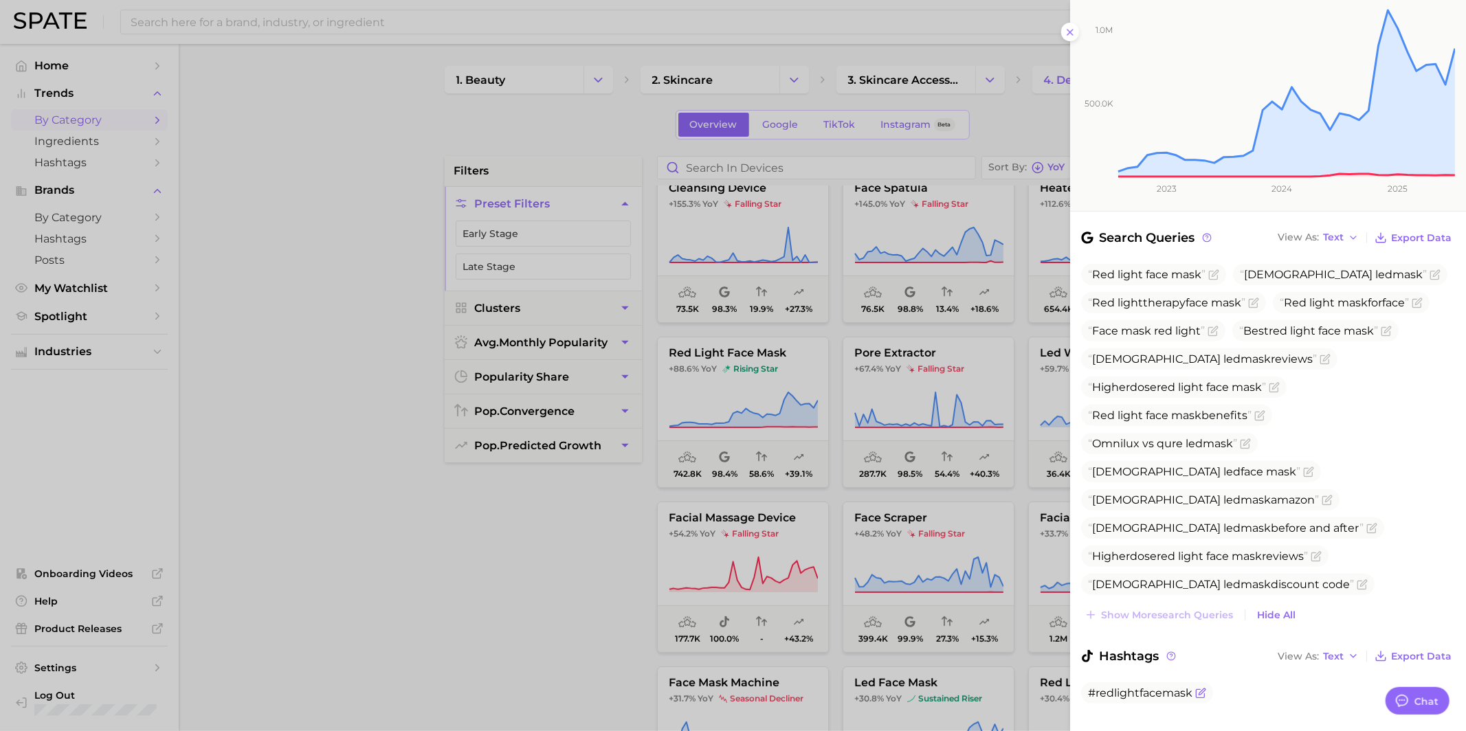
click at [1129, 686] on span "#redlightfacemask" at bounding box center [1140, 692] width 104 height 13
copy div "#redlightfacemask"
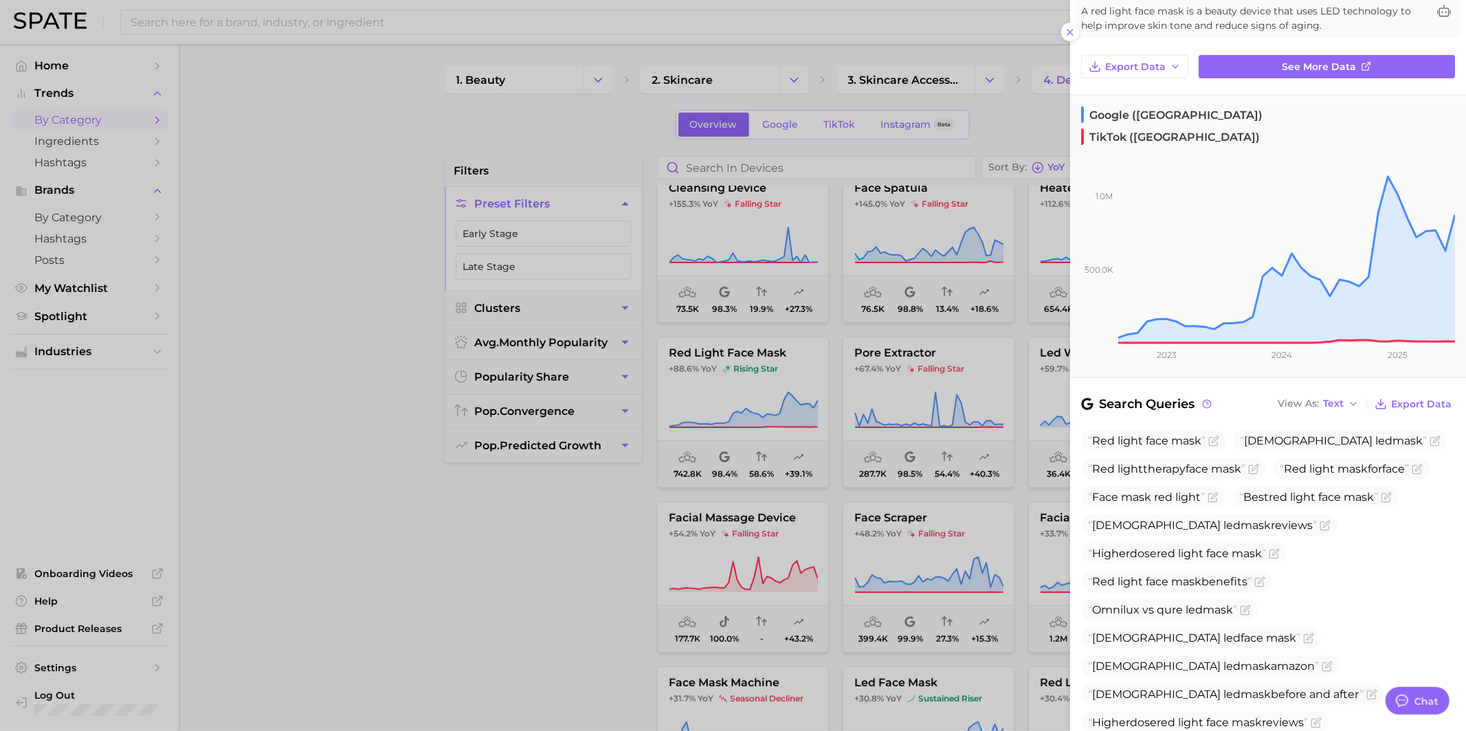
scroll to position [0, 0]
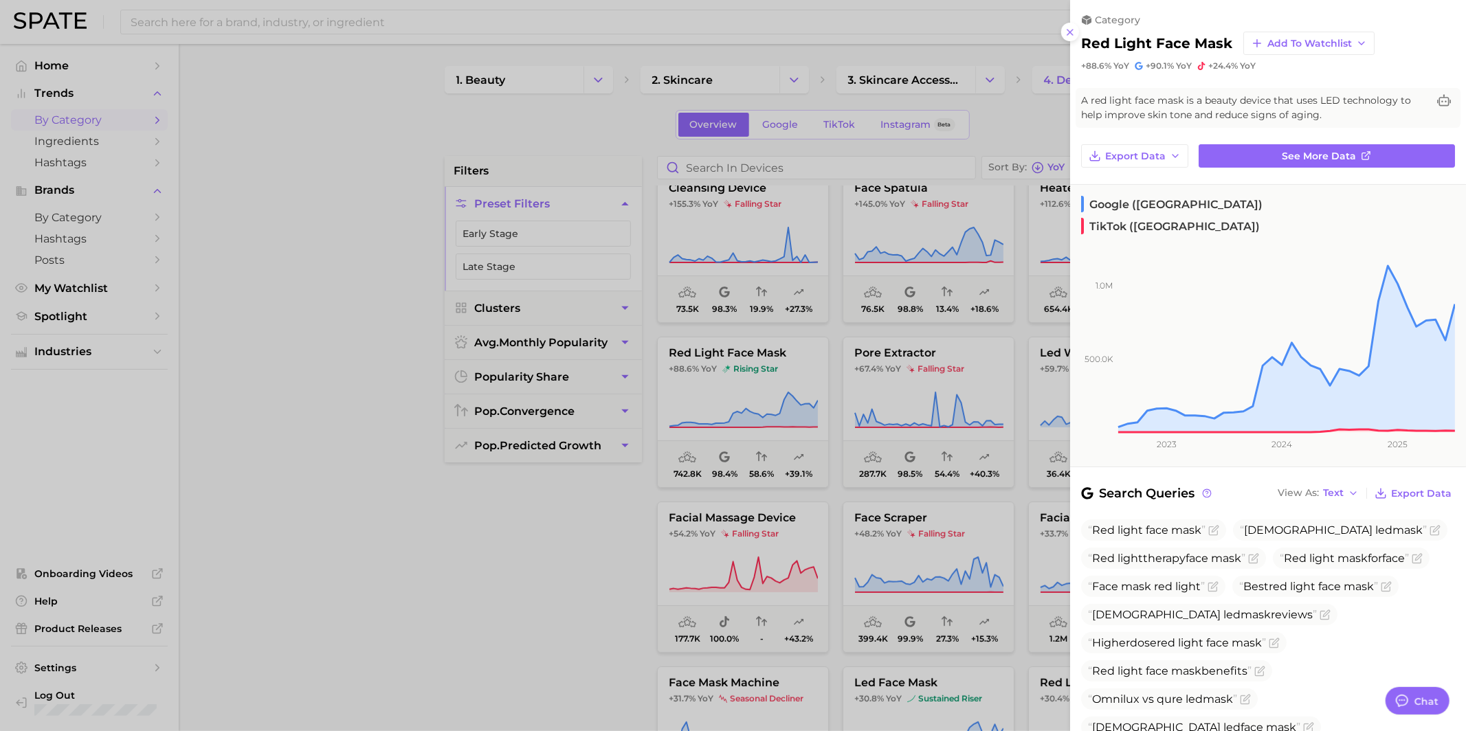
click at [940, 373] on div at bounding box center [733, 365] width 1466 height 731
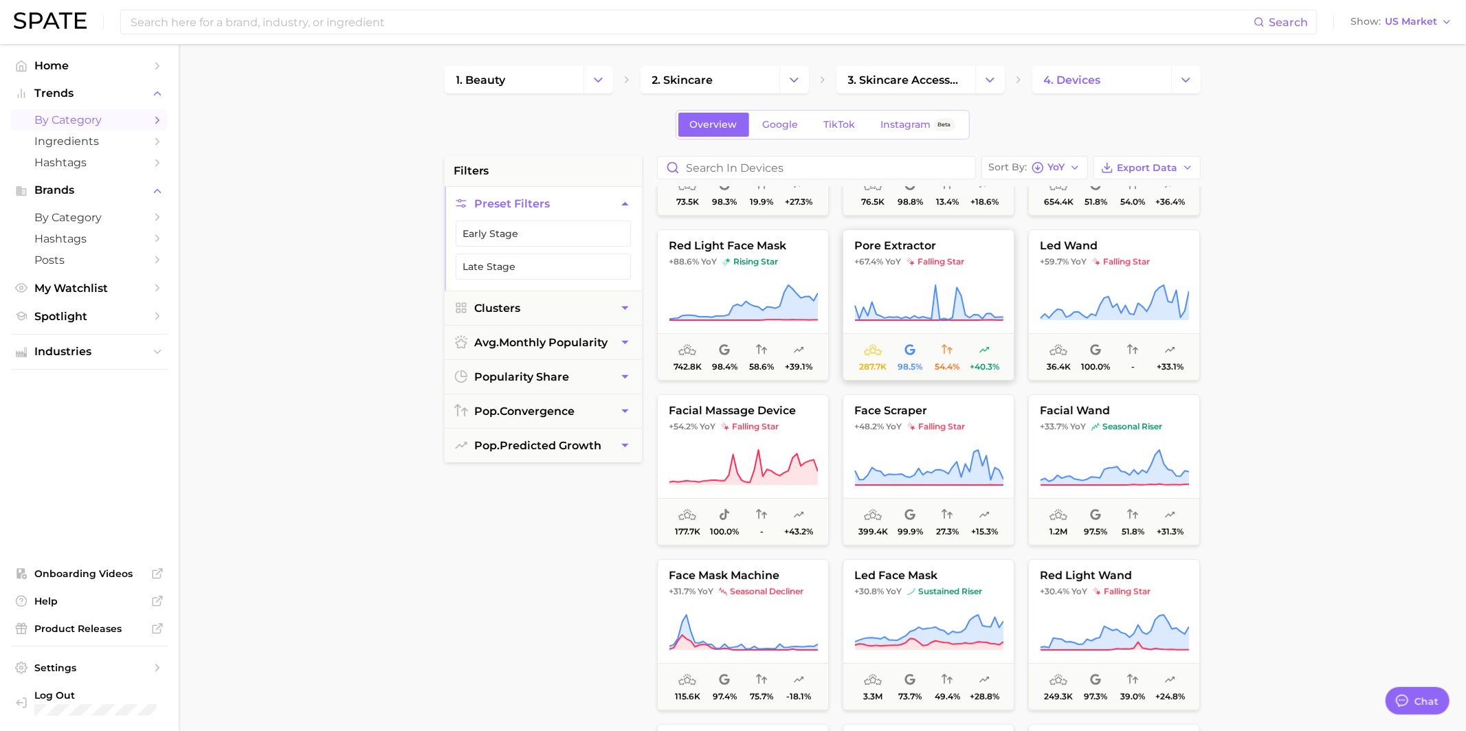
scroll to position [306, 0]
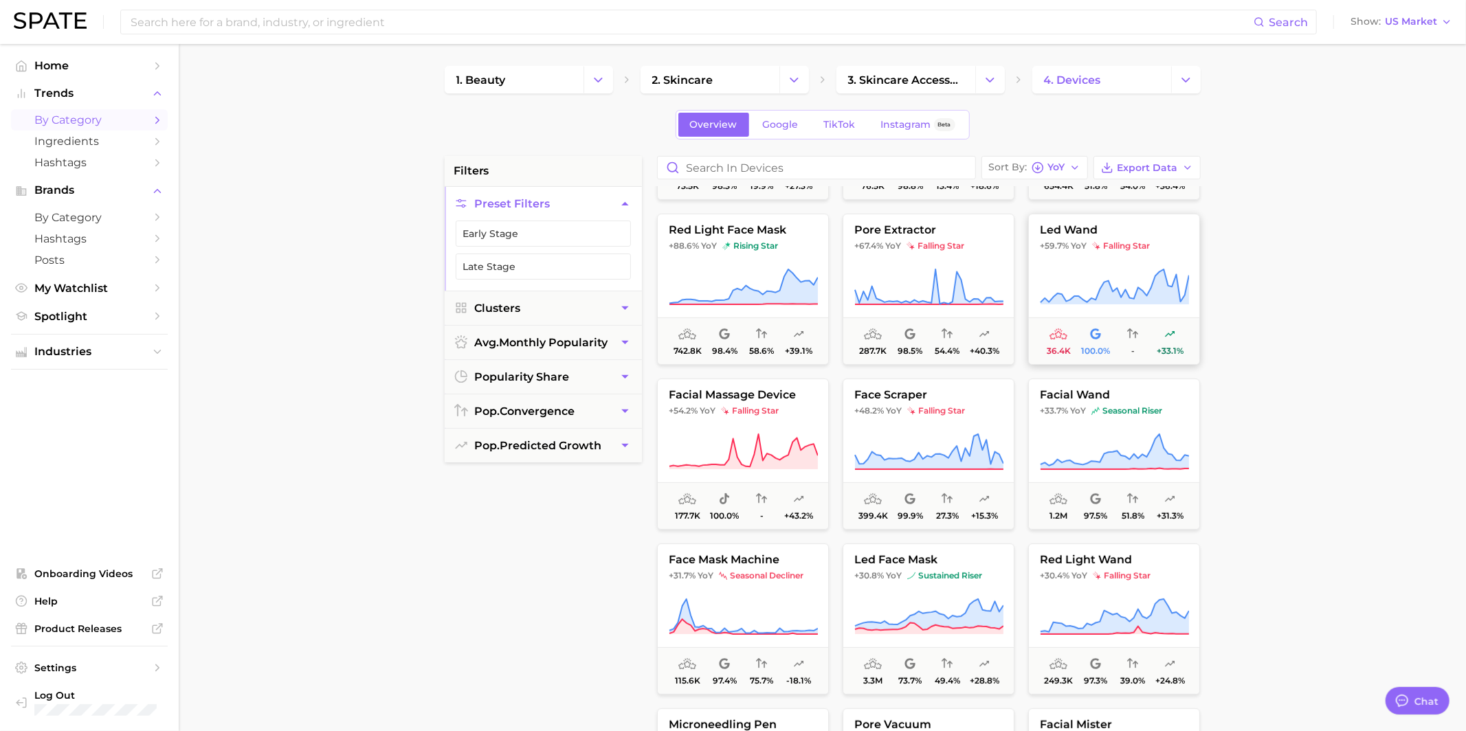
click at [1066, 261] on button "led wand +59.7% YoY falling star 36.4k 100.0% - +33.1%" at bounding box center [1114, 289] width 172 height 151
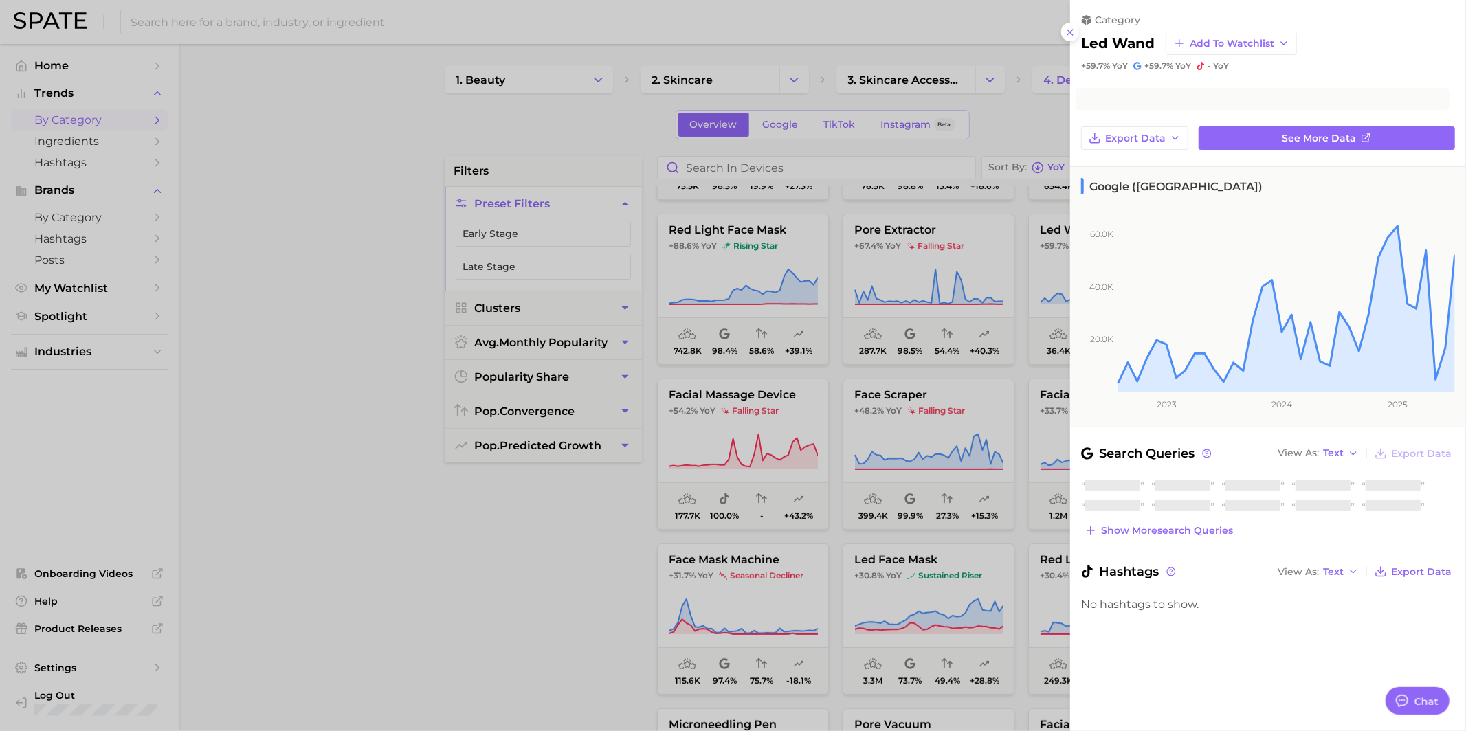
click at [904, 287] on div at bounding box center [733, 365] width 1466 height 731
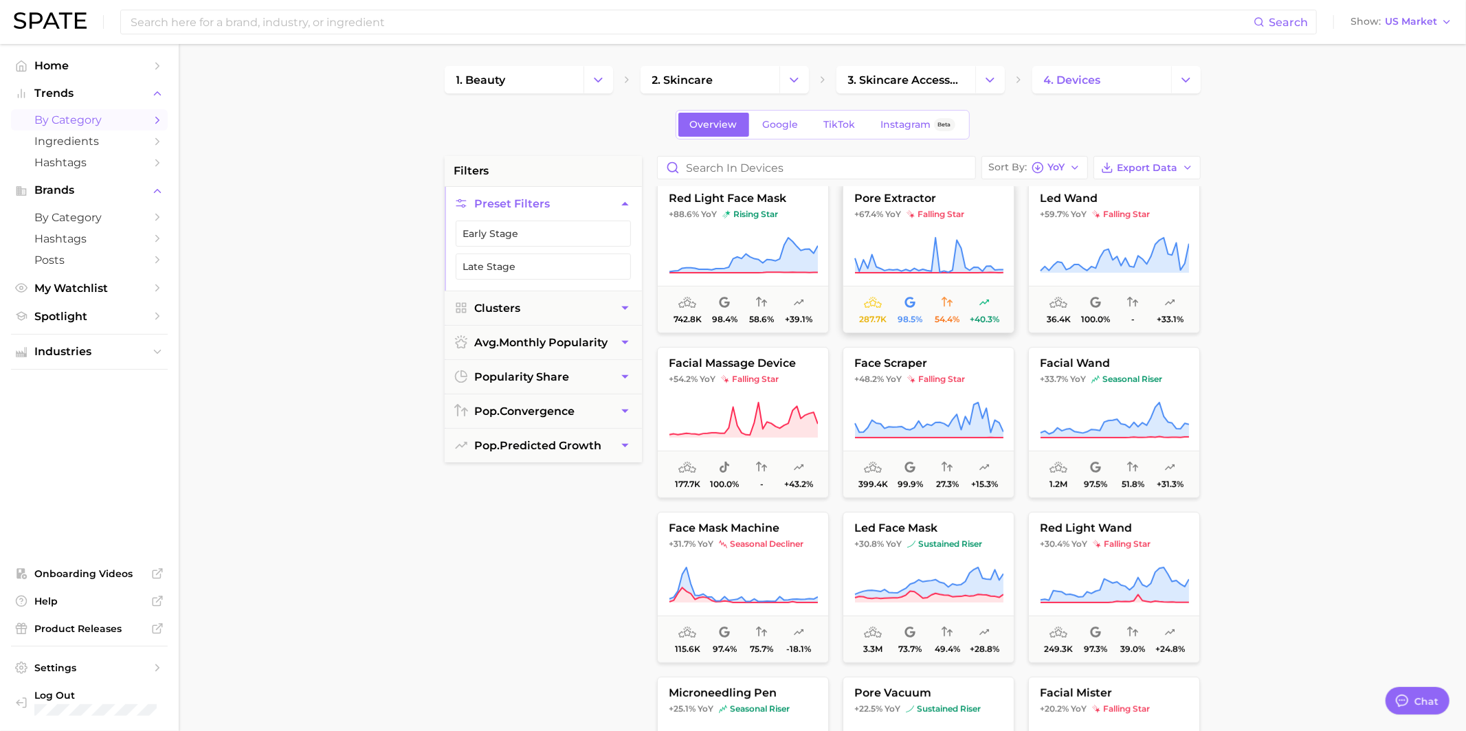
scroll to position [345, 0]
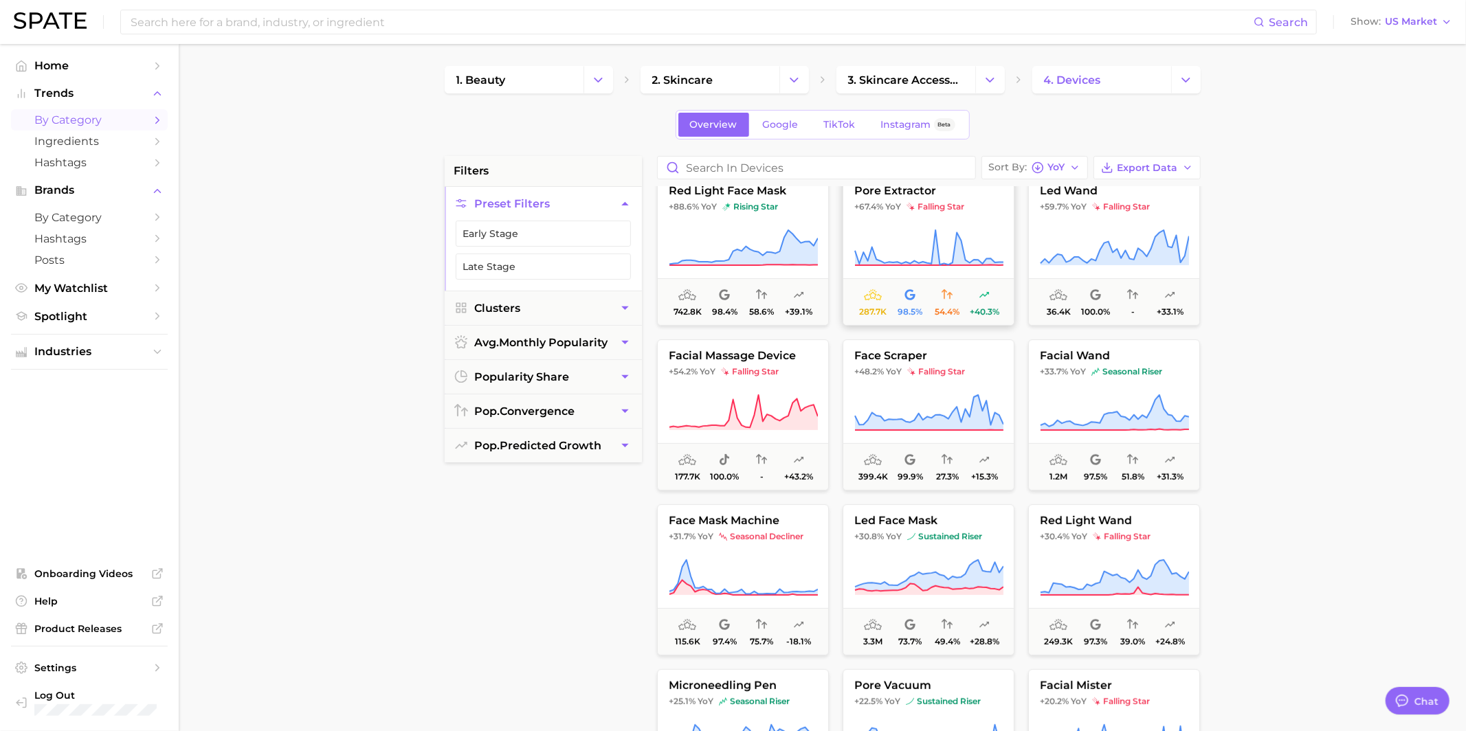
click at [915, 229] on icon at bounding box center [928, 248] width 149 height 38
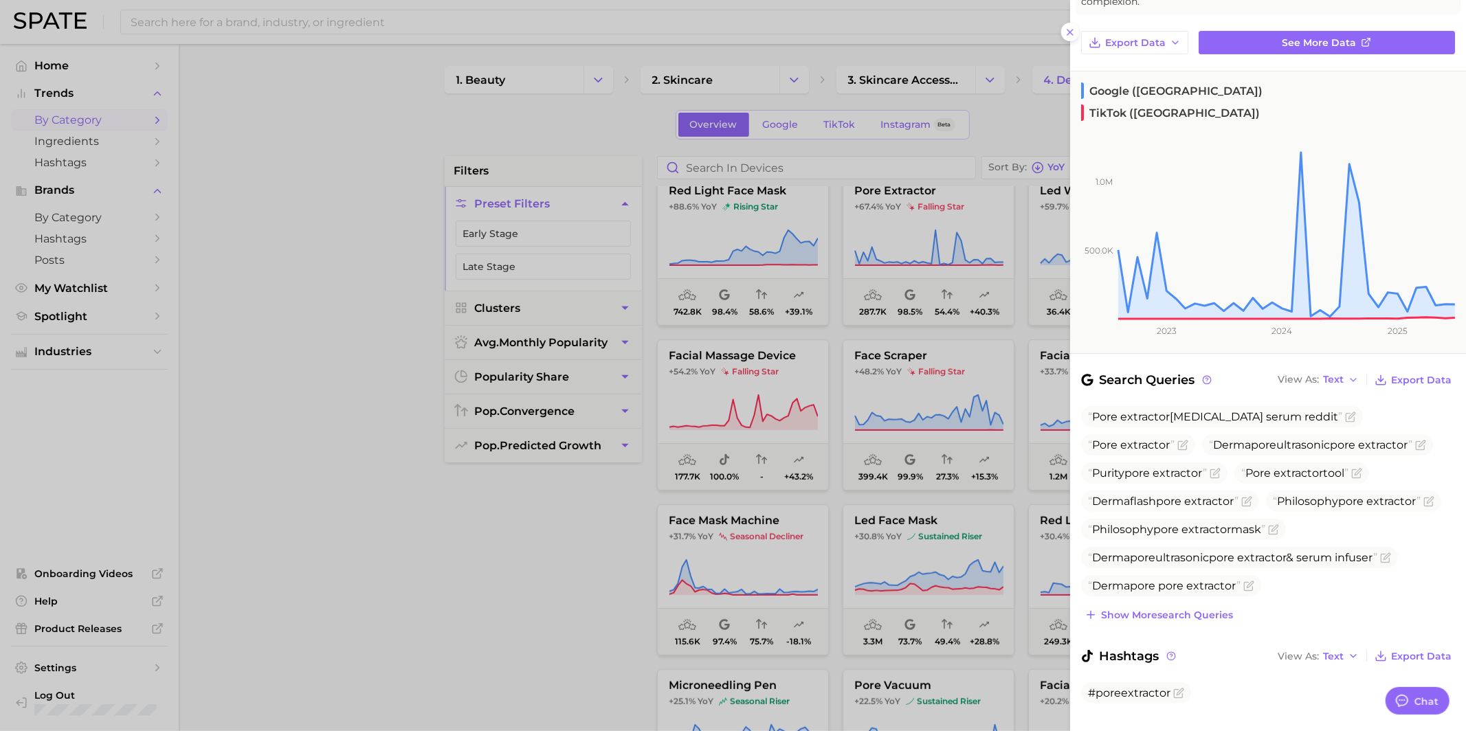
scroll to position [122, 0]
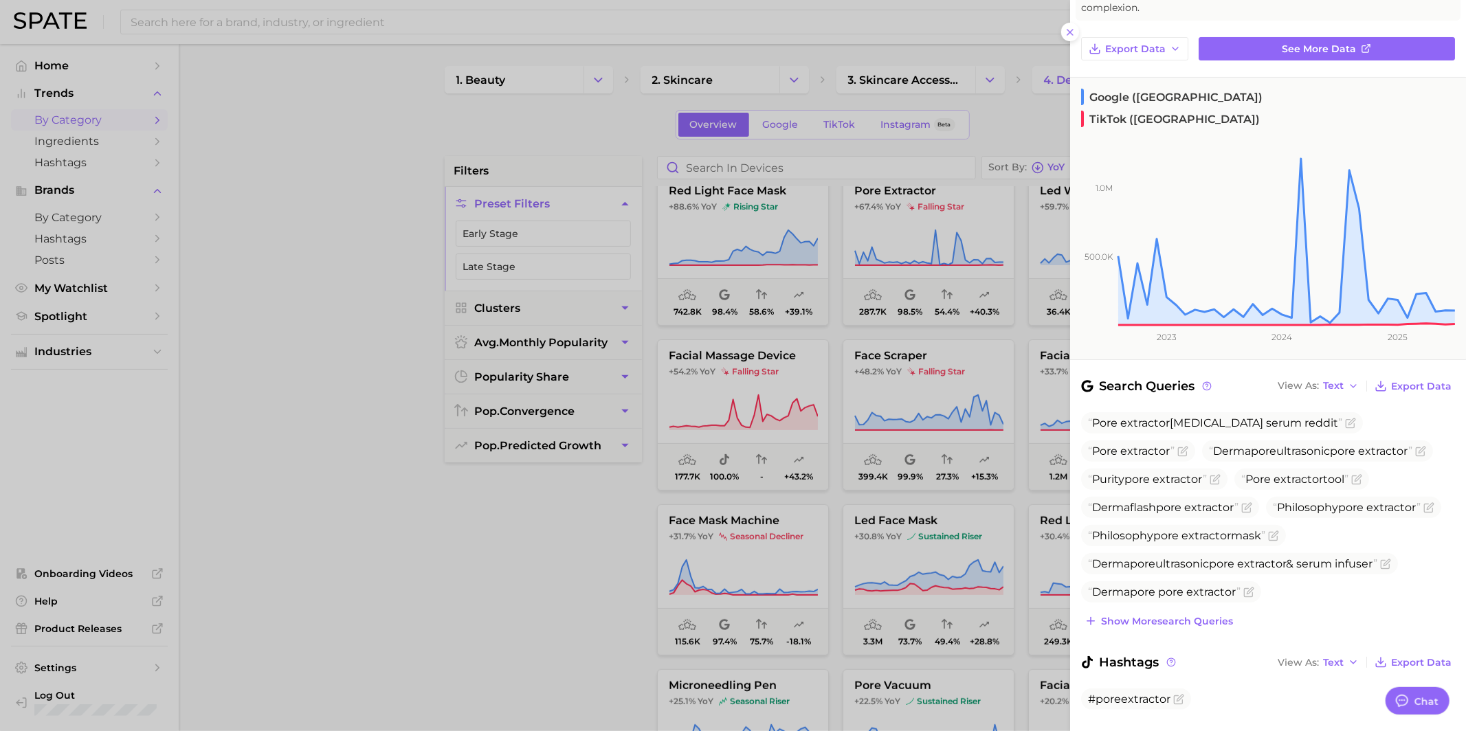
click at [910, 386] on div at bounding box center [733, 365] width 1466 height 731
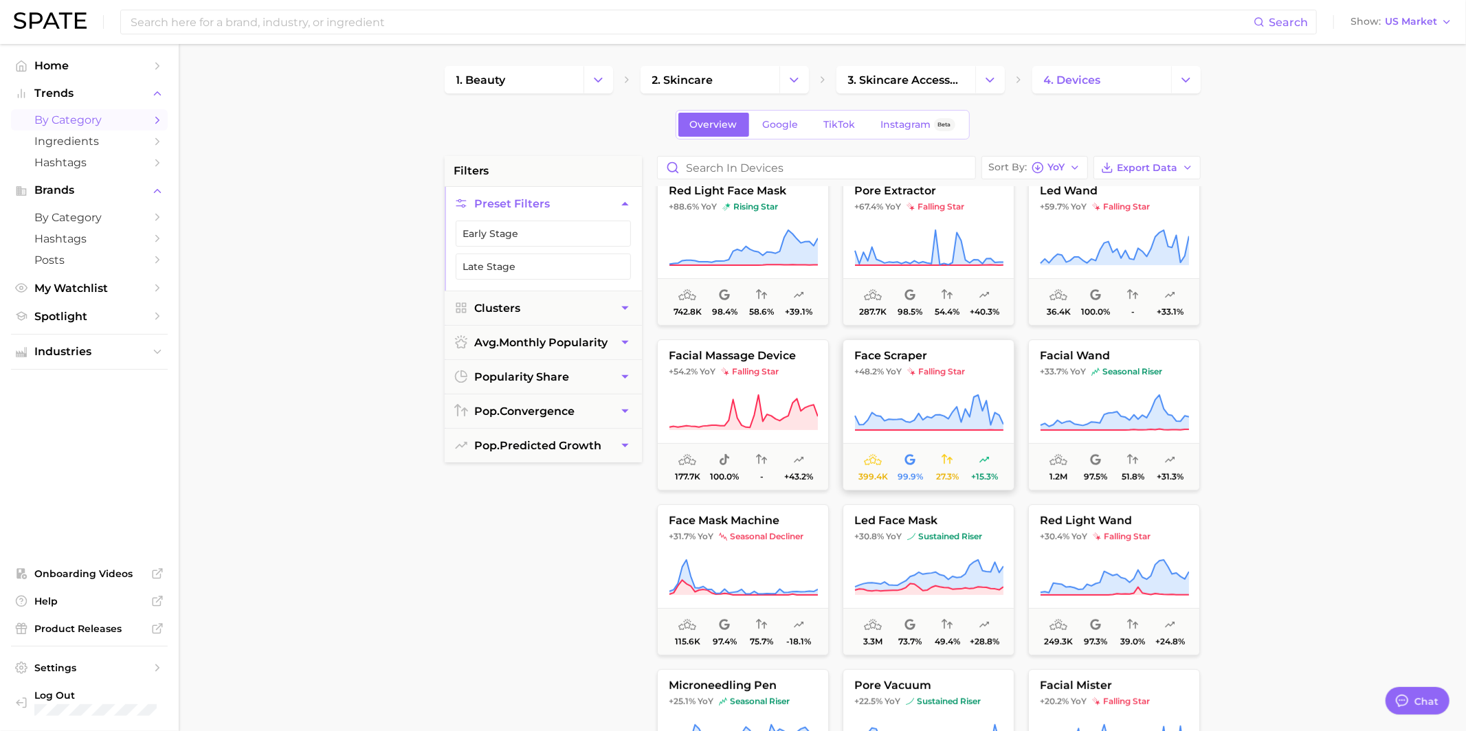
click at [942, 376] on button "face scraper +48.2% YoY falling star 399.4k 99.9% 27.3% +15.3%" at bounding box center [928, 414] width 172 height 151
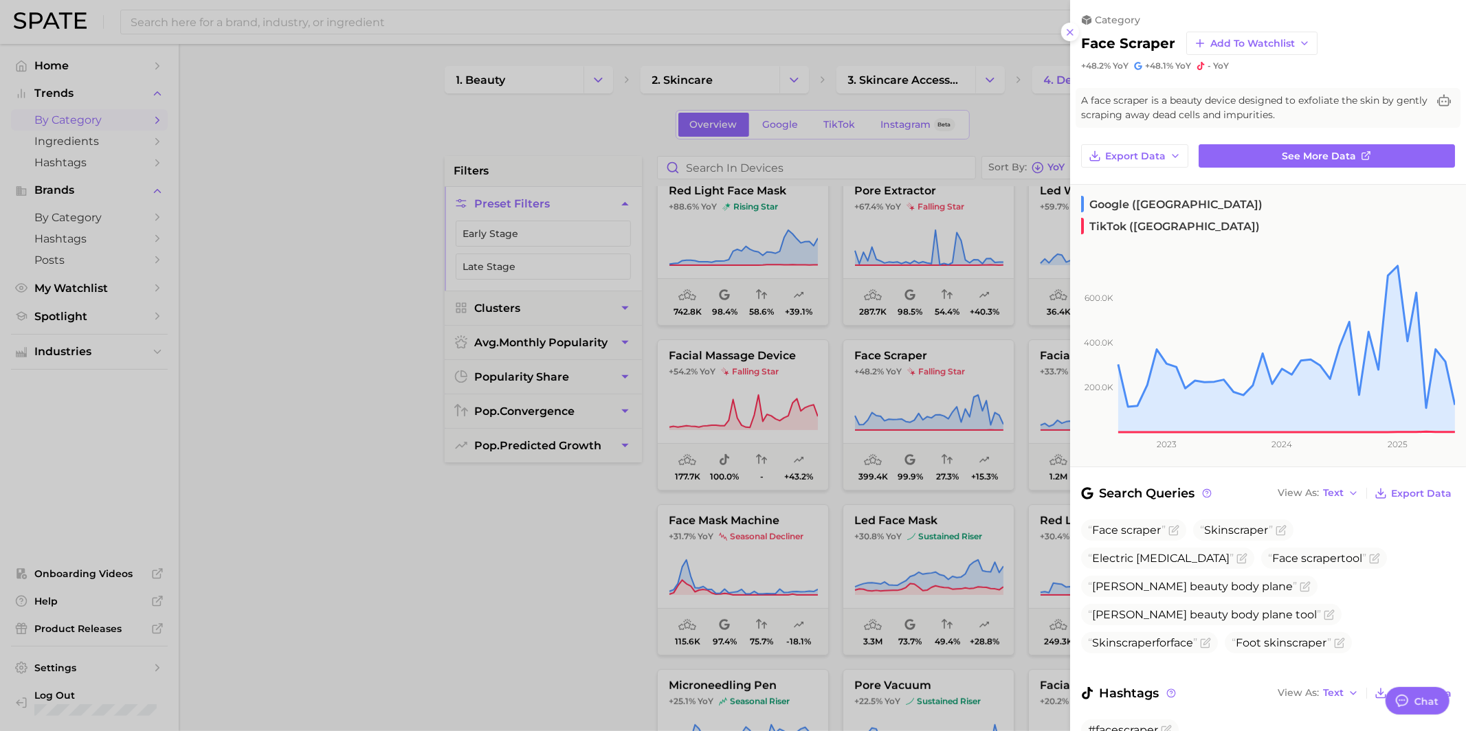
click at [958, 375] on div at bounding box center [733, 365] width 1466 height 731
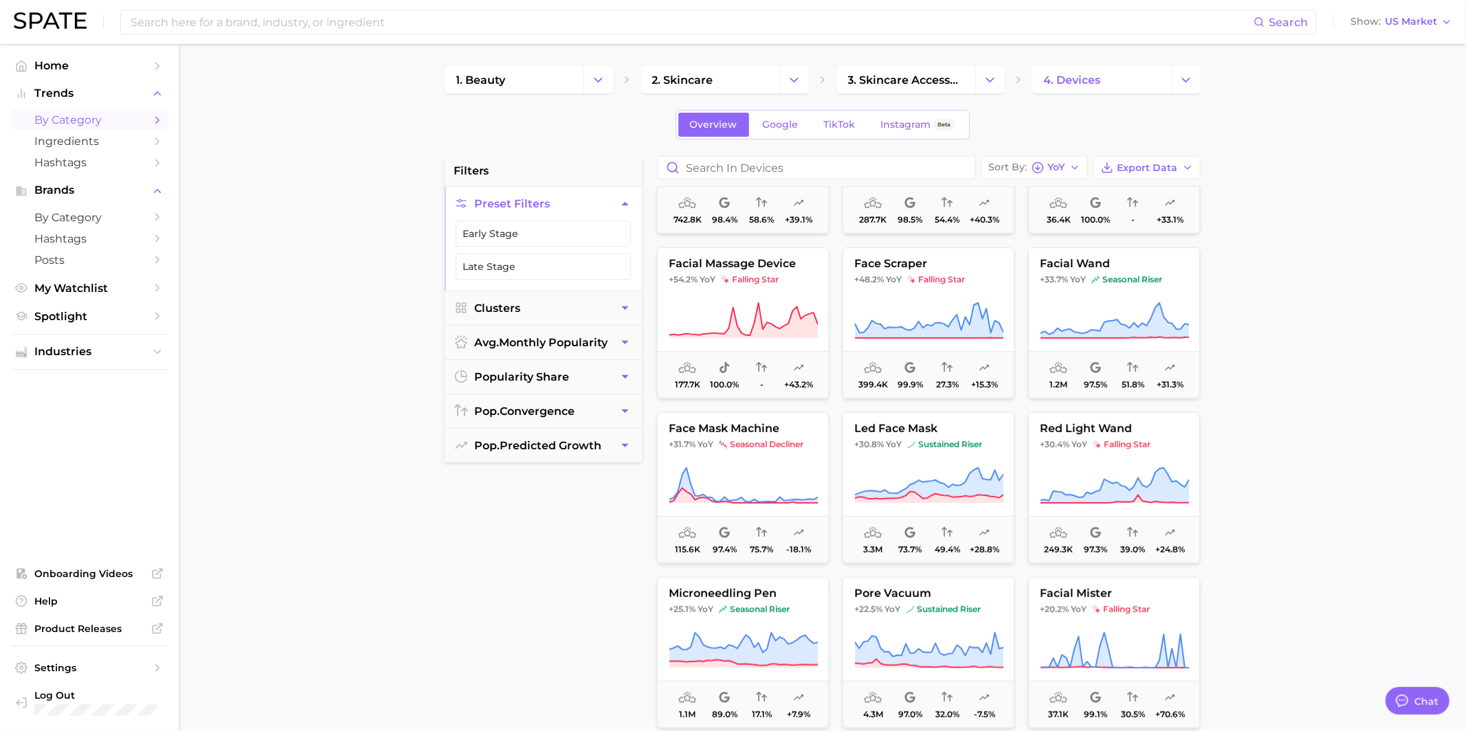
scroll to position [444, 0]
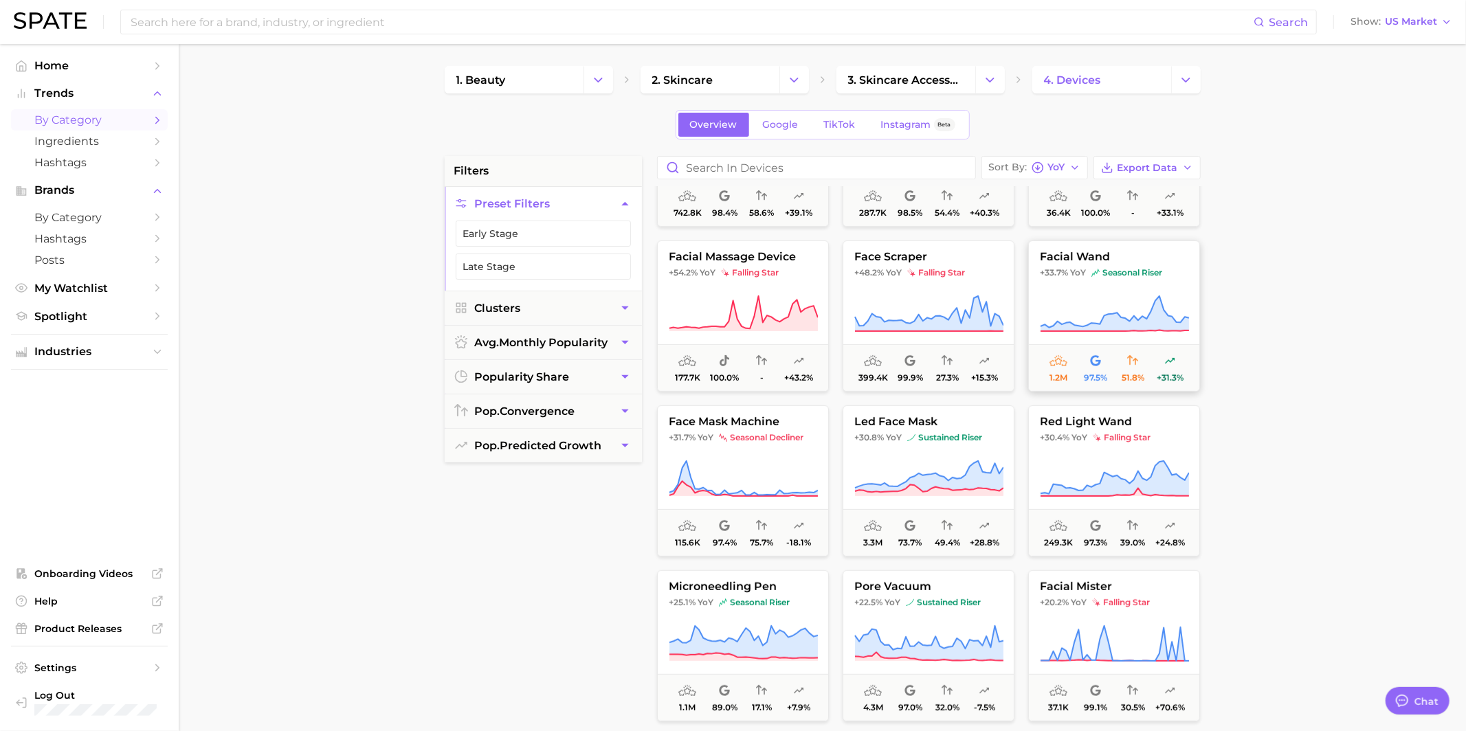
click at [1073, 306] on icon at bounding box center [1114, 314] width 149 height 38
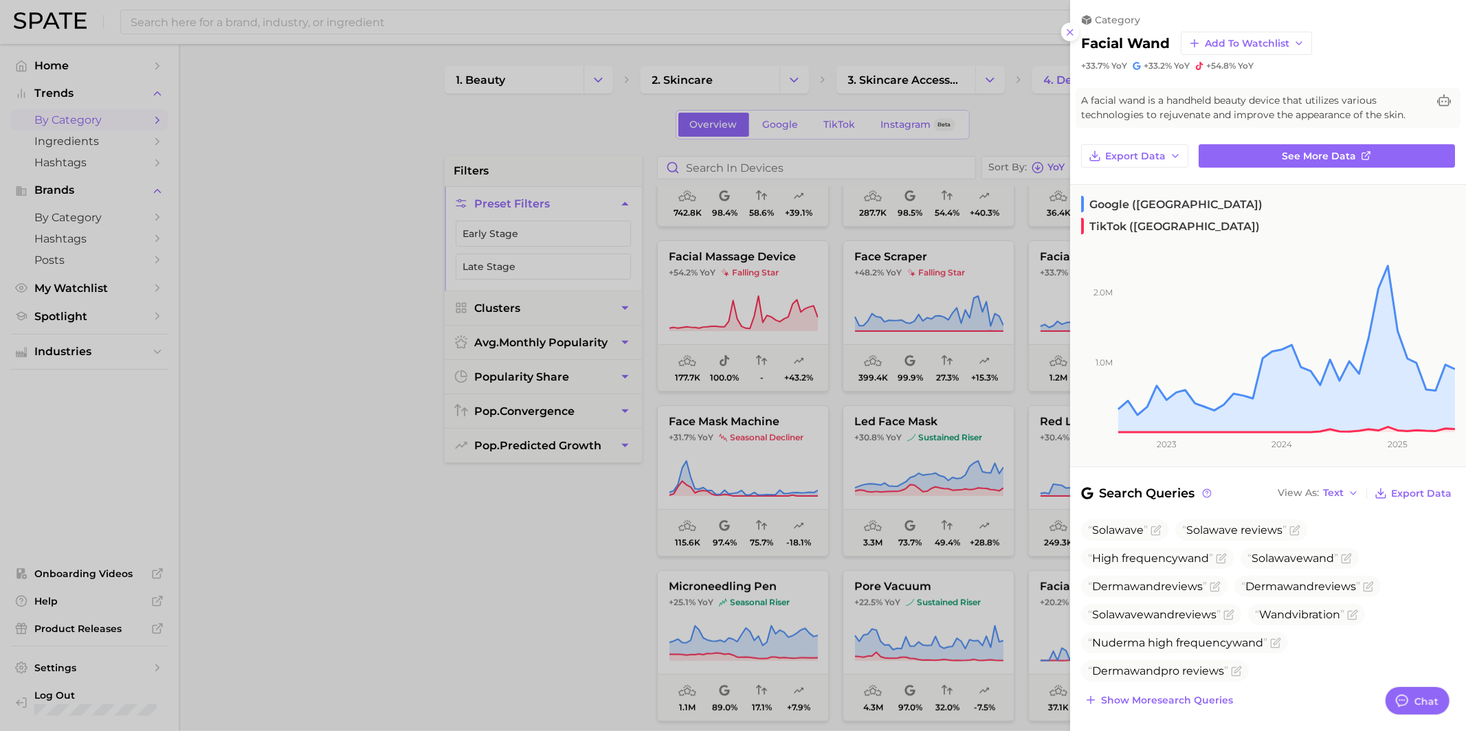
scroll to position [85, 0]
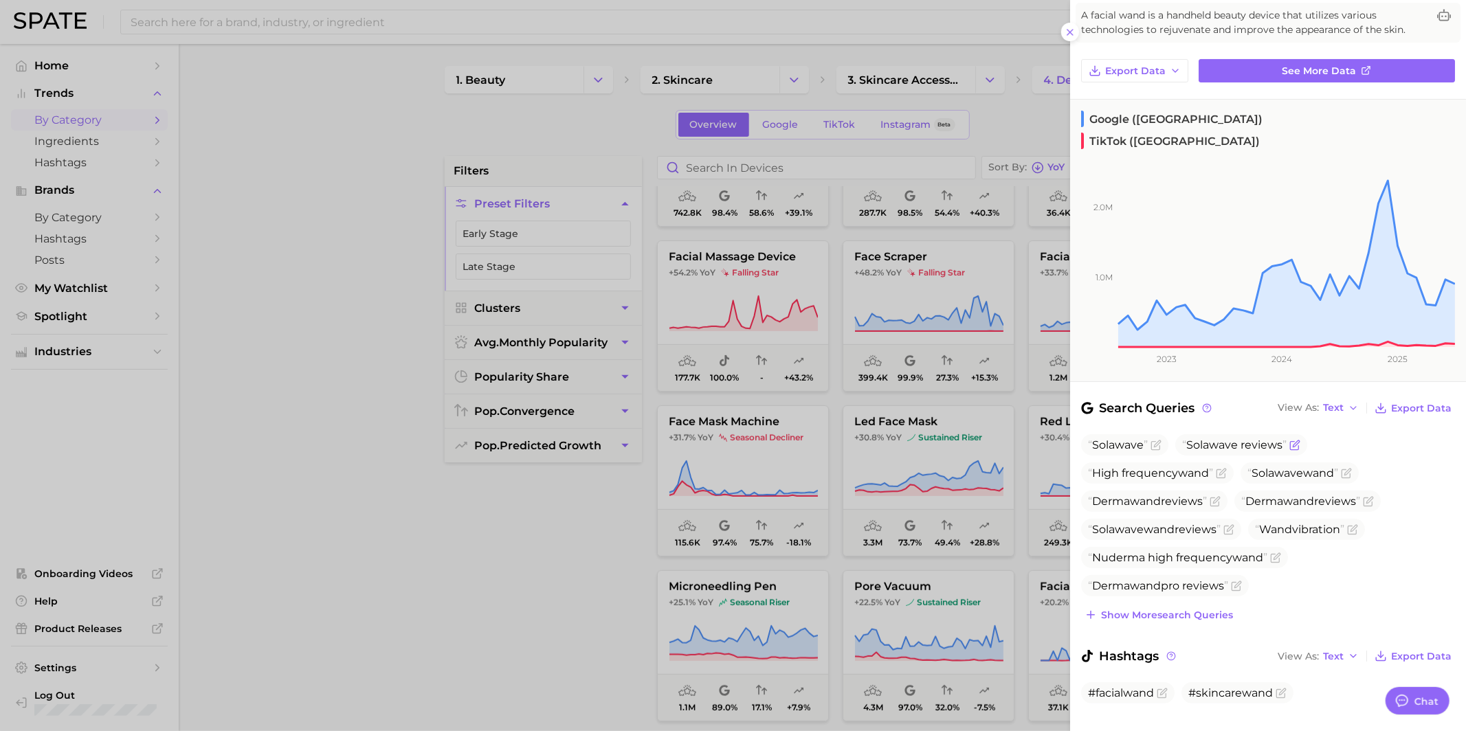
click at [1233, 438] on span "Solawave reviews" at bounding box center [1234, 444] width 104 height 13
click at [1130, 438] on span "Solawave" at bounding box center [1118, 444] width 60 height 13
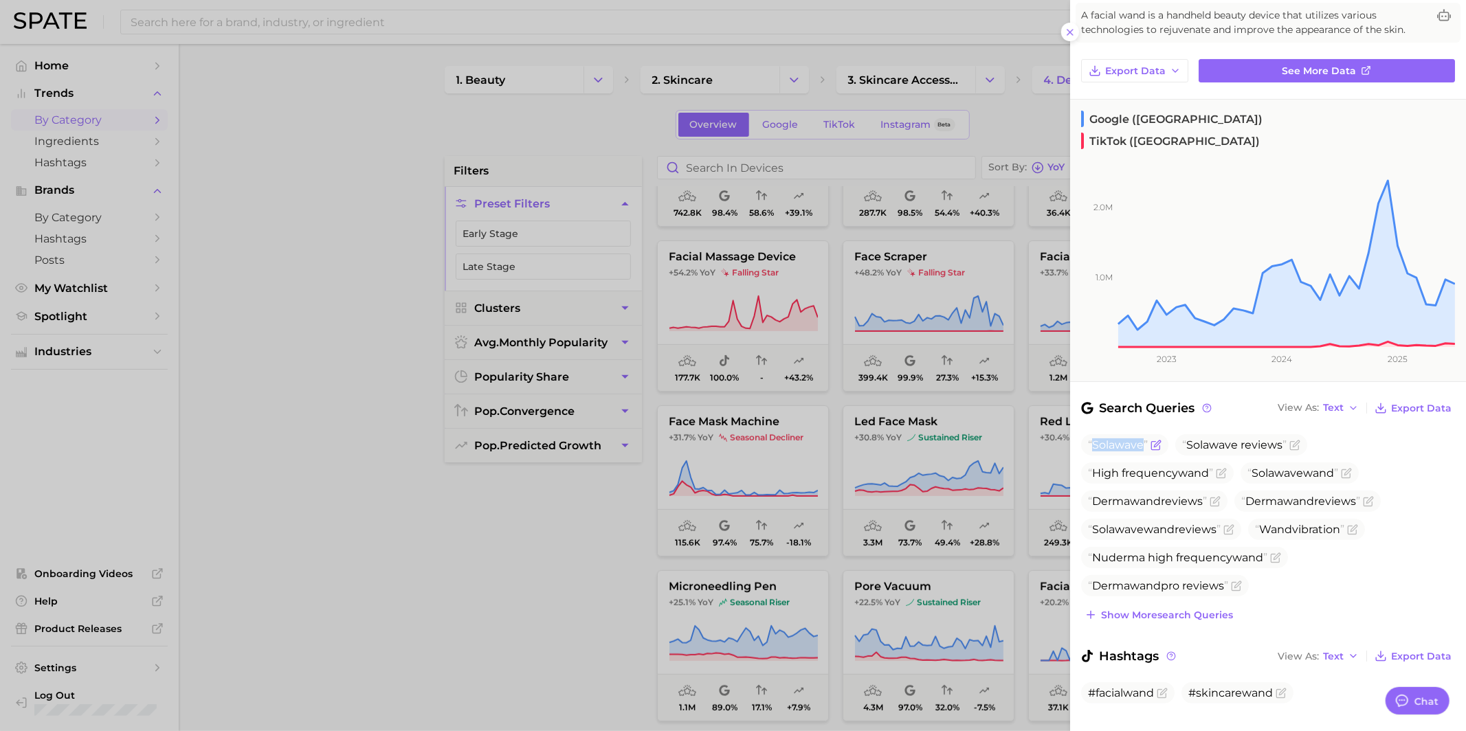
click at [1130, 438] on span "Solawave" at bounding box center [1118, 444] width 60 height 13
click at [825, 353] on div at bounding box center [733, 365] width 1466 height 731
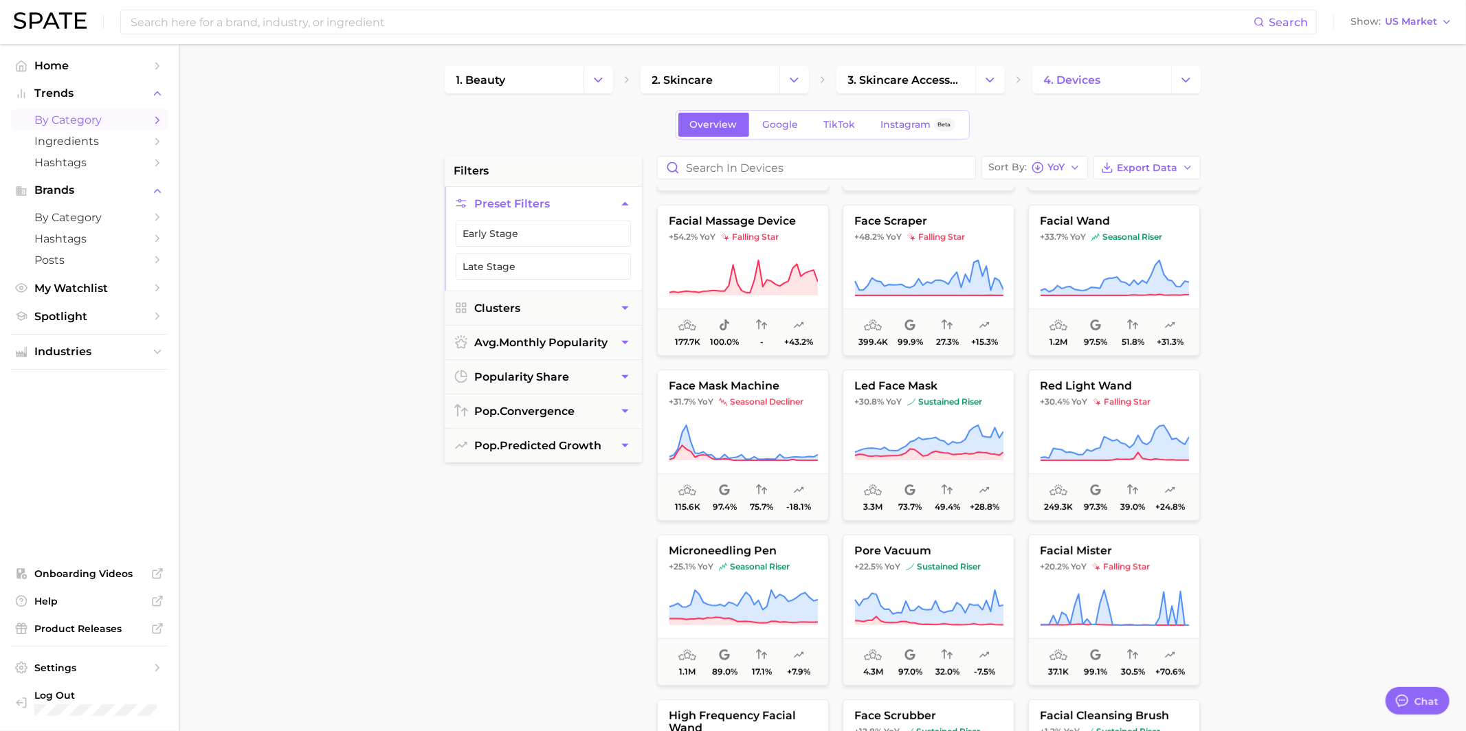
scroll to position [482, 0]
click at [801, 424] on icon at bounding box center [743, 440] width 149 height 38
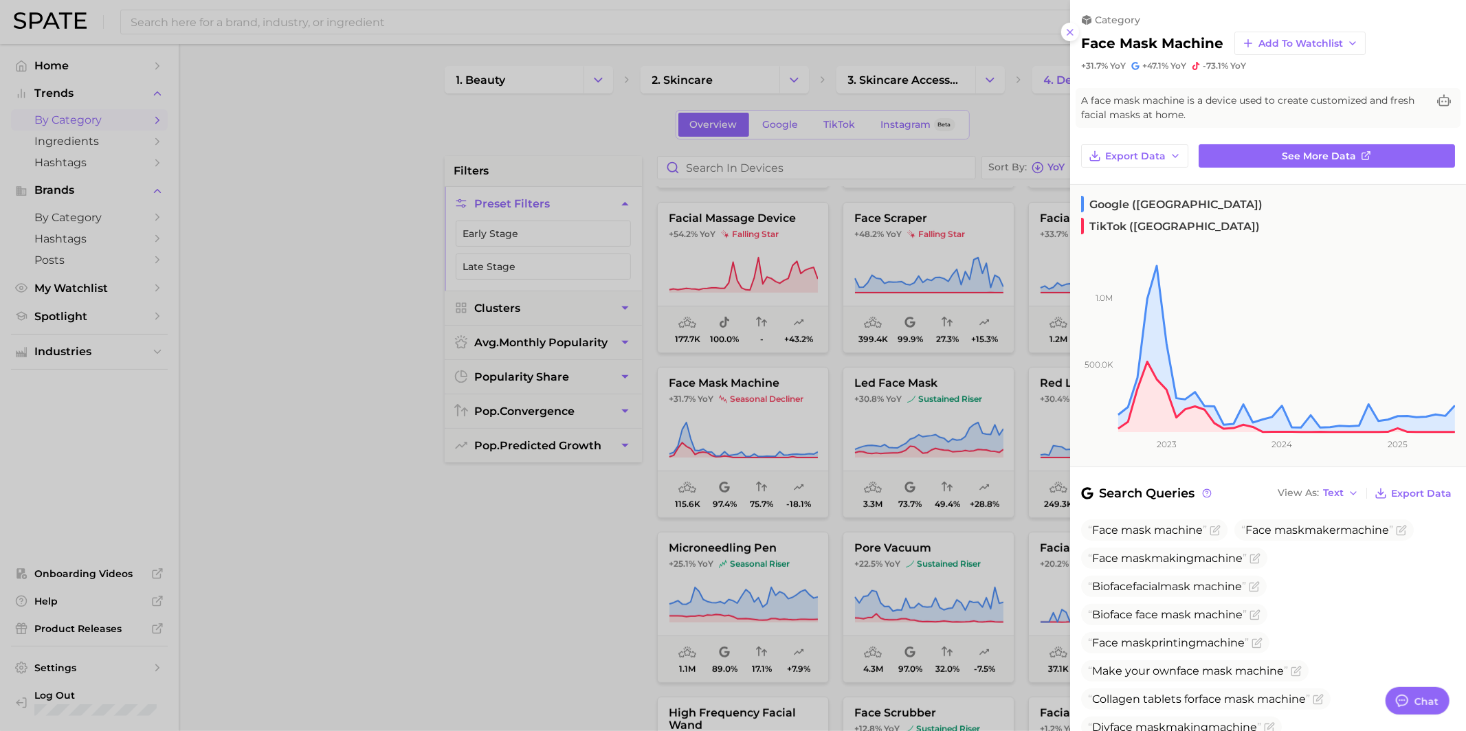
click at [801, 422] on div at bounding box center [733, 365] width 1466 height 731
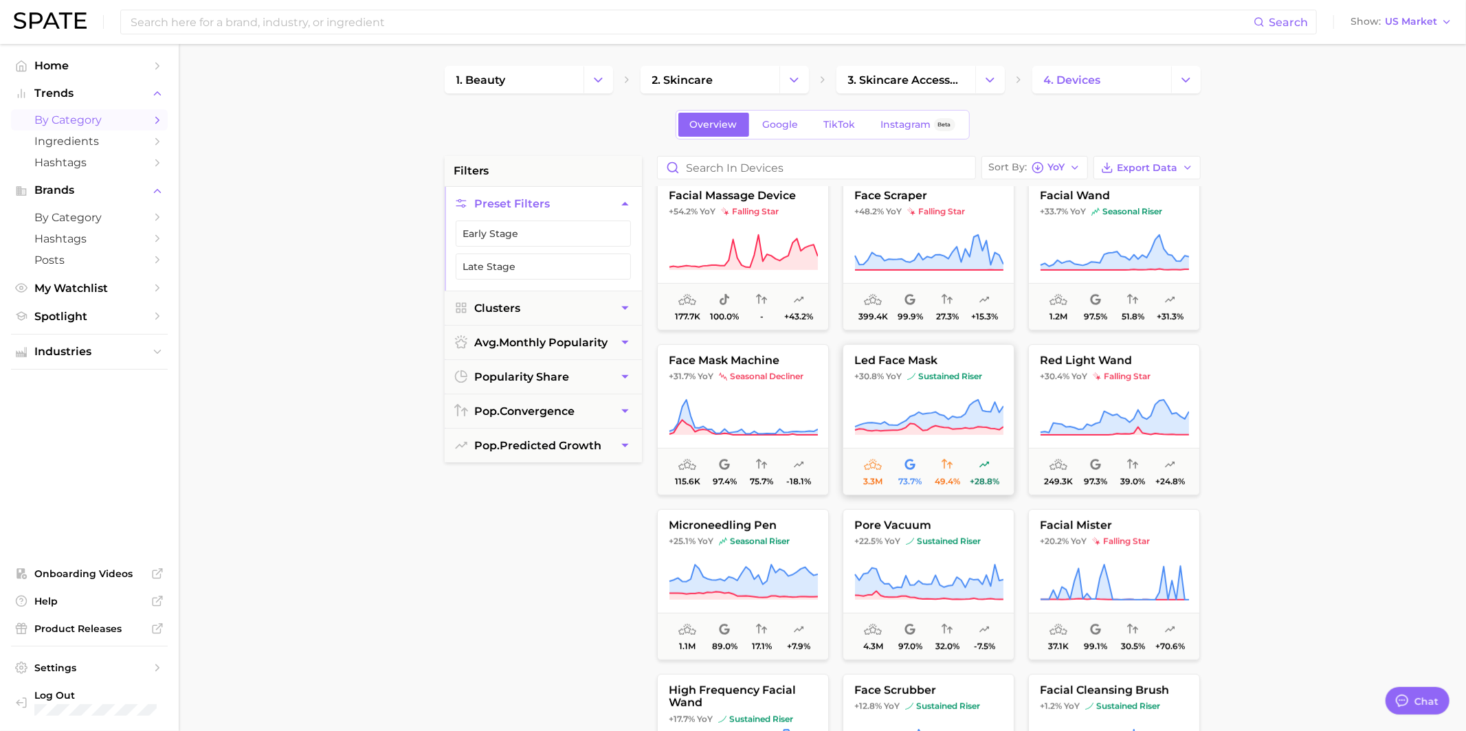
scroll to position [517, 0]
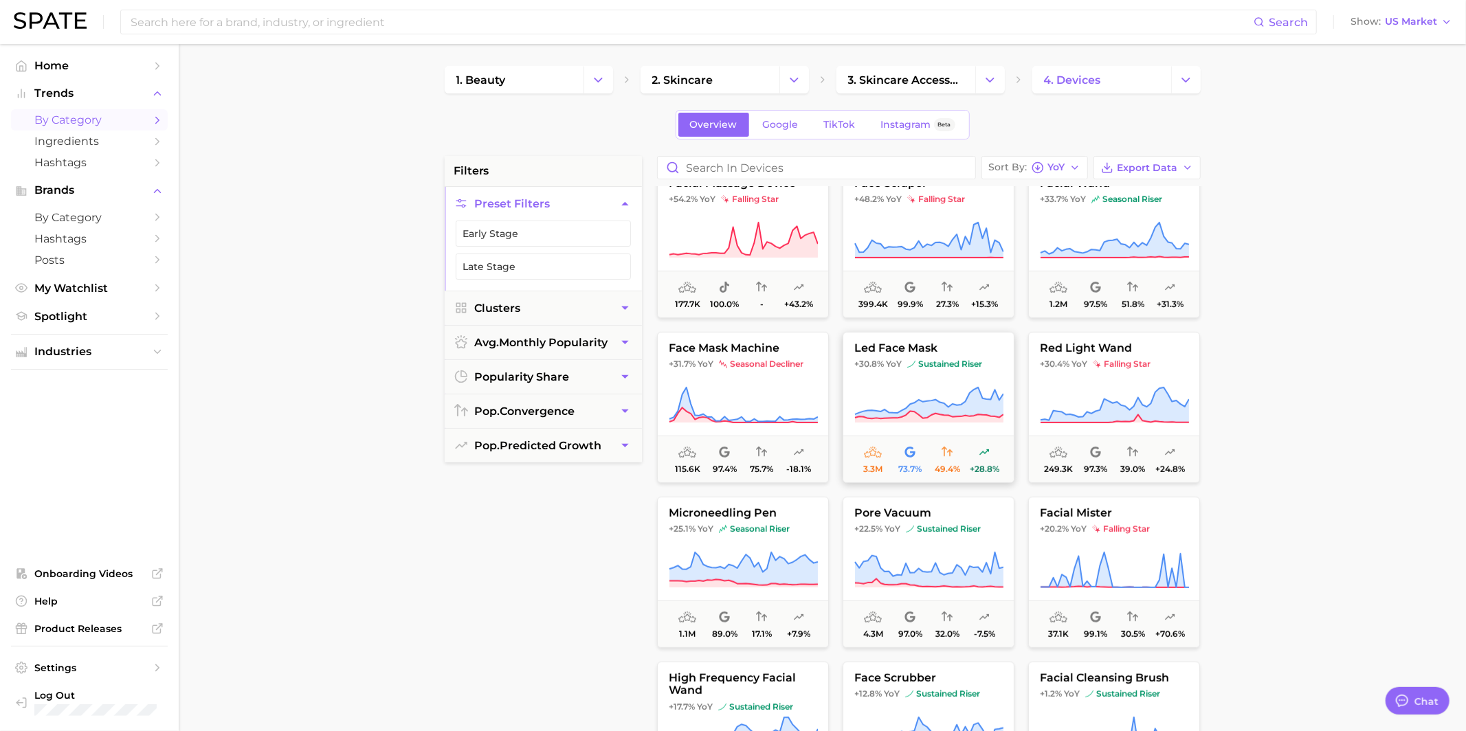
click at [908, 374] on button "led face mask +30.8% YoY sustained riser 3.3m 73.7% 49.4% +28.8%" at bounding box center [928, 407] width 172 height 151
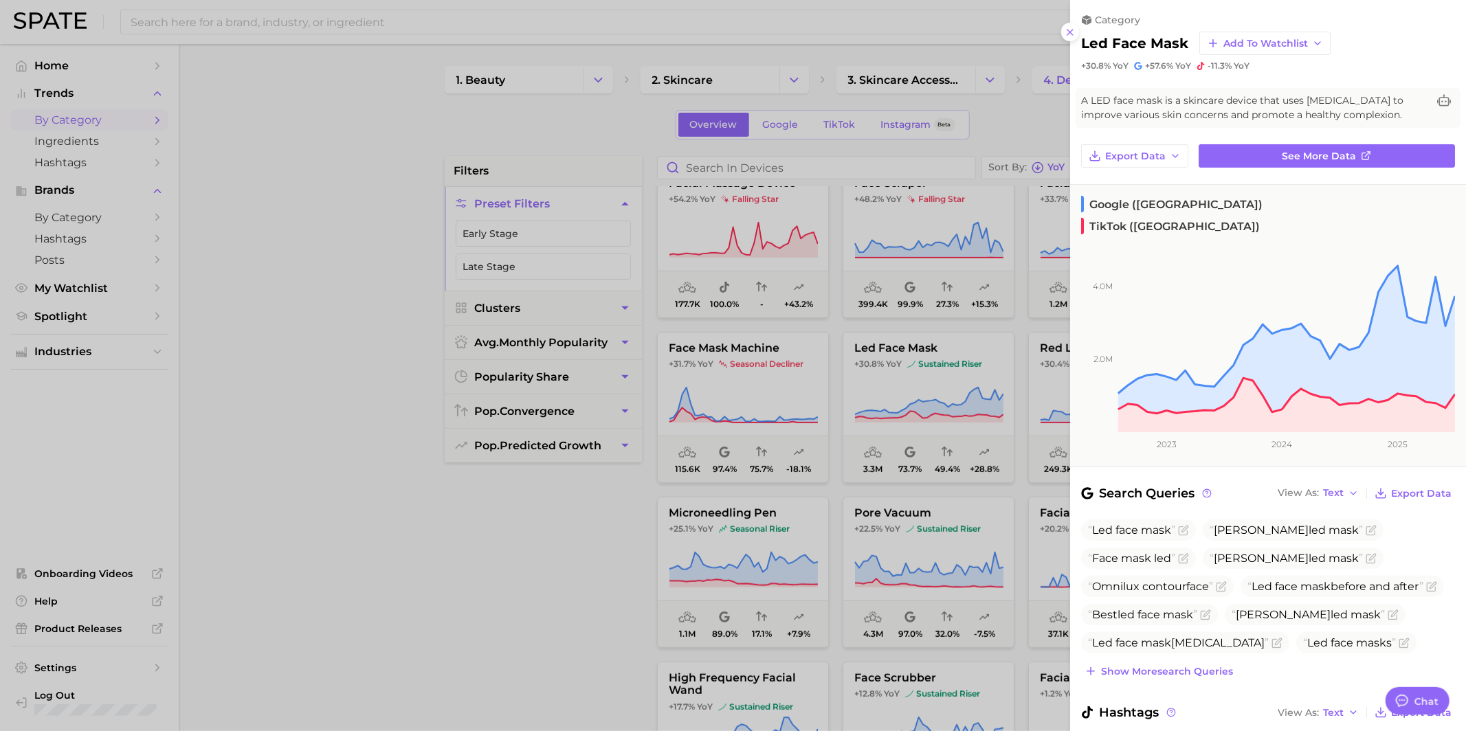
click at [897, 390] on div at bounding box center [733, 365] width 1466 height 731
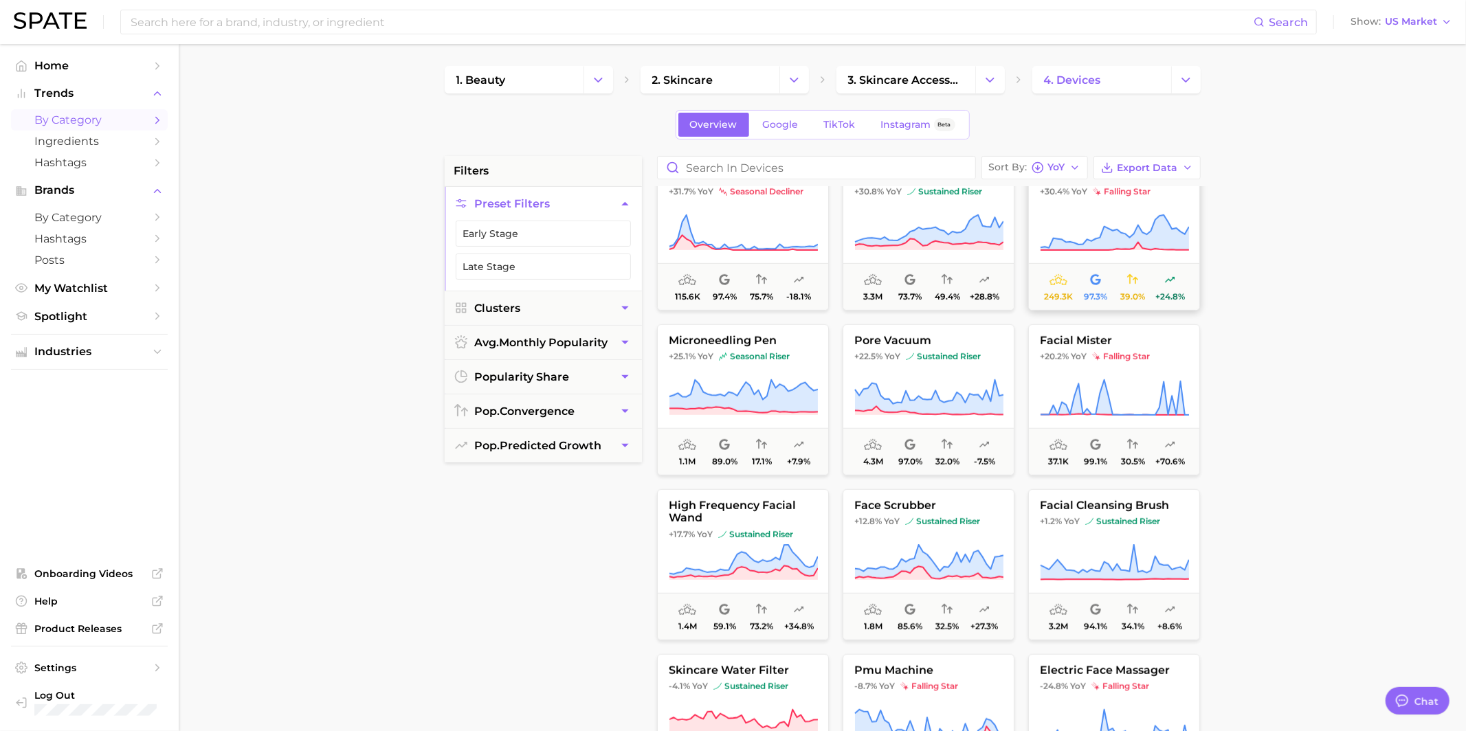
scroll to position [699, 0]
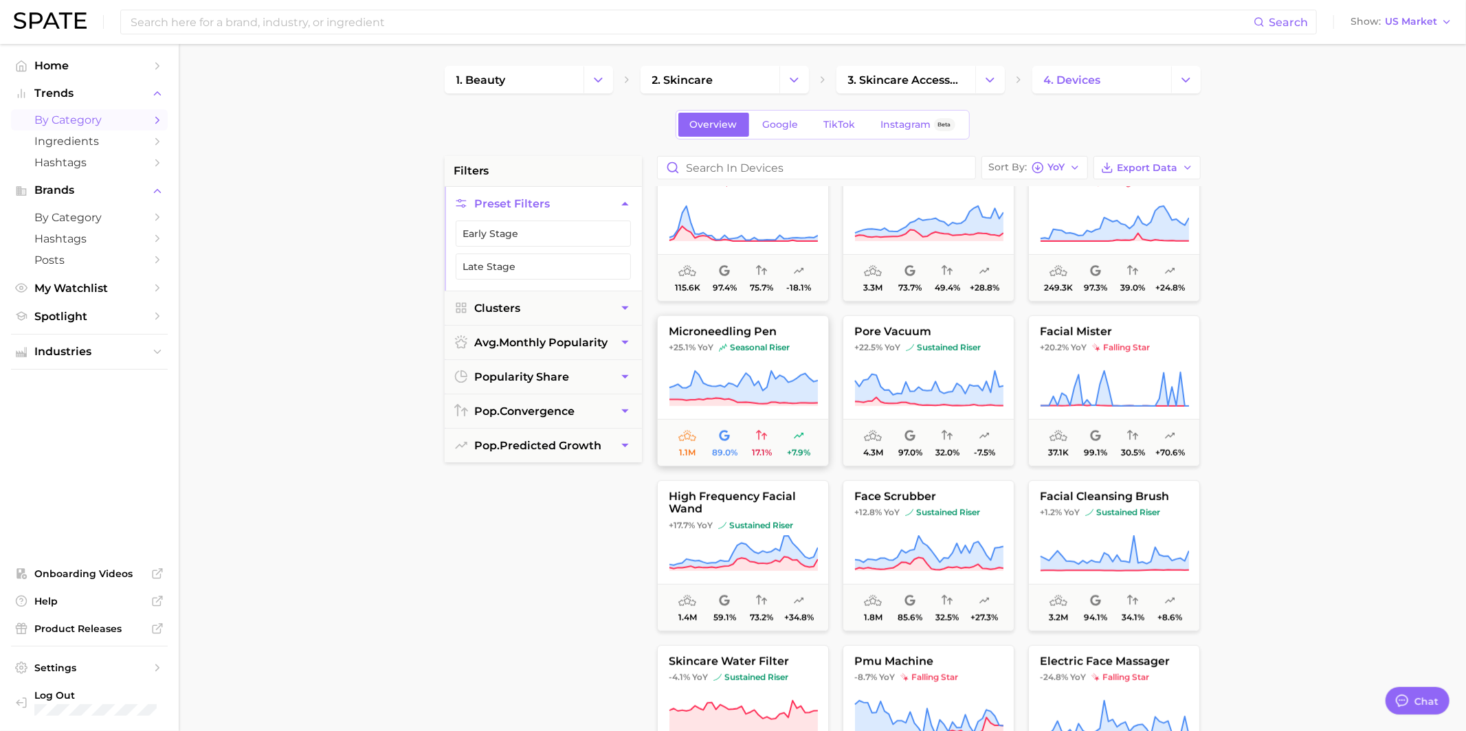
click at [767, 342] on span "seasonal riser" at bounding box center [754, 347] width 71 height 11
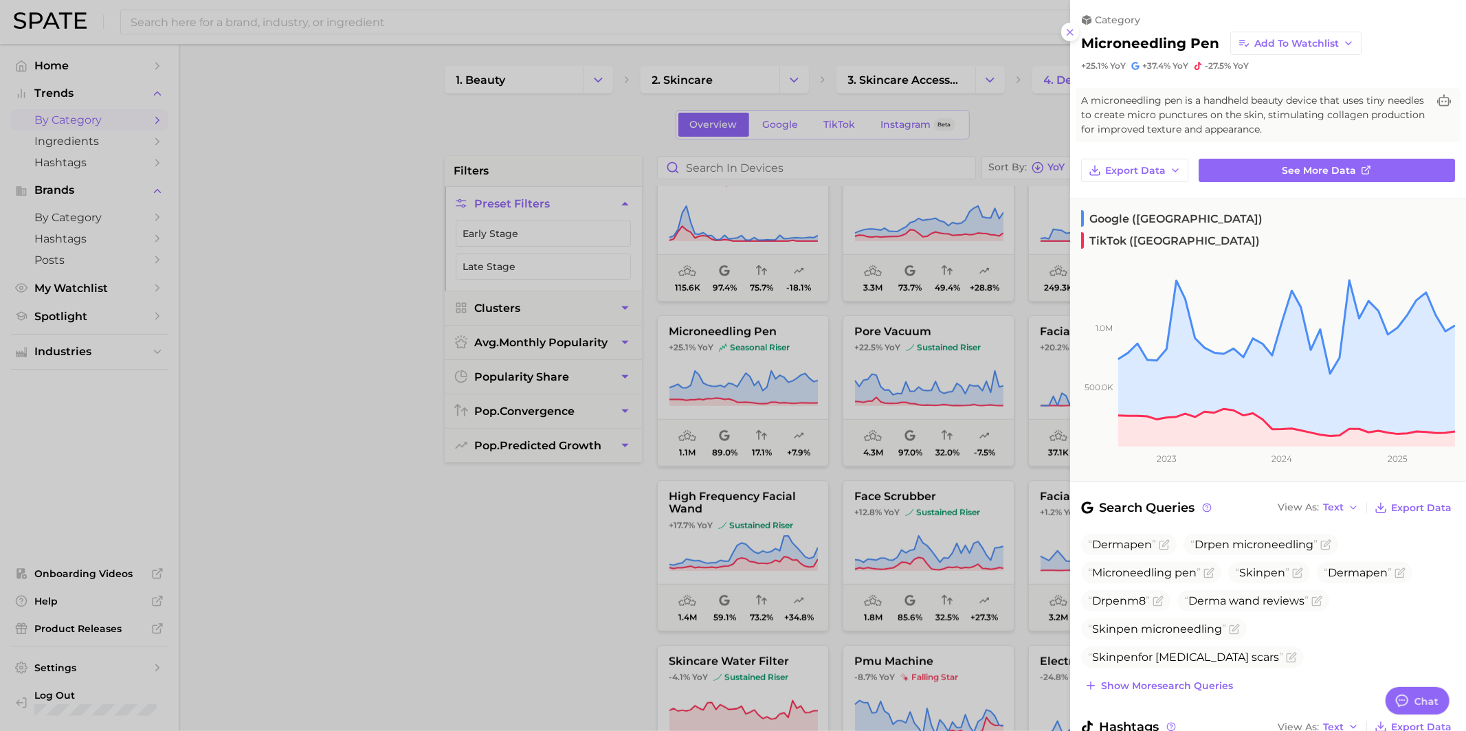
click at [952, 495] on div at bounding box center [733, 365] width 1466 height 731
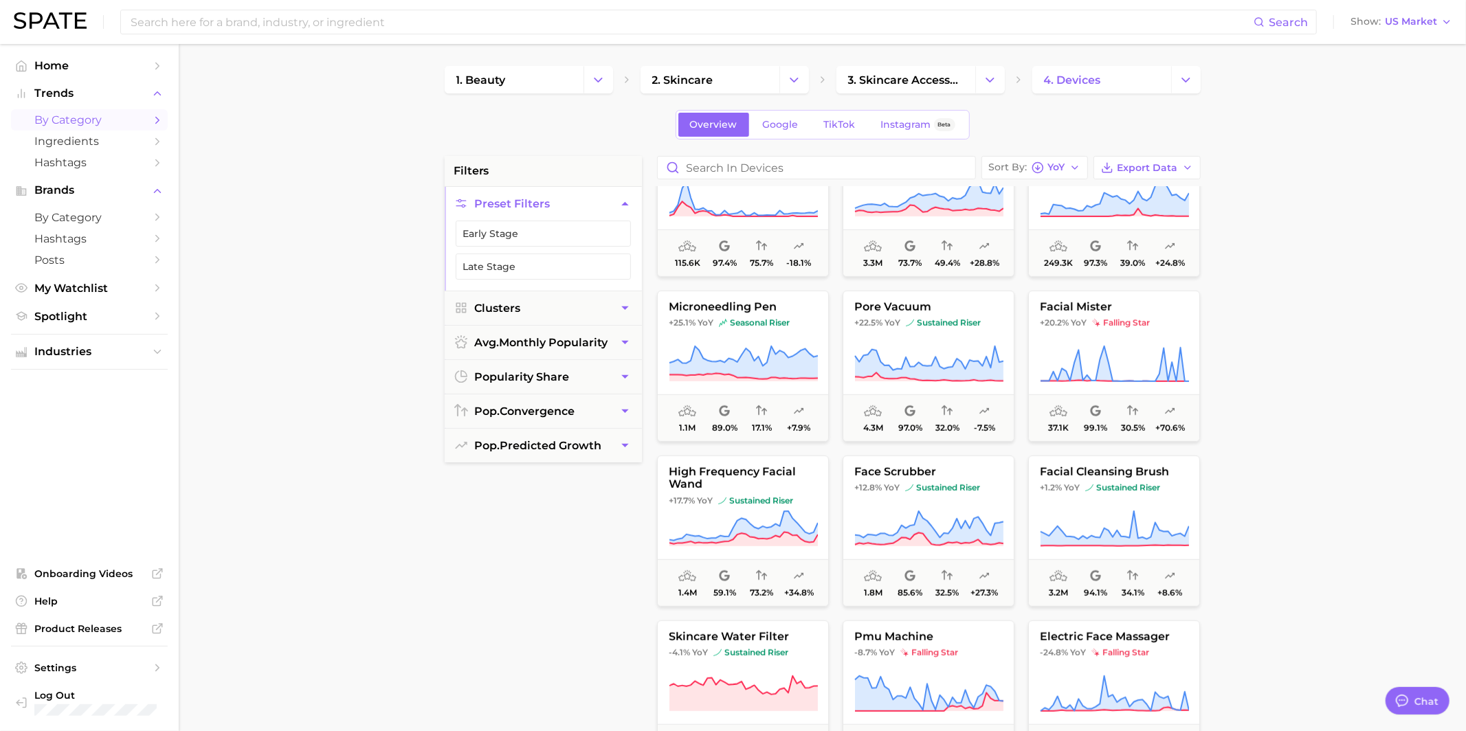
scroll to position [728, 0]
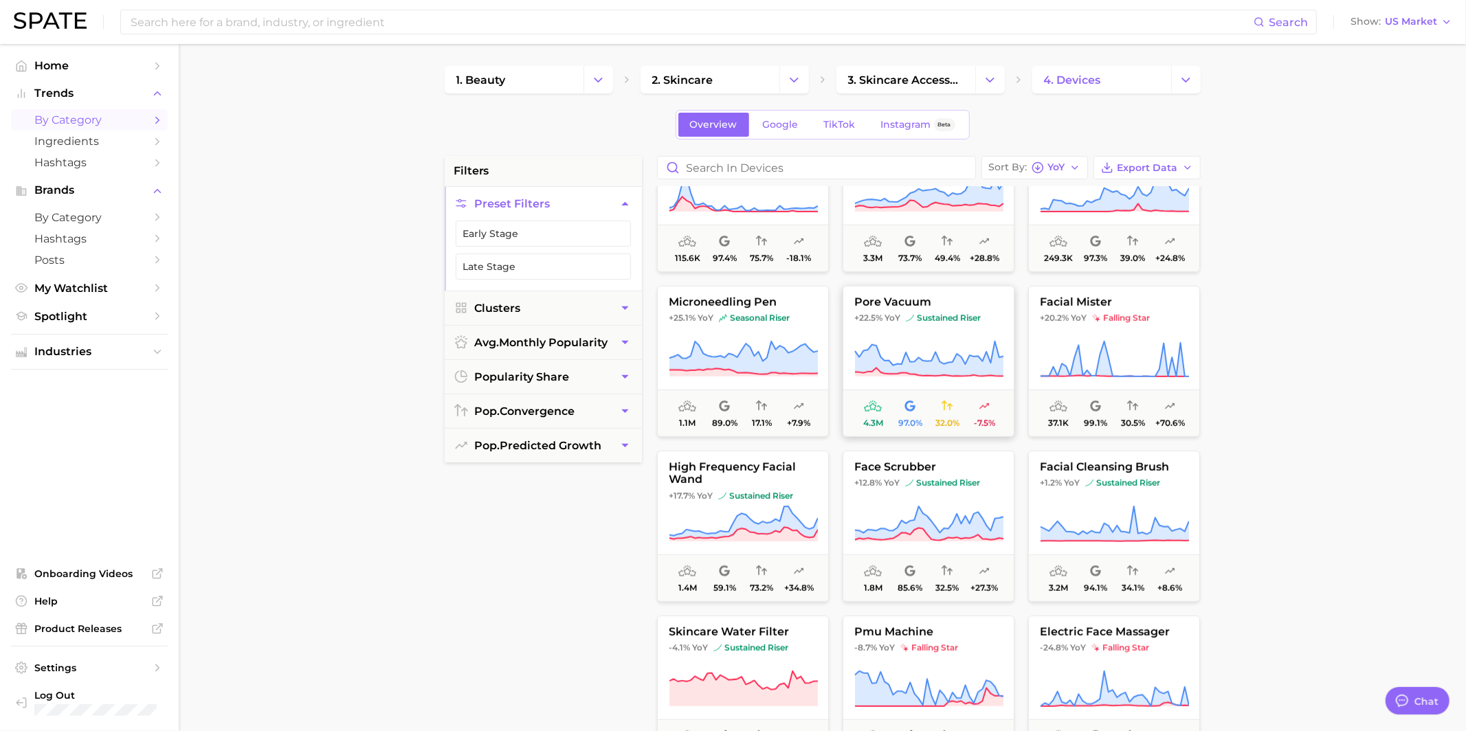
click at [961, 326] on button "pore vacuum +22.5% YoY sustained riser 4.3m 97.0% 32.0% -7.5%" at bounding box center [928, 361] width 172 height 151
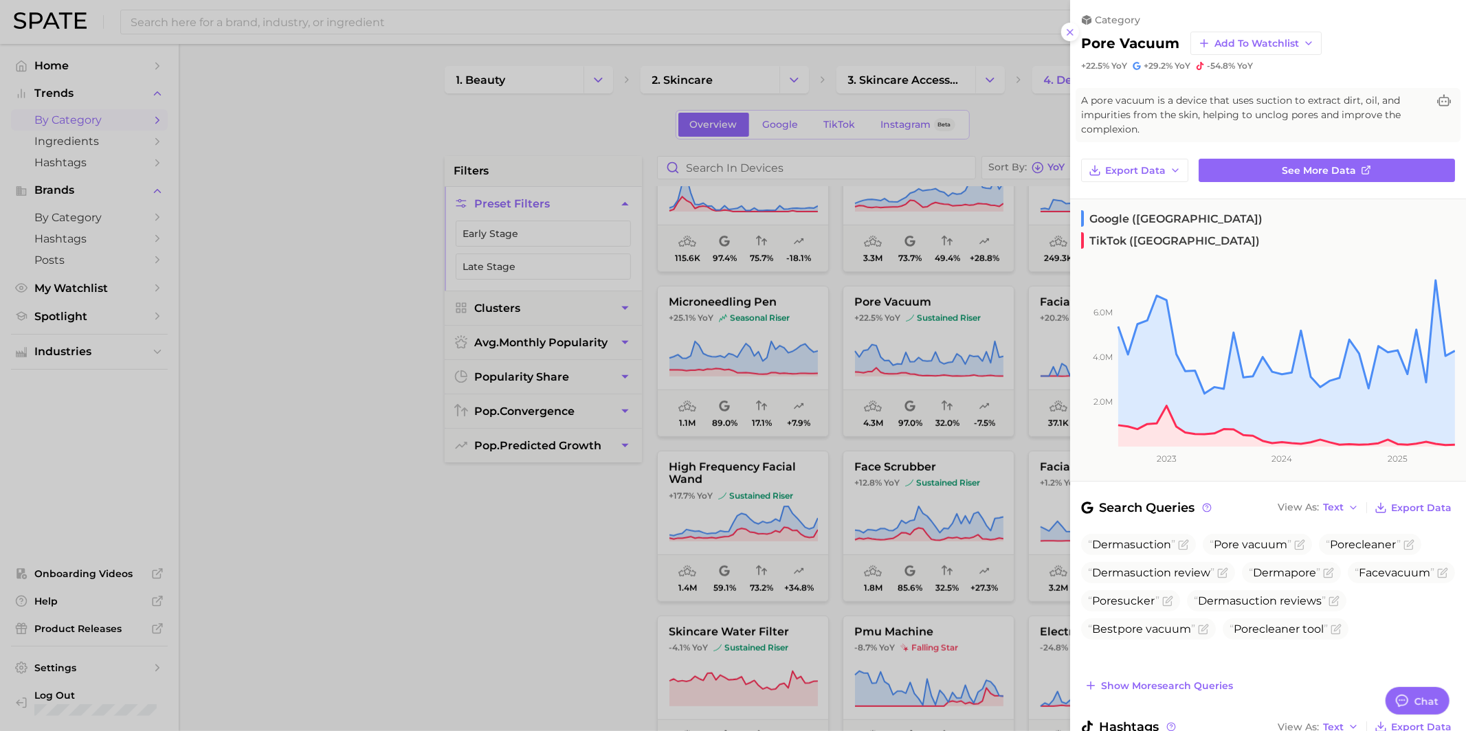
click at [933, 339] on div at bounding box center [733, 365] width 1466 height 731
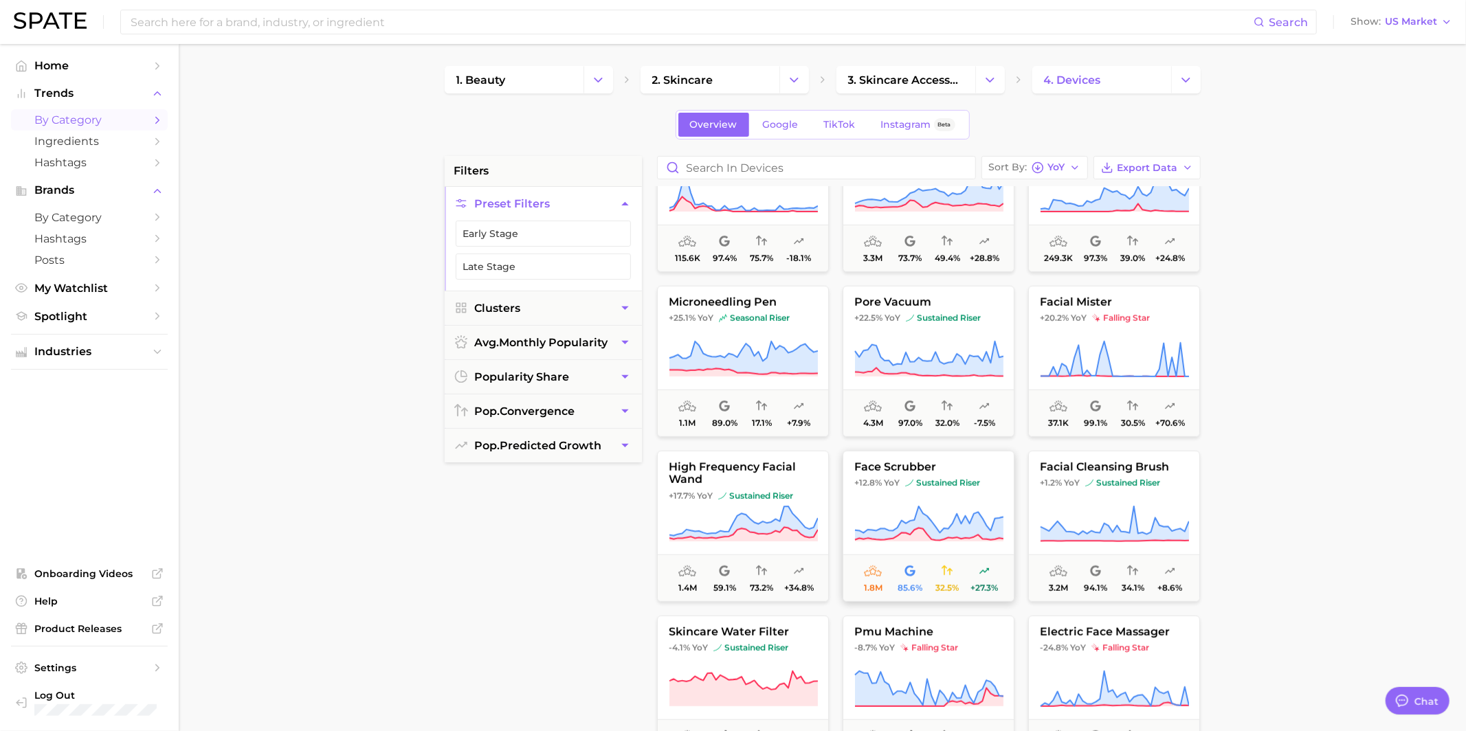
scroll to position [765, 0]
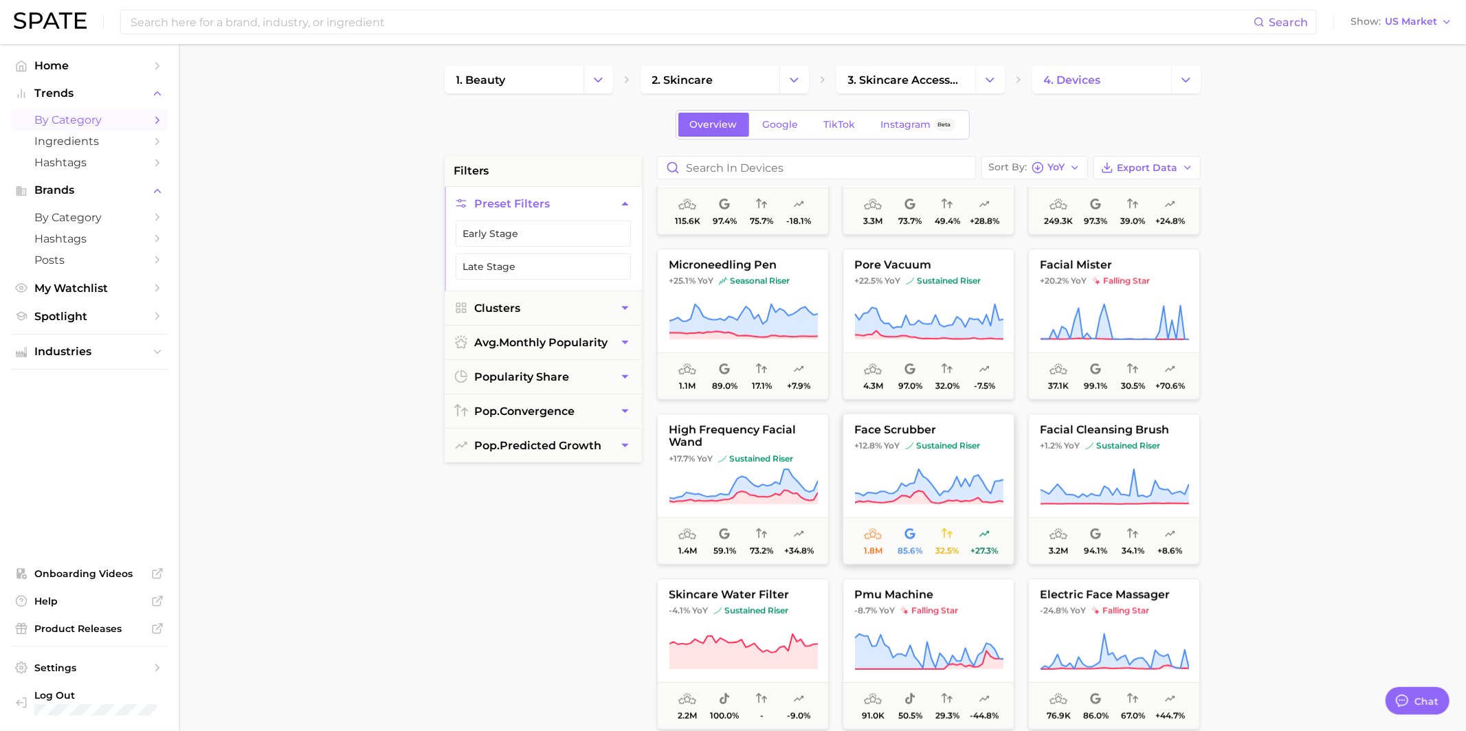
click at [951, 456] on button "face scrubber +12.8% YoY sustained riser 1.8m 85.6% 32.5% +27.3%" at bounding box center [928, 489] width 172 height 151
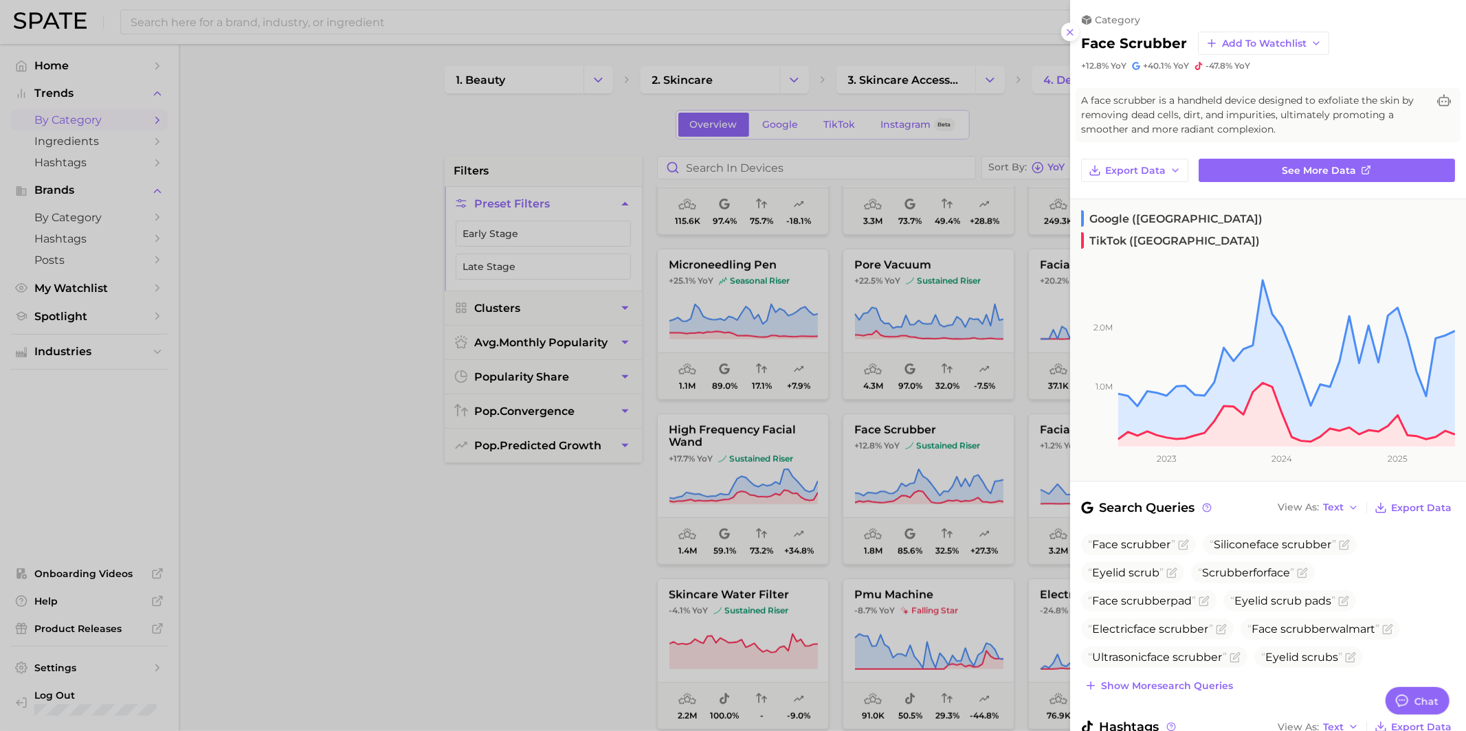
click at [939, 465] on div at bounding box center [733, 365] width 1466 height 731
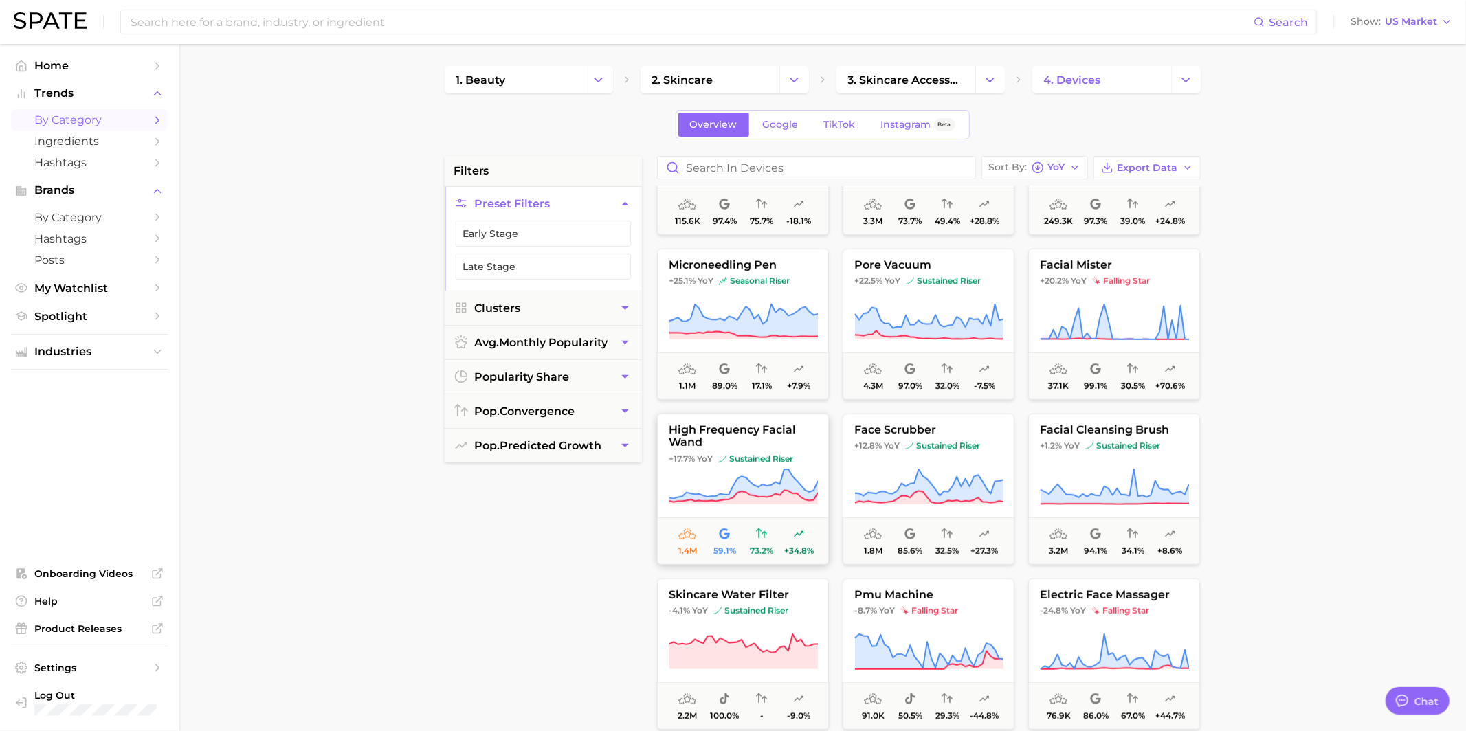
click at [743, 460] on span "sustained riser" at bounding box center [755, 459] width 75 height 11
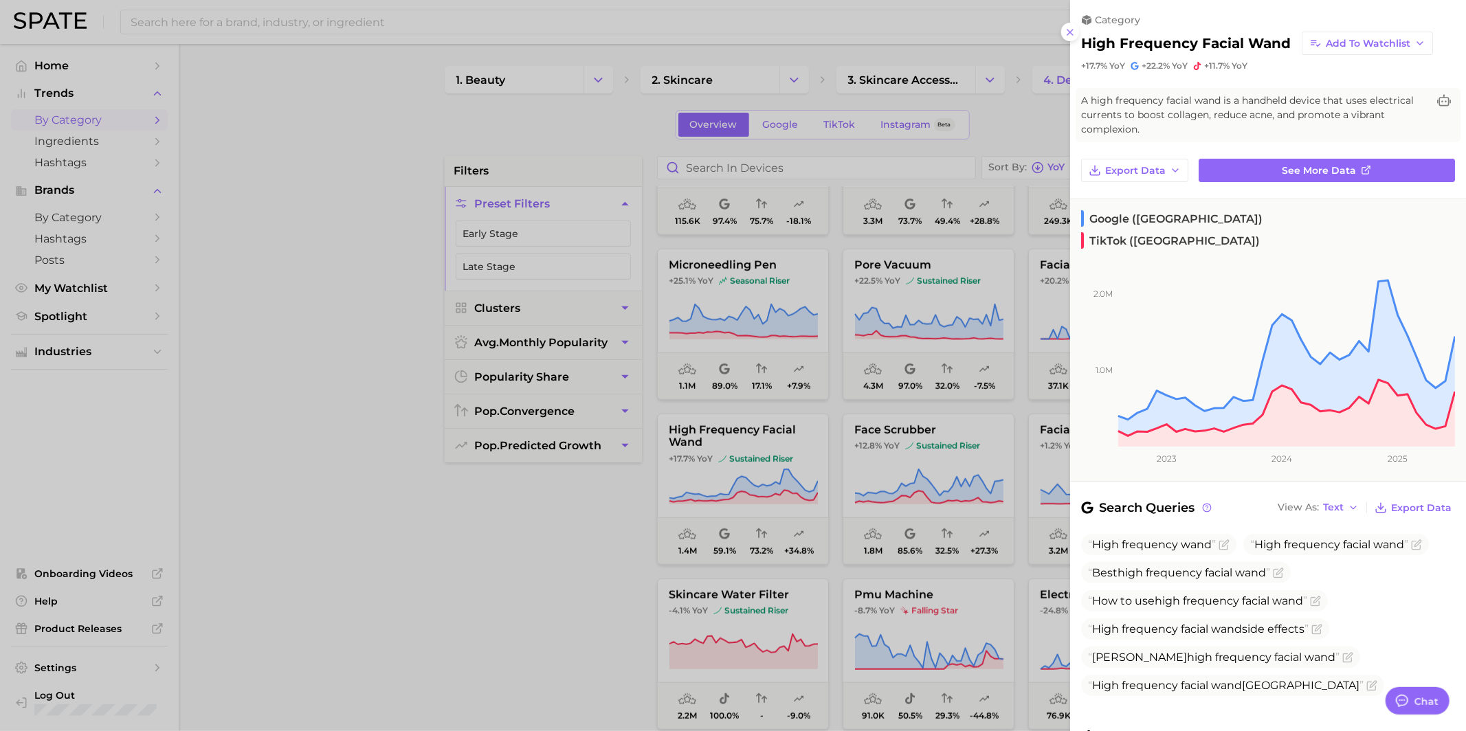
click at [1091, 44] on h2 "high frequency facial wand" at bounding box center [1186, 43] width 210 height 16
copy div "high frequency facial wand Add to Watchlist"
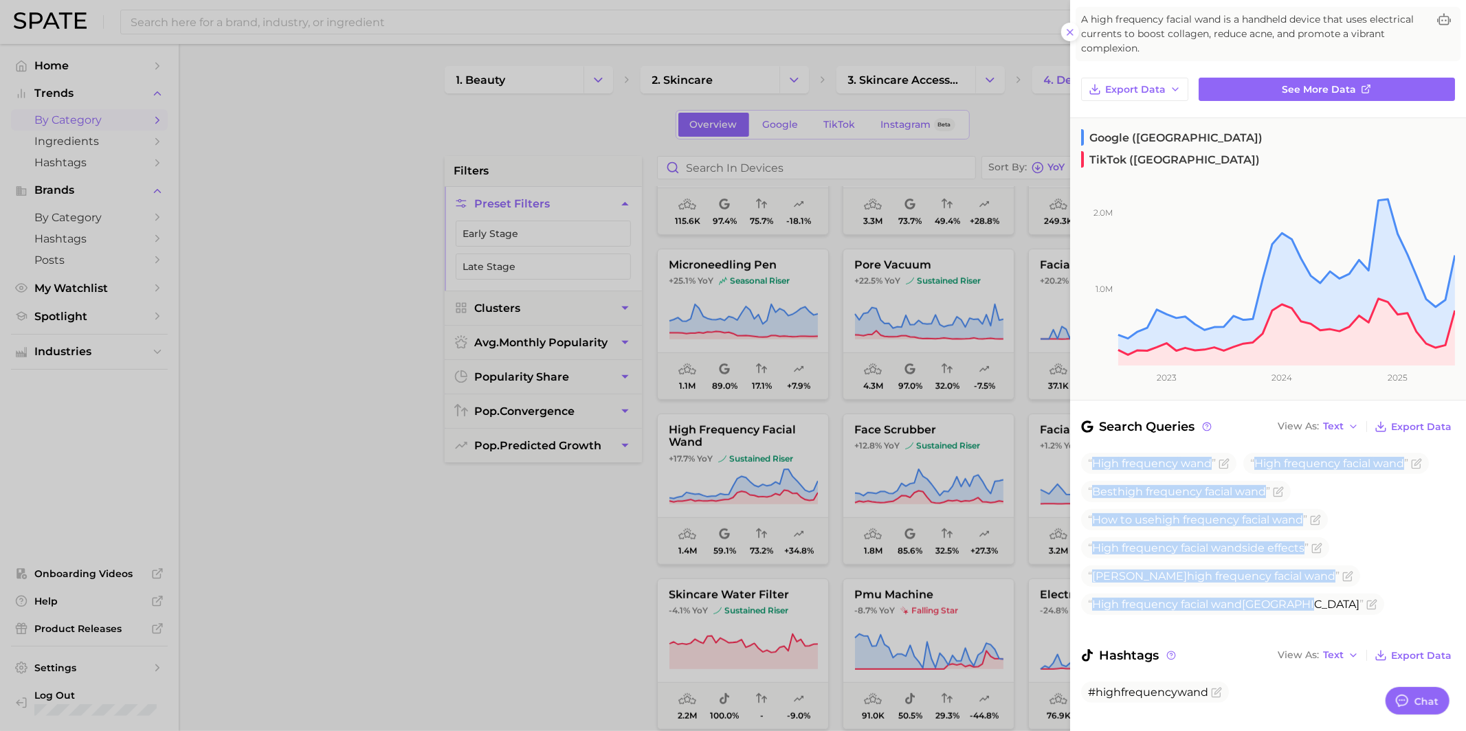
drag, startPoint x: 1096, startPoint y: 439, endPoint x: 1286, endPoint y: 592, distance: 243.8
click at [1286, 592] on div "High frequency wand High frequency facial wand Best high frequency facial wand …" at bounding box center [1268, 535] width 374 height 164
copy ul "High frequency wand High frequency facial wand Best high frequency facial wand …"
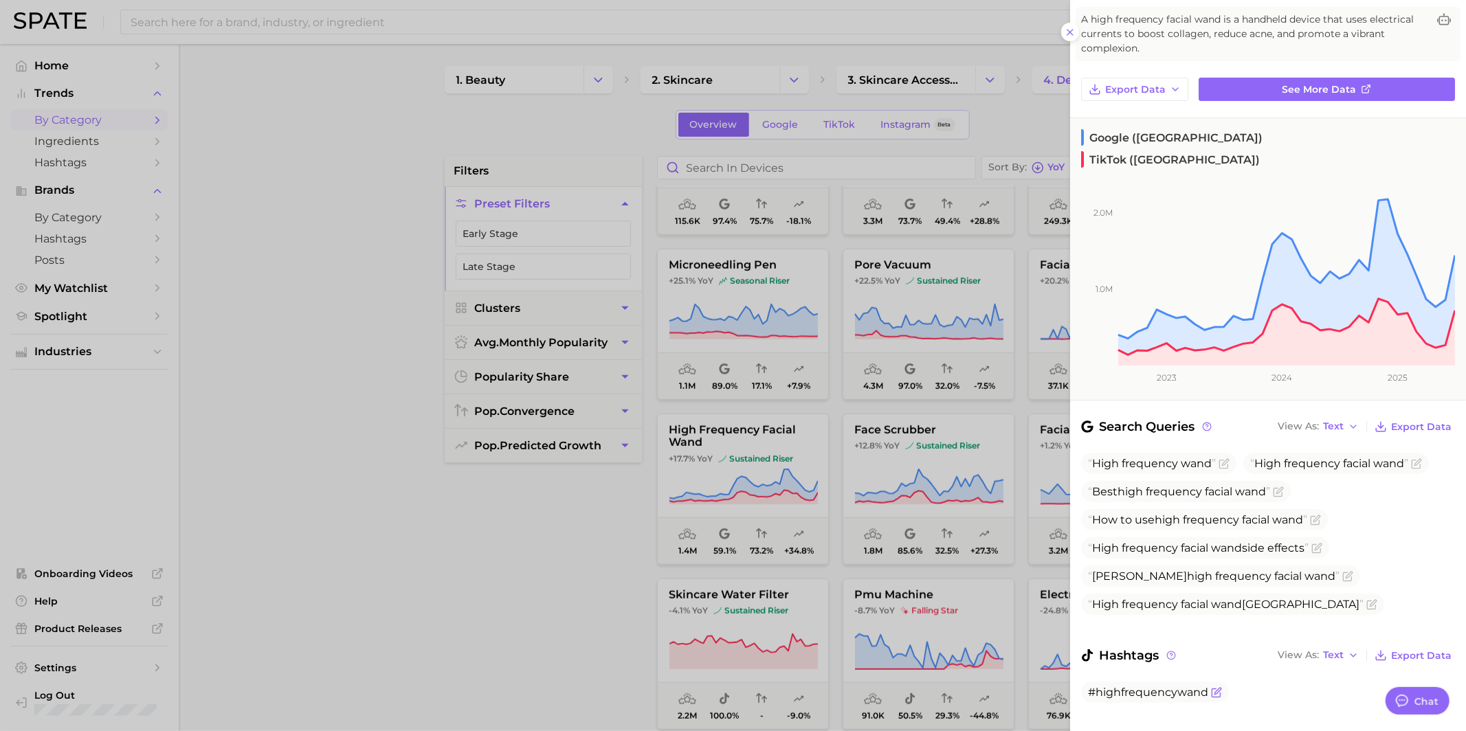
click at [1128, 686] on span "#highfrequencywand" at bounding box center [1148, 692] width 120 height 13
copy div "#highfrequencywand"
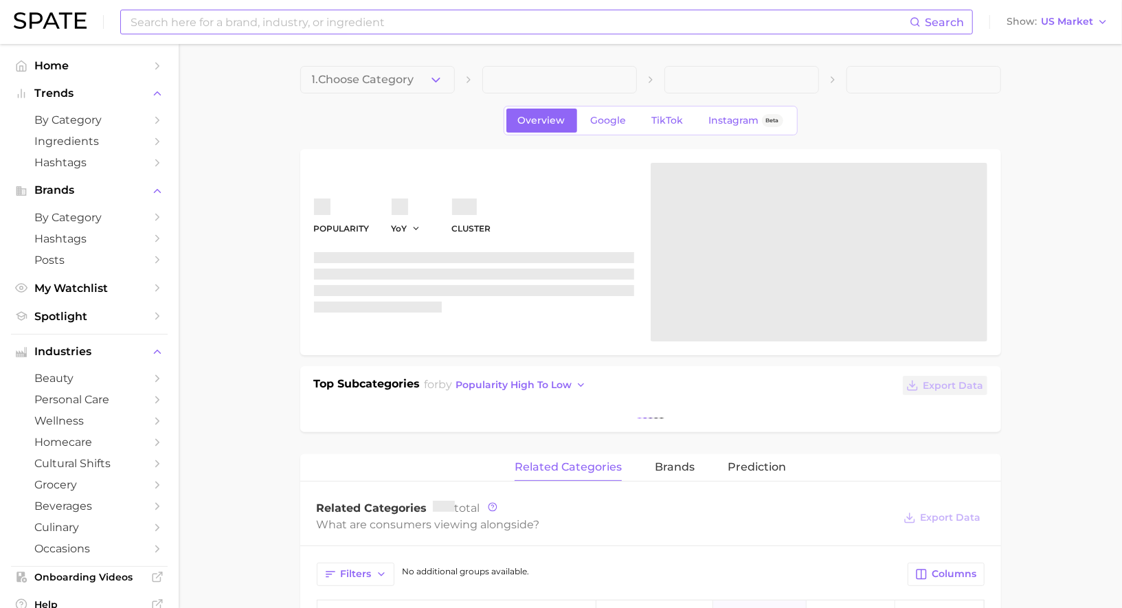
click at [240, 29] on input at bounding box center [519, 21] width 781 height 23
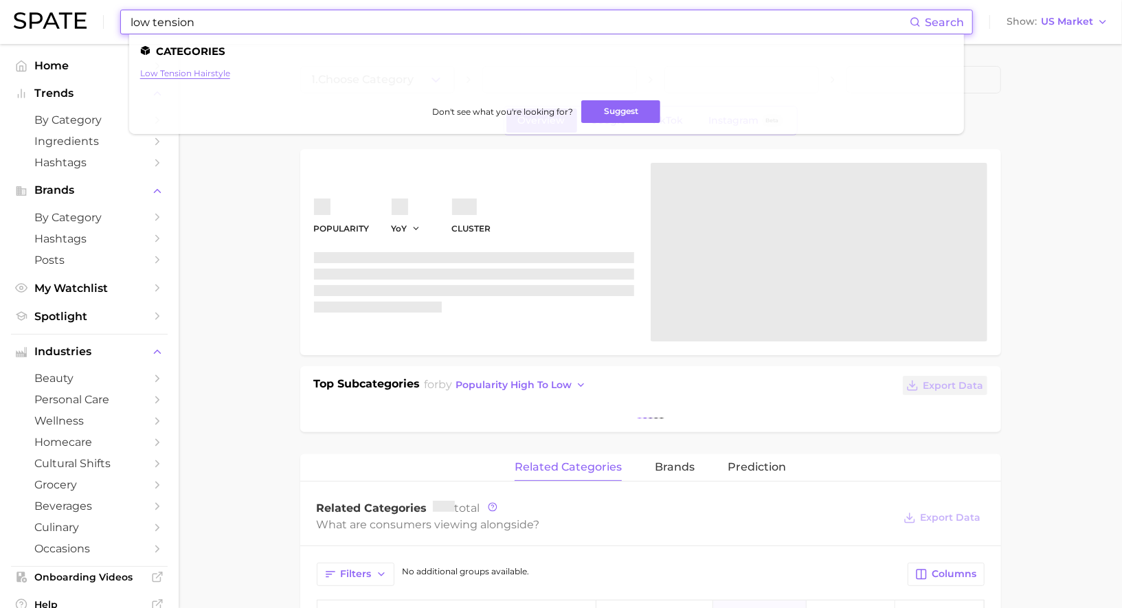
type input "low tension"
click at [190, 72] on link "low tension hairstyle" at bounding box center [185, 73] width 90 height 10
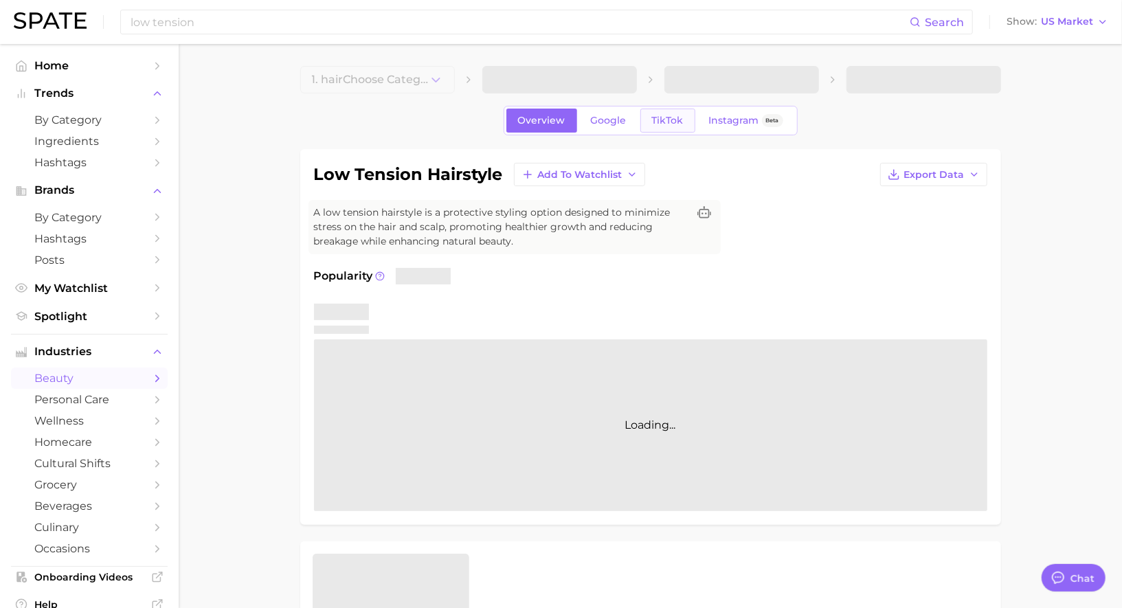
type textarea "x"
click at [659, 122] on span "TikTok" at bounding box center [668, 121] width 32 height 12
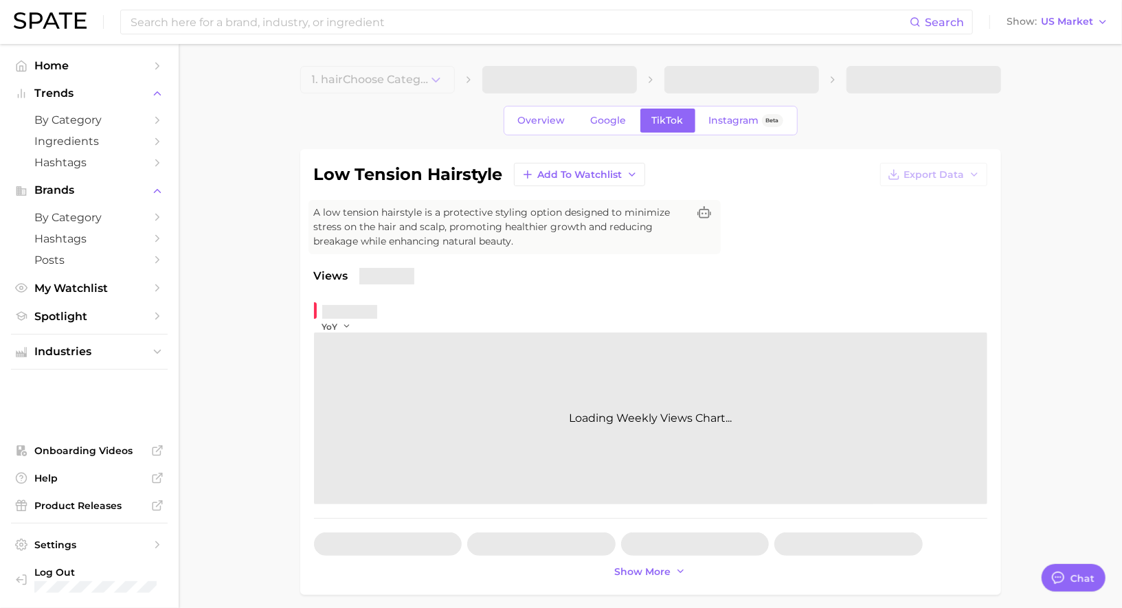
scroll to position [1341, 0]
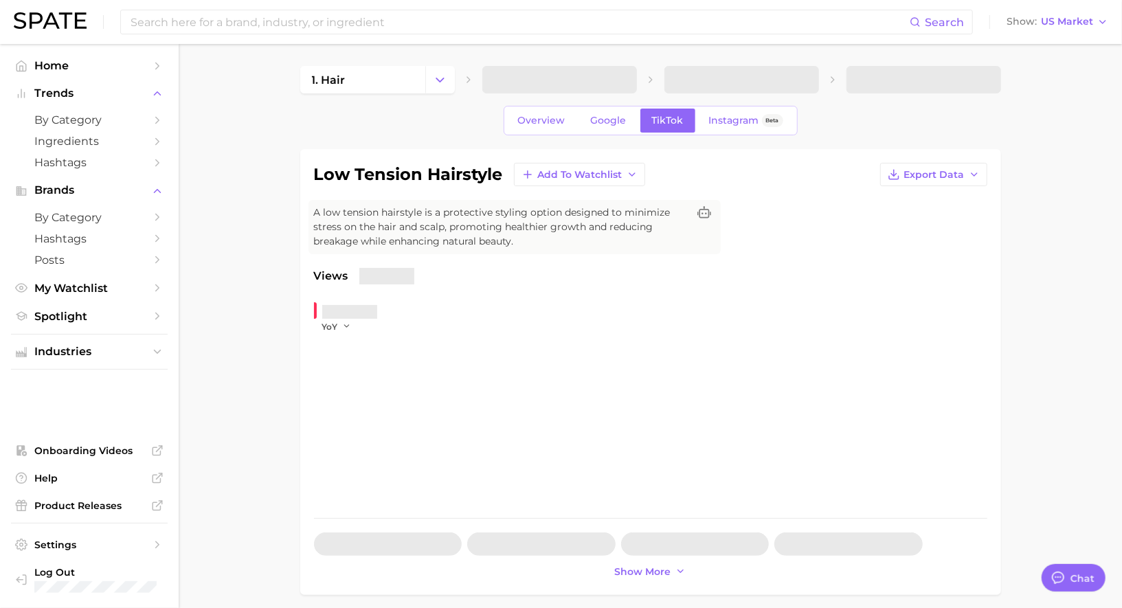
type textarea "x"
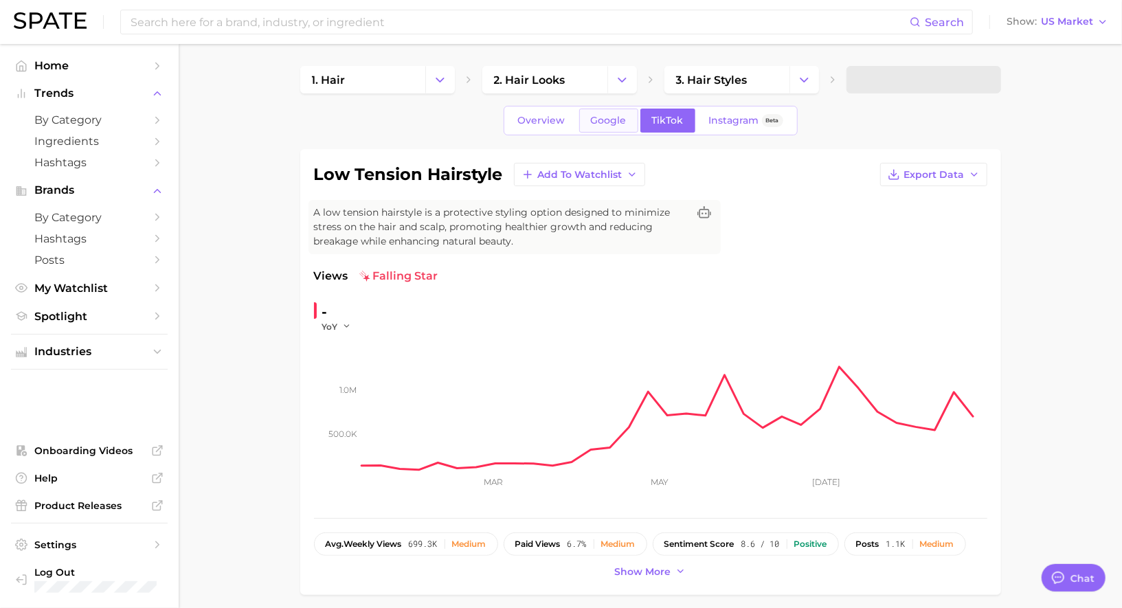
click at [609, 128] on link "Google" at bounding box center [608, 121] width 59 height 24
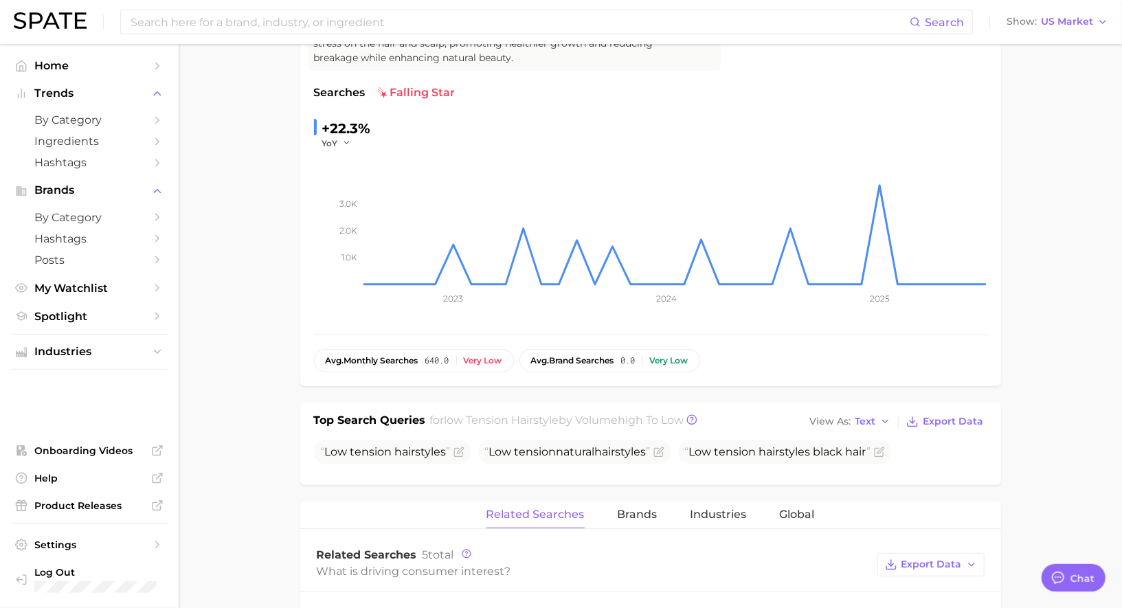
scroll to position [186, 0]
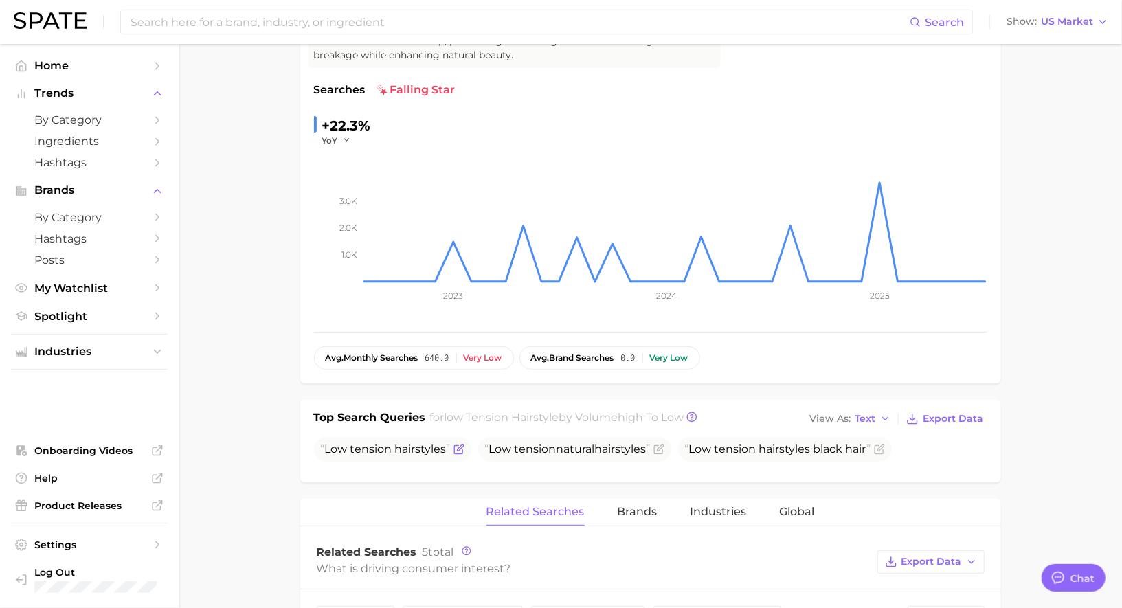
click at [403, 445] on span "hairstyle" at bounding box center [418, 449] width 46 height 13
copy span "Low tension hairstyle s"
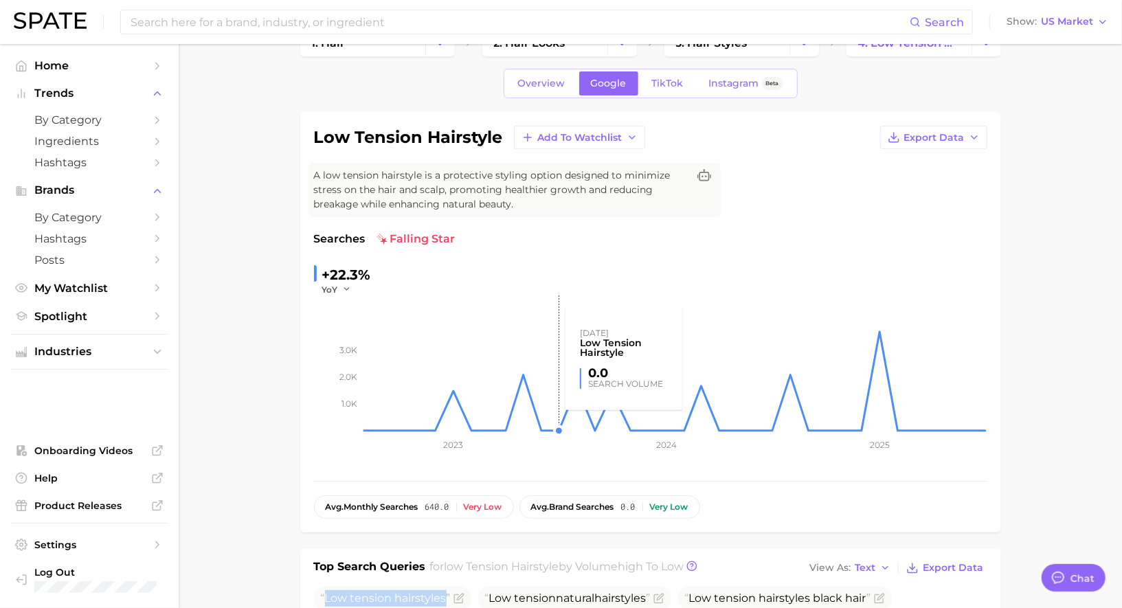
scroll to position [0, 0]
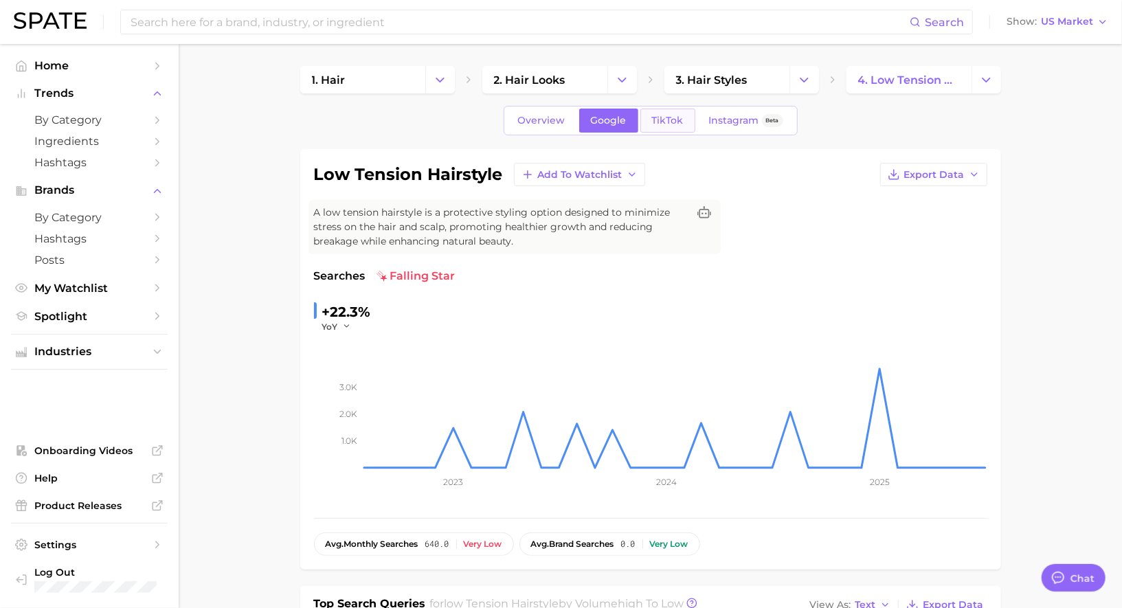
click at [674, 115] on span "TikTok" at bounding box center [668, 121] width 32 height 12
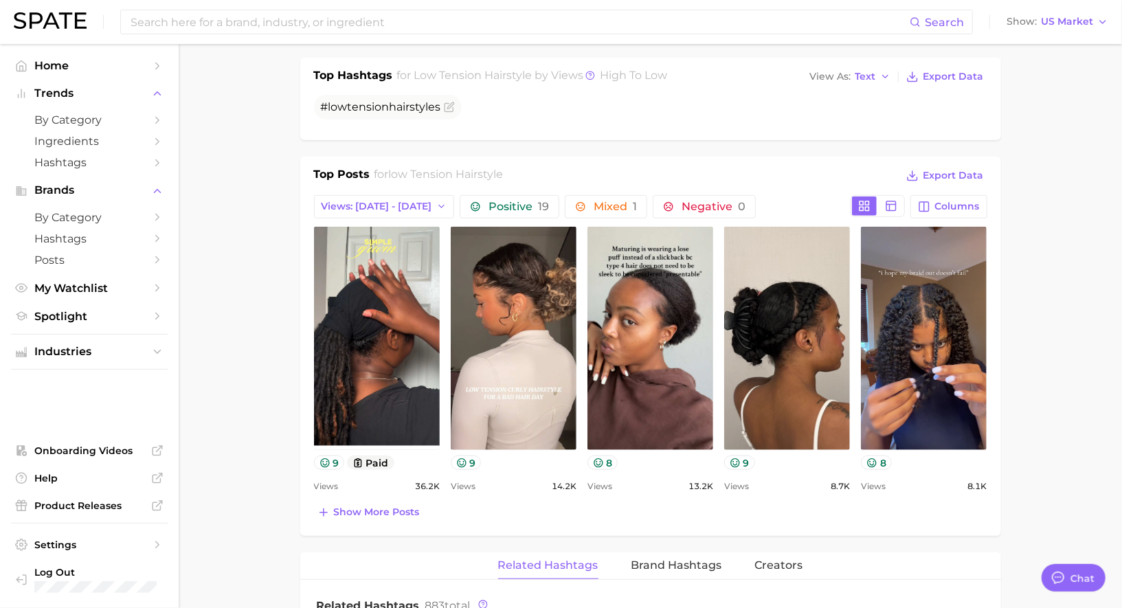
scroll to position [557, 0]
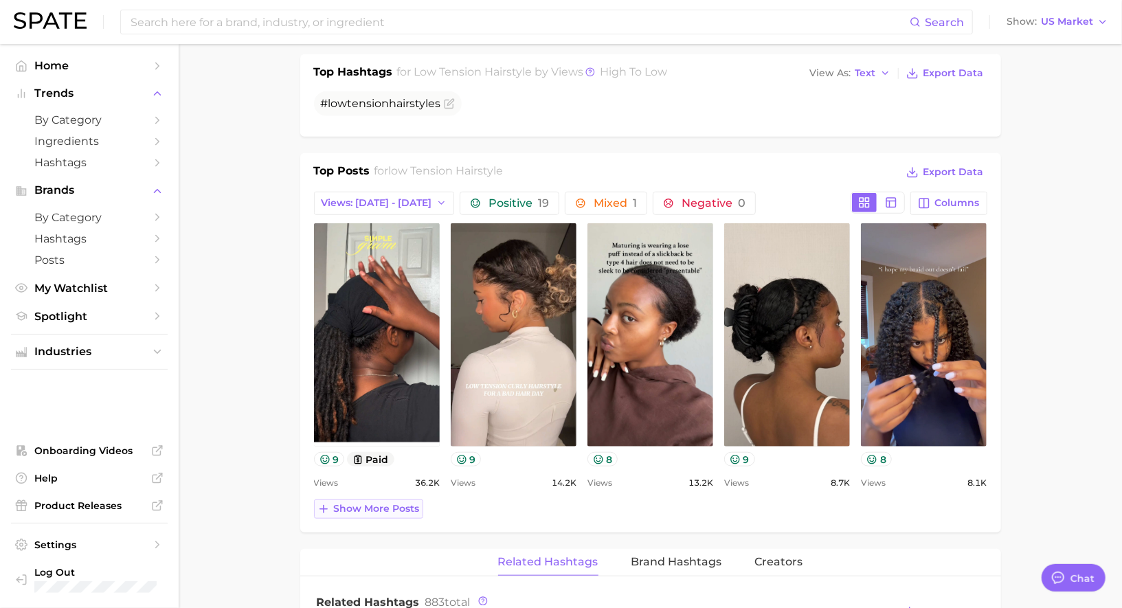
click at [399, 503] on span "Show more posts" at bounding box center [377, 509] width 86 height 12
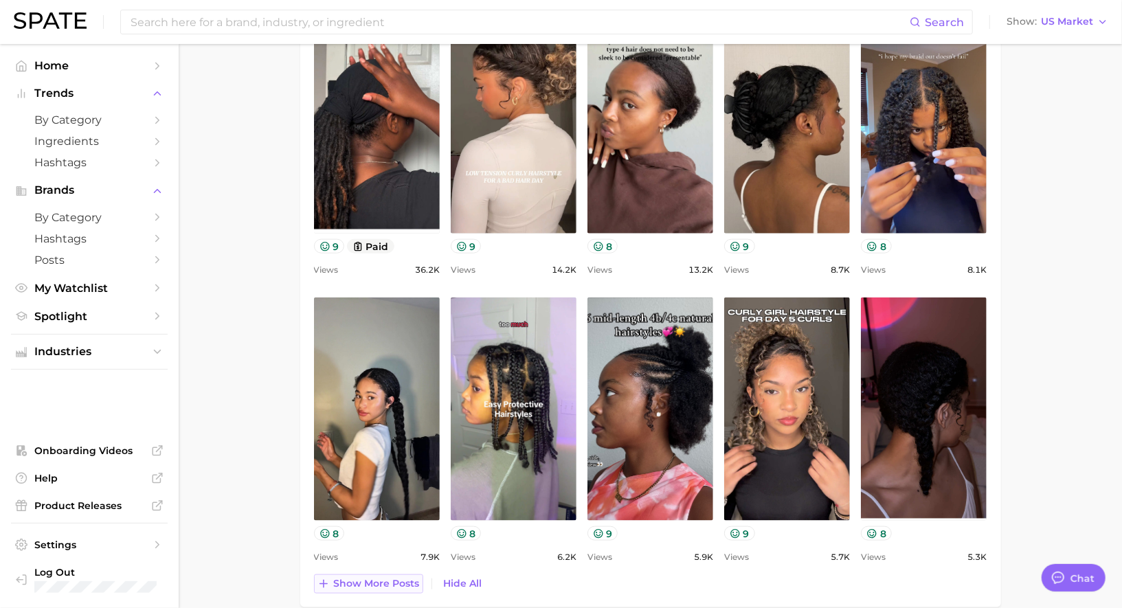
scroll to position [770, 0]
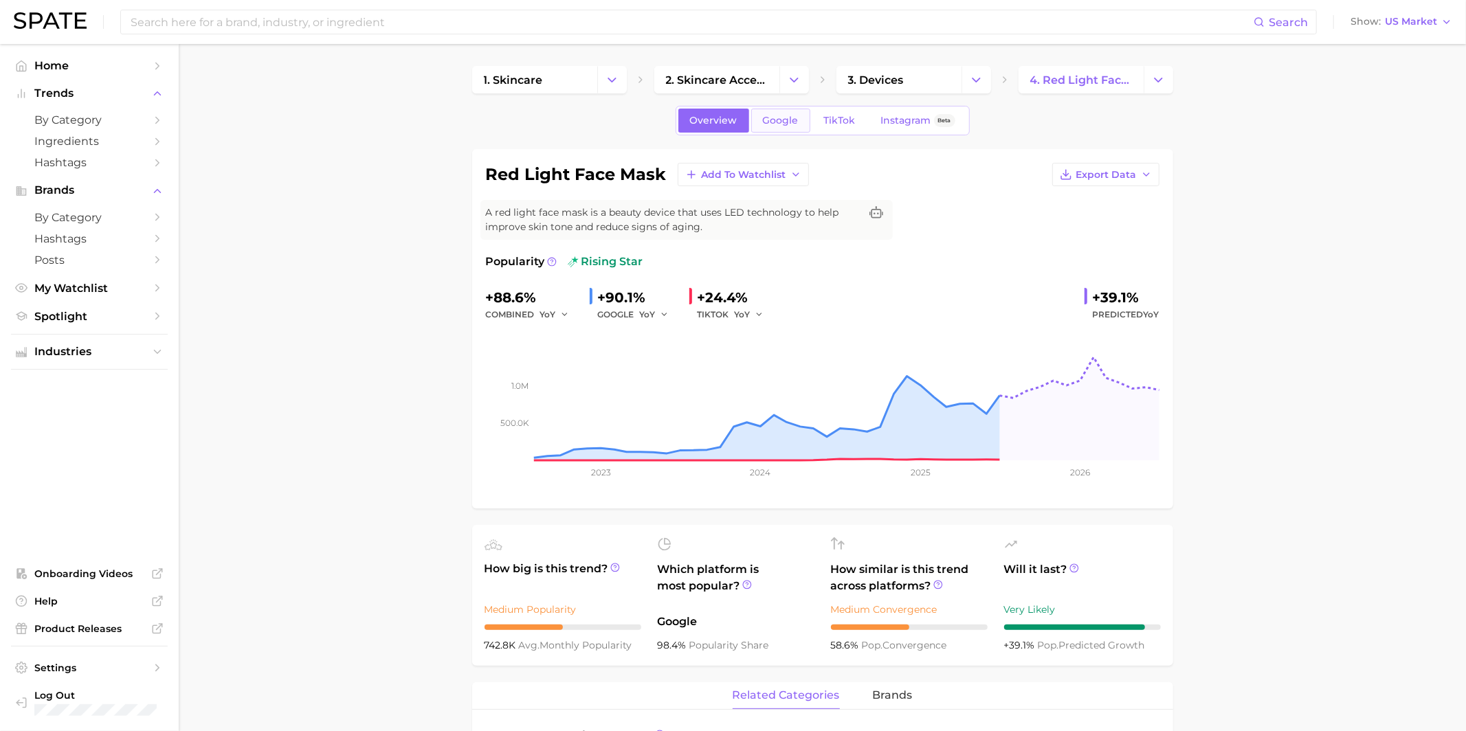
click at [768, 109] on link "Google" at bounding box center [780, 121] width 59 height 24
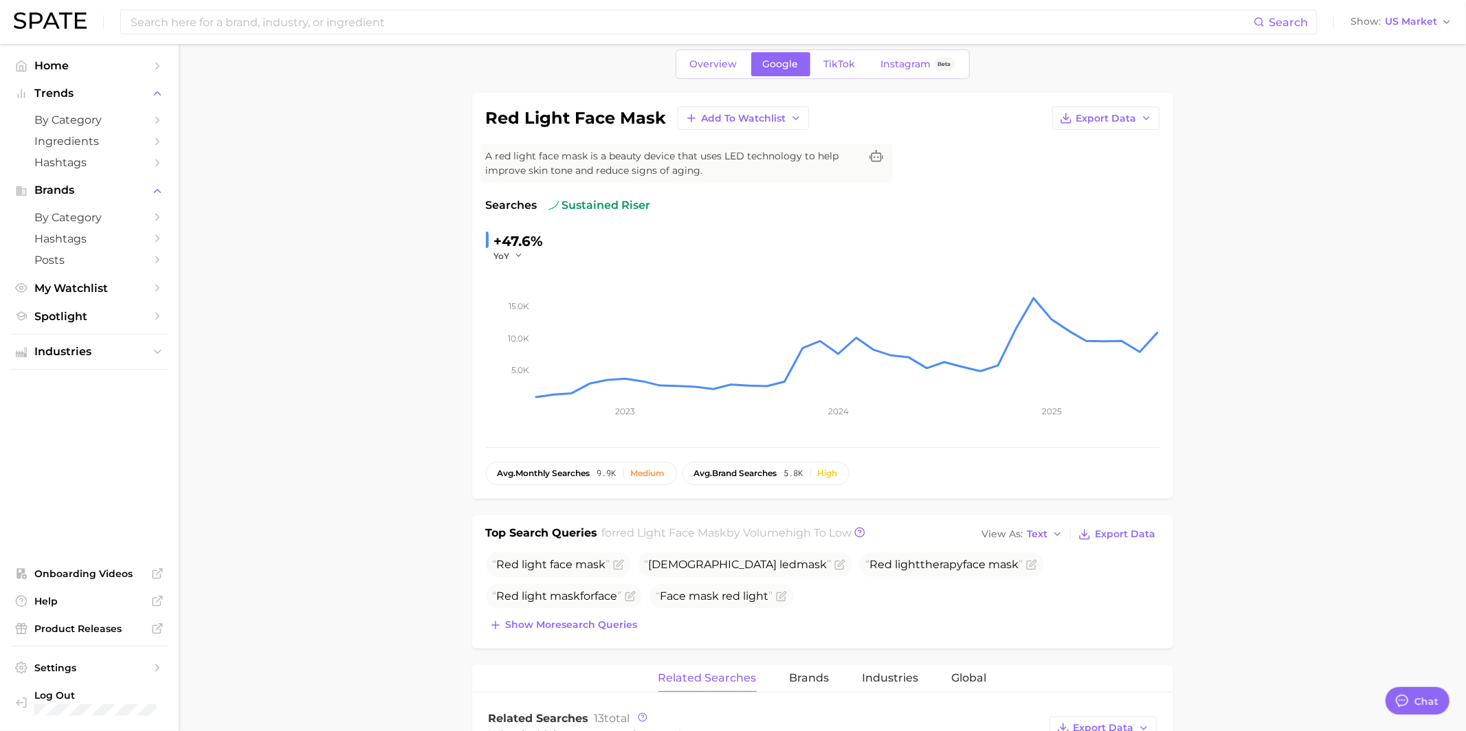
scroll to position [1331, 0]
click at [839, 65] on span "TikTok" at bounding box center [840, 64] width 32 height 12
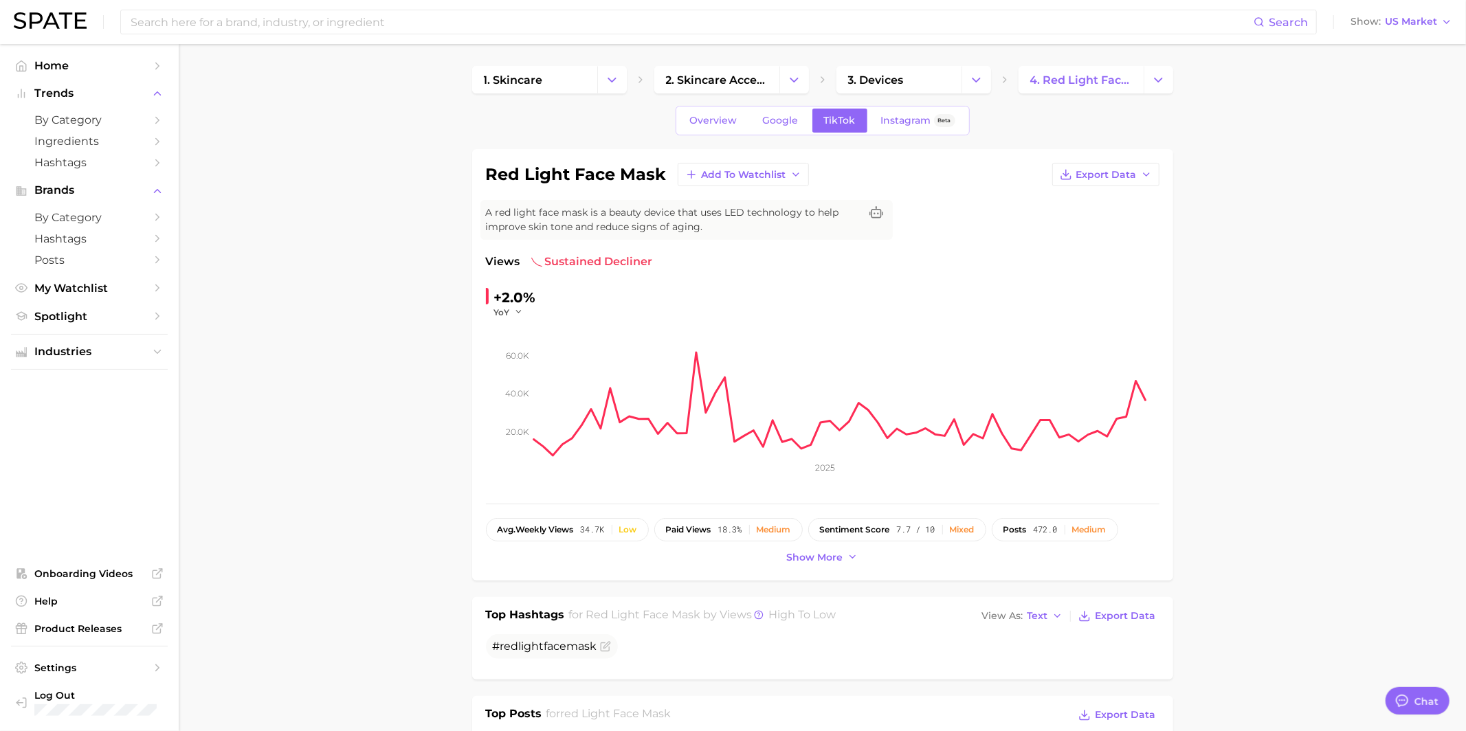
type textarea "x"
click at [770, 124] on span "Google" at bounding box center [781, 121] width 36 height 12
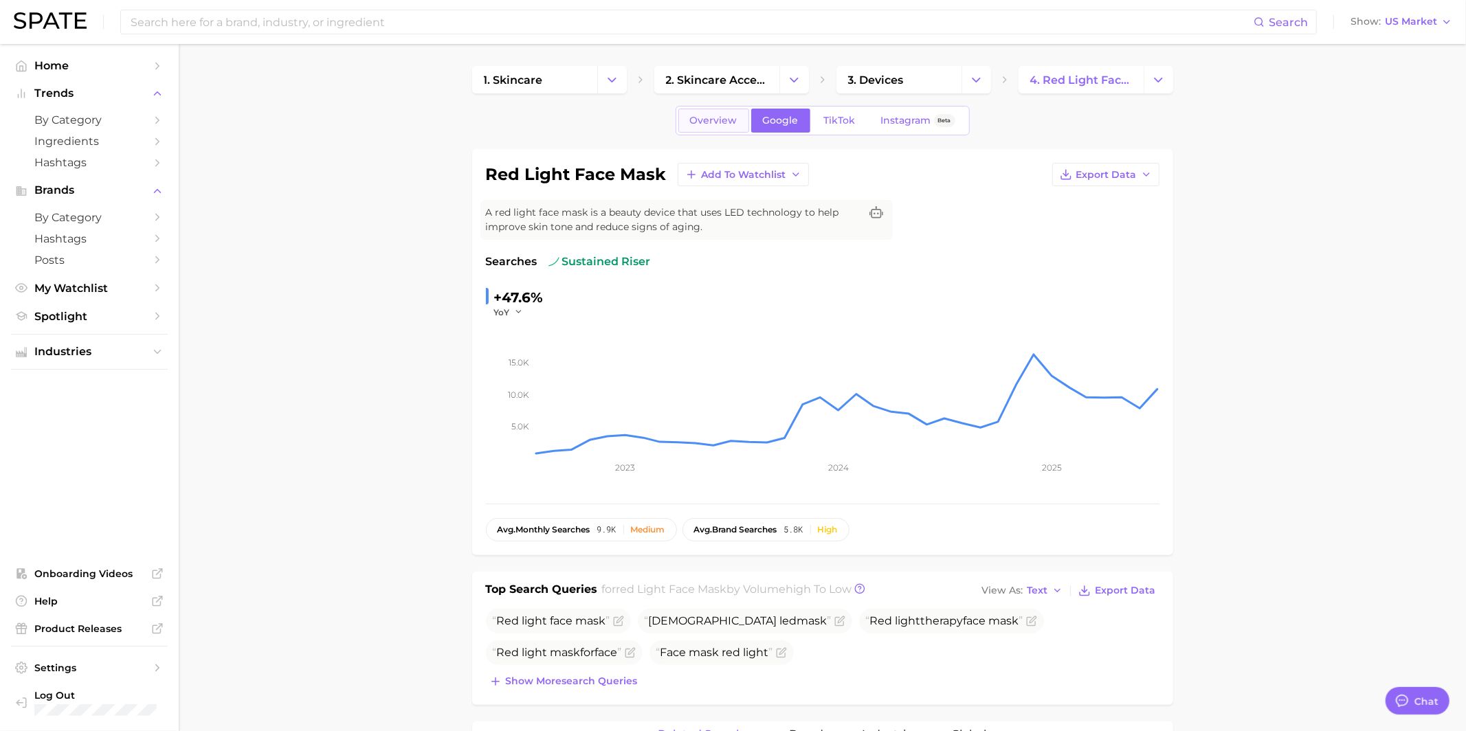
click at [723, 125] on span "Overview" at bounding box center [713, 121] width 47 height 12
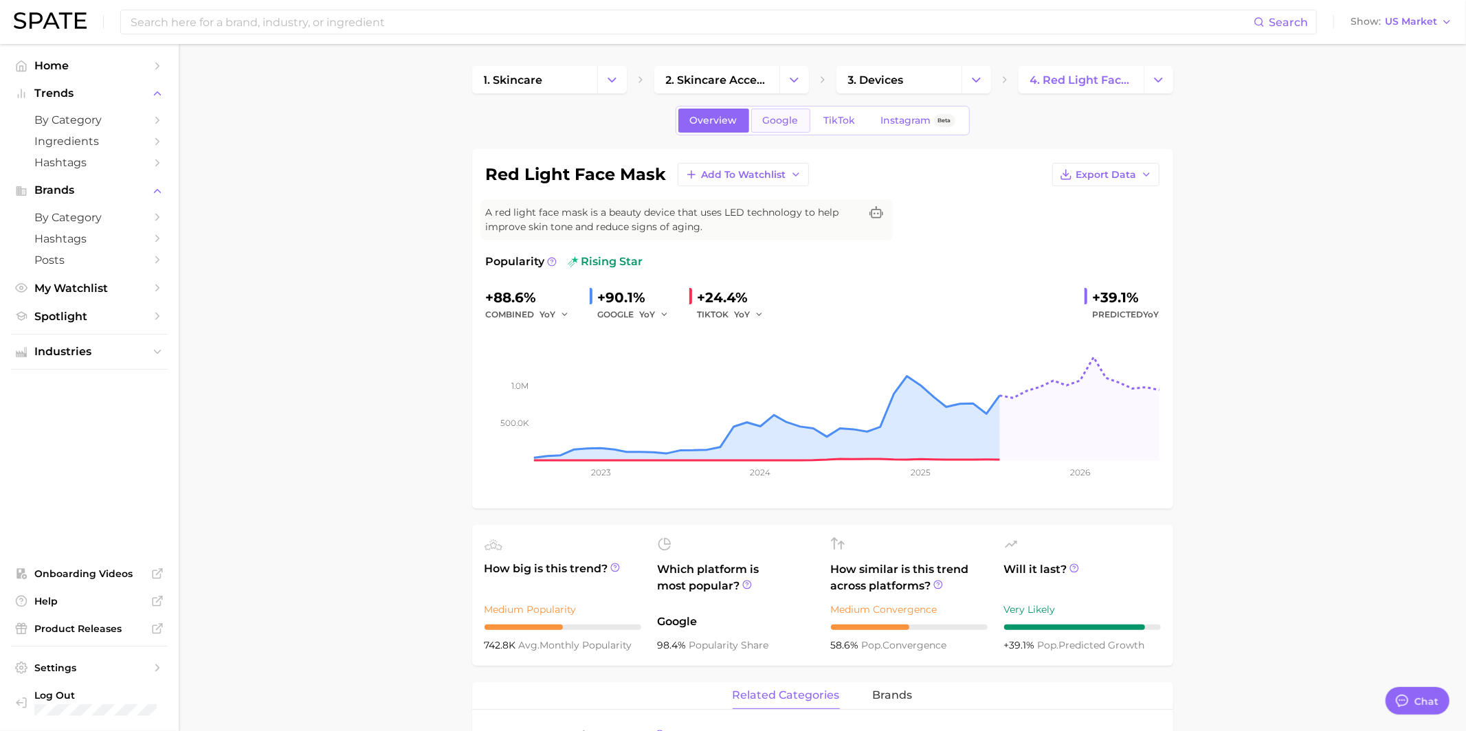
click at [792, 119] on span "Google" at bounding box center [781, 121] width 36 height 12
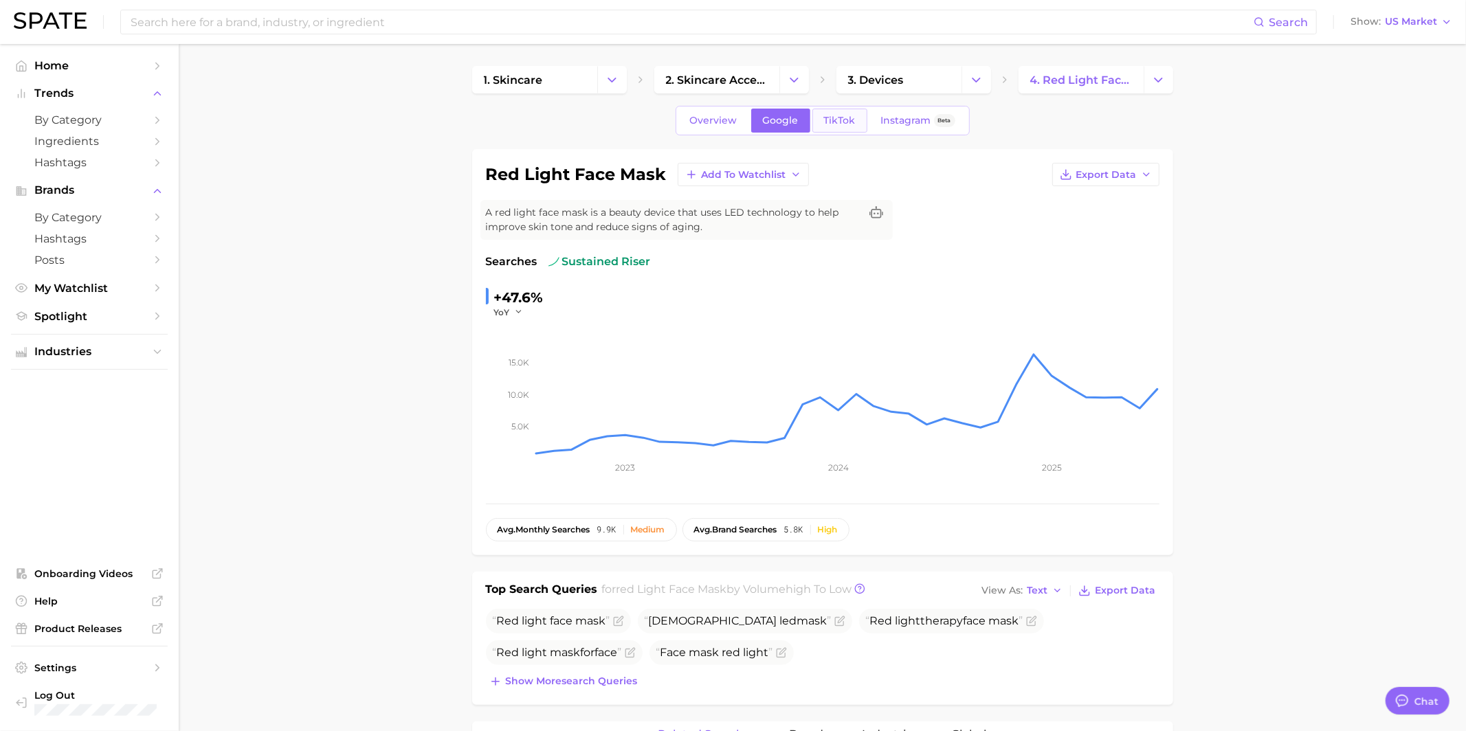
click at [832, 118] on span "TikTok" at bounding box center [840, 121] width 32 height 12
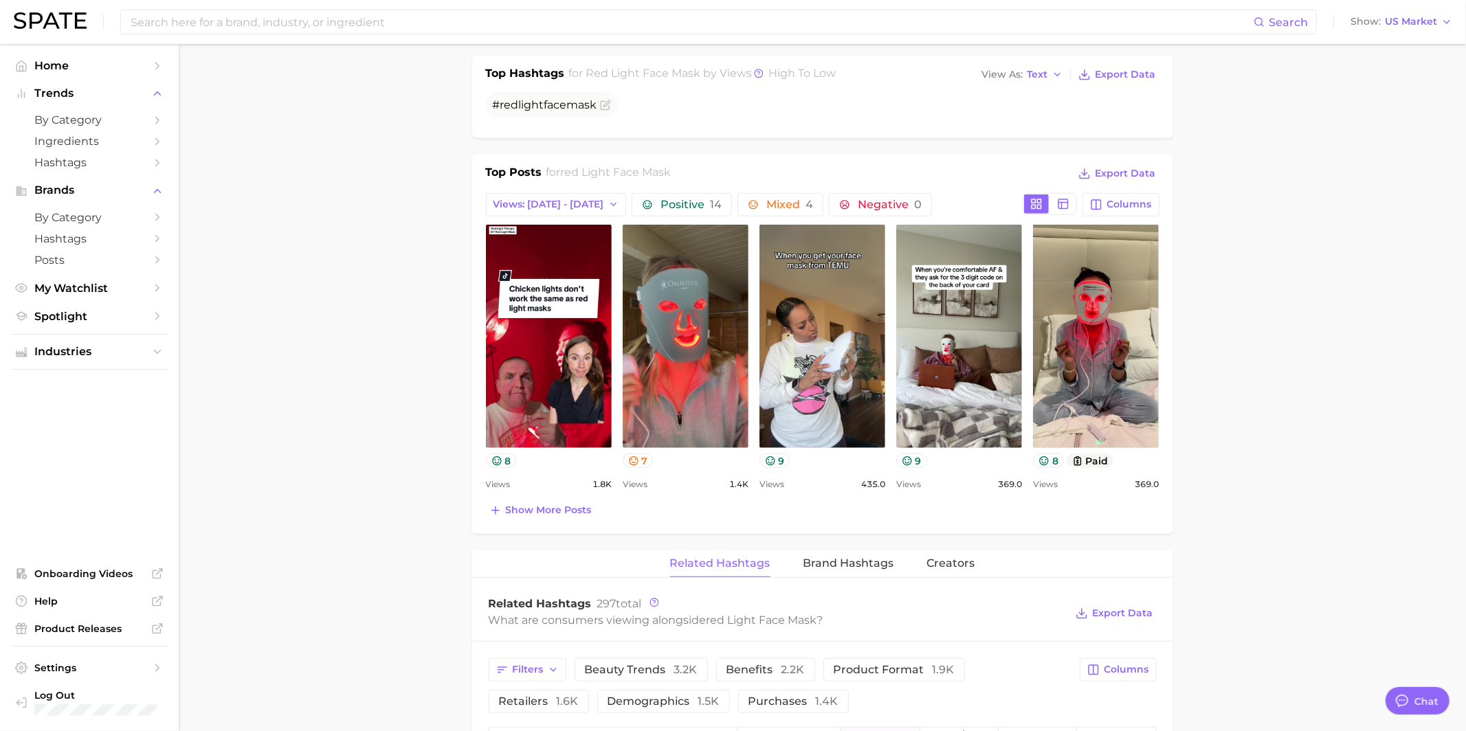
scroll to position [544, 0]
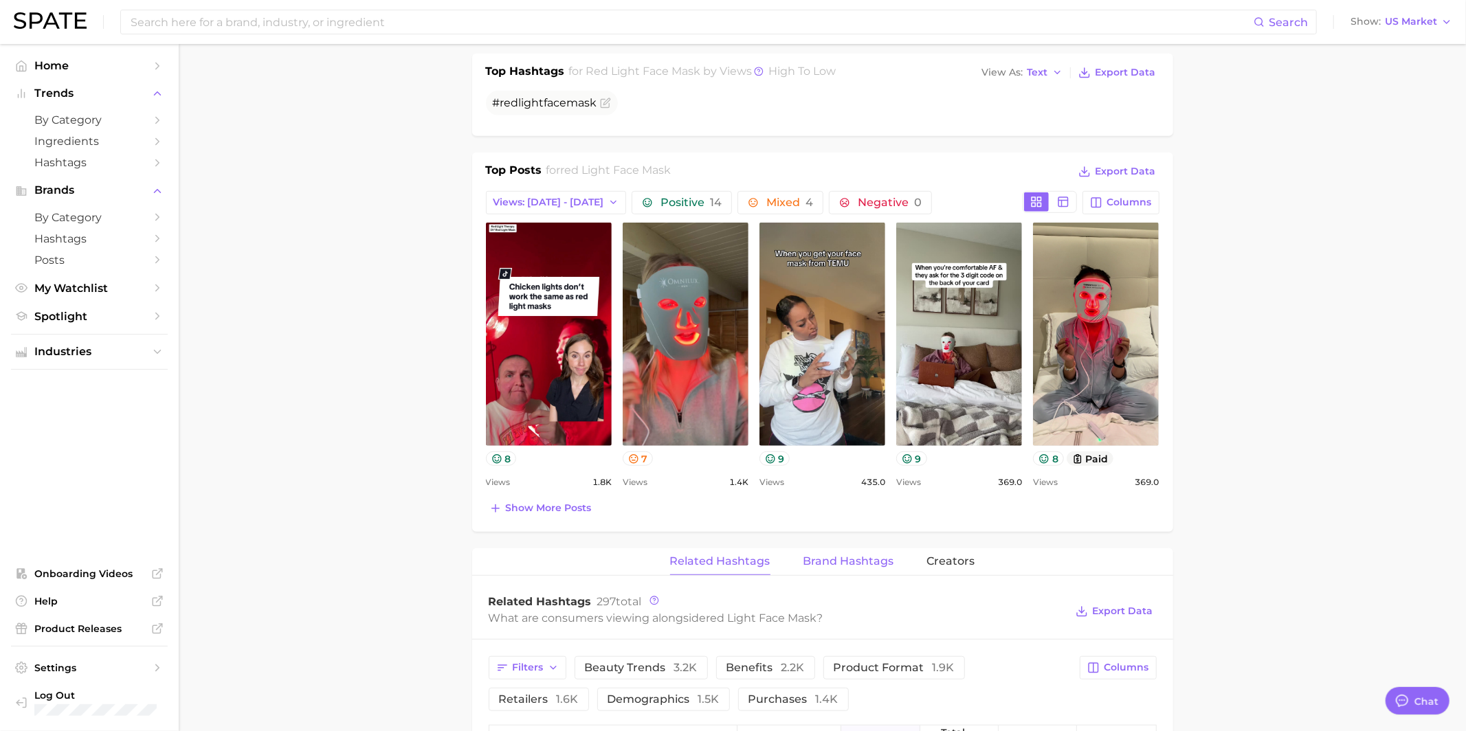
click at [820, 565] on button "Brand Hashtags" at bounding box center [848, 561] width 91 height 27
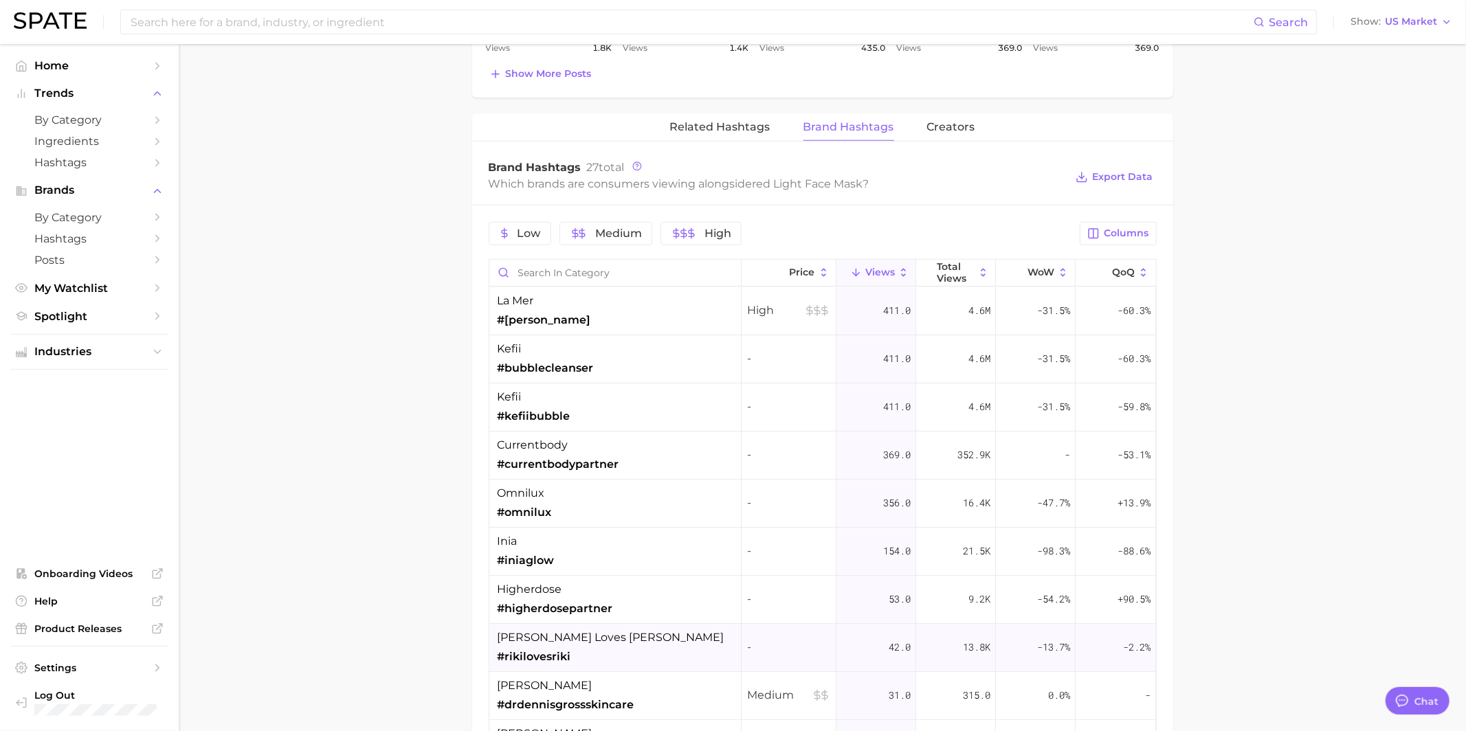
scroll to position [951, 0]
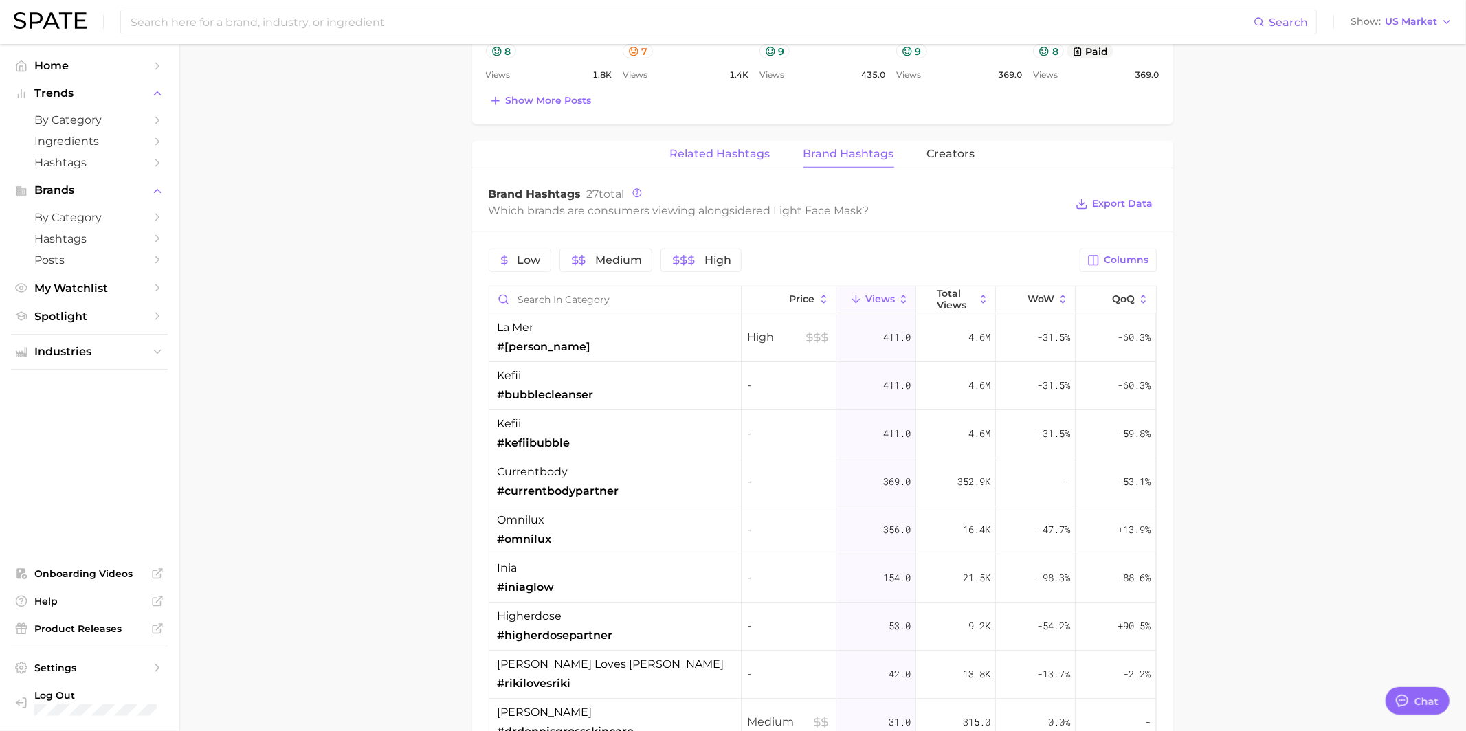
click at [708, 148] on span "Related Hashtags" at bounding box center [720, 154] width 100 height 12
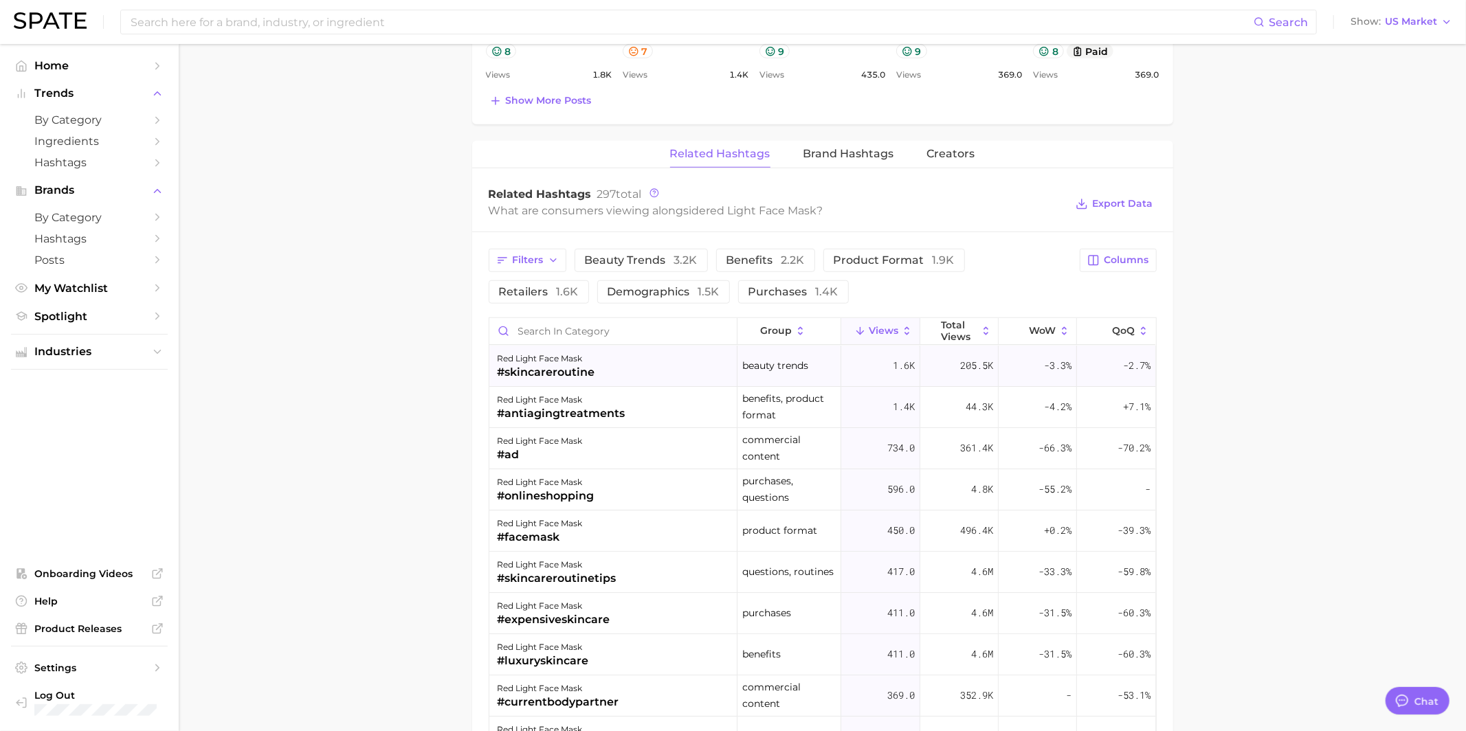
click at [639, 364] on div "red light face mask #skincareroutine" at bounding box center [613, 366] width 248 height 41
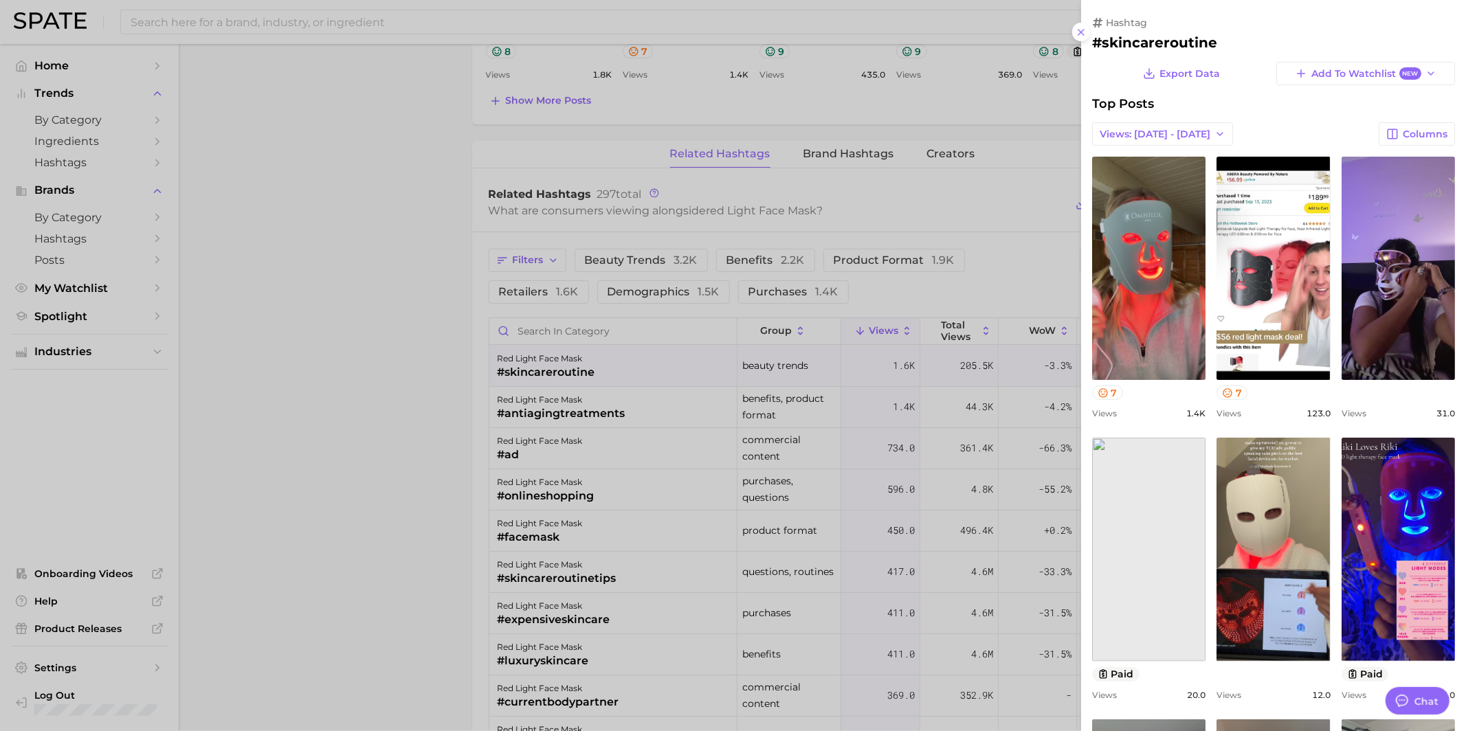
scroll to position [0, 0]
click at [1142, 43] on h2 "#skincareroutine" at bounding box center [1273, 42] width 363 height 16
copy h2 "skincareroutine"
click at [951, 120] on div at bounding box center [733, 365] width 1466 height 731
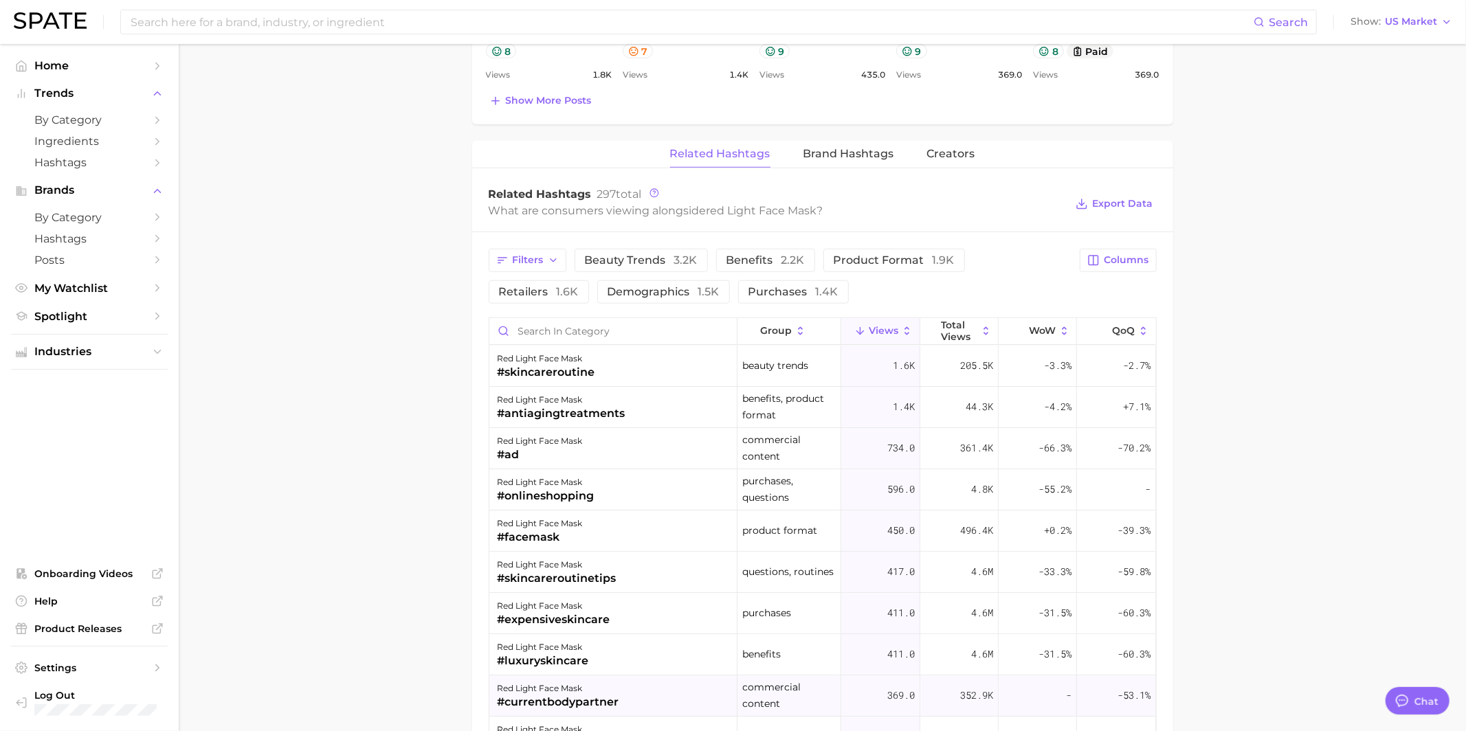
scroll to position [33, 0]
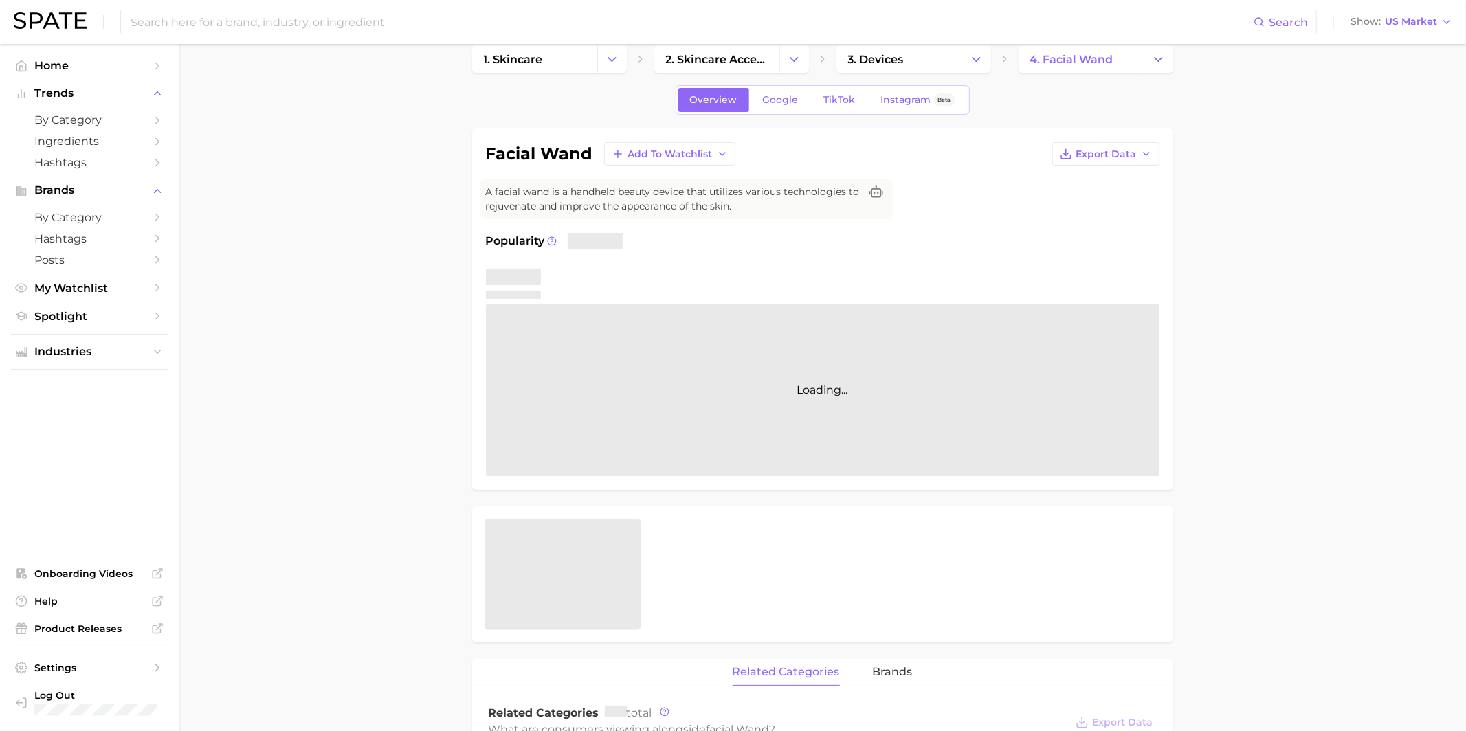
scroll to position [23, 0]
click at [786, 87] on link "Google" at bounding box center [780, 97] width 59 height 24
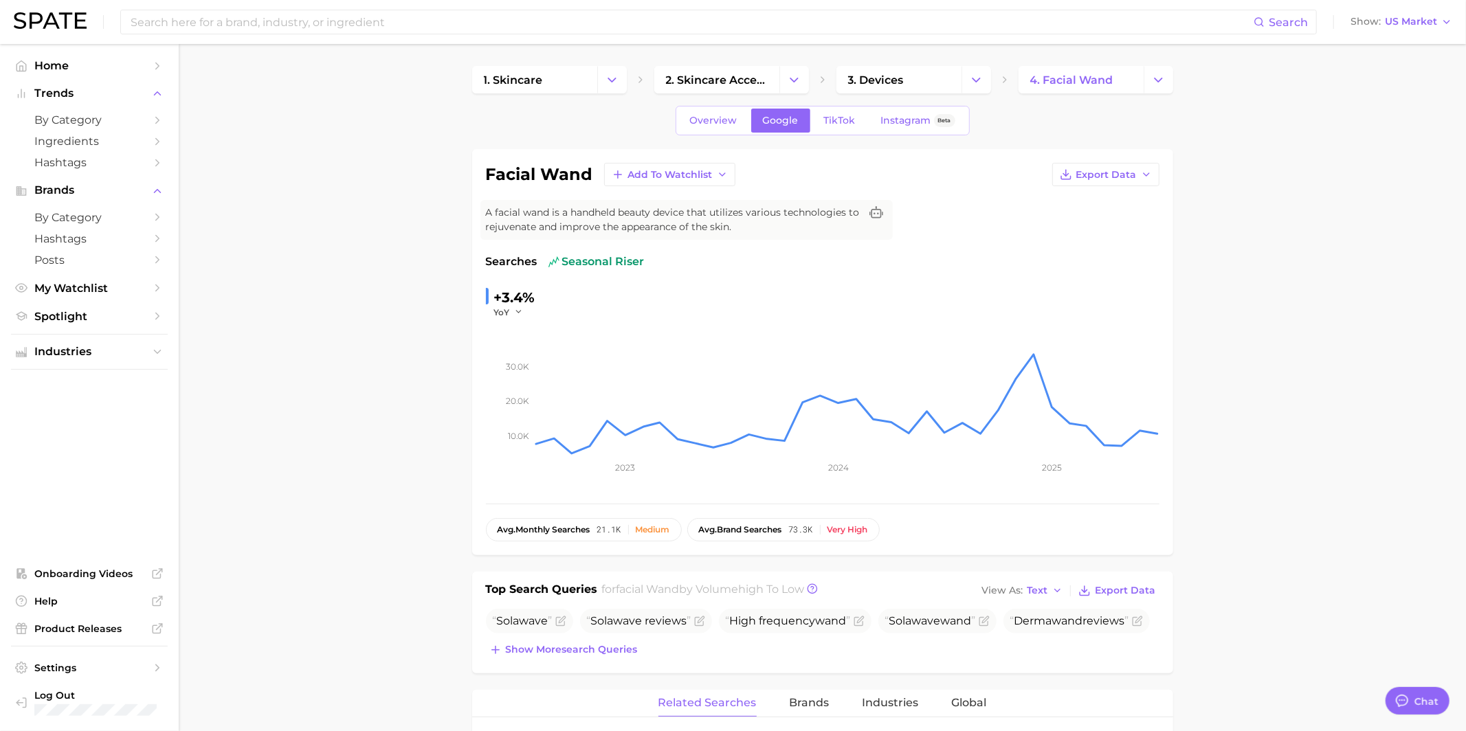
type textarea "x"
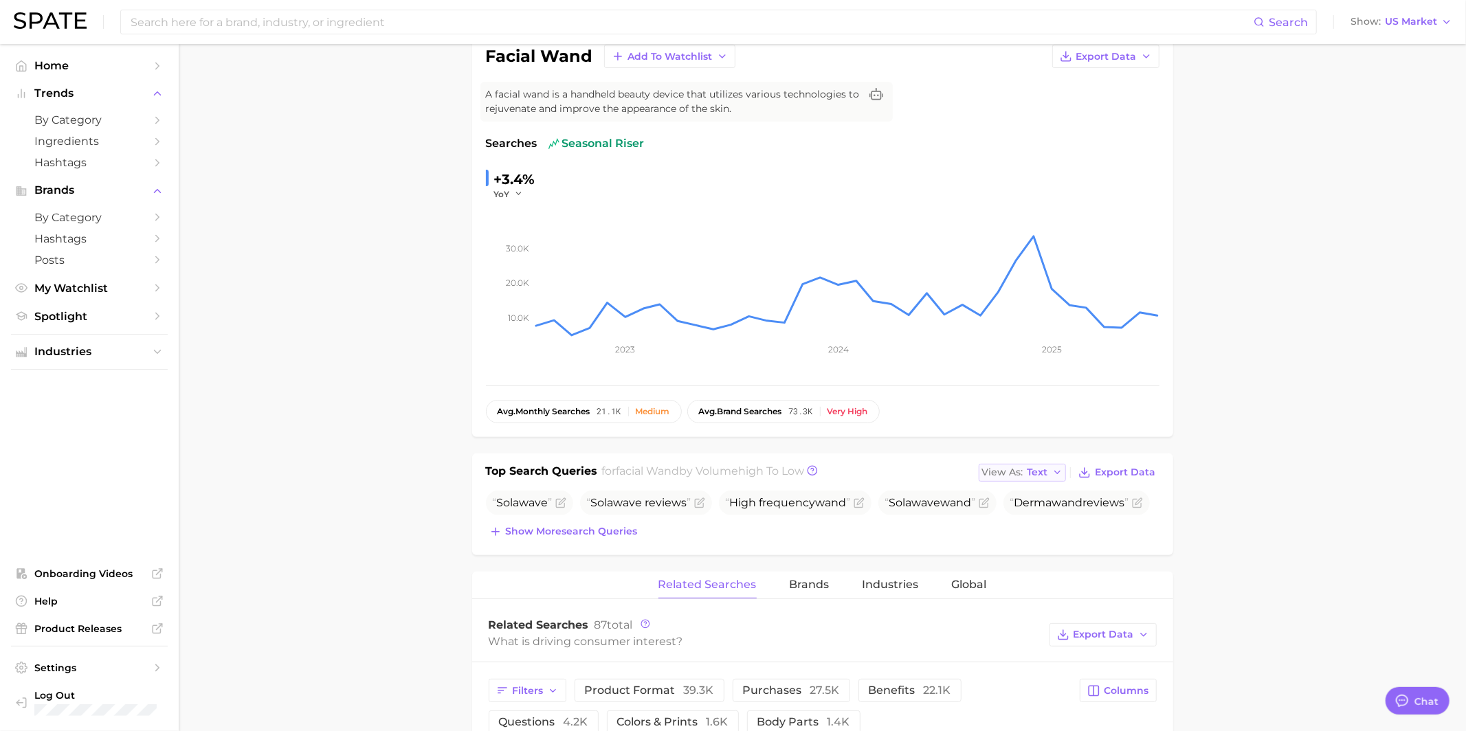
scroll to position [1331, 0]
click at [1020, 469] on span "View As" at bounding box center [1002, 473] width 41 height 8
click at [1010, 517] on span "Table" at bounding box center [1015, 520] width 27 height 12
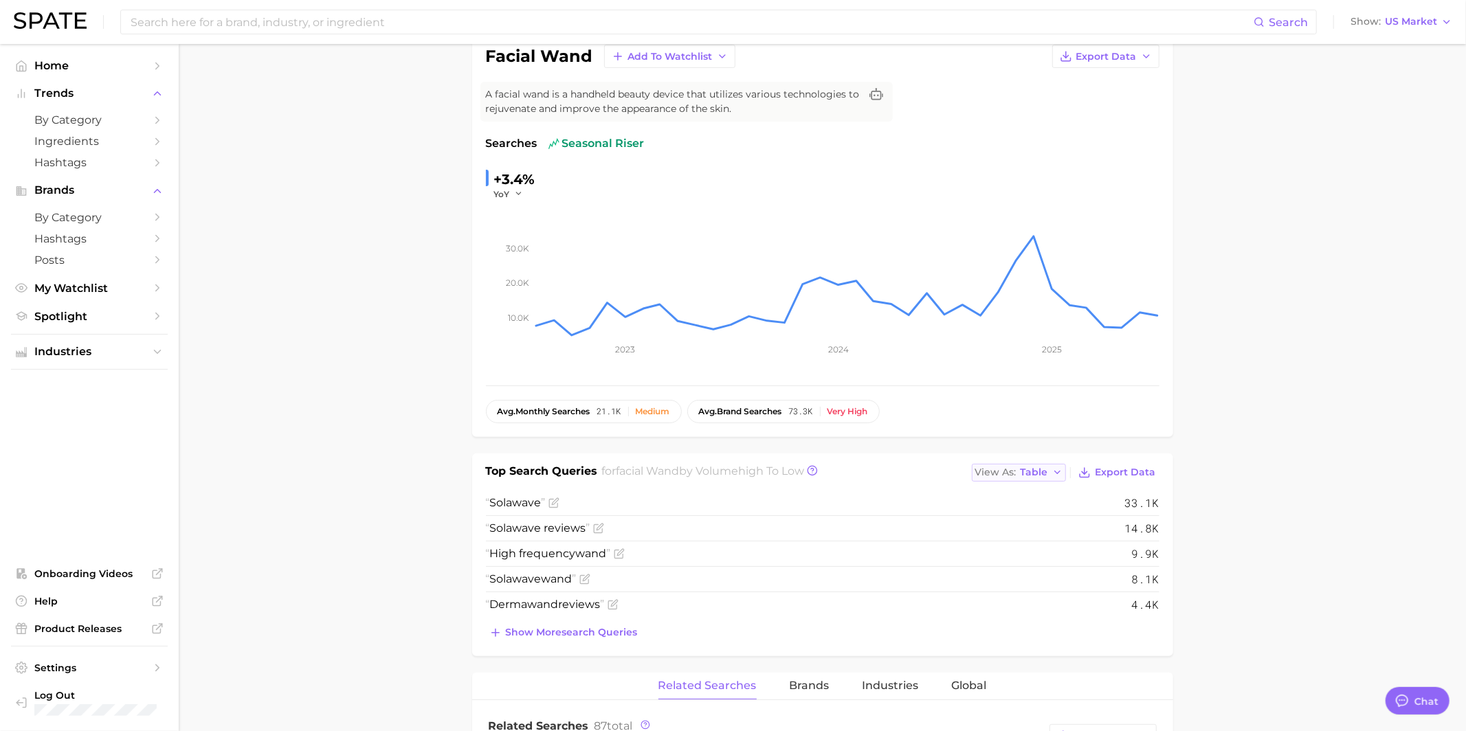
click at [1016, 469] on span "View As" at bounding box center [995, 473] width 41 height 8
click at [1011, 495] on span "Text" at bounding box center [1005, 495] width 21 height 12
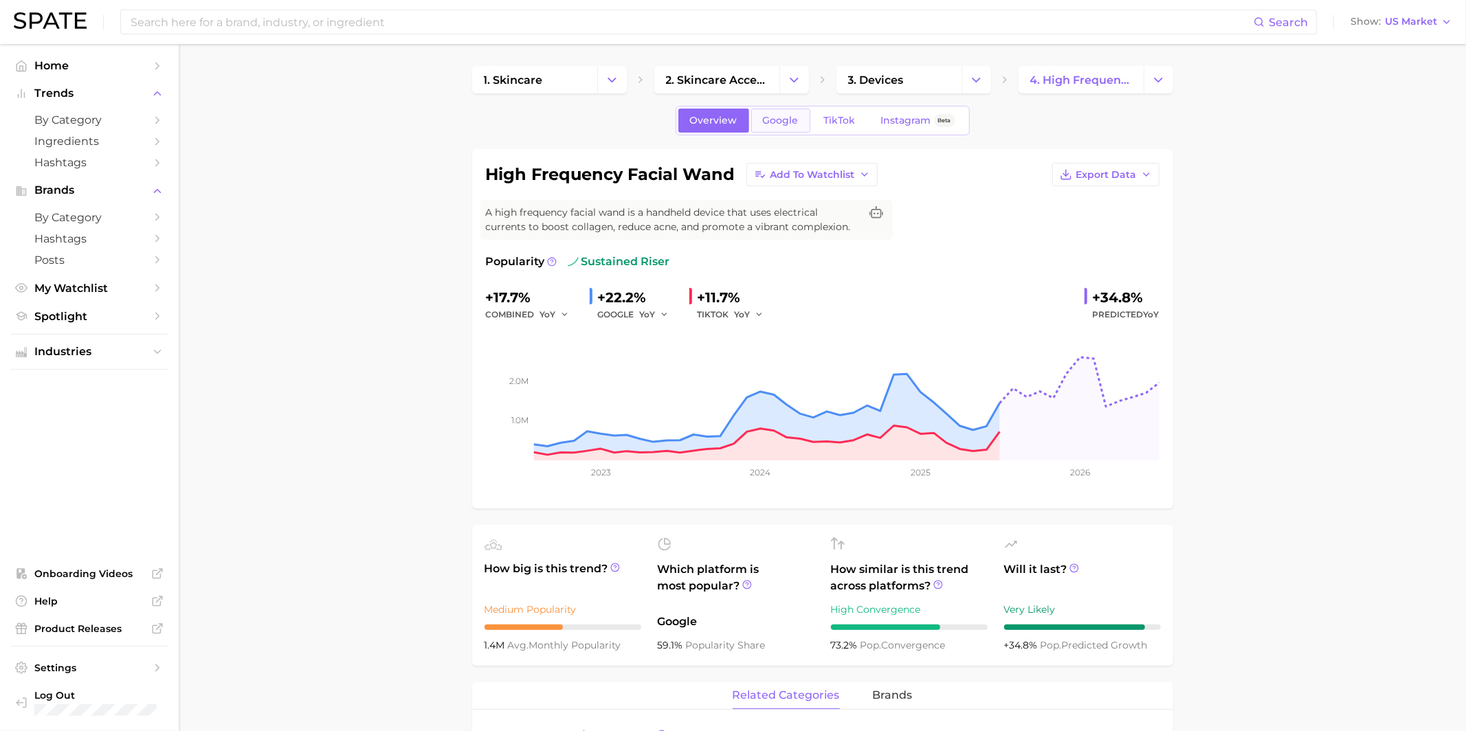
click at [775, 112] on link "Google" at bounding box center [780, 121] width 59 height 24
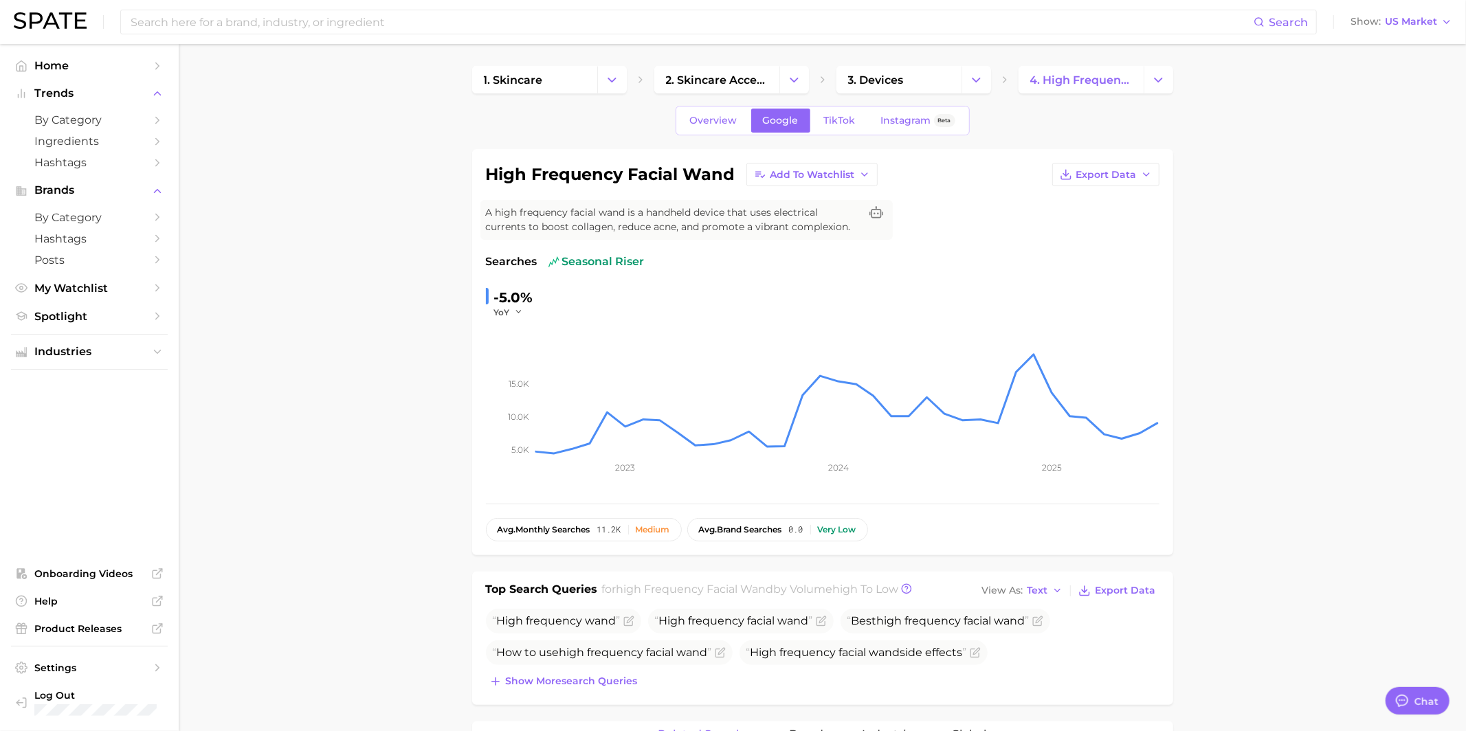
scroll to position [1331, 0]
click at [841, 111] on link "TikTok" at bounding box center [839, 121] width 55 height 24
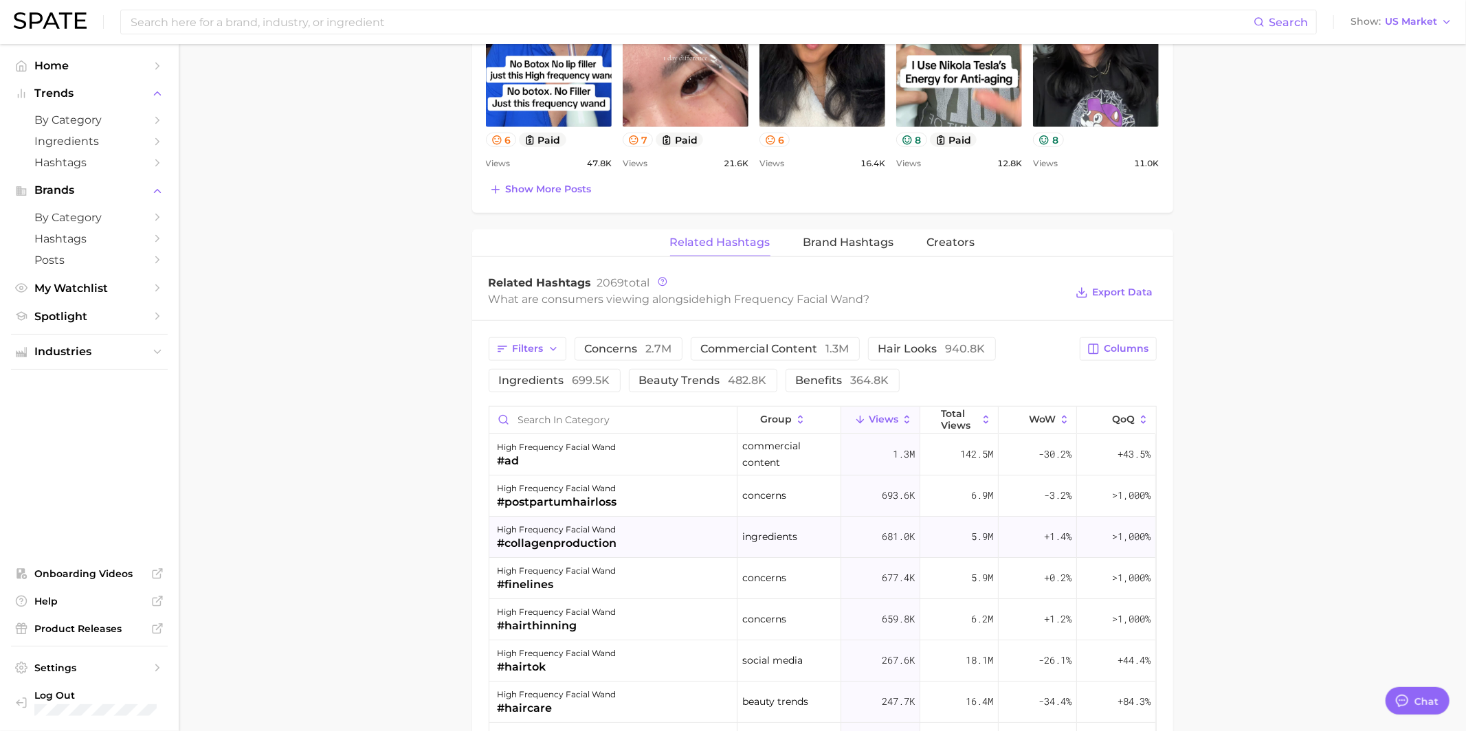
click at [617, 531] on div "high frequency facial wand #collagenproduction" at bounding box center [613, 537] width 248 height 41
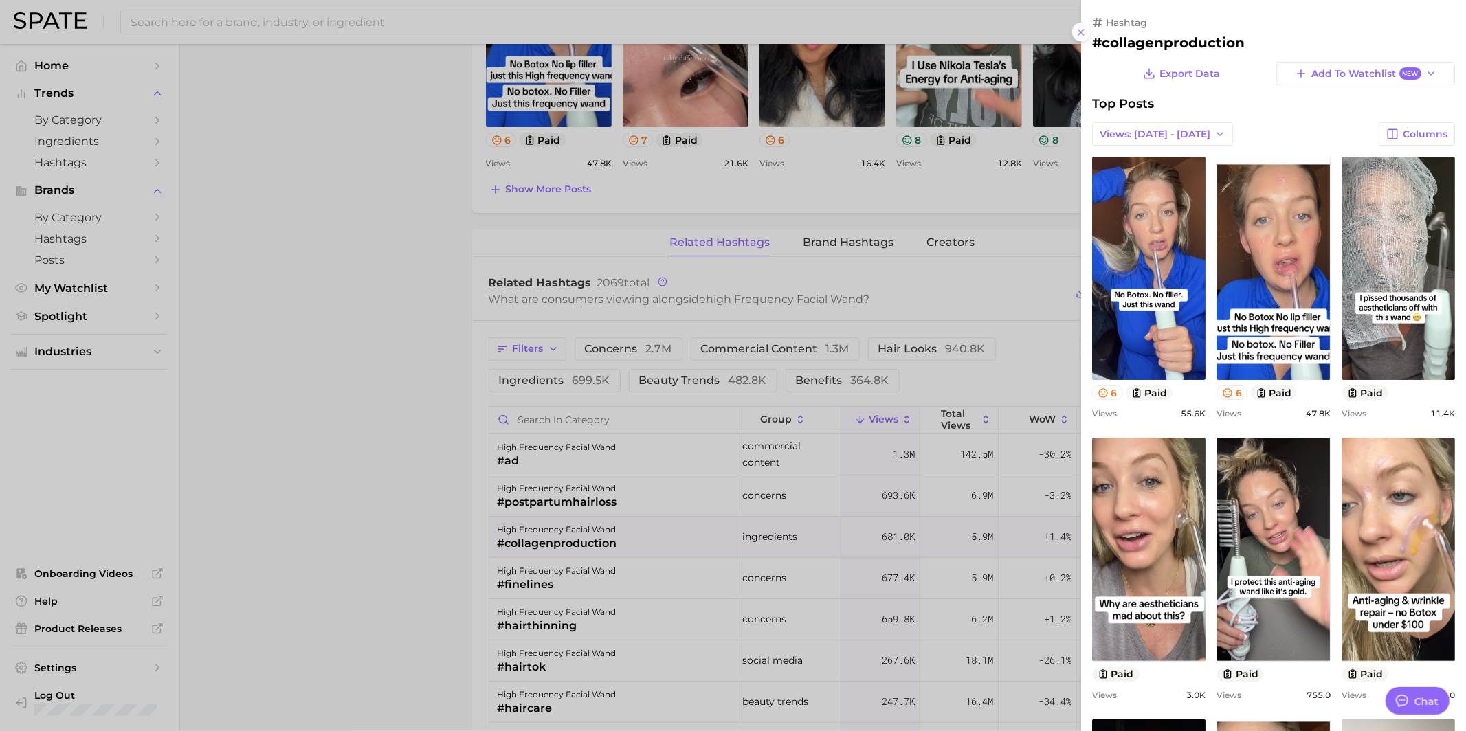
click at [1144, 45] on h2 "#collagenproduction" at bounding box center [1273, 42] width 363 height 16
copy div "#collagenproduction Export Data Add to Watchlist New"
click at [854, 519] on div at bounding box center [733, 365] width 1466 height 731
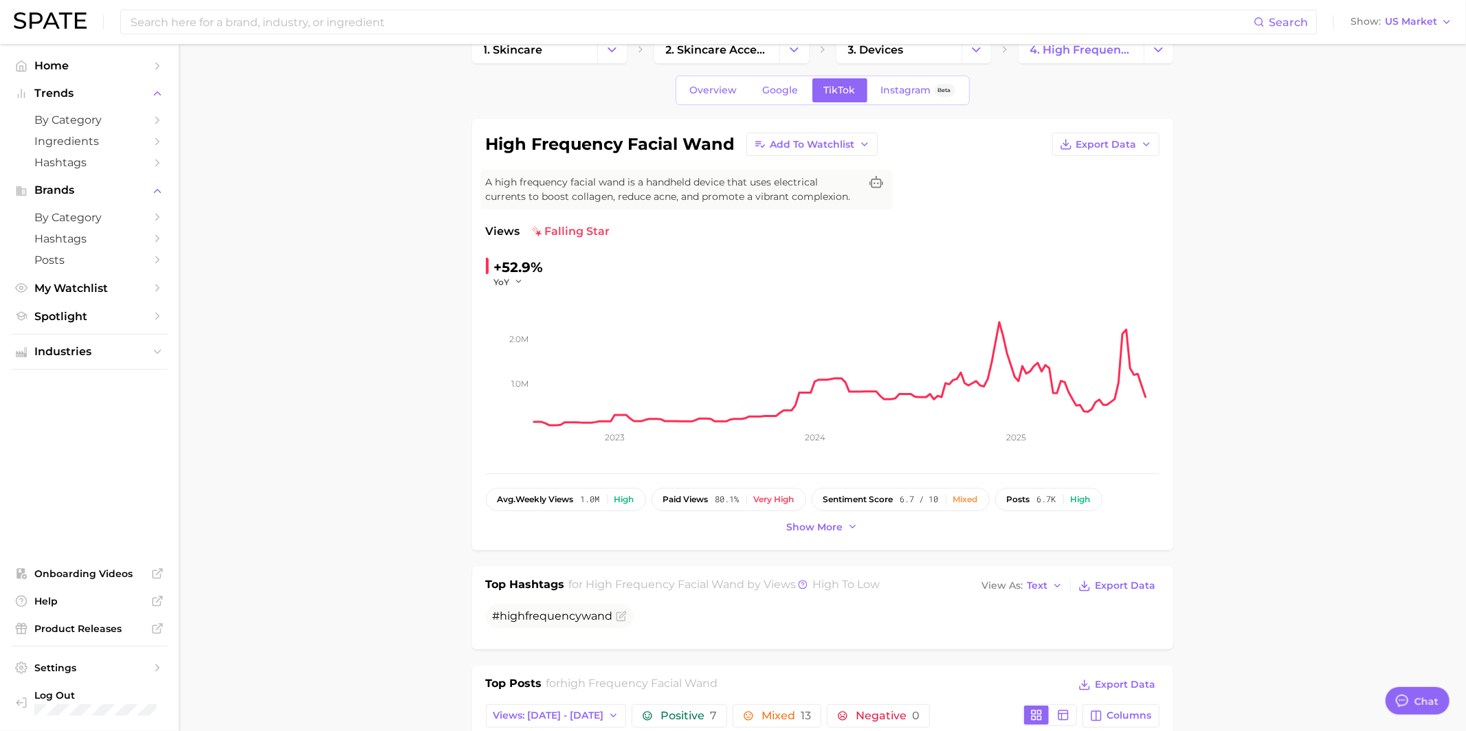
scroll to position [24, 0]
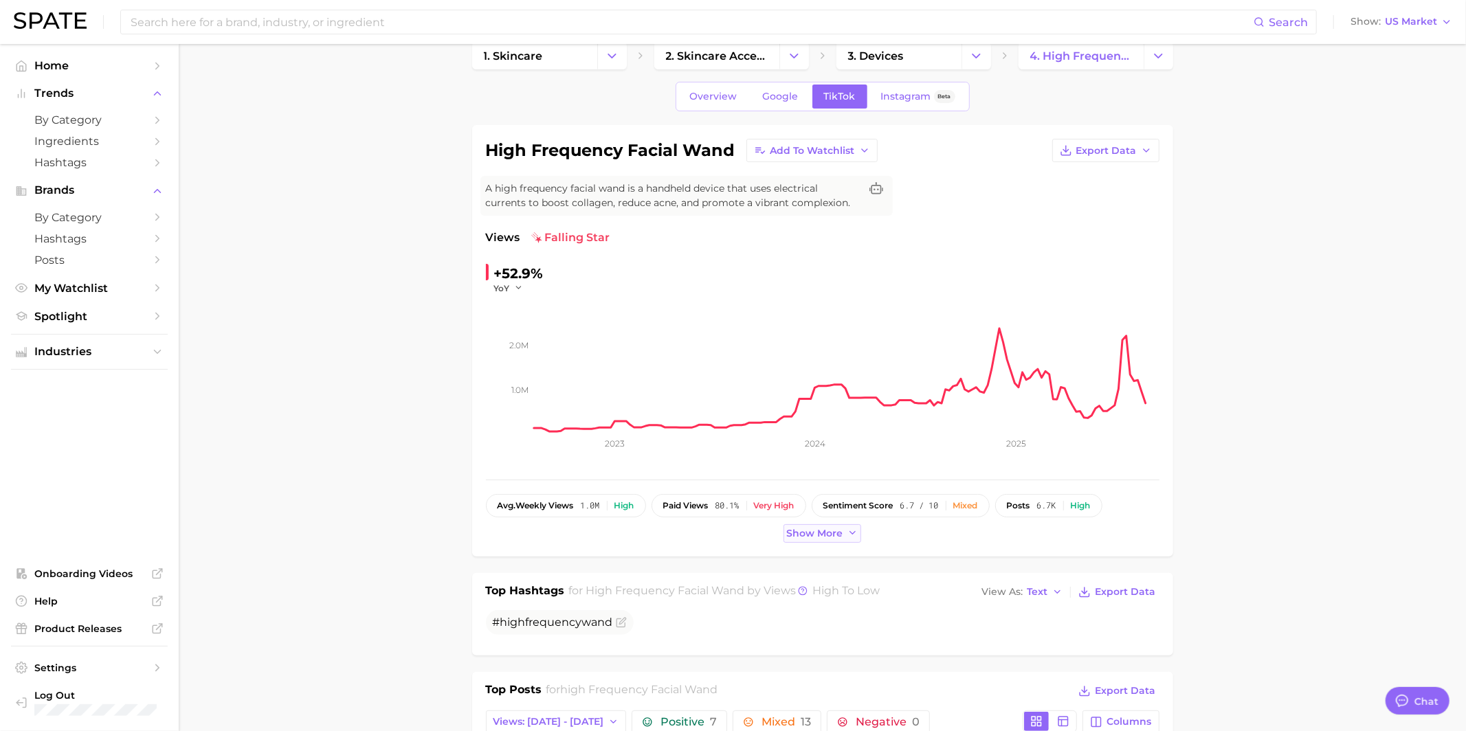
click at [814, 530] on span "Show more" at bounding box center [815, 534] width 56 height 12
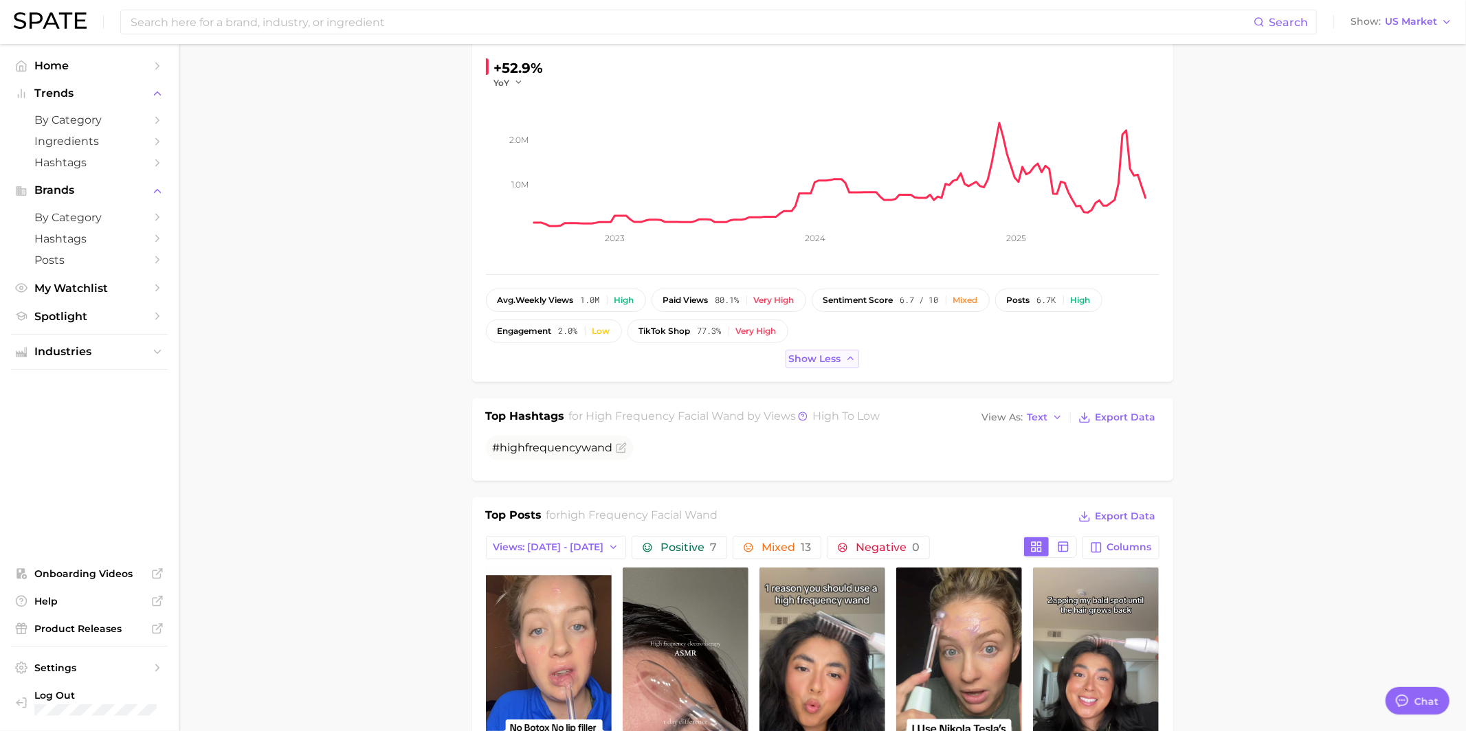
scroll to position [227, 0]
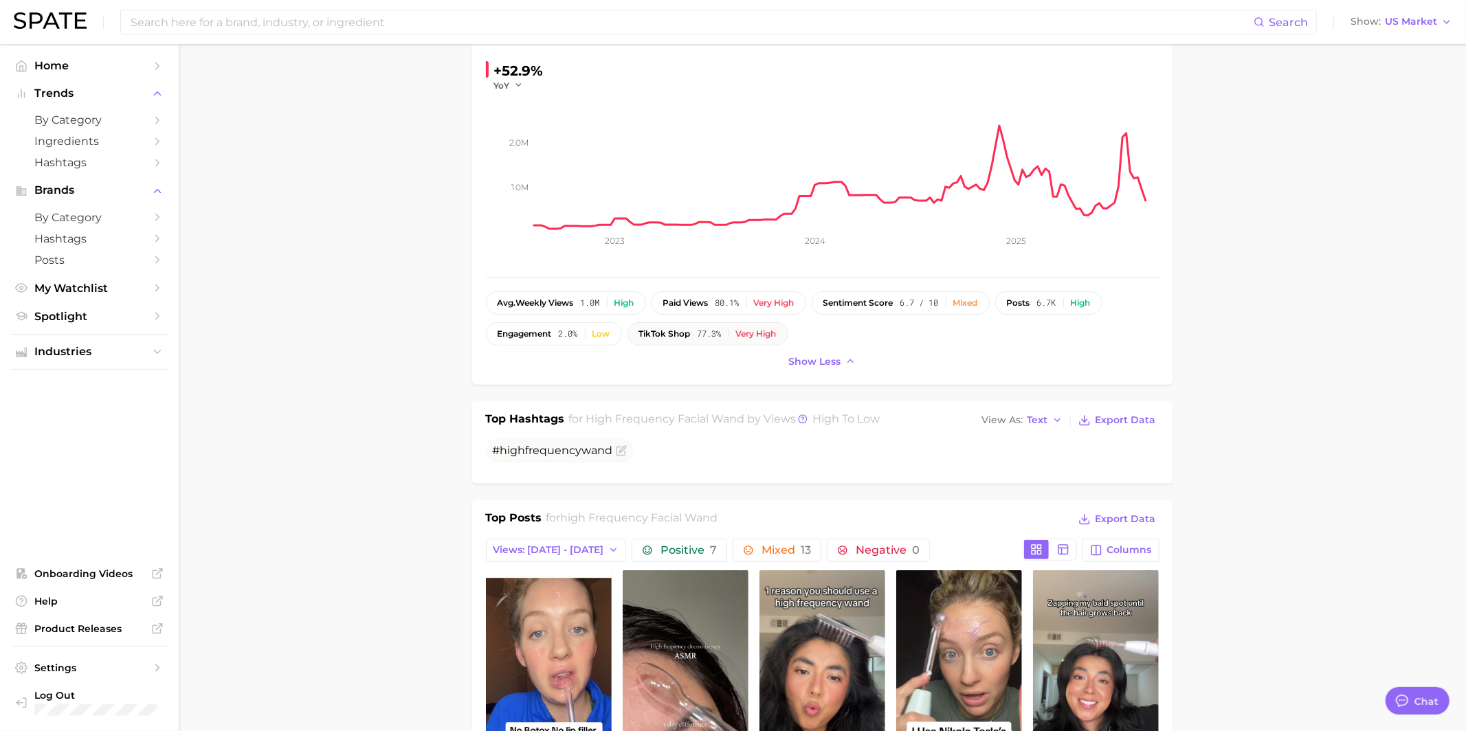
click at [760, 325] on button "TikTok shop 77.3% Very high" at bounding box center [707, 333] width 161 height 23
click at [750, 336] on div "Very high" at bounding box center [756, 334] width 41 height 10
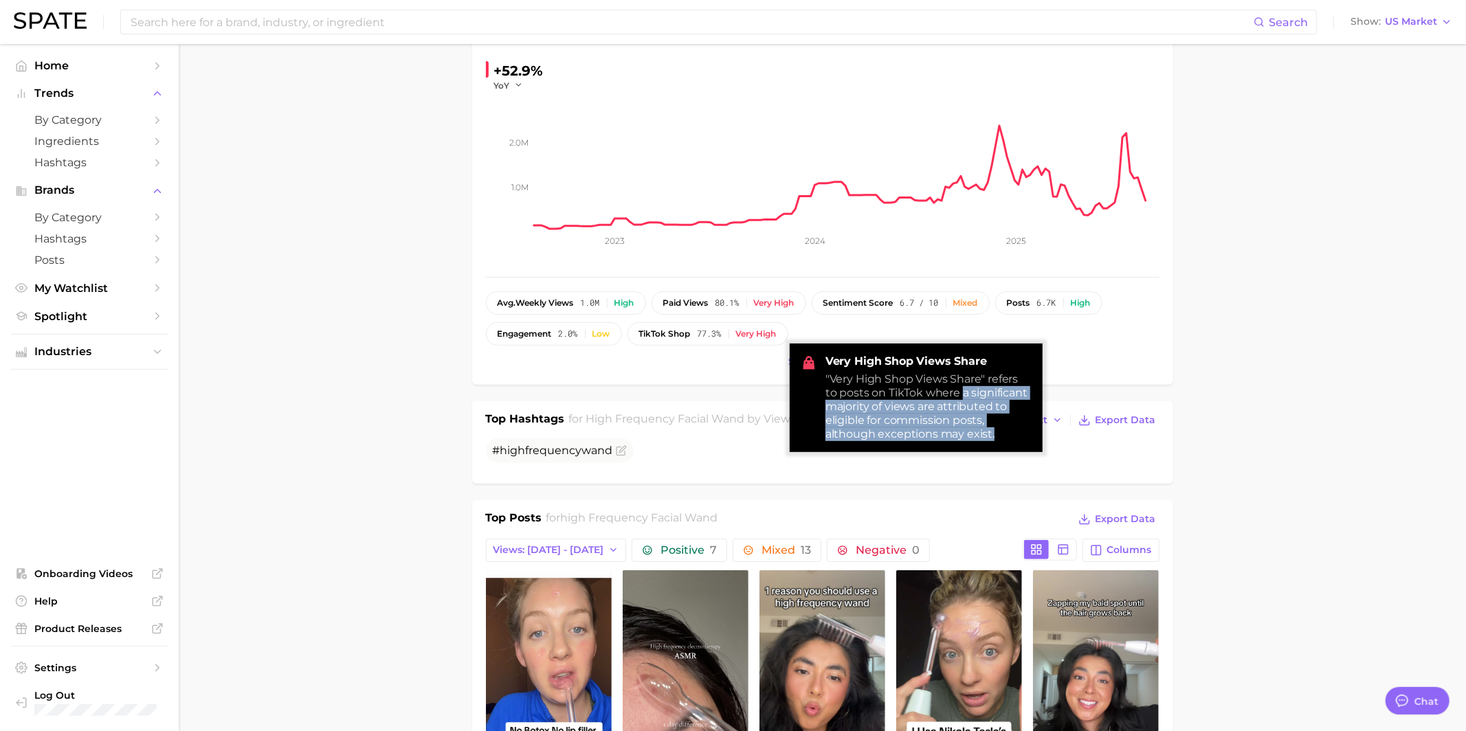
drag, startPoint x: 948, startPoint y: 395, endPoint x: 1017, endPoint y: 450, distance: 88.0
click at [1017, 450] on div "Very High Shop Views Share "Very High Shop Views Share" refers to posts on TikT…" at bounding box center [916, 398] width 253 height 109
copy div "a significant majority of views are attributed to eligible for commission posts…"
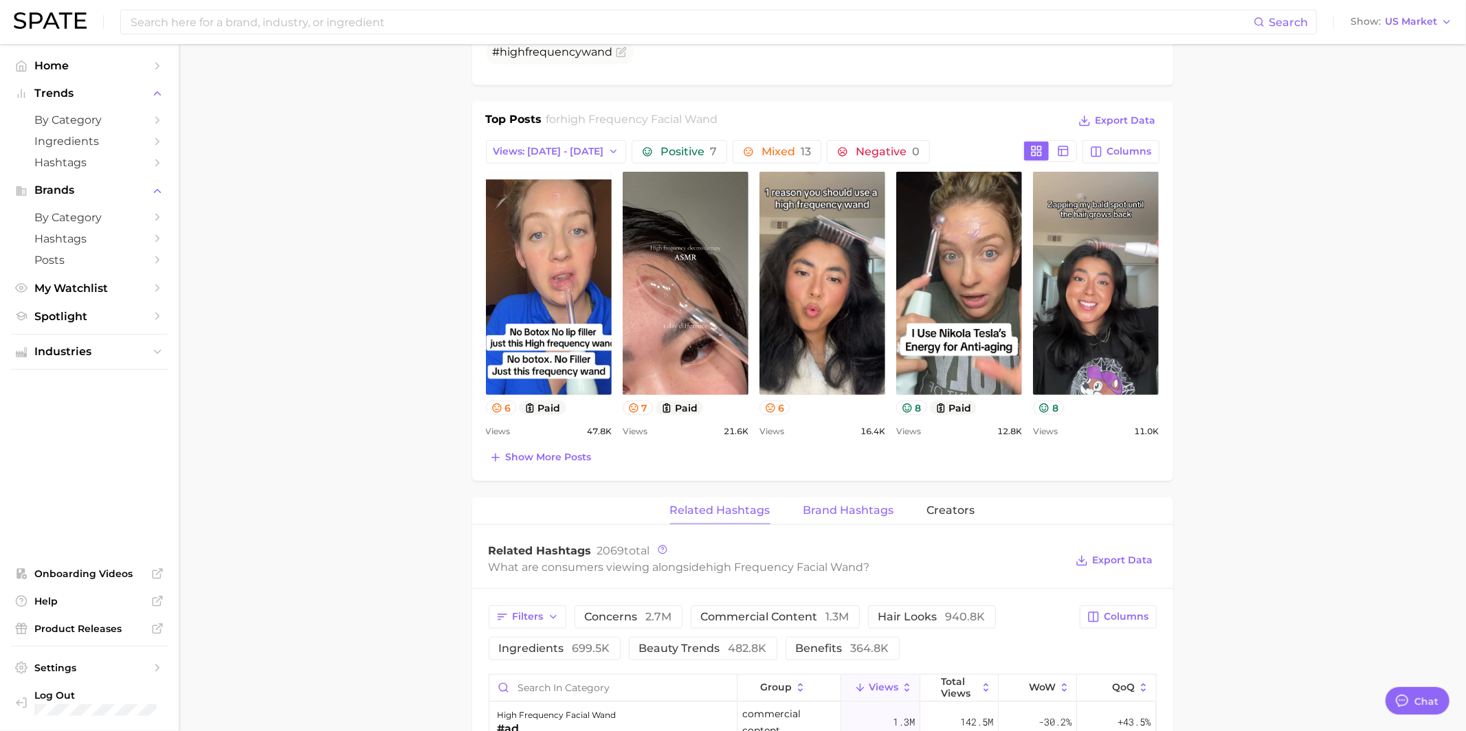
click at [851, 511] on span "Brand Hashtags" at bounding box center [848, 510] width 91 height 12
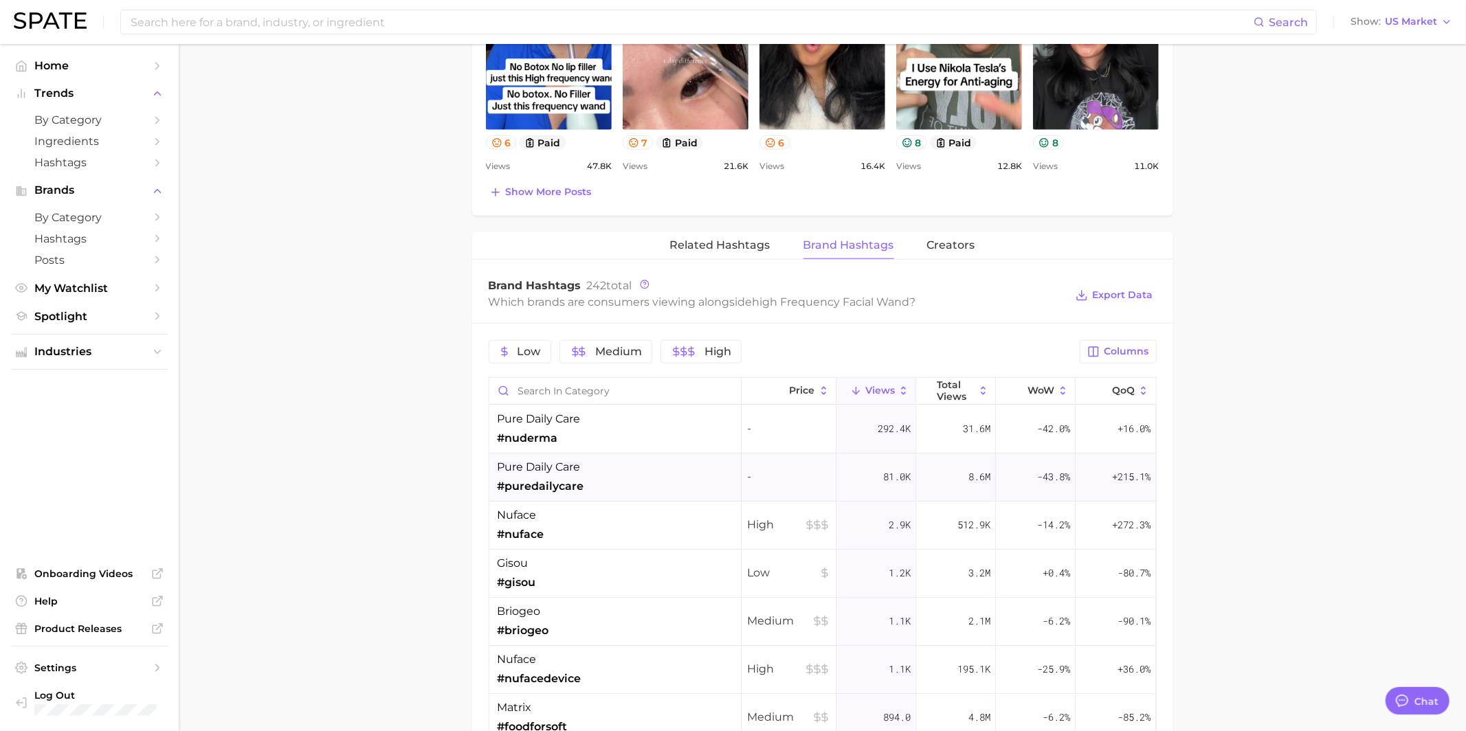
scroll to position [891, 0]
click at [644, 442] on div "pure daily care #nuderma" at bounding box center [615, 429] width 252 height 48
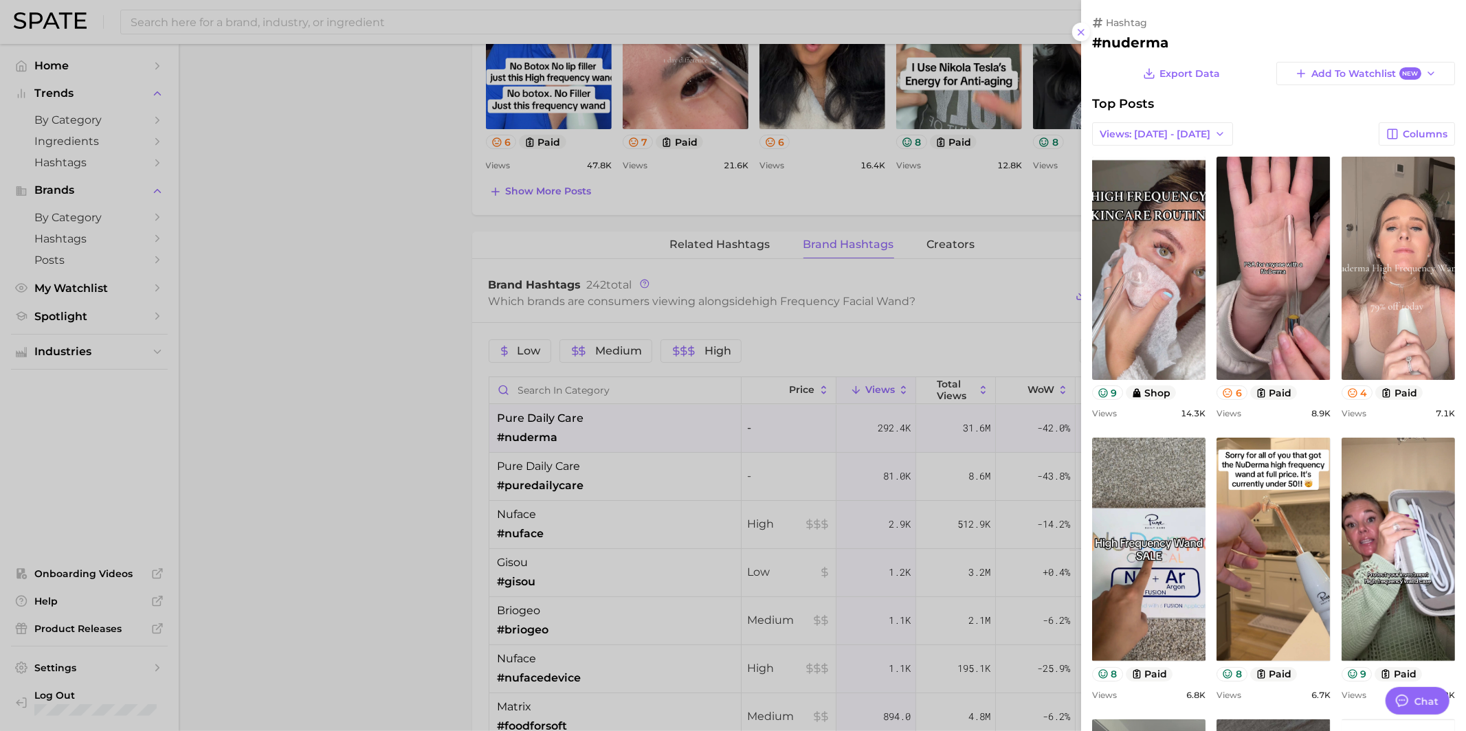
scroll to position [0, 0]
click at [645, 475] on div at bounding box center [733, 365] width 1466 height 731
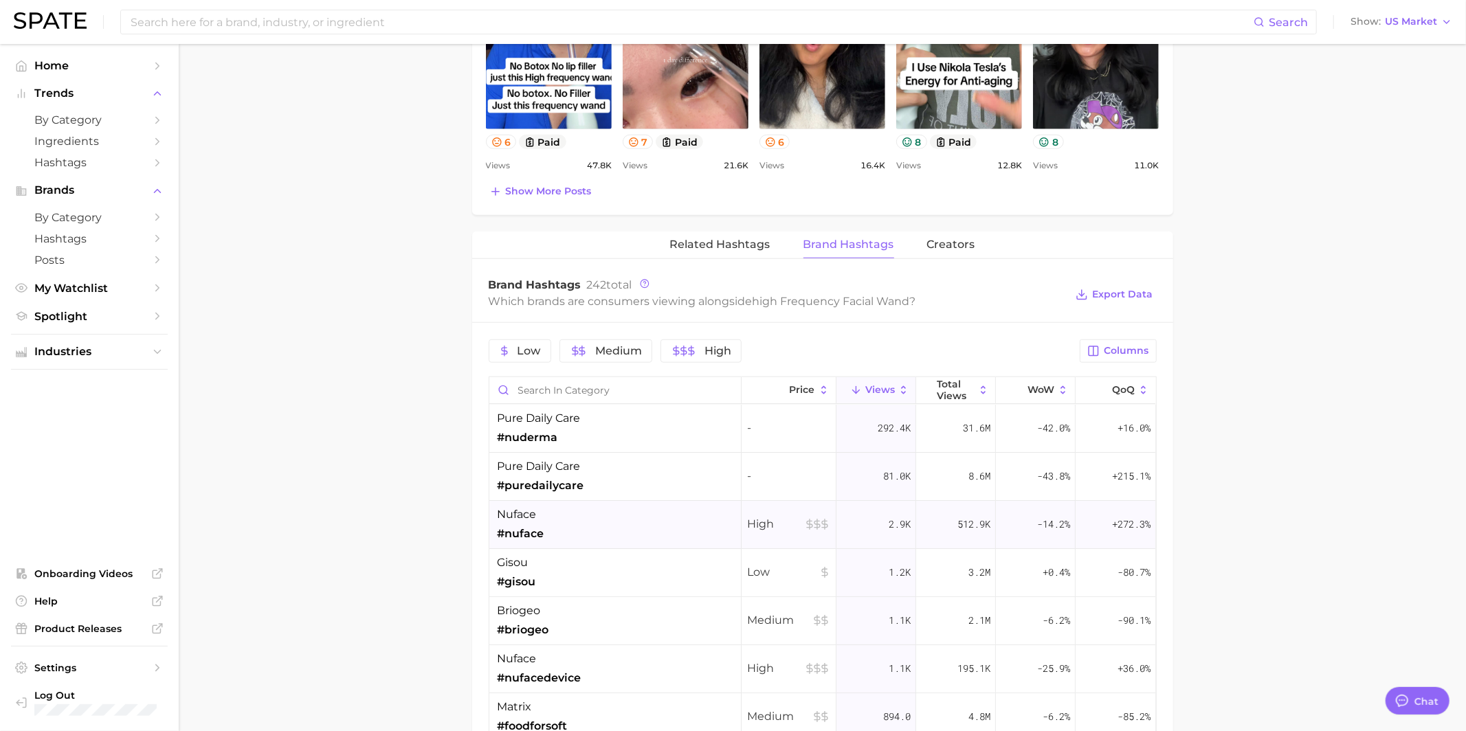
click at [638, 527] on div "nuface #nuface" at bounding box center [615, 525] width 252 height 48
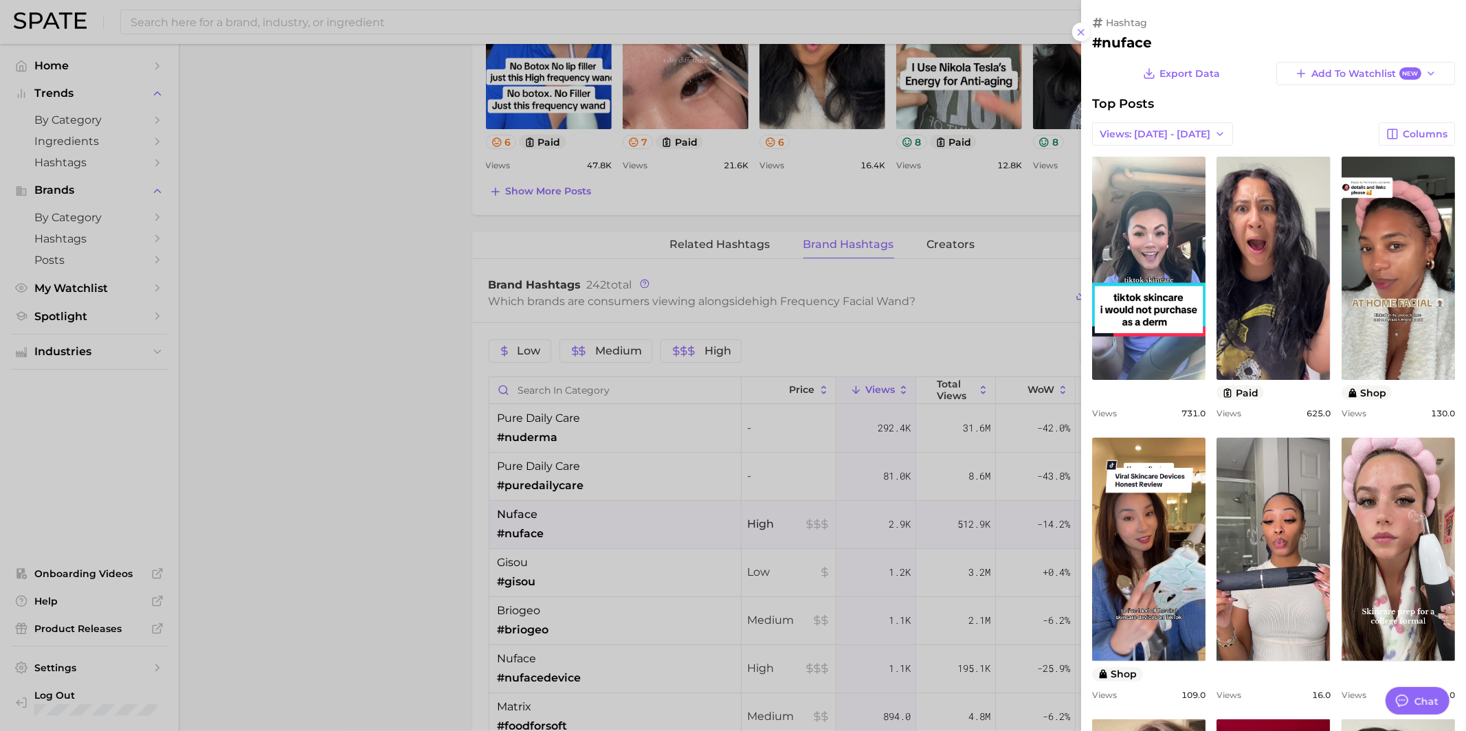
click at [635, 412] on div at bounding box center [733, 365] width 1466 height 731
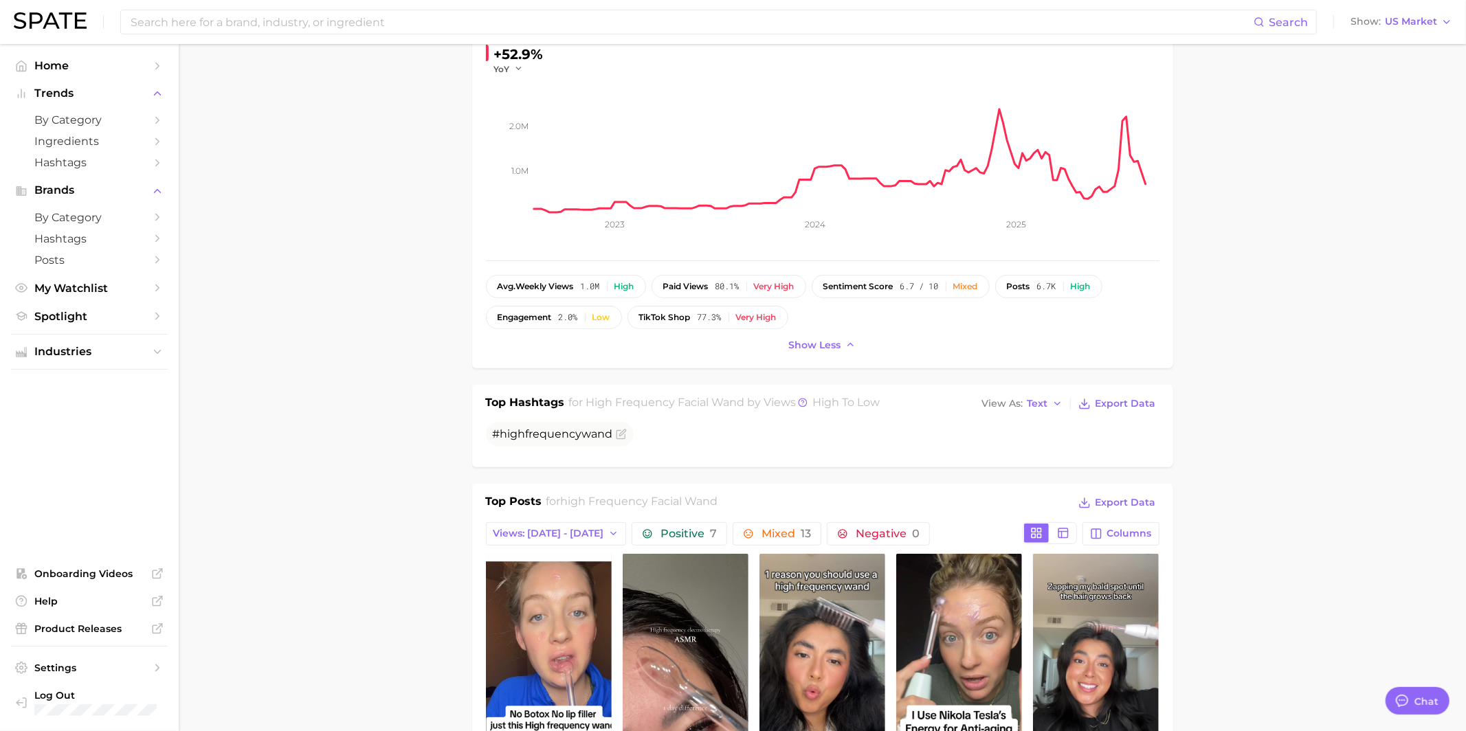
scroll to position [49, 0]
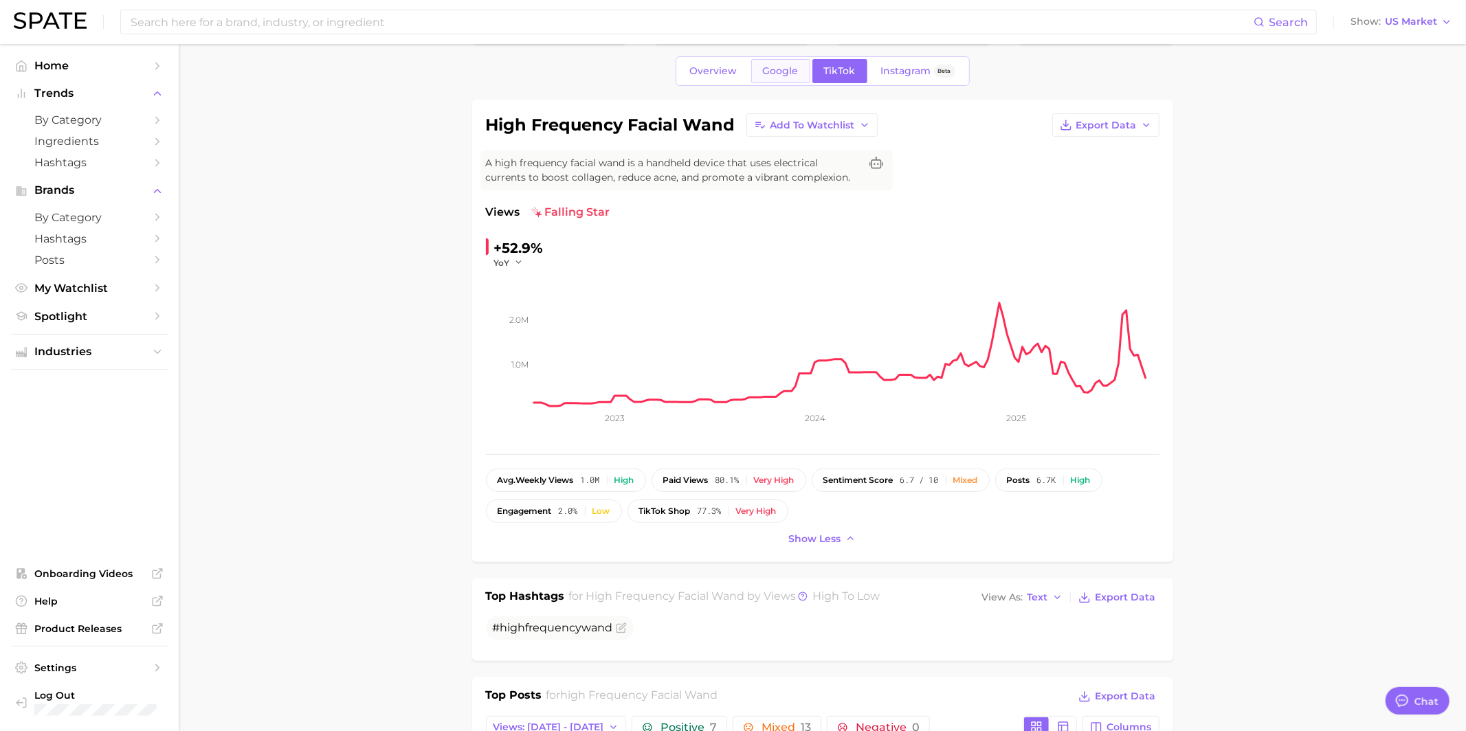
click at [775, 67] on span "Google" at bounding box center [781, 71] width 36 height 12
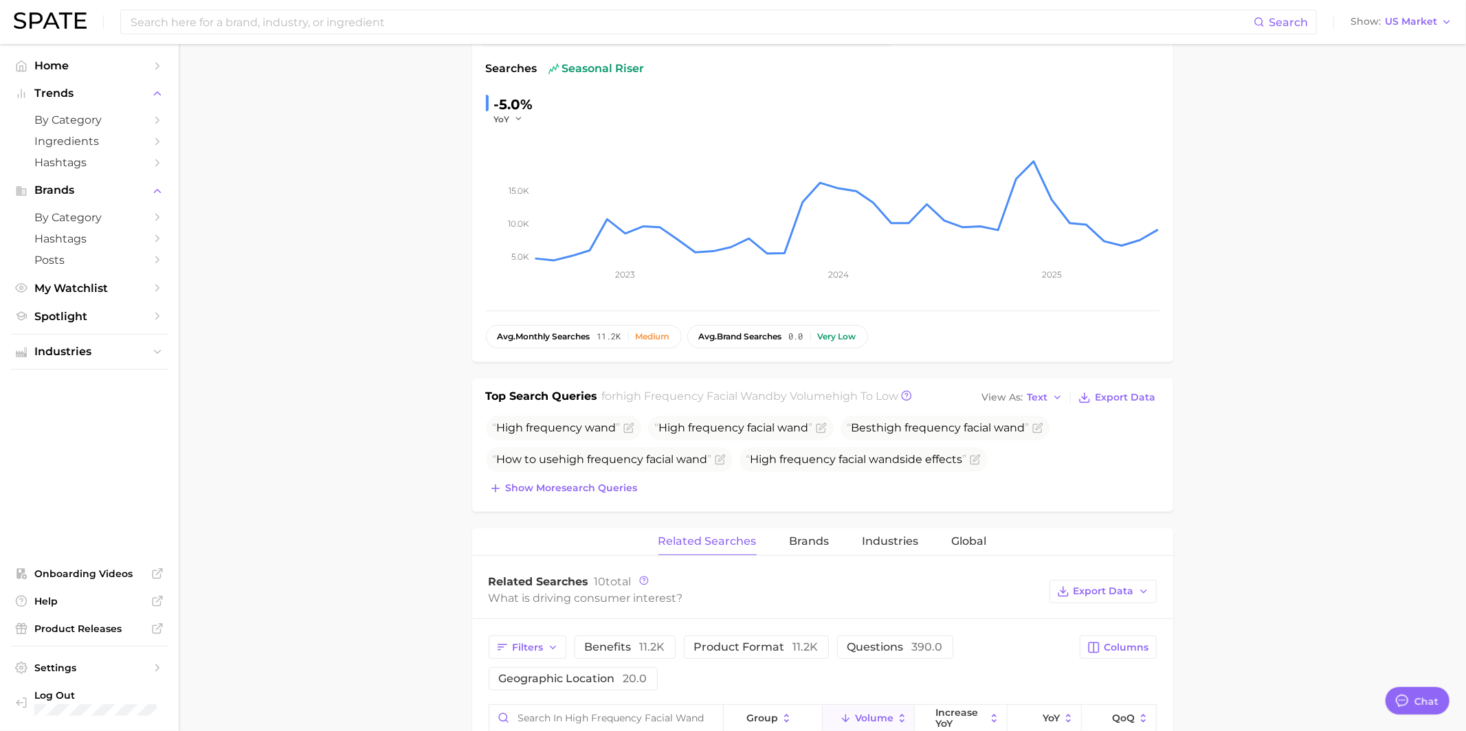
scroll to position [325, 0]
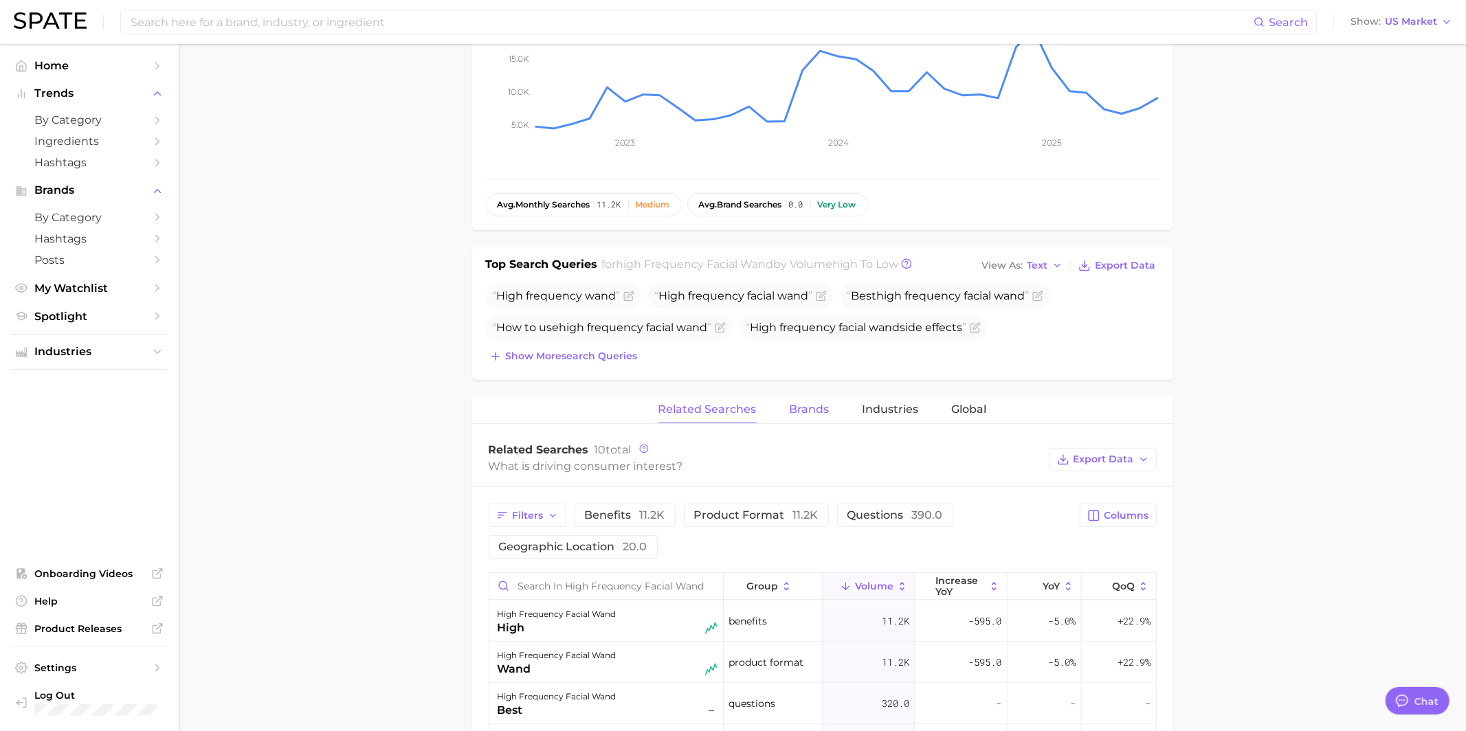
click at [805, 414] on button "Brands" at bounding box center [810, 409] width 40 height 27
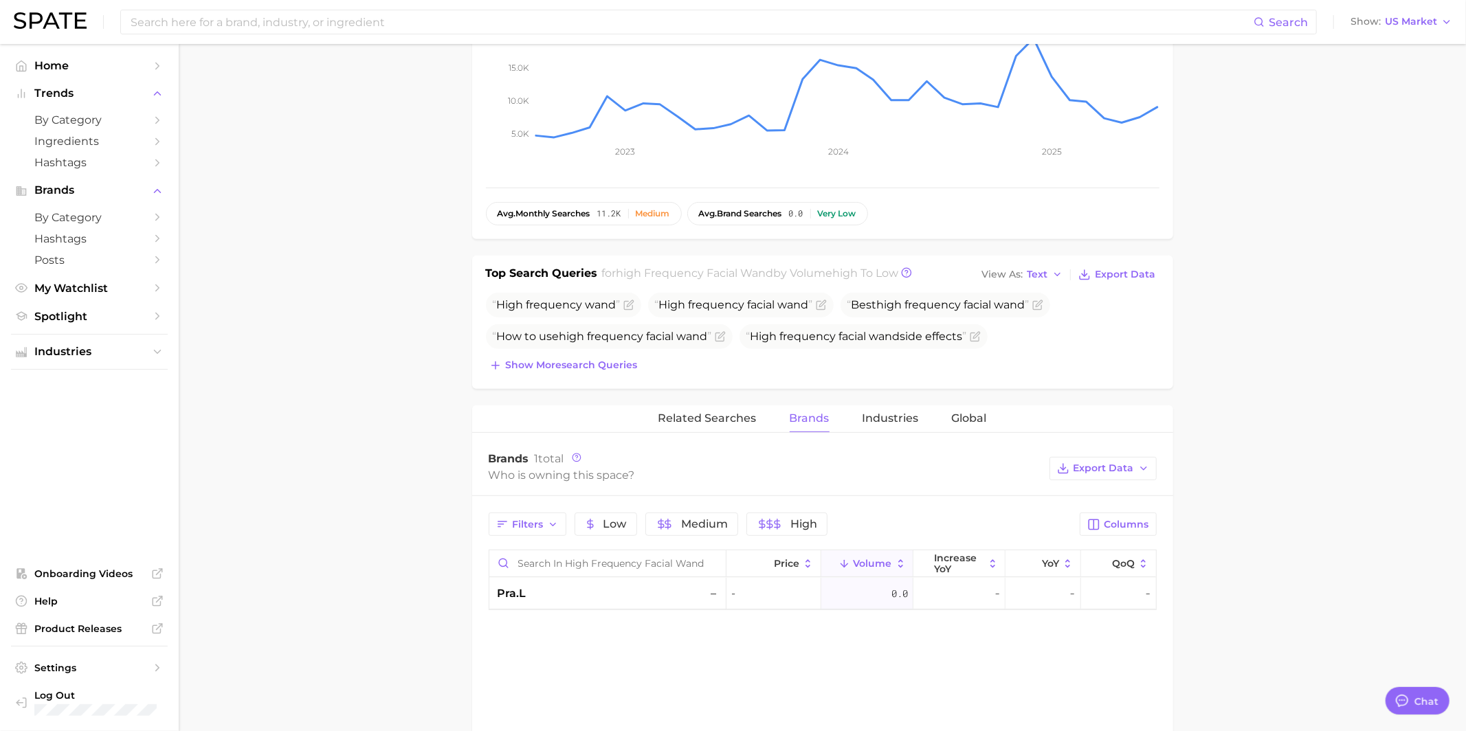
scroll to position [293, 0]
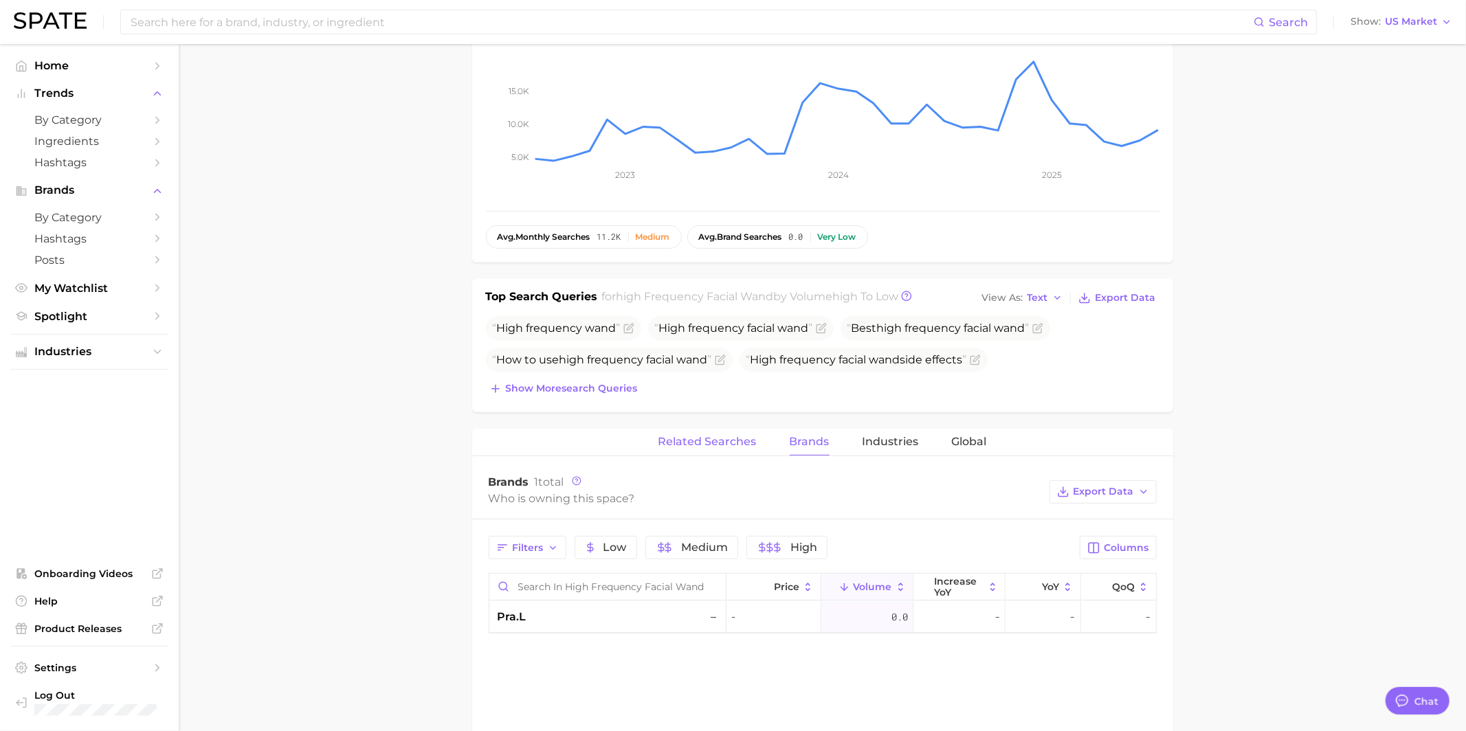
click at [741, 436] on span "Related Searches" at bounding box center [707, 442] width 98 height 12
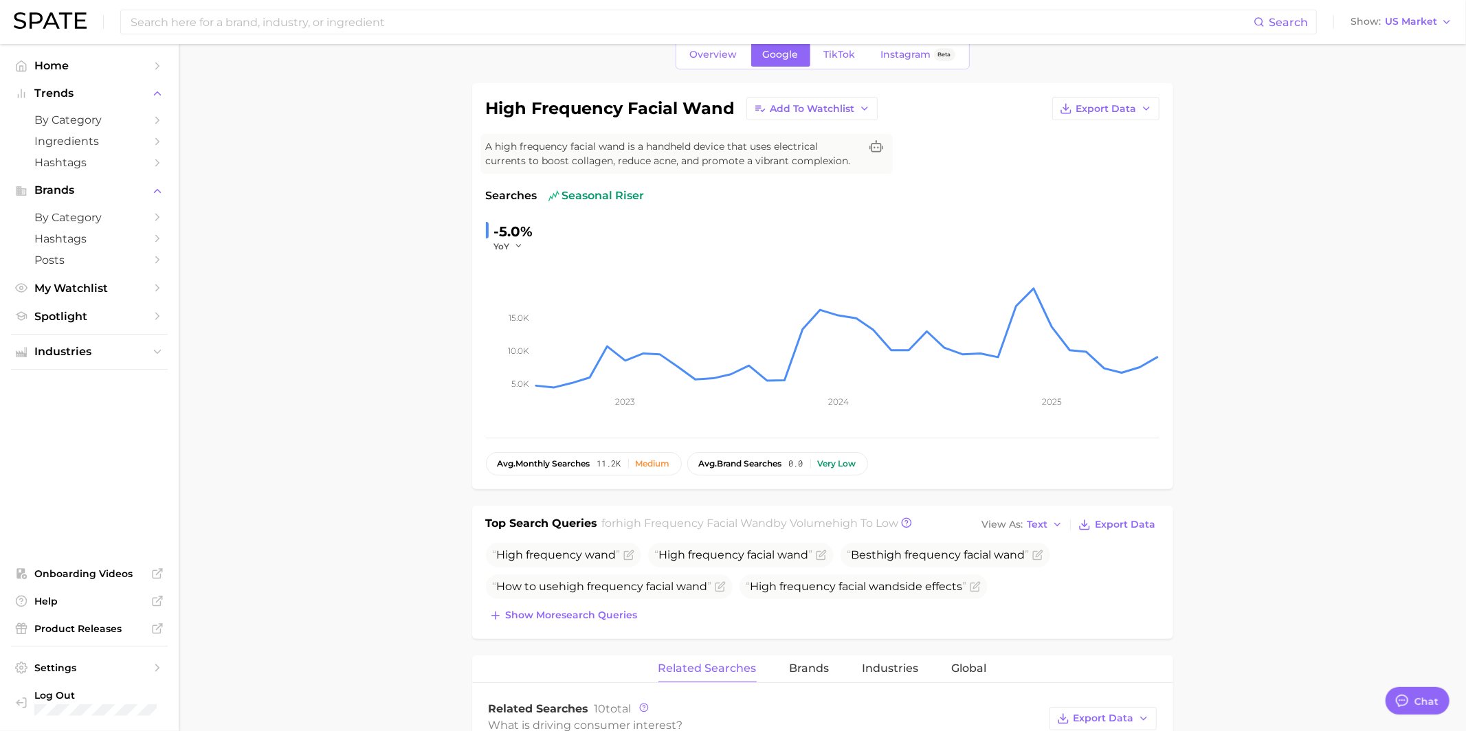
scroll to position [54, 0]
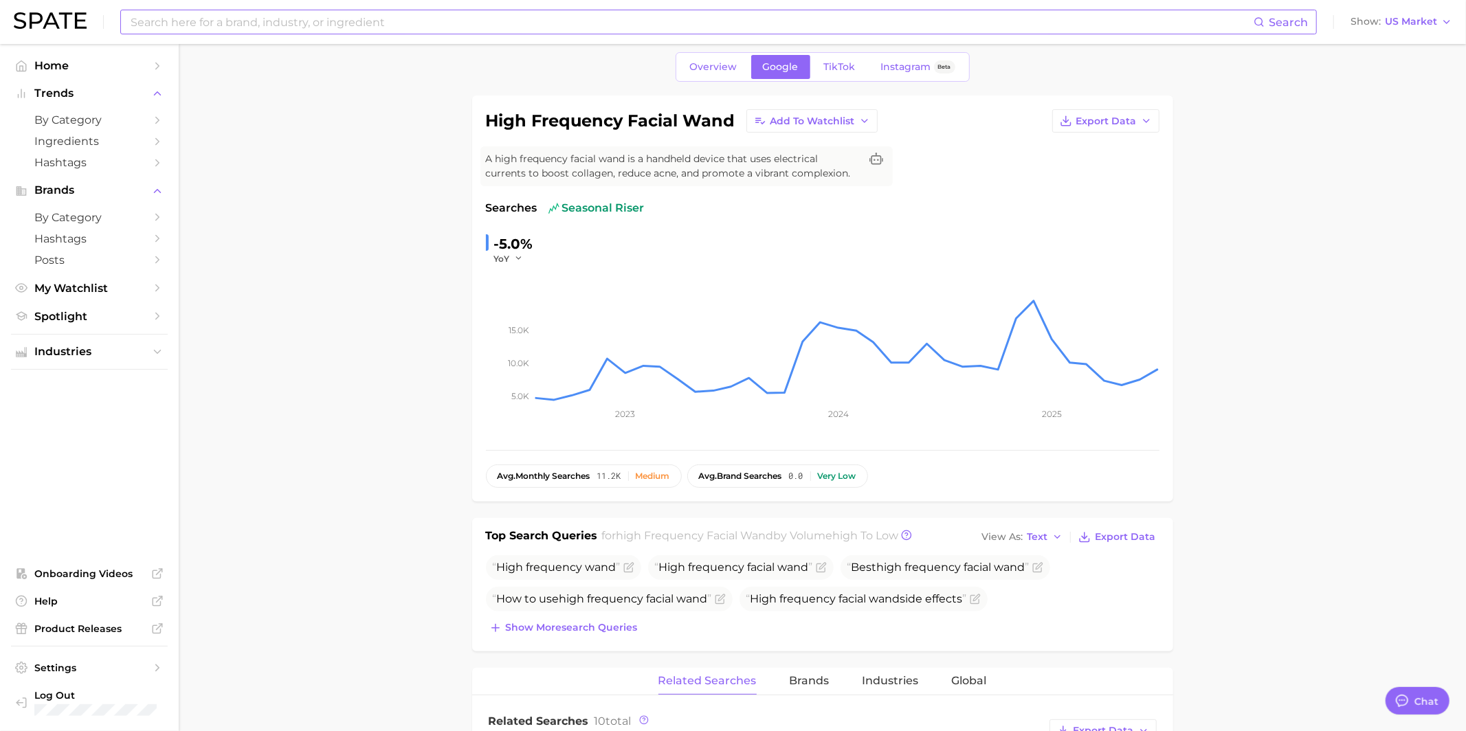
click at [662, 18] on input at bounding box center [691, 21] width 1124 height 23
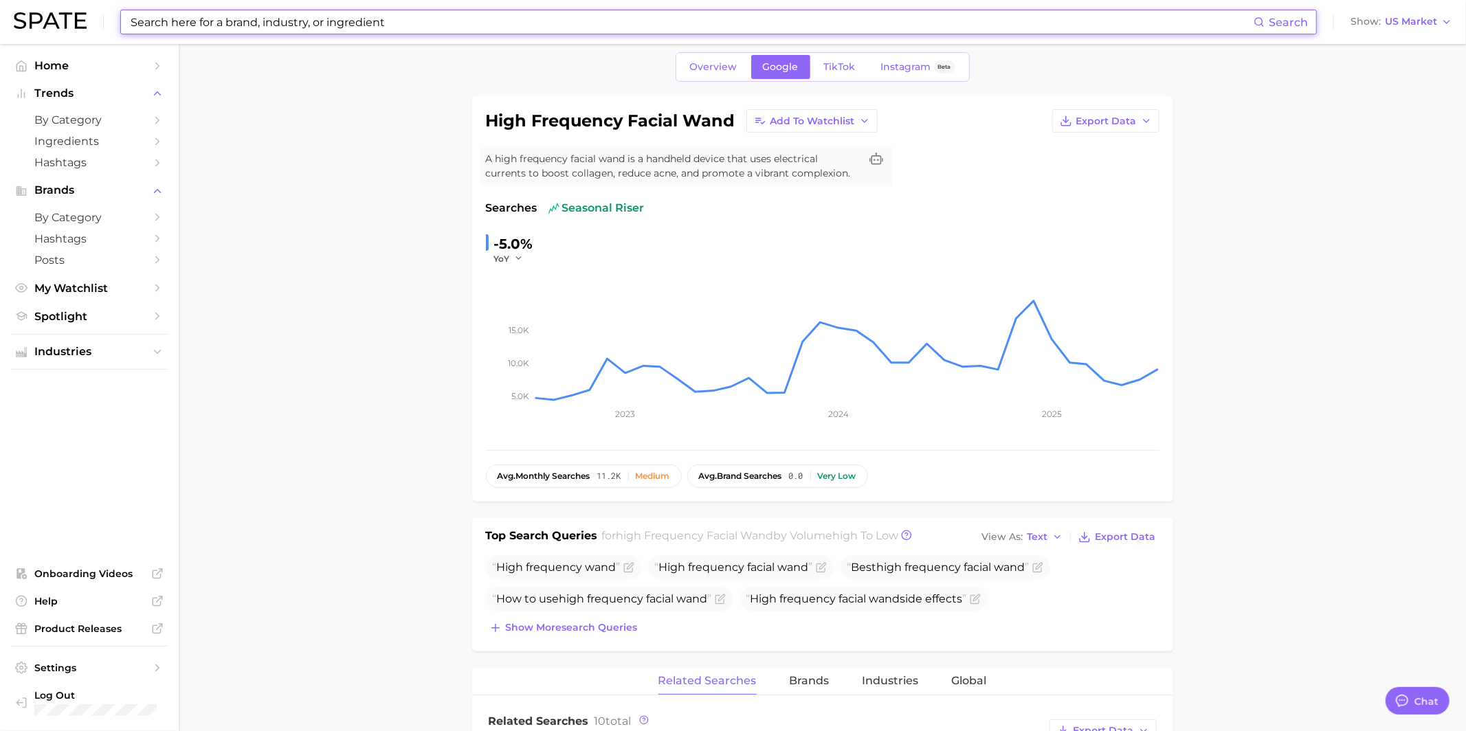
paste input "CosDNA"
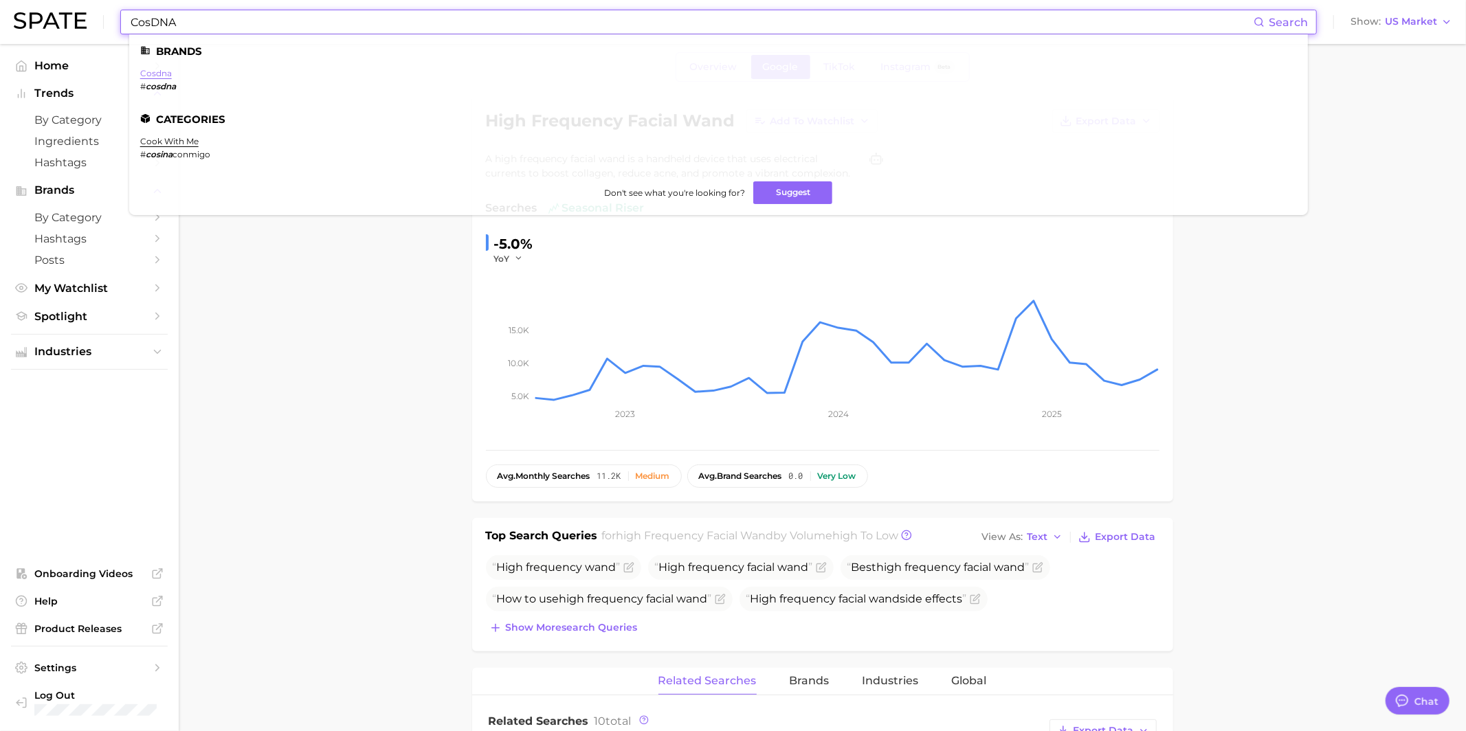
type input "CosDNA"
click at [168, 71] on link "cosdna" at bounding box center [156, 73] width 32 height 10
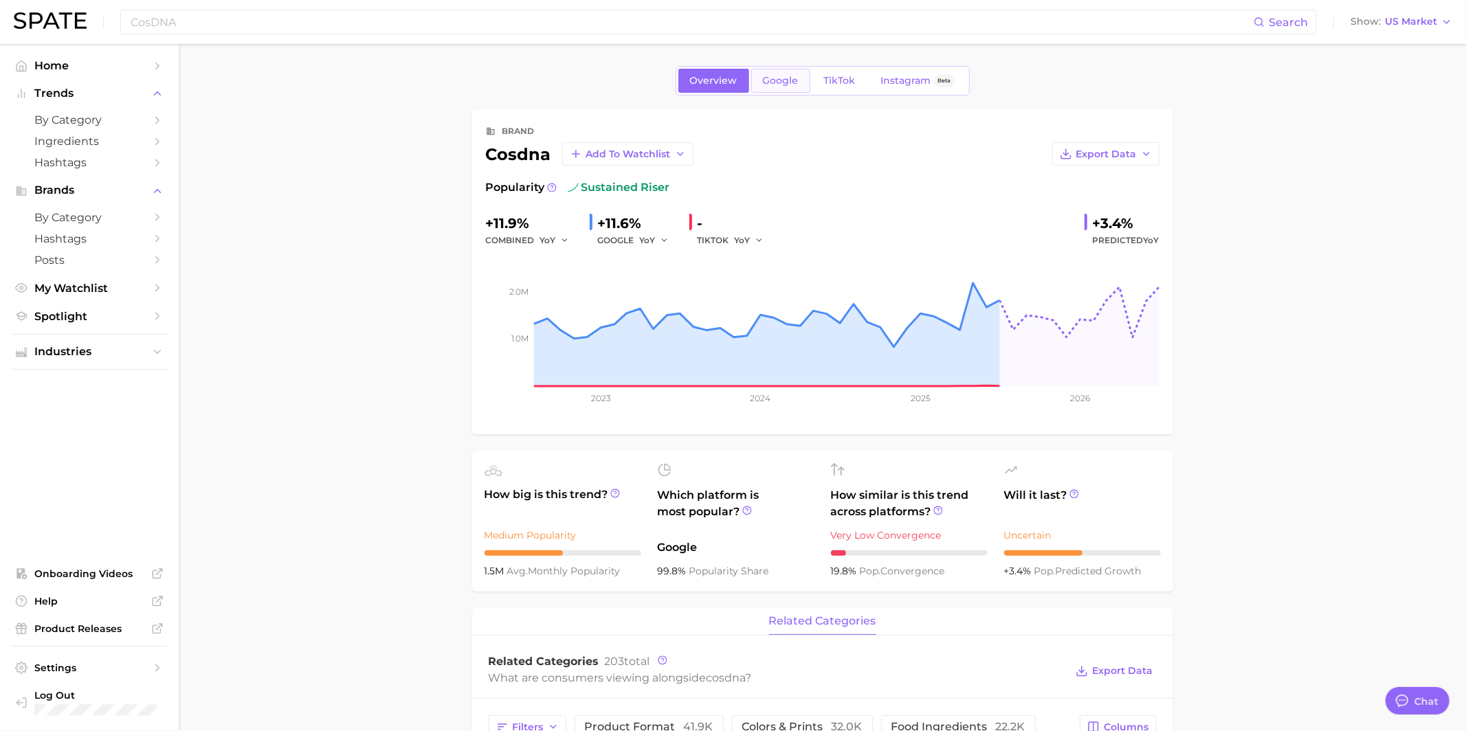
click at [761, 75] on link "Google" at bounding box center [780, 81] width 59 height 24
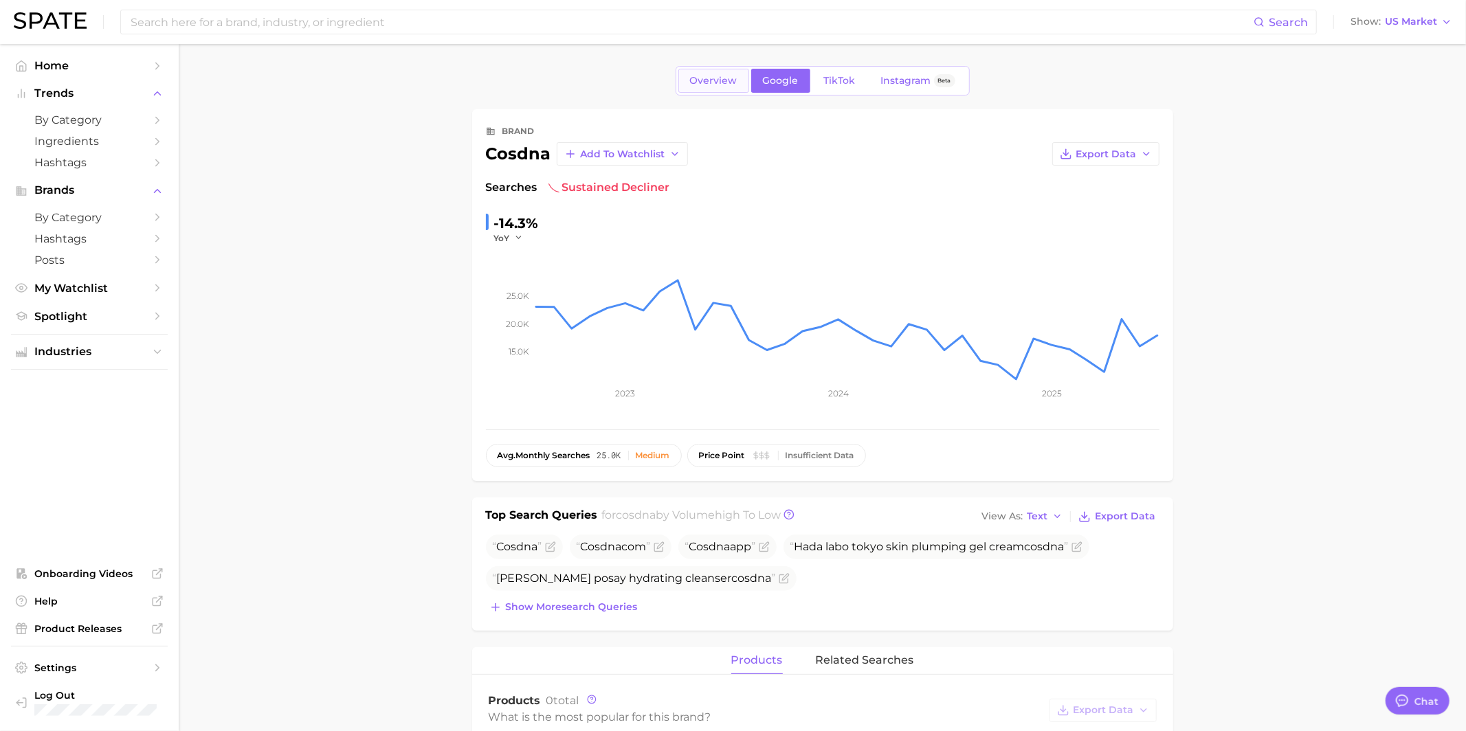
click at [744, 79] on link "Overview" at bounding box center [713, 81] width 71 height 24
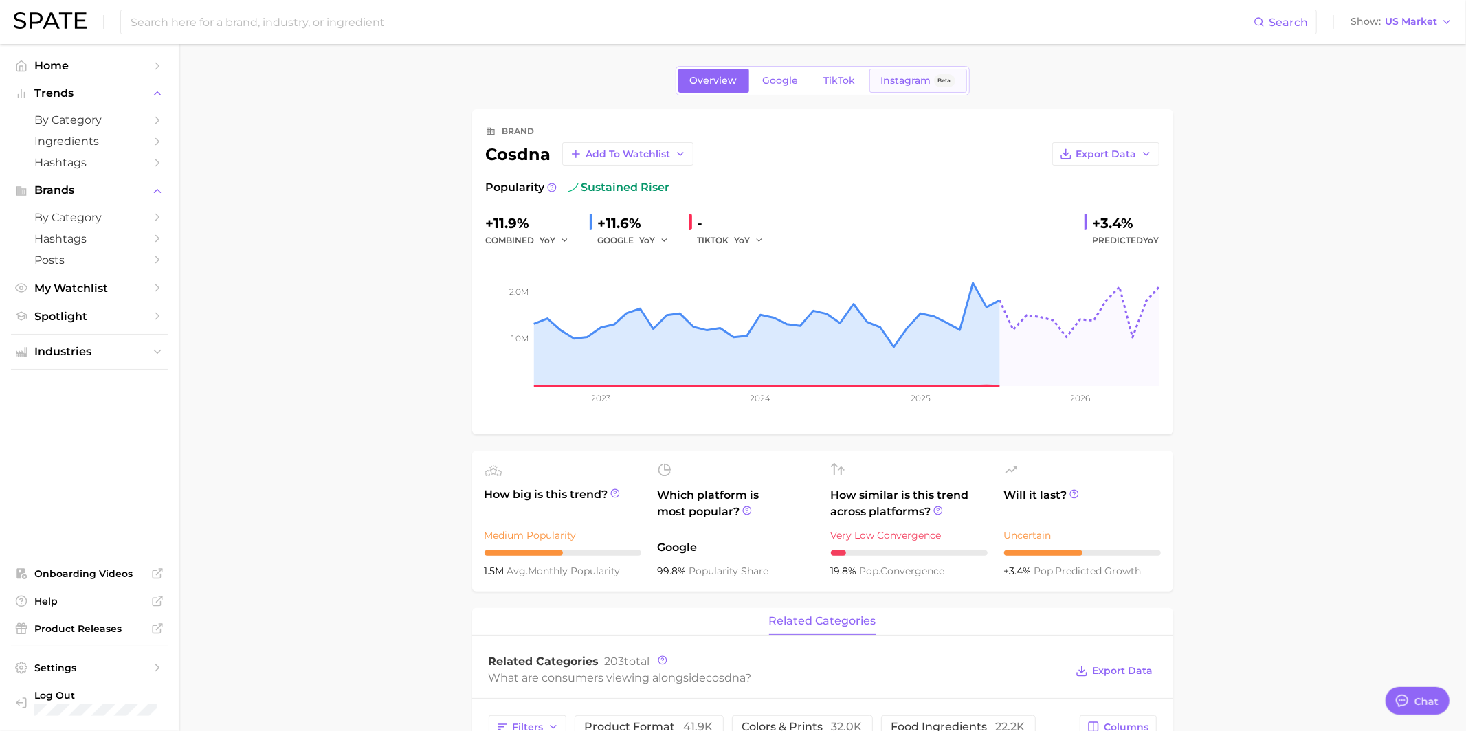
click at [888, 78] on span "Instagram" at bounding box center [906, 81] width 50 height 12
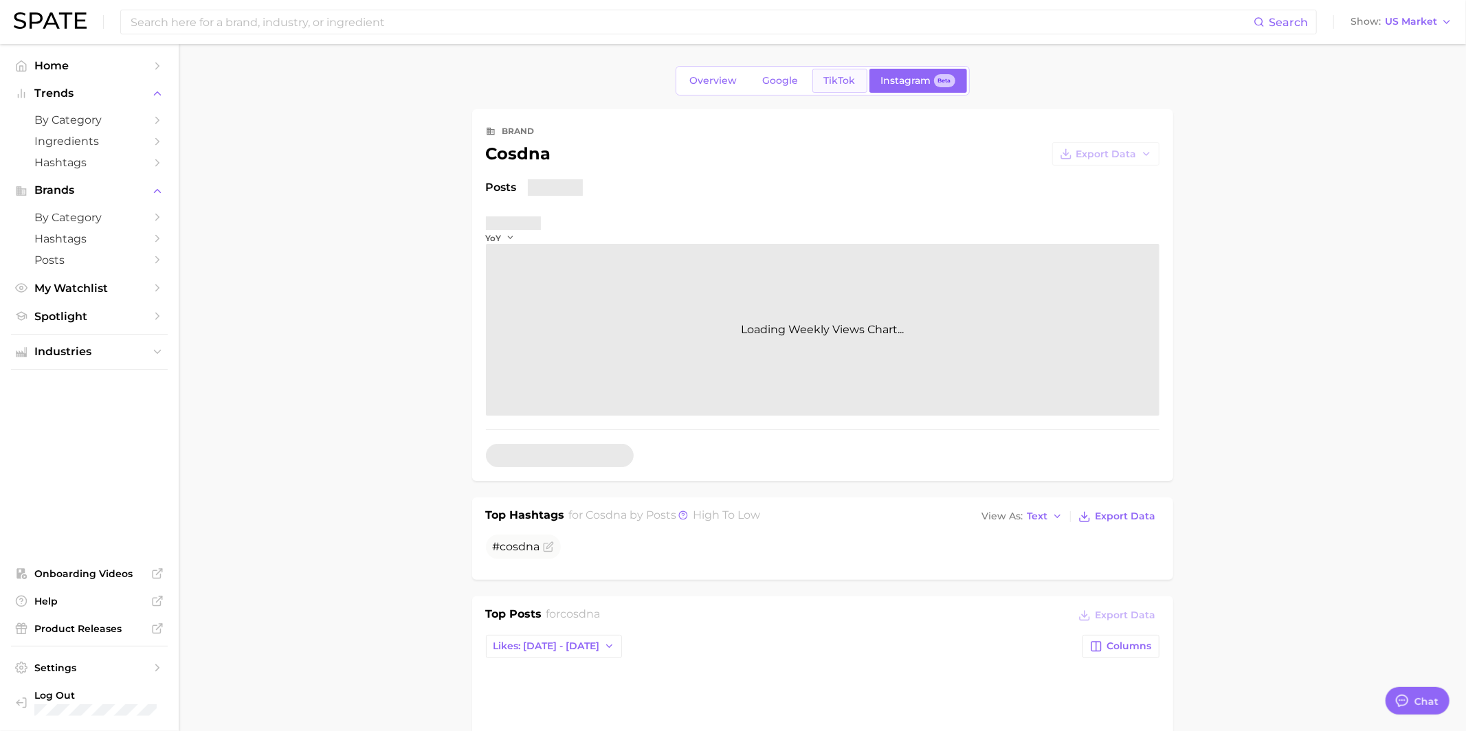
click at [828, 78] on span "TikTok" at bounding box center [840, 81] width 32 height 12
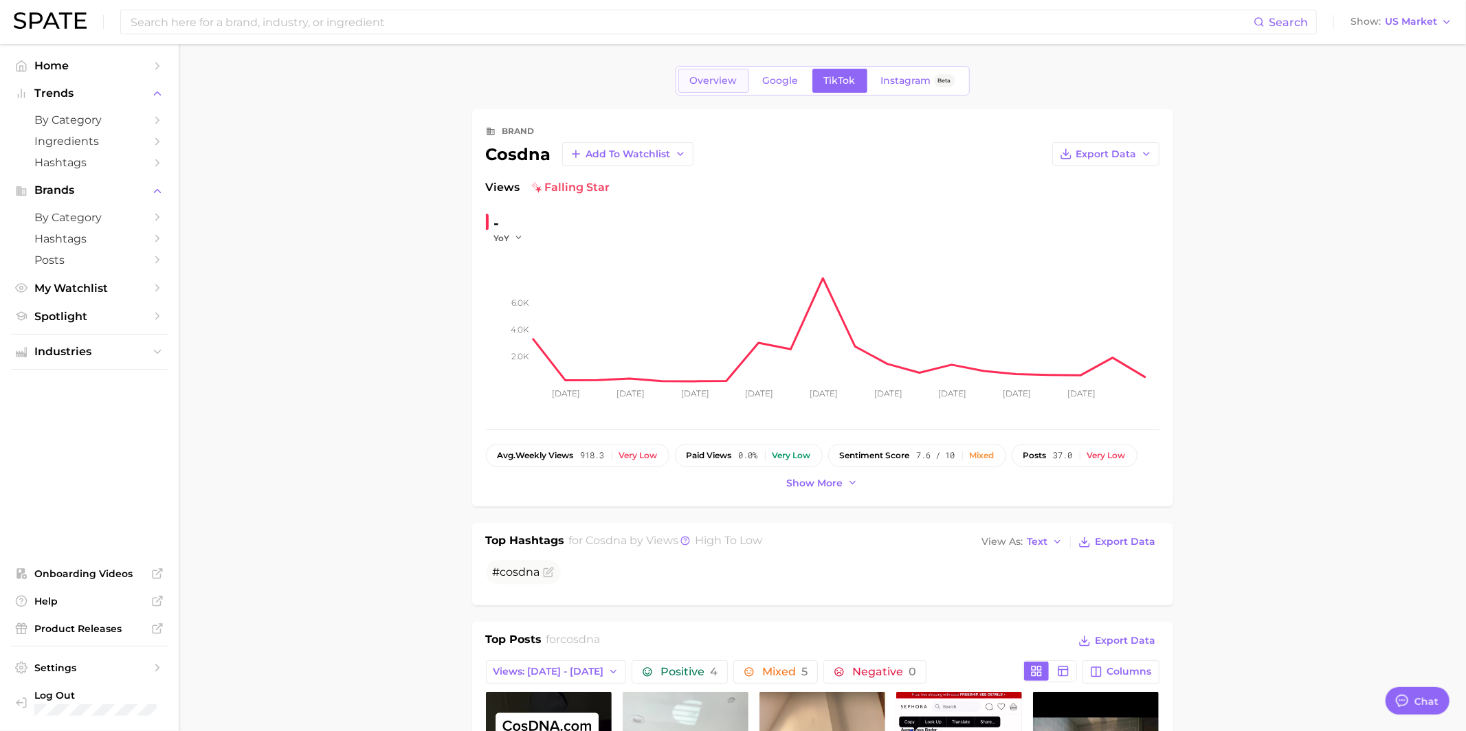
click at [718, 88] on link "Overview" at bounding box center [713, 81] width 71 height 24
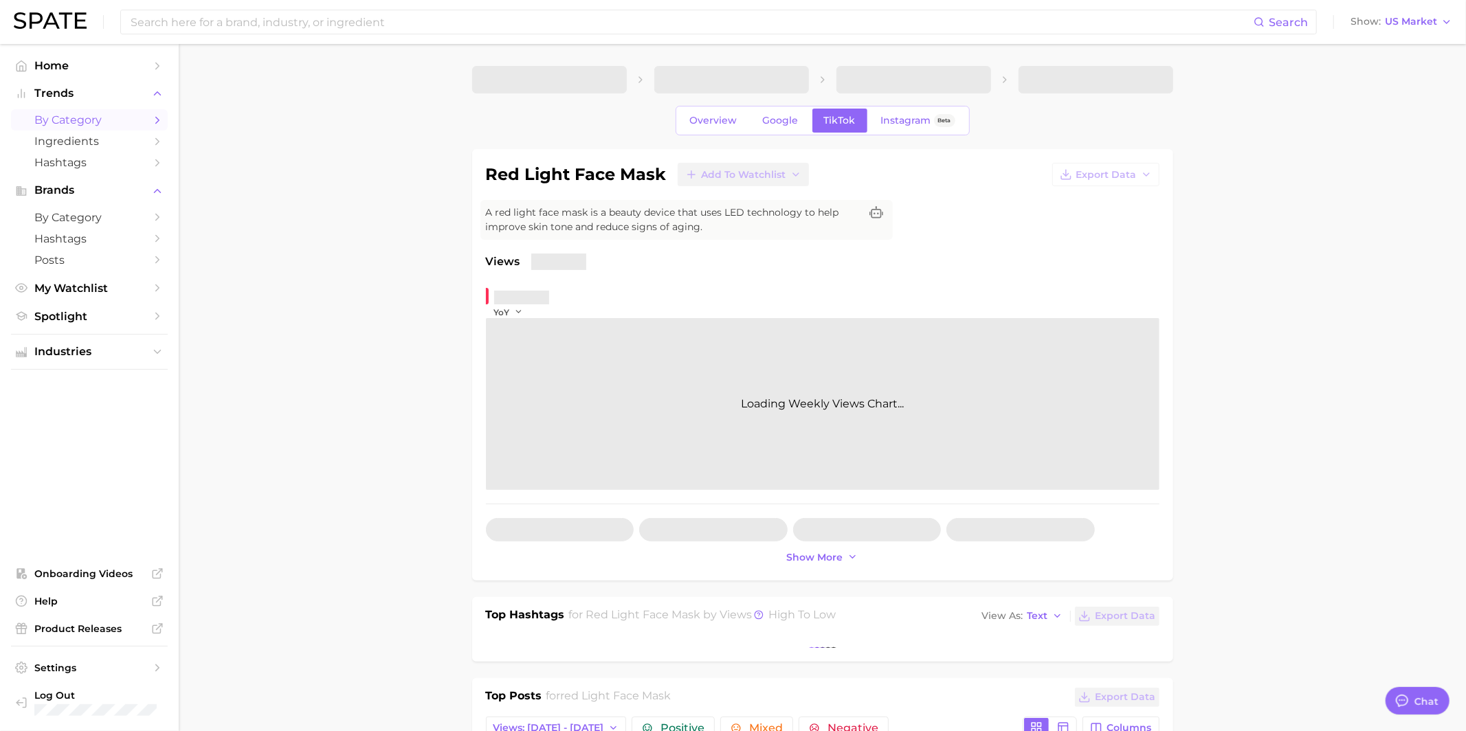
type textarea "x"
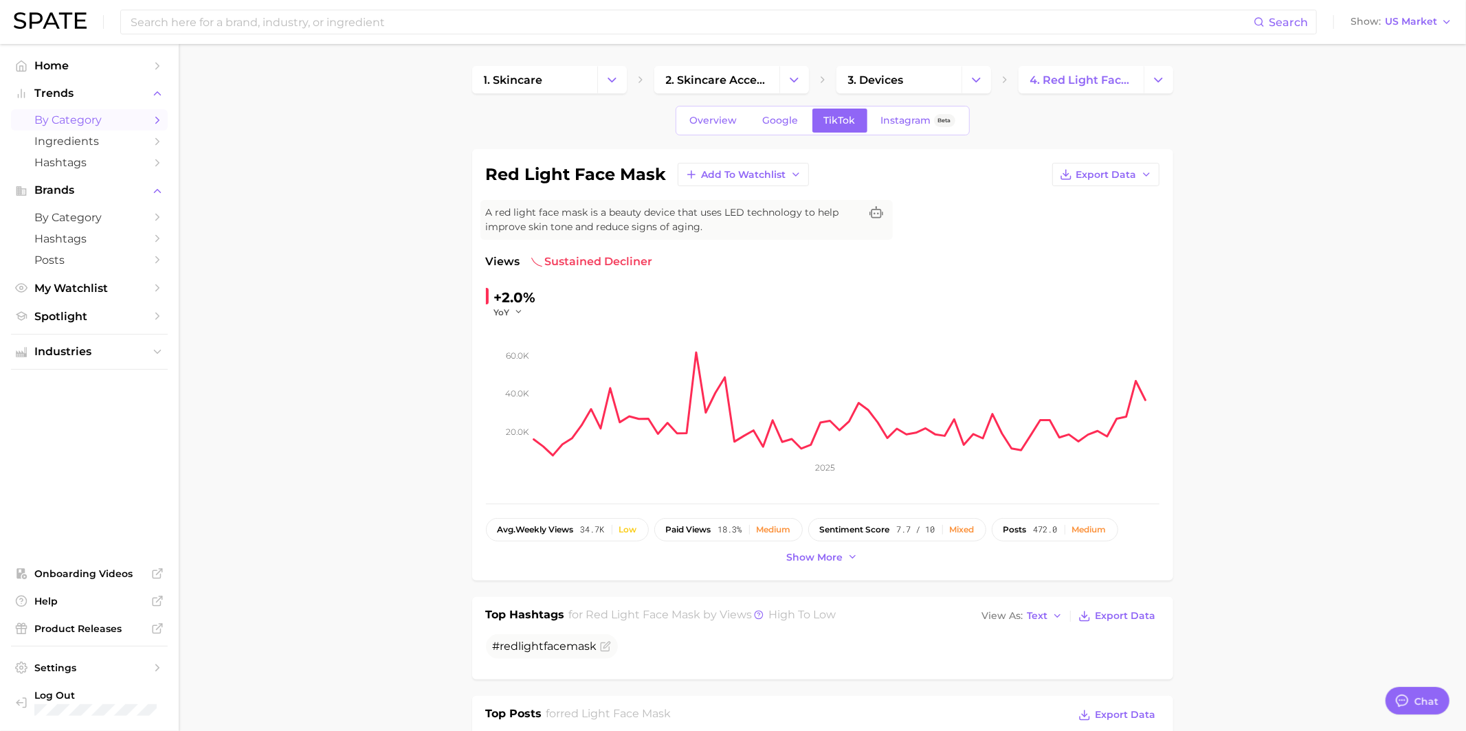
click at [74, 123] on span "by Category" at bounding box center [89, 119] width 110 height 13
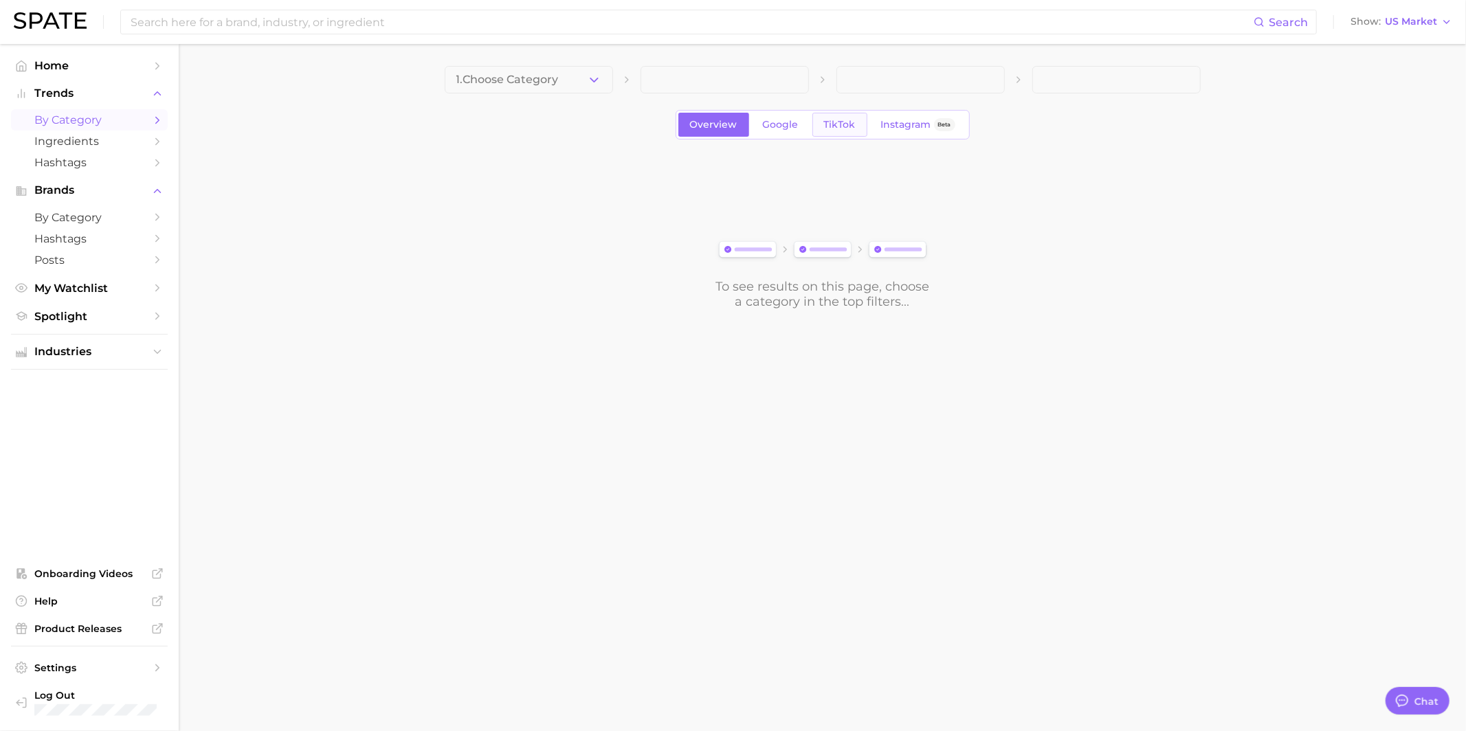
click at [839, 117] on link "TikTok" at bounding box center [839, 125] width 55 height 24
click at [604, 100] on div "Overview Google TikTok Instagram Beta To see results on this page, choose a cat…" at bounding box center [823, 187] width 756 height 243
click at [577, 76] on span at bounding box center [529, 79] width 168 height 27
click at [581, 81] on span at bounding box center [529, 79] width 168 height 27
click at [568, 77] on span at bounding box center [529, 79] width 168 height 27
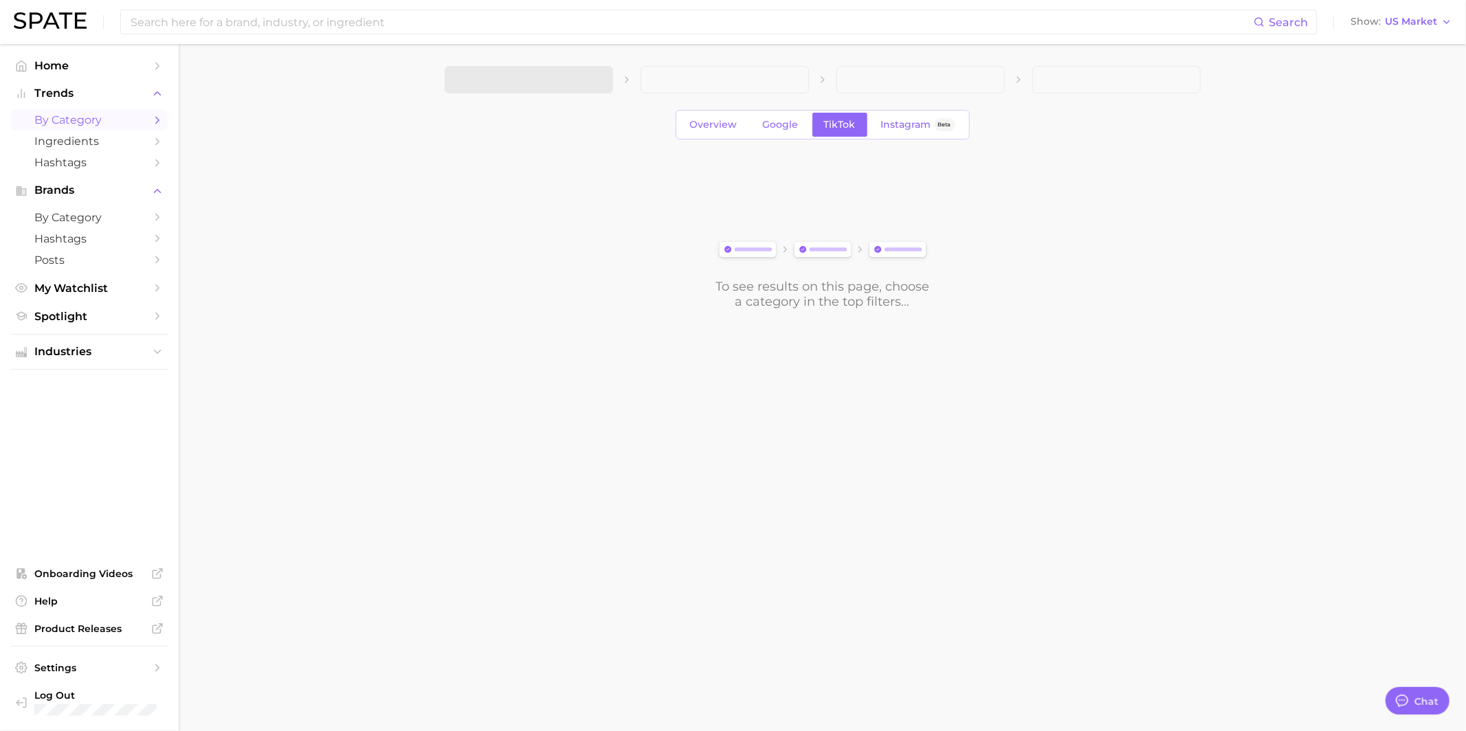
click at [567, 76] on span at bounding box center [529, 79] width 168 height 27
click at [572, 82] on button "1. Choose Category" at bounding box center [529, 79] width 168 height 27
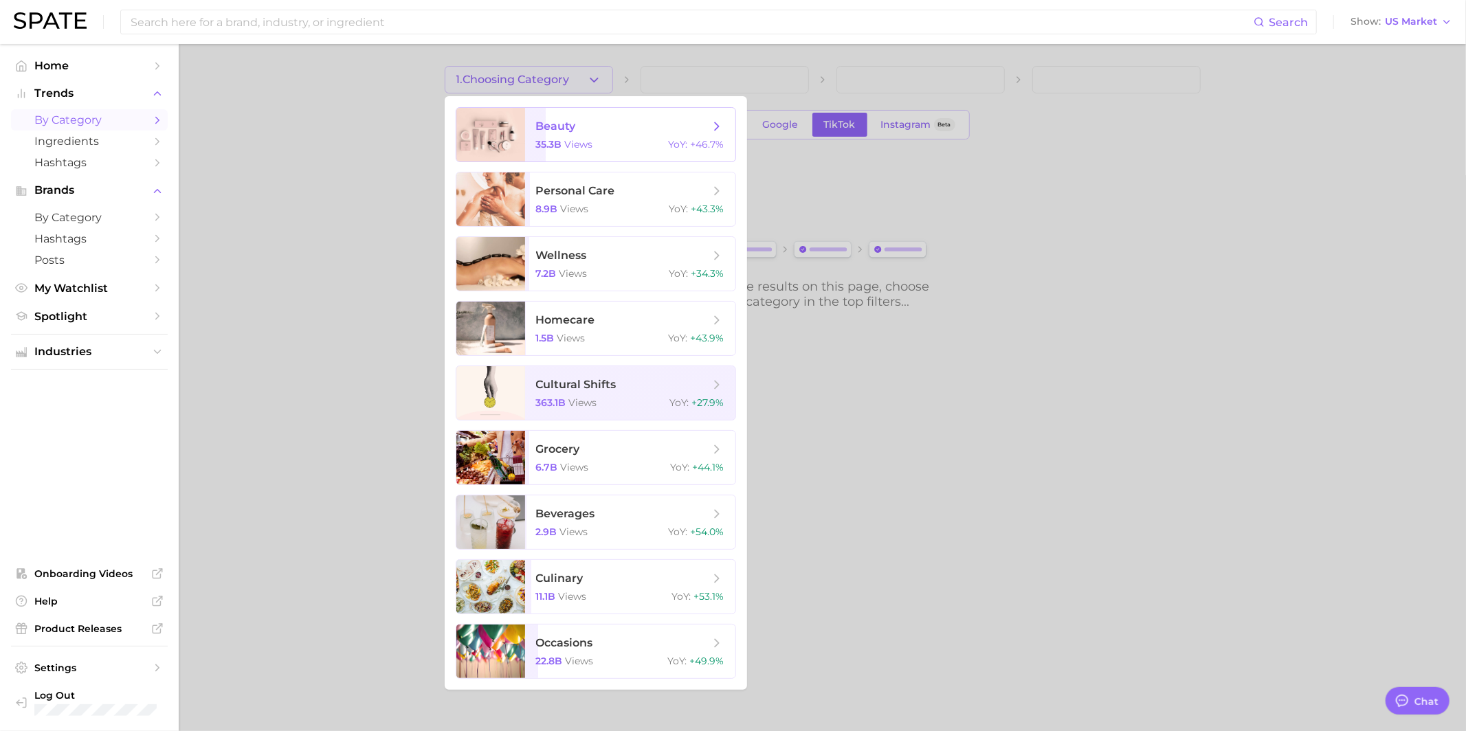
click at [577, 127] on span "beauty" at bounding box center [622, 126] width 173 height 15
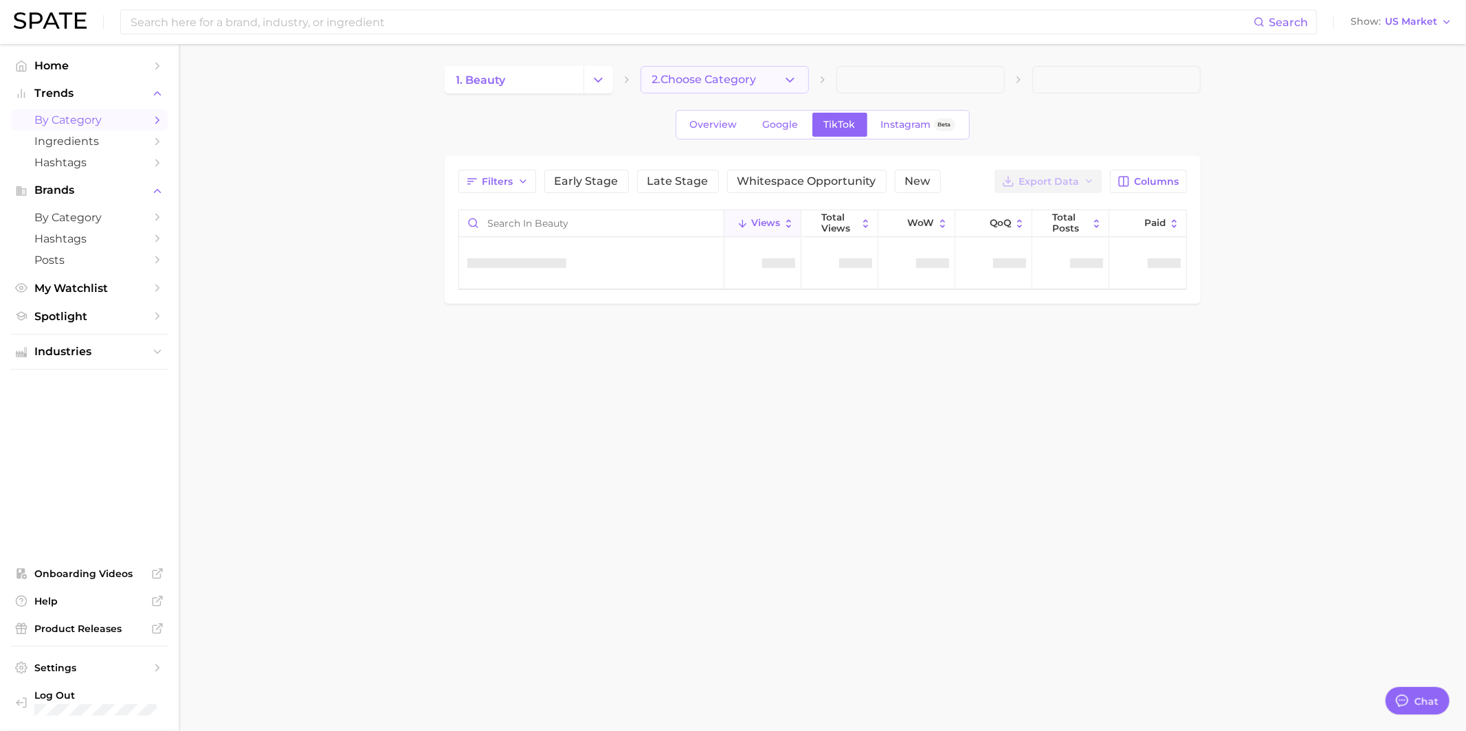
click at [671, 83] on span "2. Choose Category" at bounding box center [704, 80] width 104 height 12
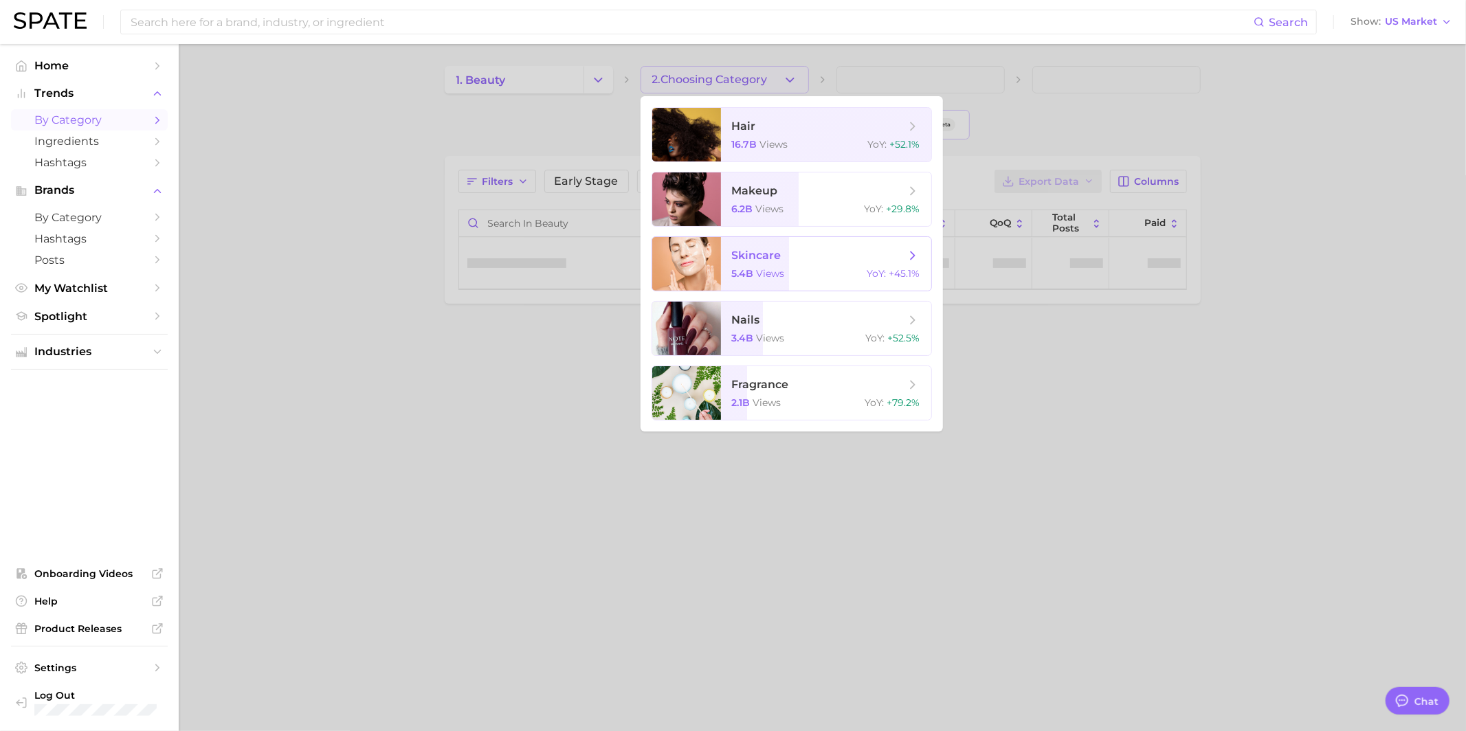
click at [748, 267] on span "skincare 5.4b views YoY : +45.1%" at bounding box center [826, 264] width 210 height 54
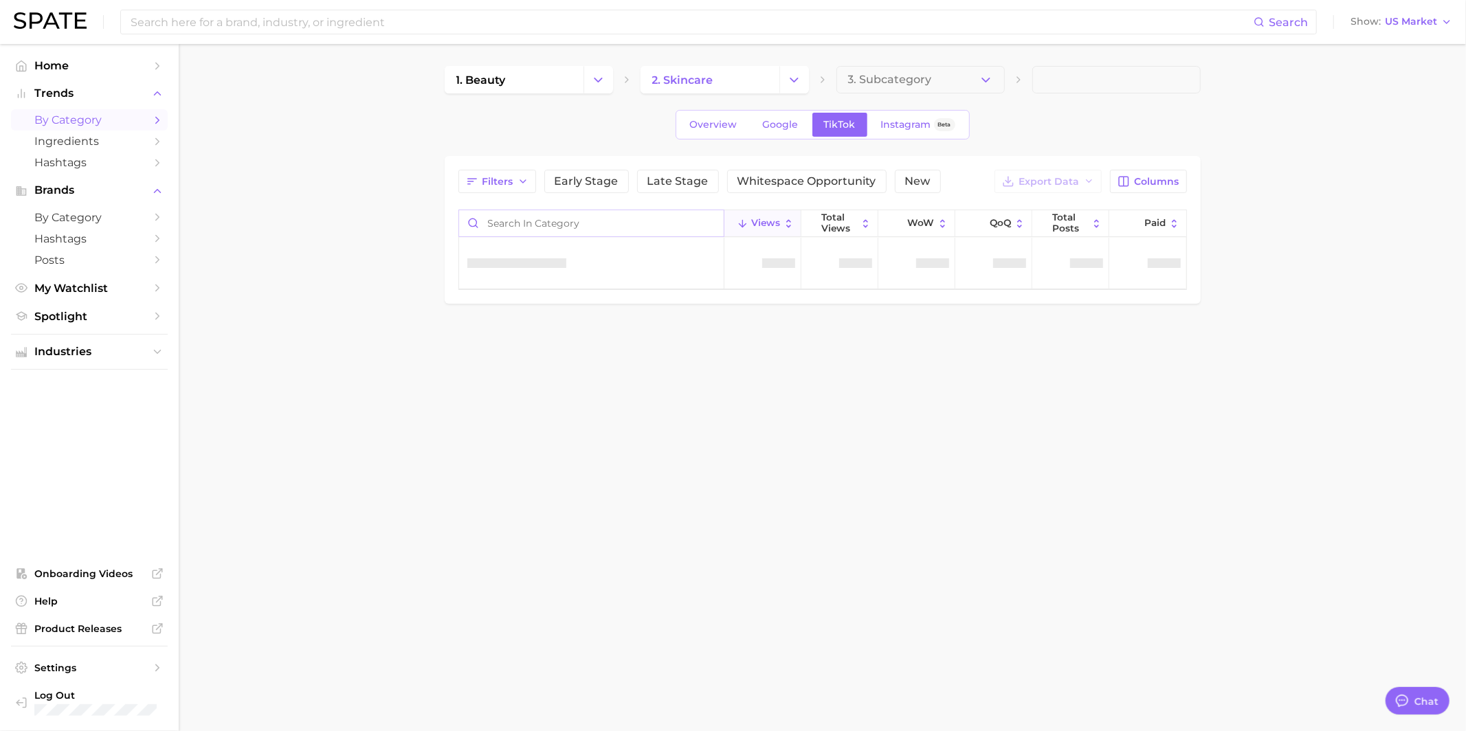
click at [638, 216] on input "Search in category" at bounding box center [591, 223] width 265 height 26
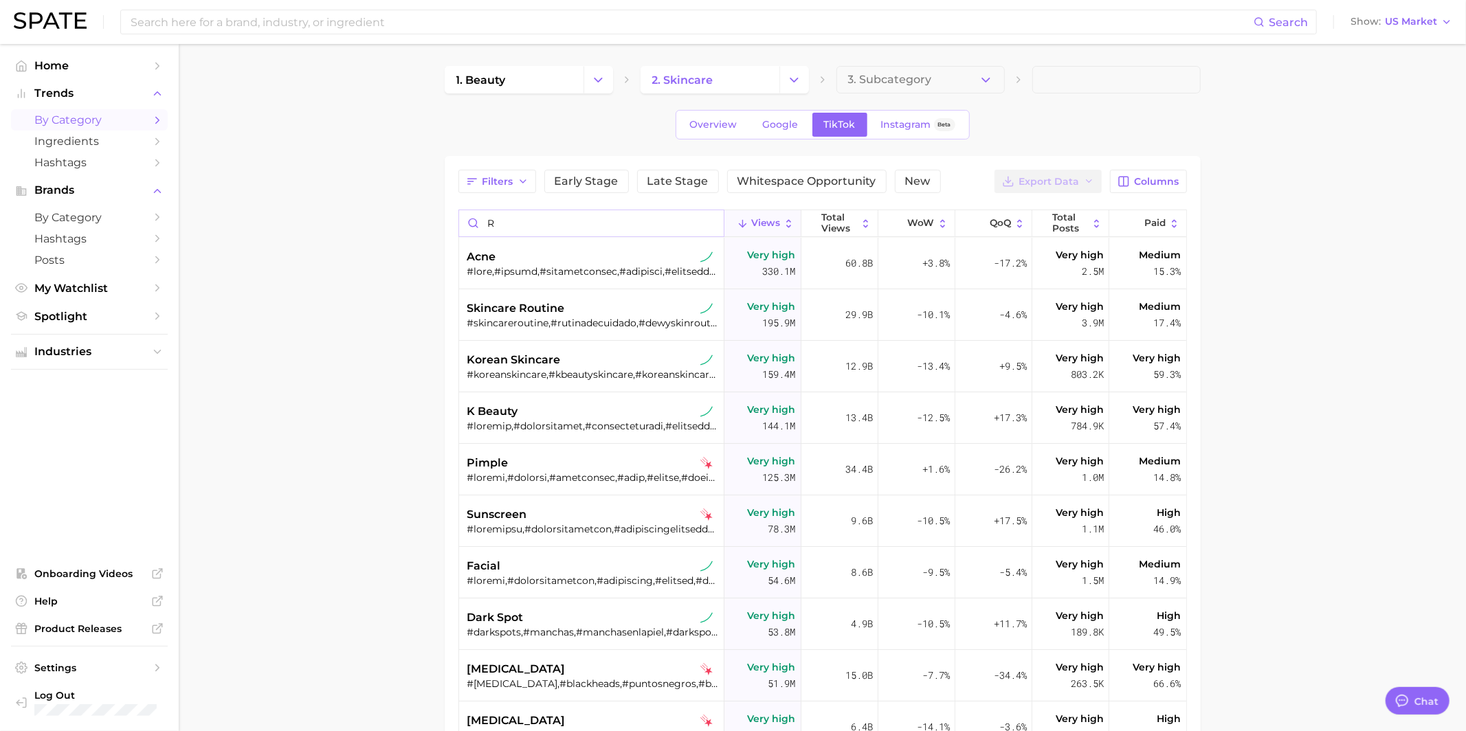
type input "re"
type textarea "x"
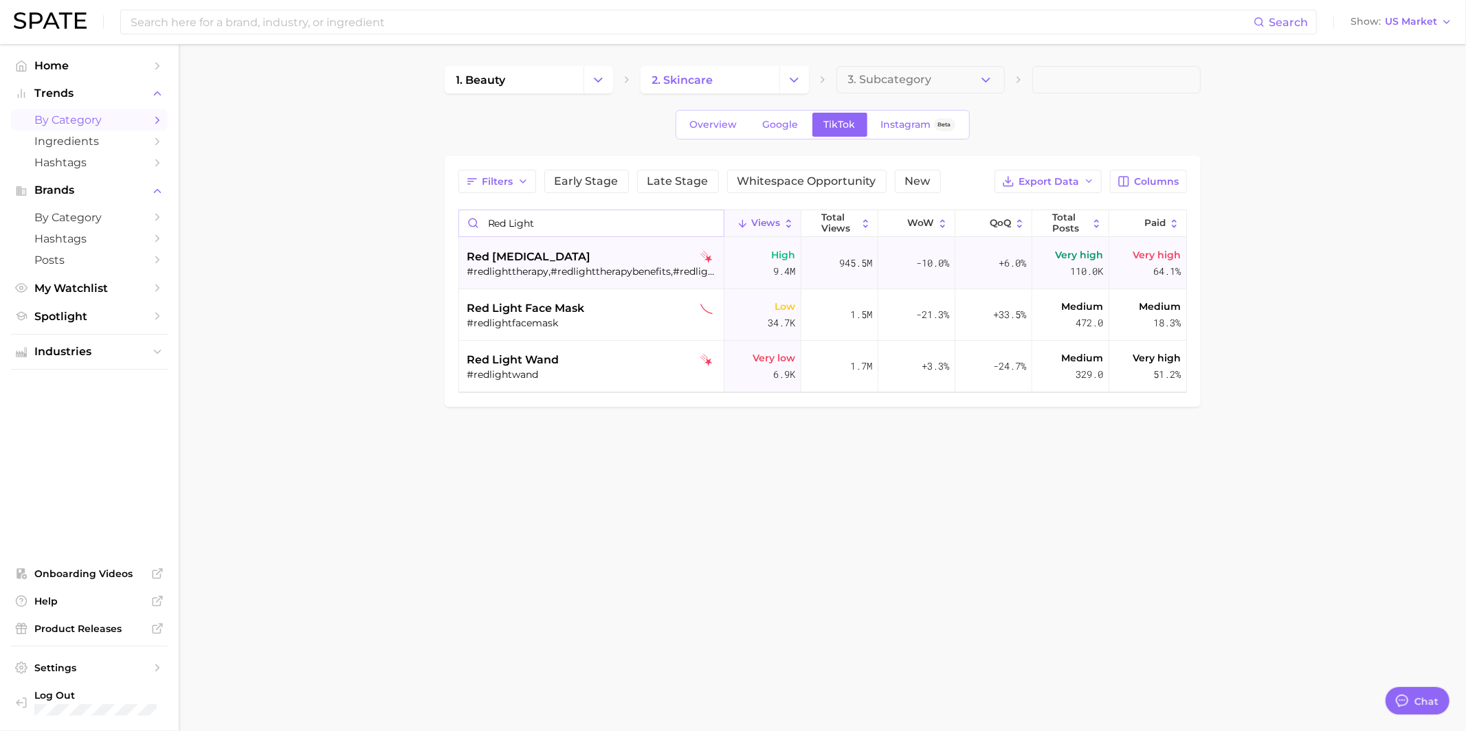
type input "red light"
click at [609, 259] on div "red [MEDICAL_DATA]" at bounding box center [592, 257] width 251 height 16
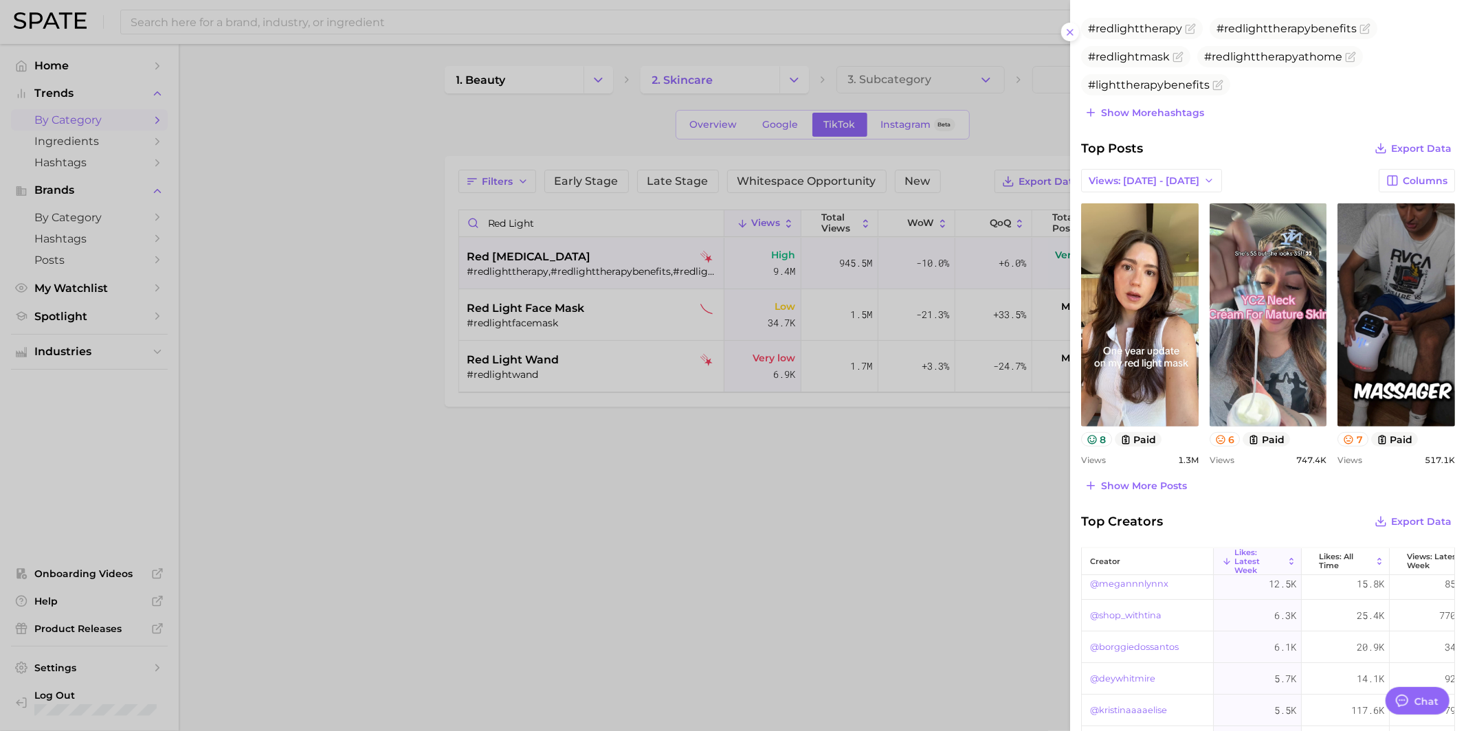
scroll to position [12, 0]
click at [1144, 512] on span "Top Creators" at bounding box center [1122, 521] width 82 height 19
click at [1144, 480] on span "Show more posts" at bounding box center [1144, 486] width 86 height 12
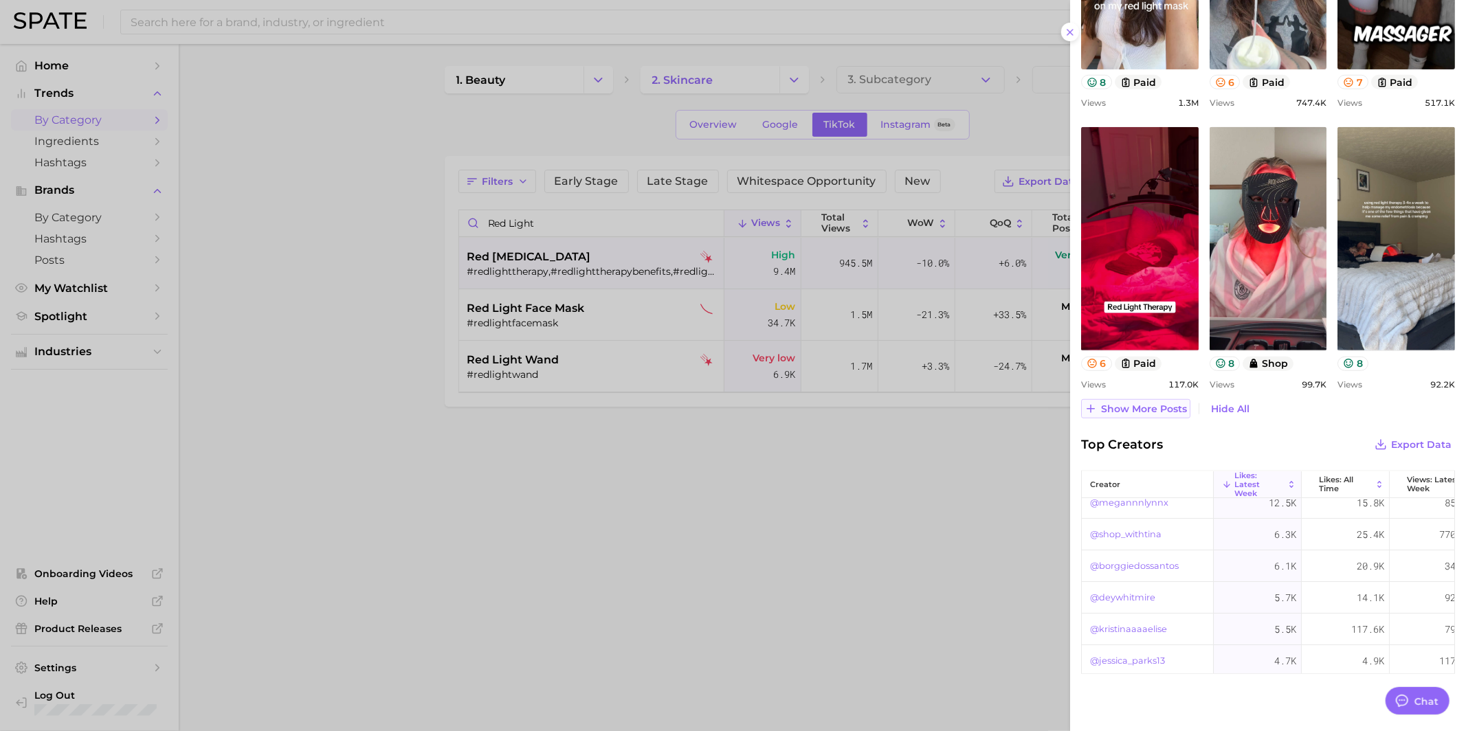
scroll to position [14, 0]
click at [1139, 403] on span "Show more posts" at bounding box center [1144, 409] width 86 height 12
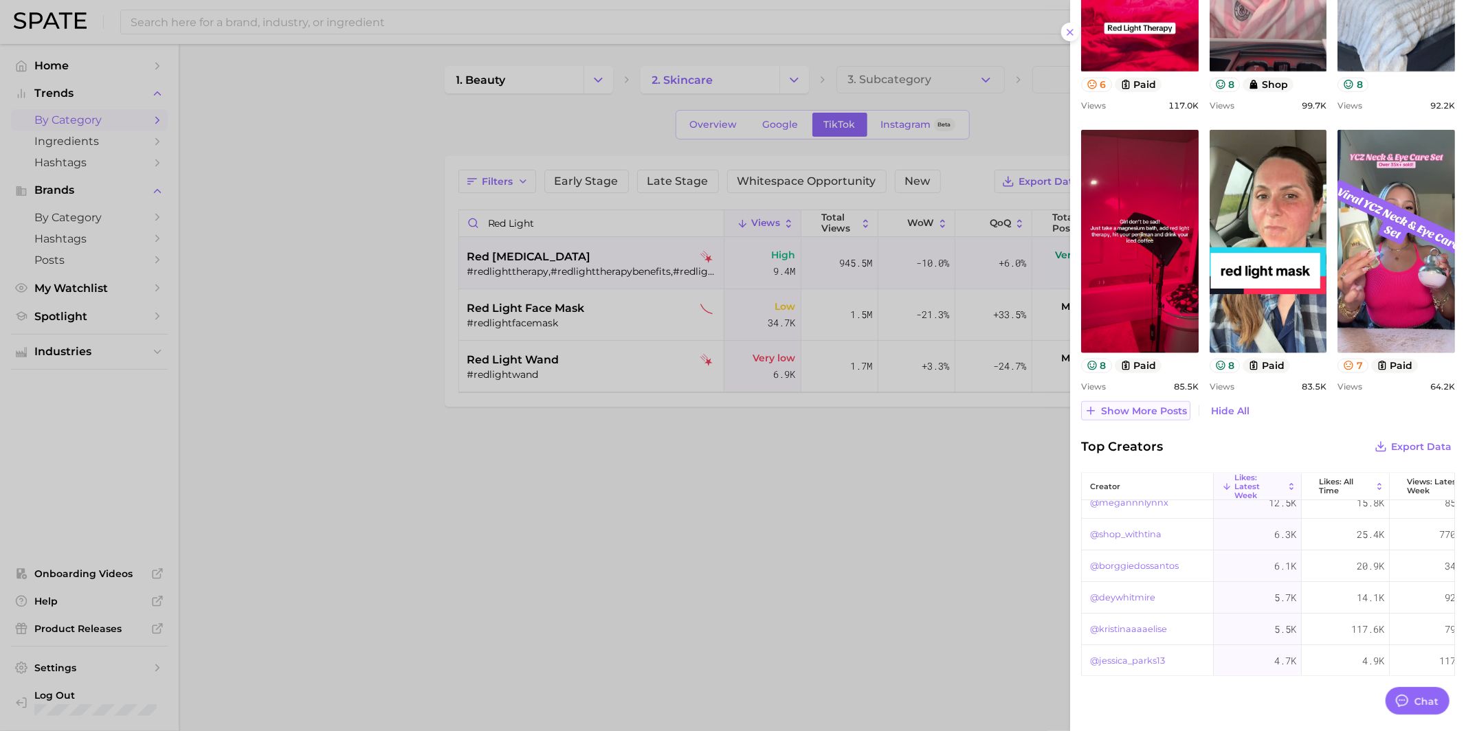
scroll to position [1117, 0]
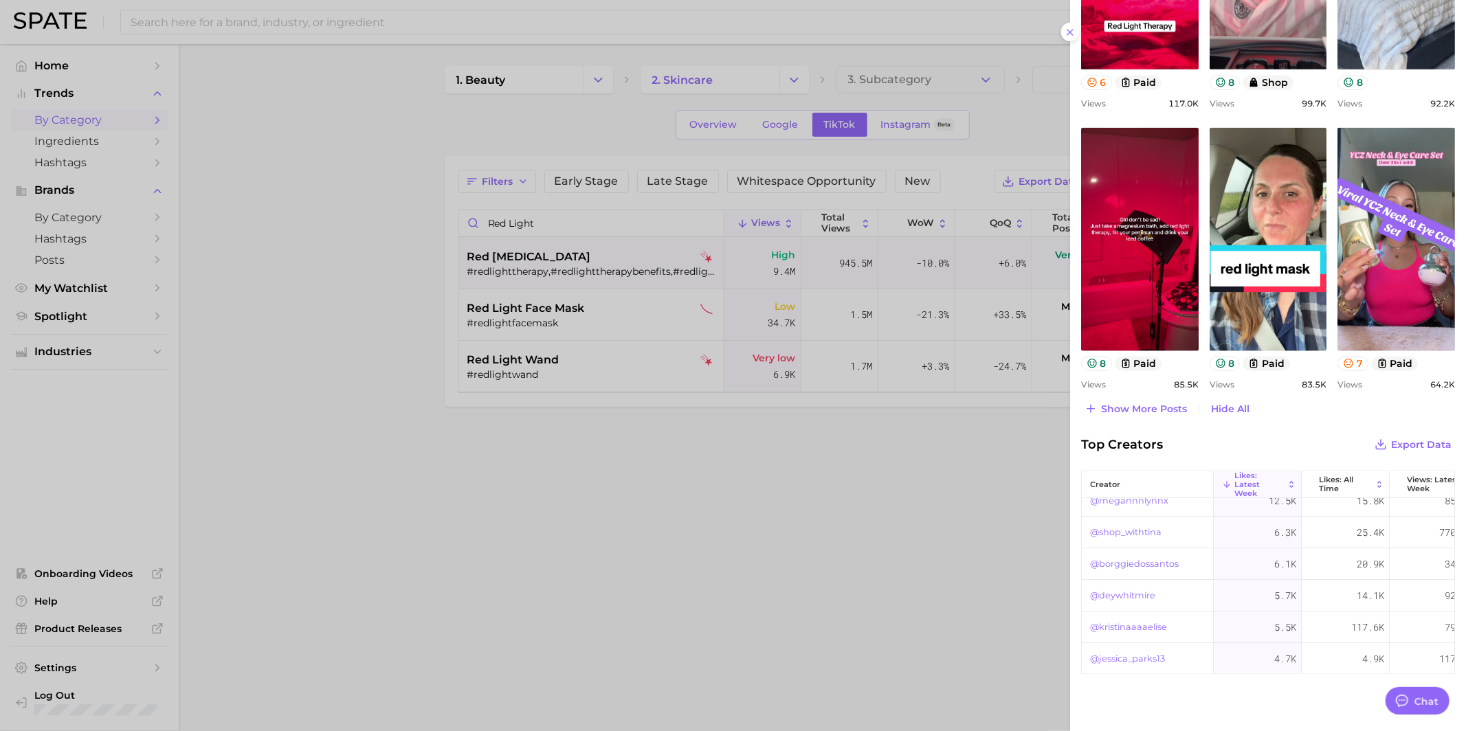
click at [620, 257] on div at bounding box center [733, 365] width 1466 height 731
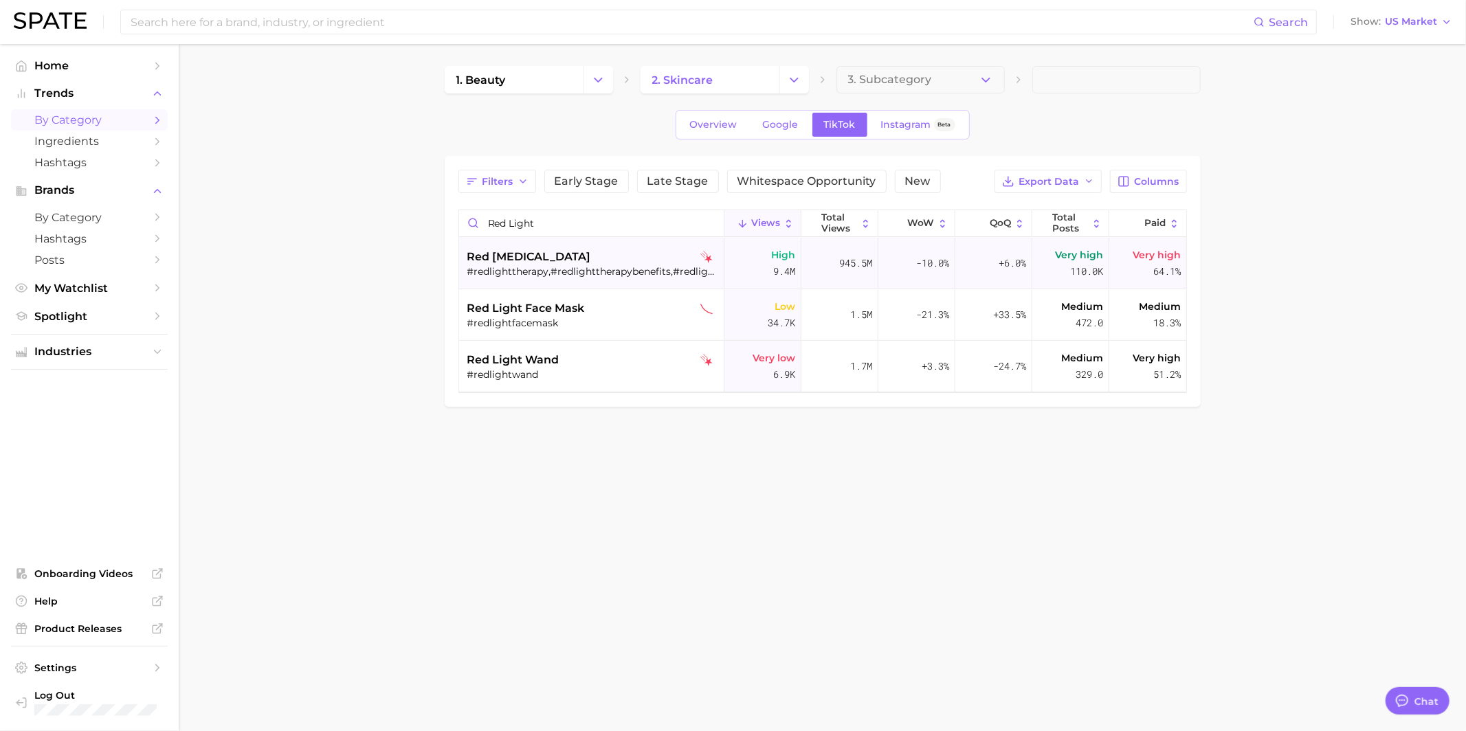
click at [628, 258] on div "red [MEDICAL_DATA]" at bounding box center [592, 257] width 251 height 16
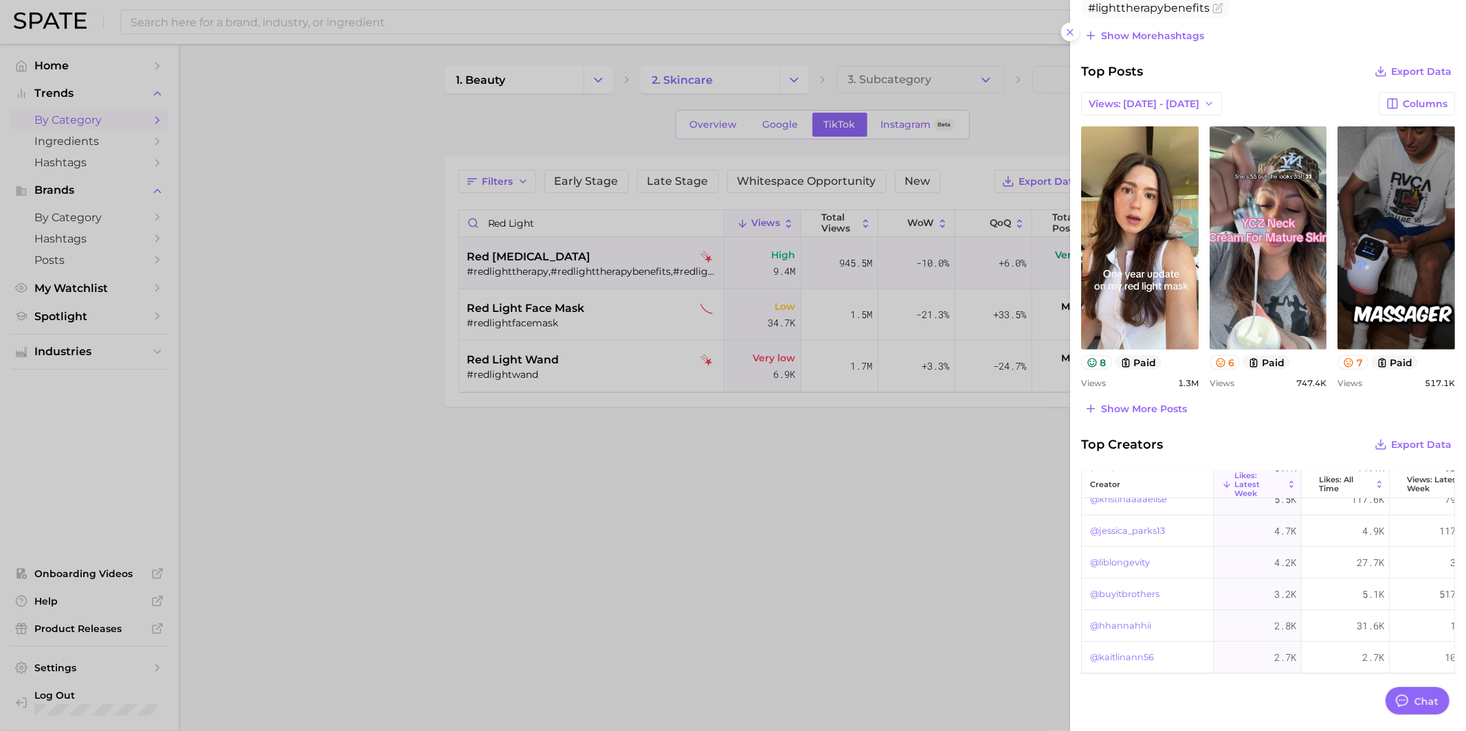
scroll to position [176, 0]
click at [1170, 403] on span "Show more posts" at bounding box center [1144, 409] width 86 height 12
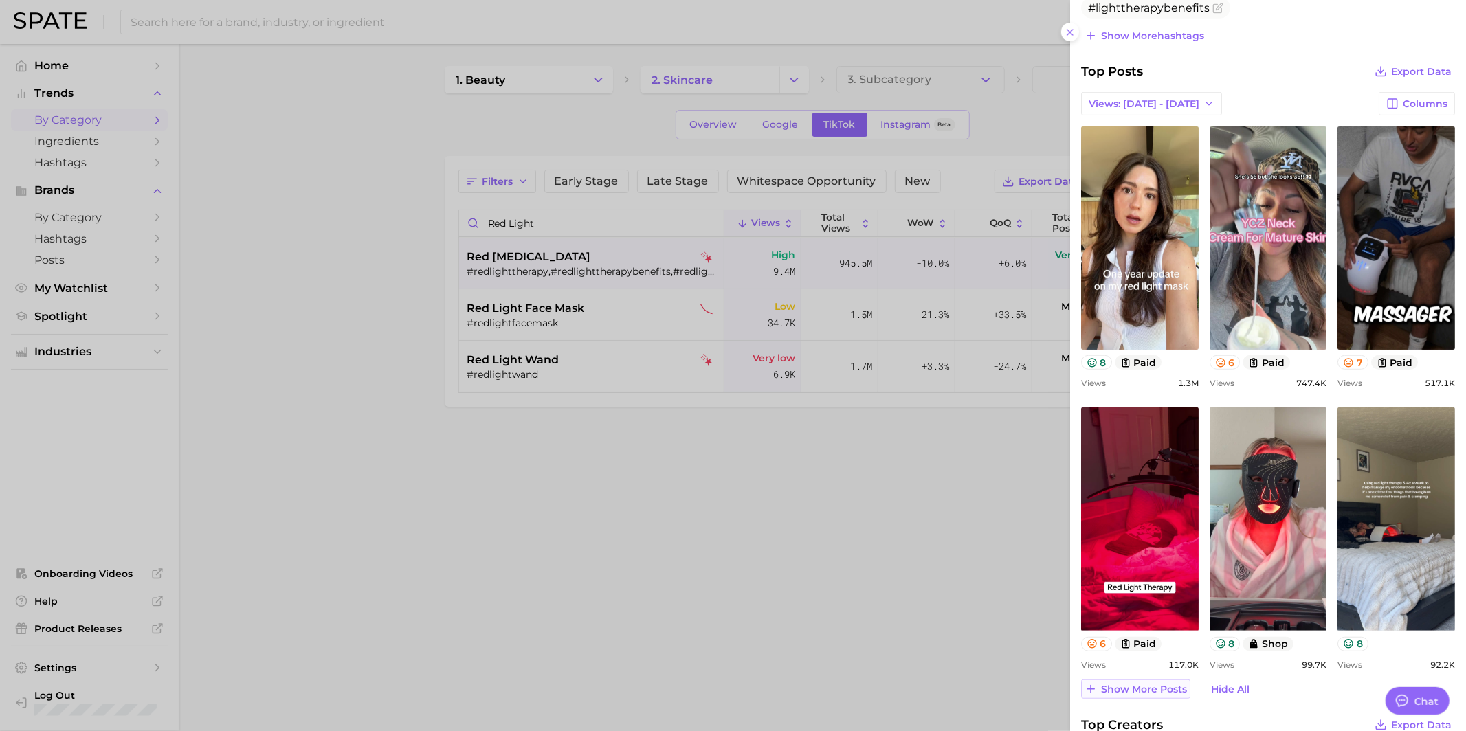
scroll to position [836, 0]
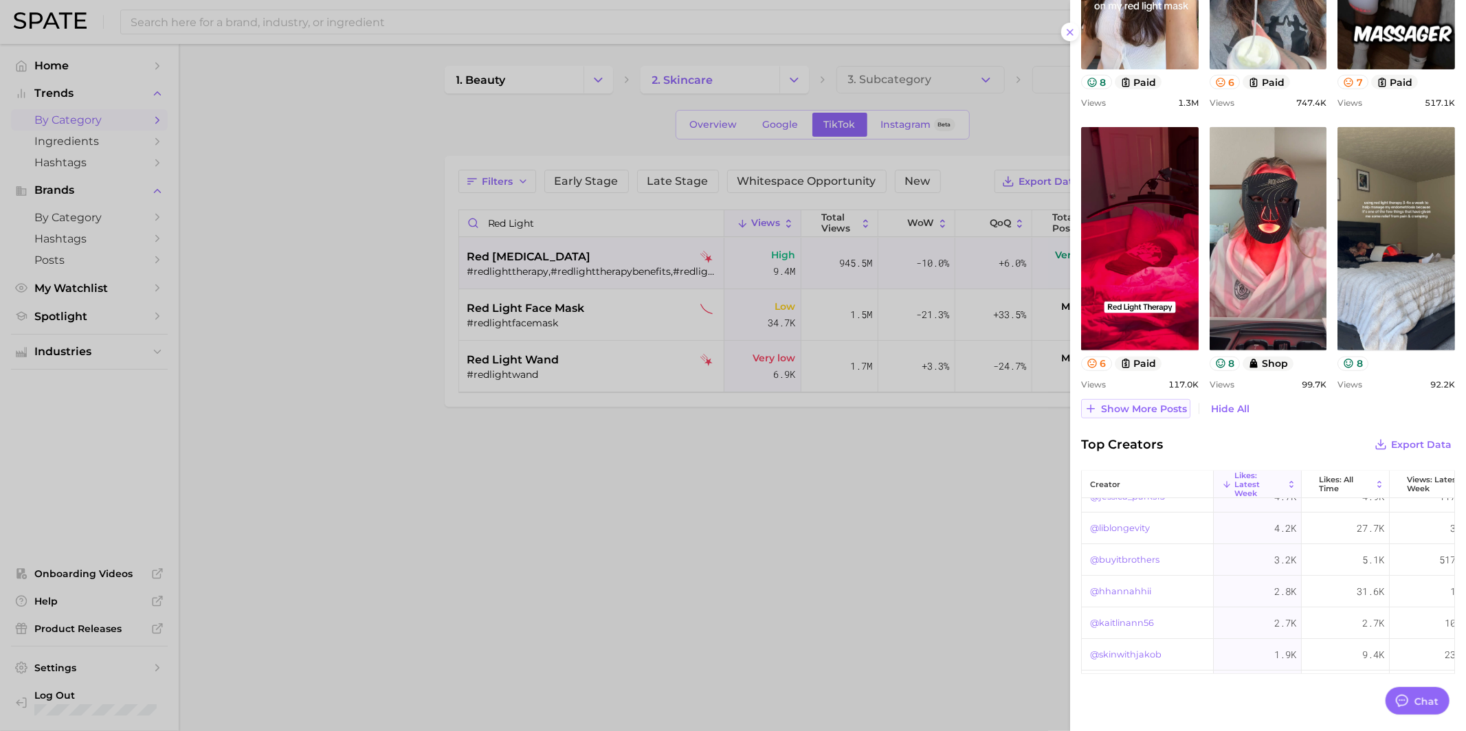
click at [1159, 403] on span "Show more posts" at bounding box center [1144, 409] width 86 height 12
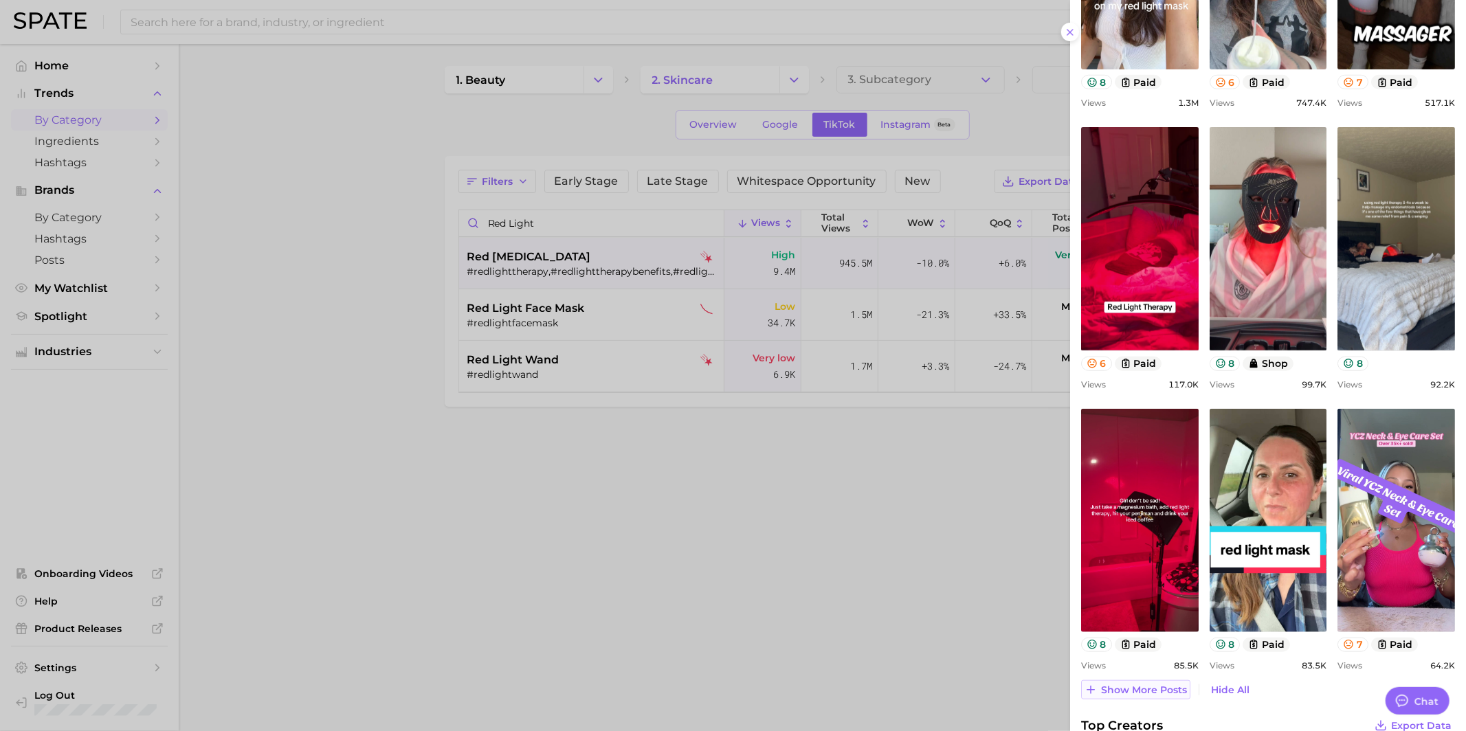
scroll to position [1117, 0]
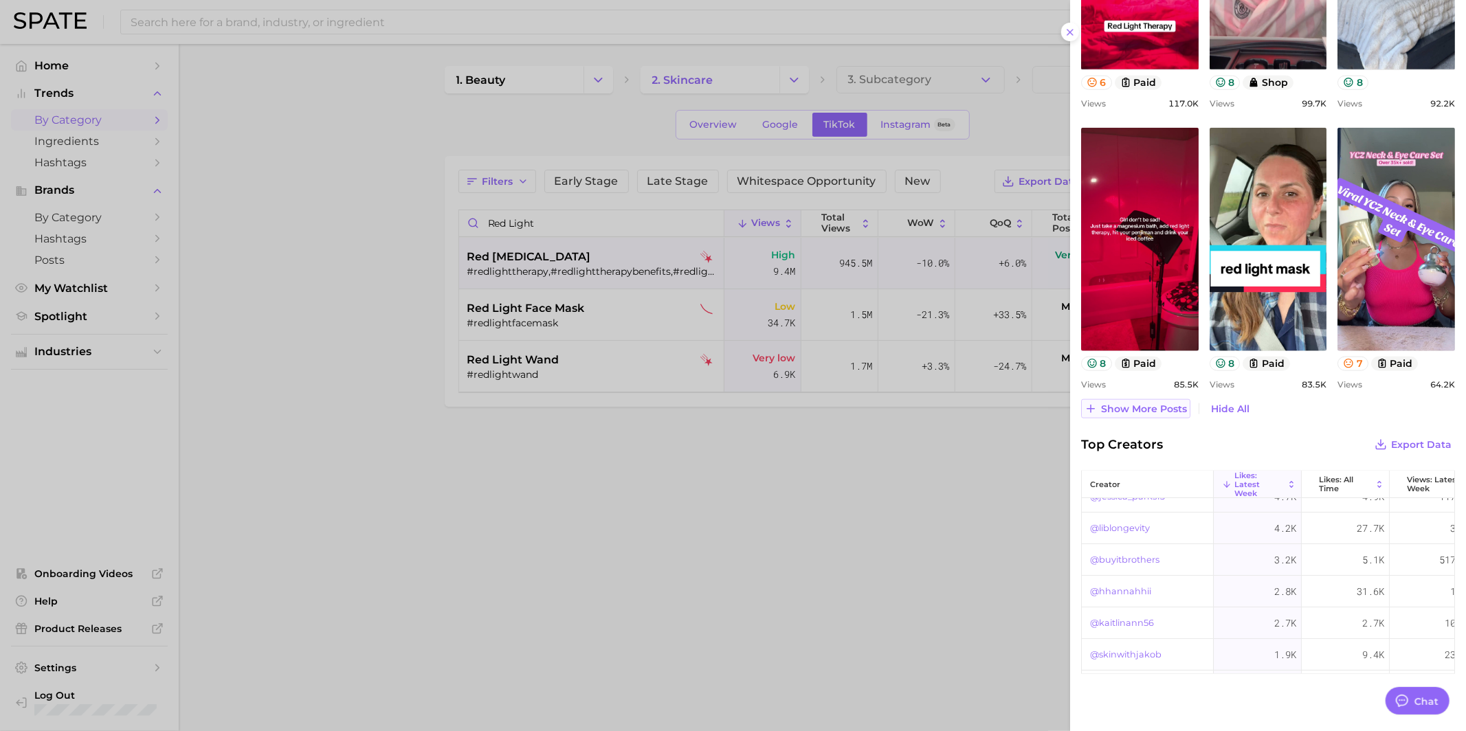
click at [1151, 403] on span "Show more posts" at bounding box center [1144, 409] width 86 height 12
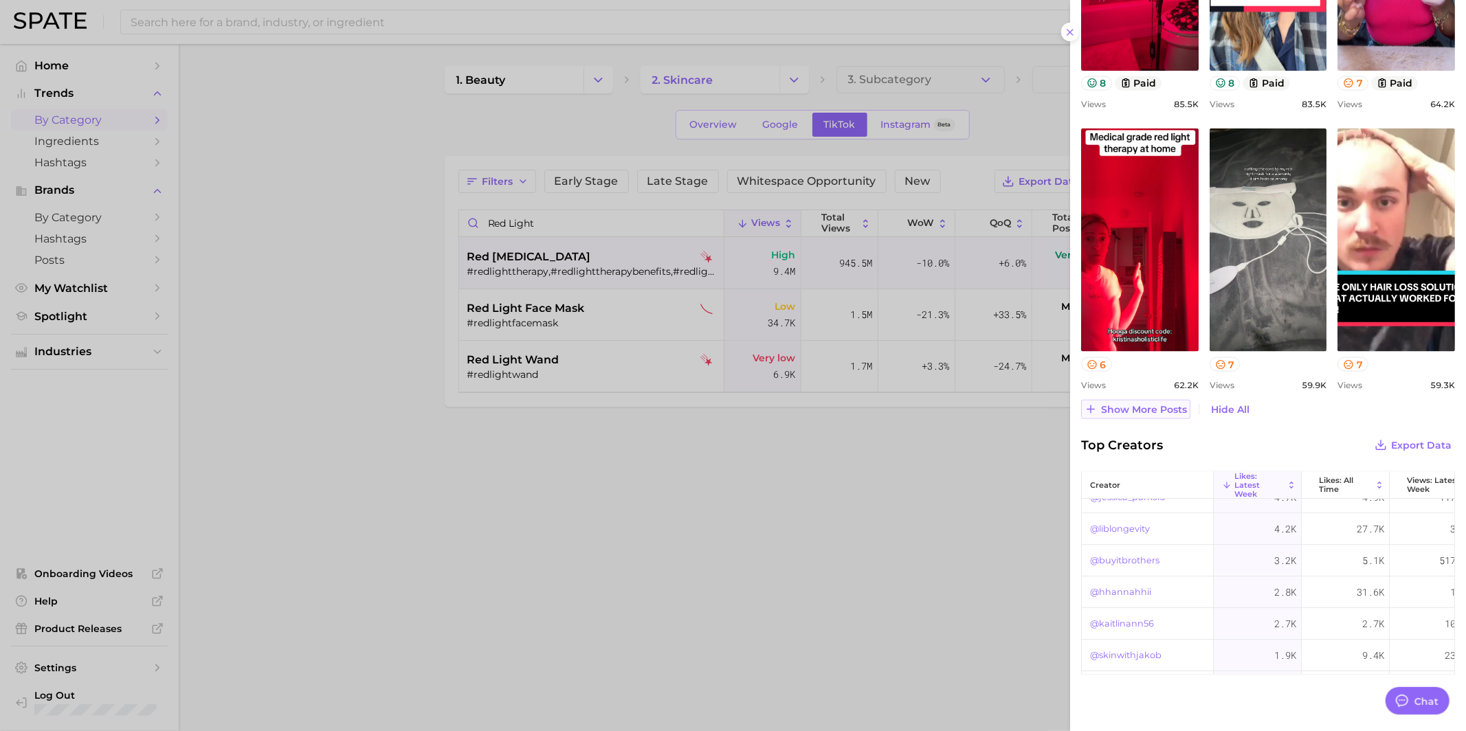
scroll to position [0, 0]
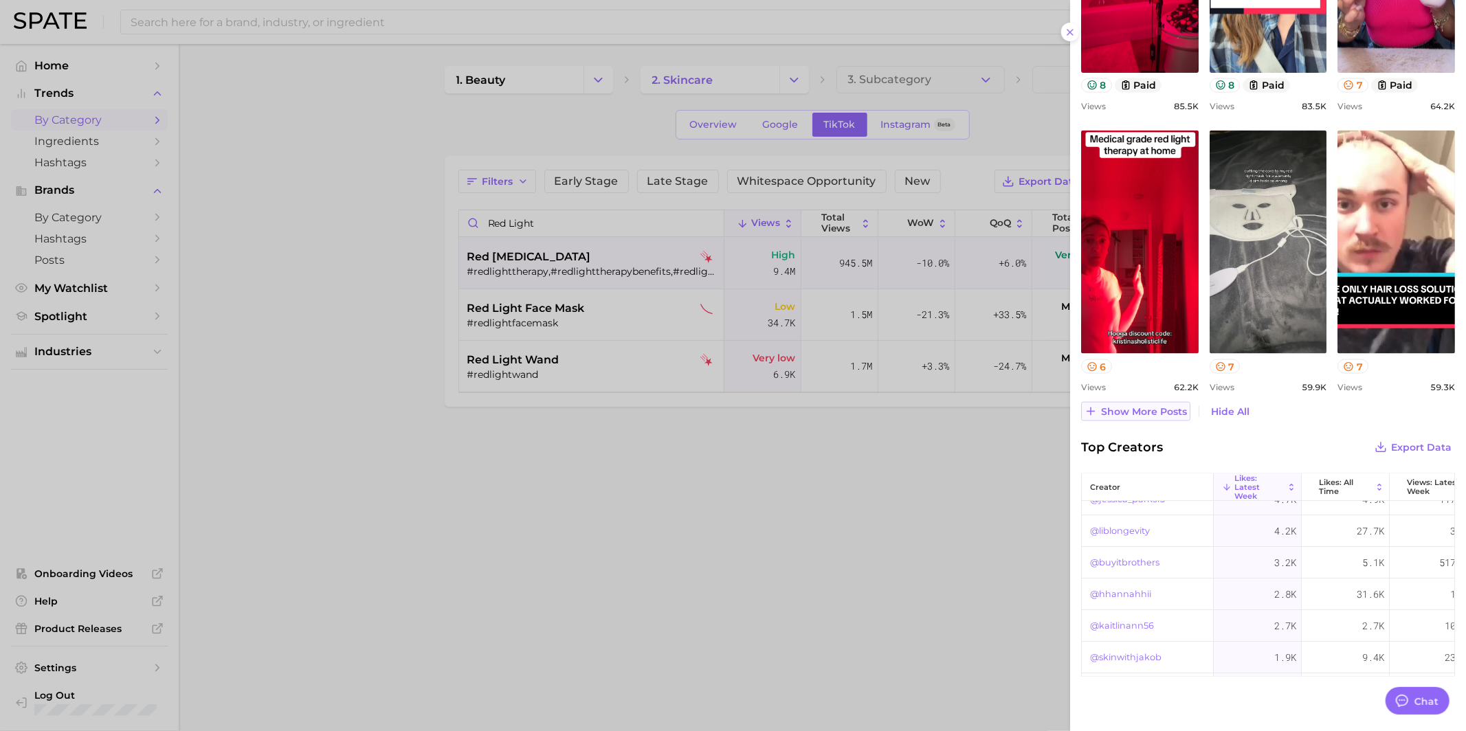
click at [1150, 406] on span "Show more posts" at bounding box center [1144, 412] width 86 height 12
